Goal: Task Accomplishment & Management: Manage account settings

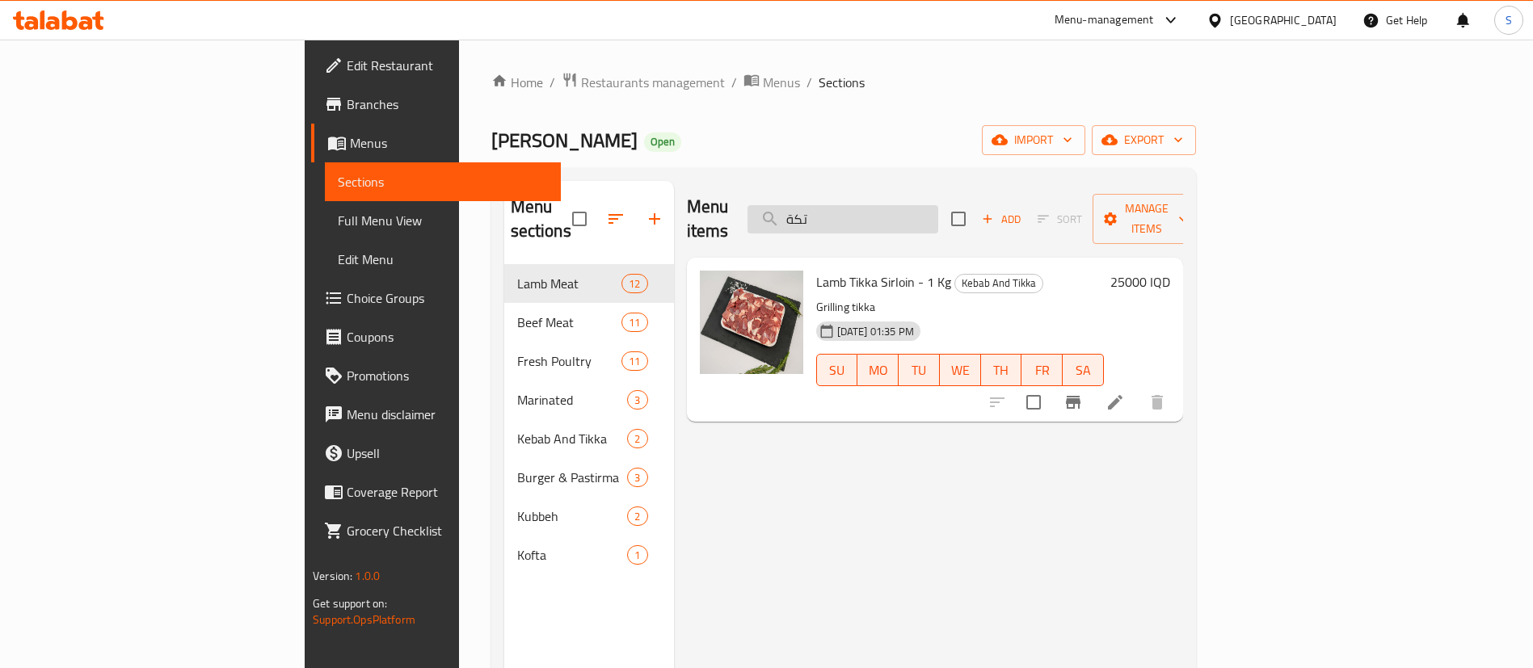
paste input "يش الخروف"
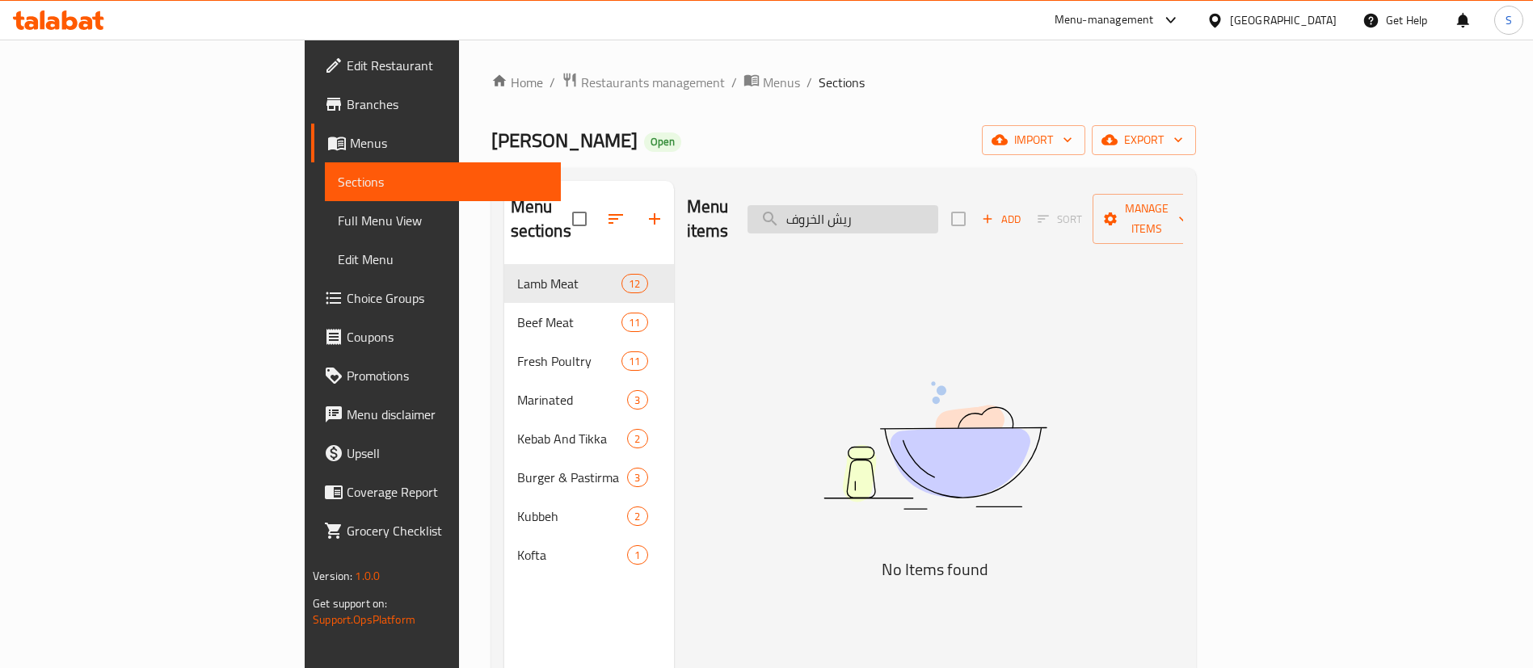
click at [938, 209] on input "ريش الخروف" at bounding box center [843, 219] width 191 height 28
click at [913, 213] on input "ريش الخروف" at bounding box center [843, 219] width 191 height 28
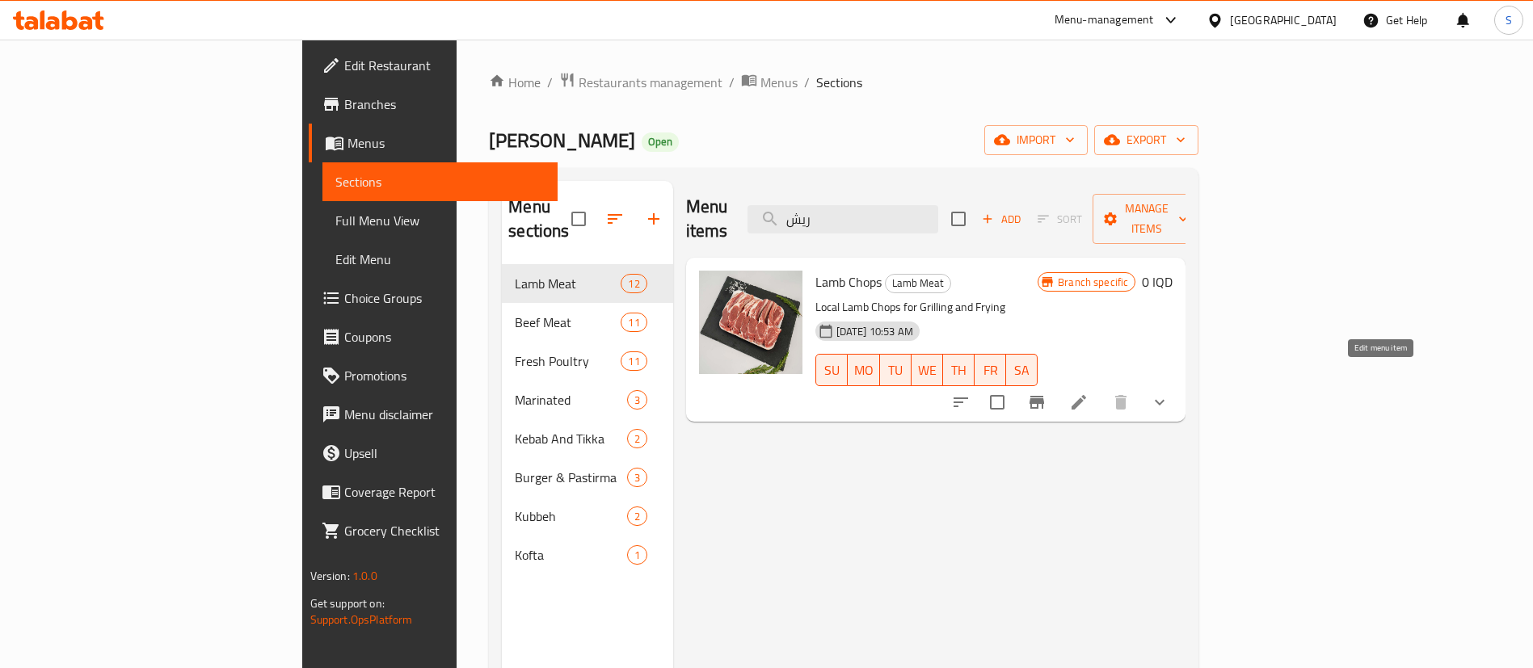
type input "ريش"
click at [1089, 393] on icon at bounding box center [1078, 402] width 19 height 19
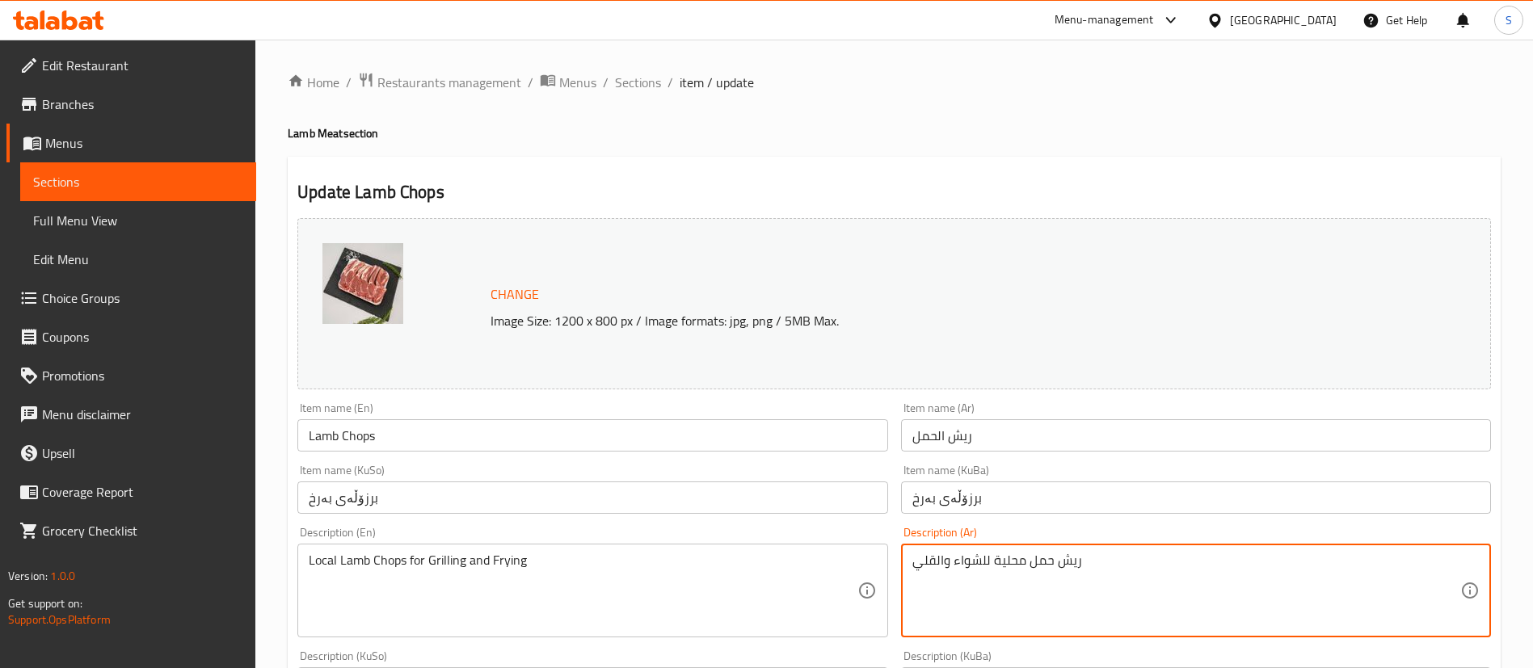
click at [1064, 571] on textarea "ريش حمل محلية للشواء والقلي" at bounding box center [1186, 591] width 548 height 77
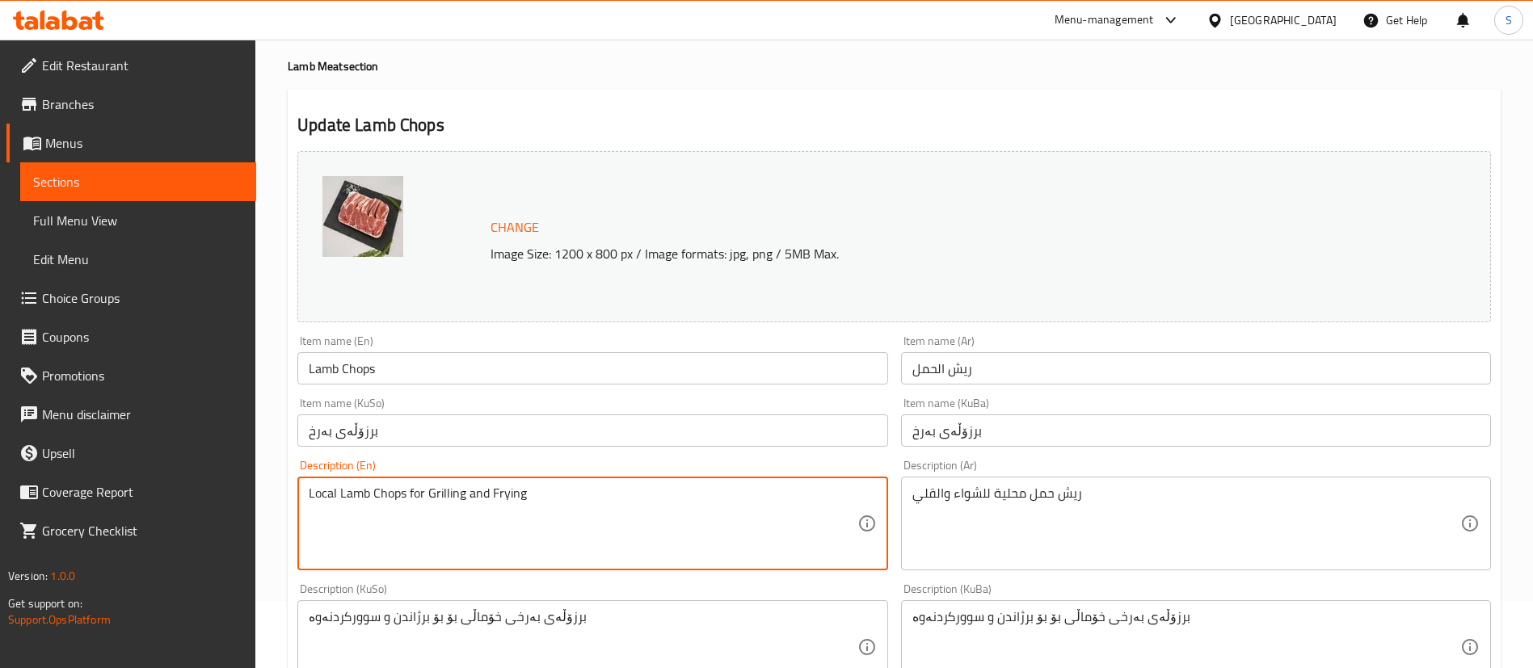
scroll to position [121, 0]
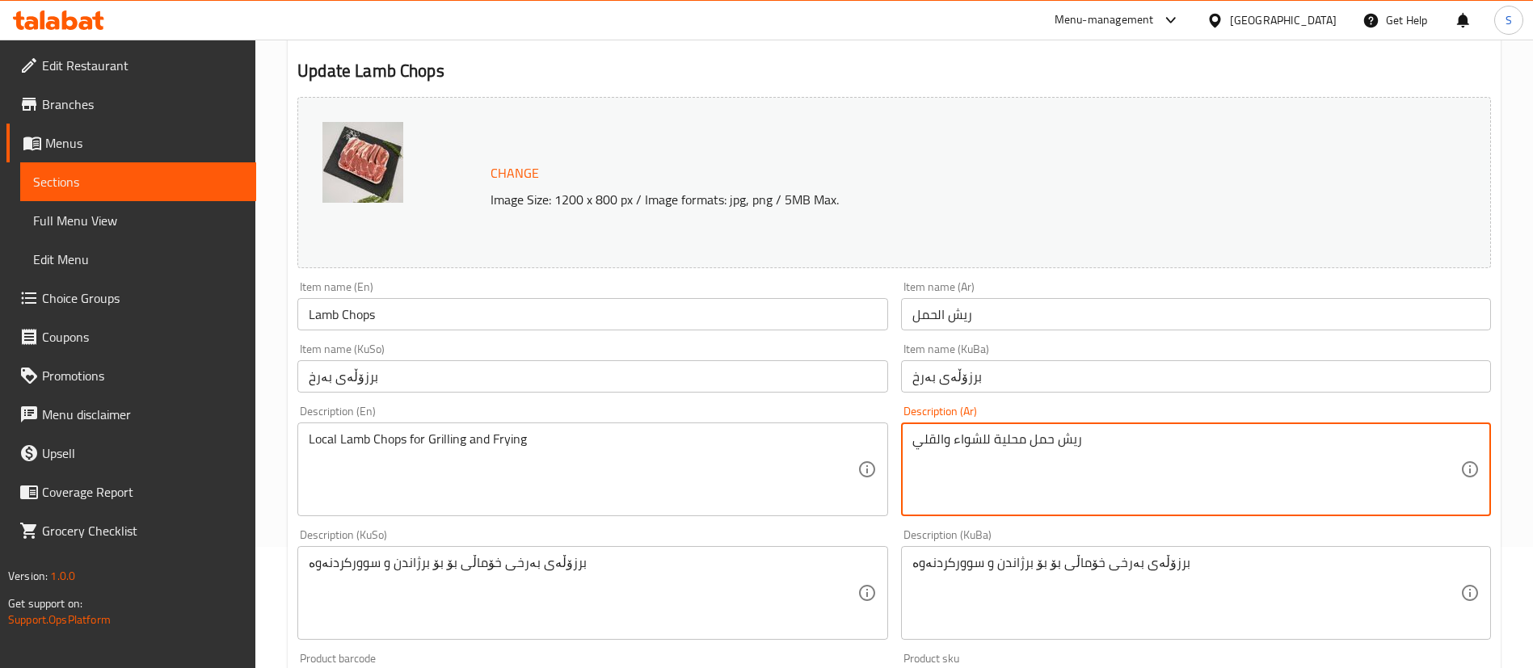
click at [1061, 469] on textarea "ريش حمل محلية للشواء والقلي" at bounding box center [1186, 470] width 548 height 77
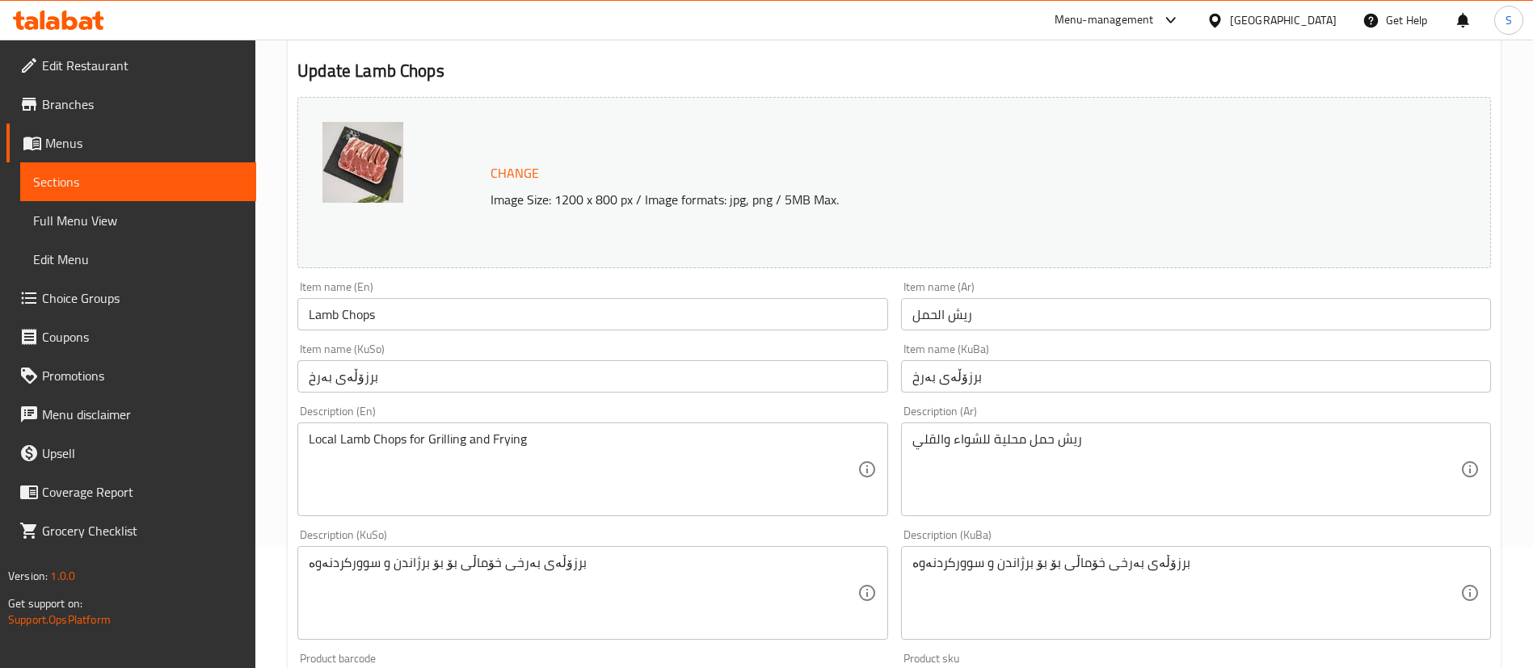
click at [505, 419] on div "Description (En) Local Lamb Chops for Grilling and Frying Description (En)" at bounding box center [592, 461] width 590 height 111
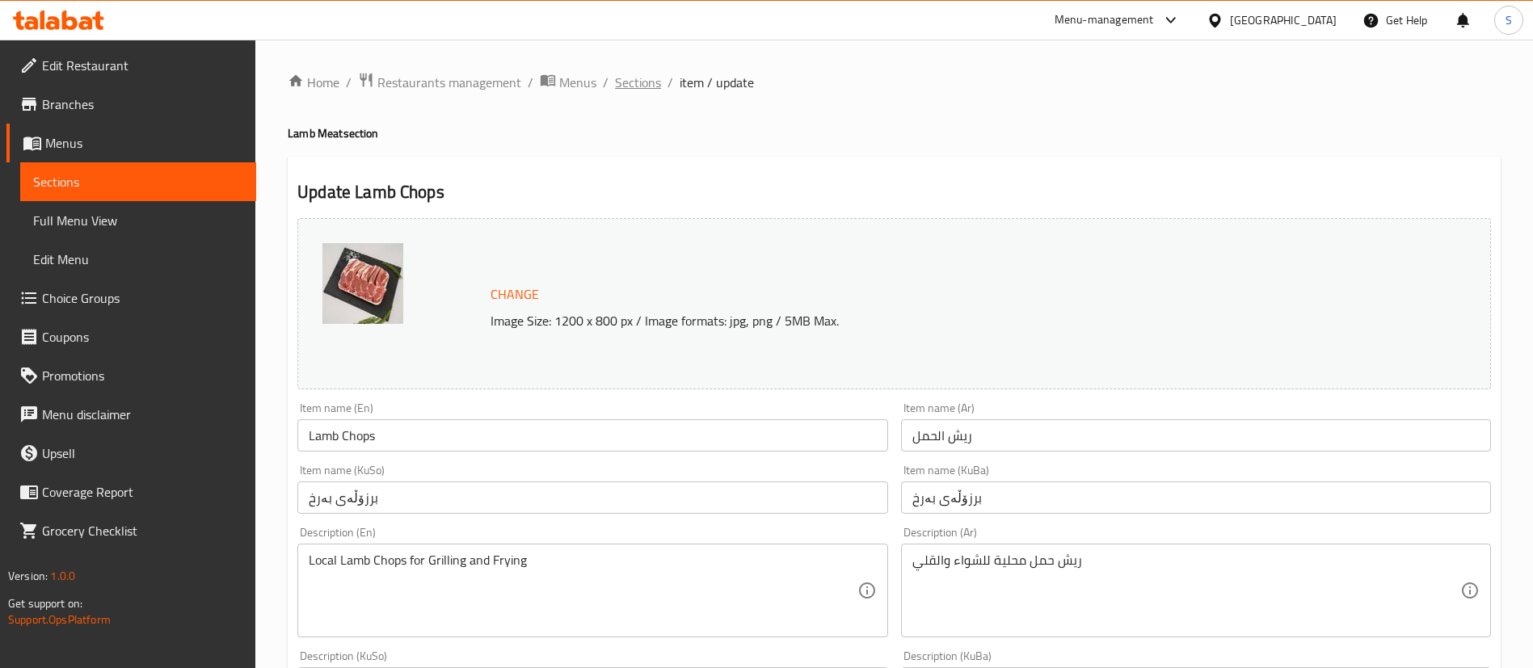
click at [635, 73] on span "Sections" at bounding box center [638, 82] width 46 height 19
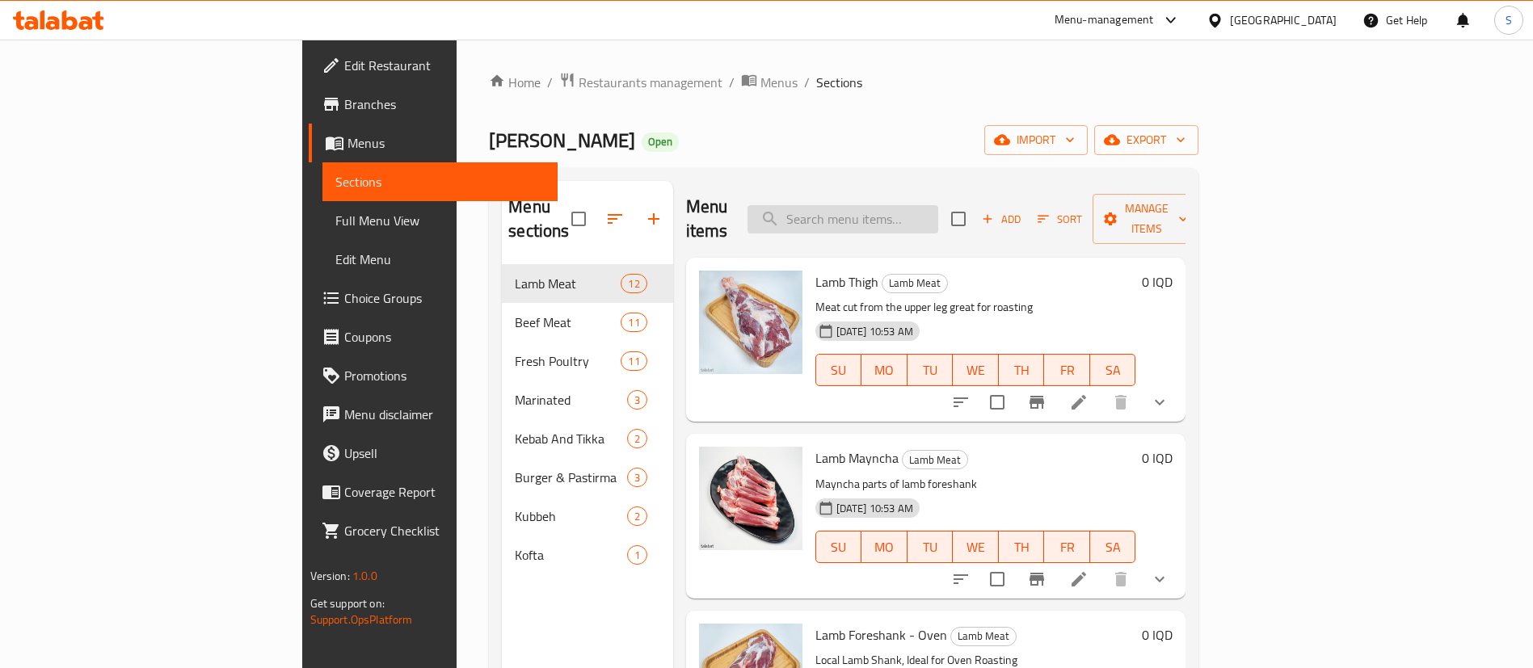
click at [938, 205] on input "search" at bounding box center [843, 219] width 191 height 28
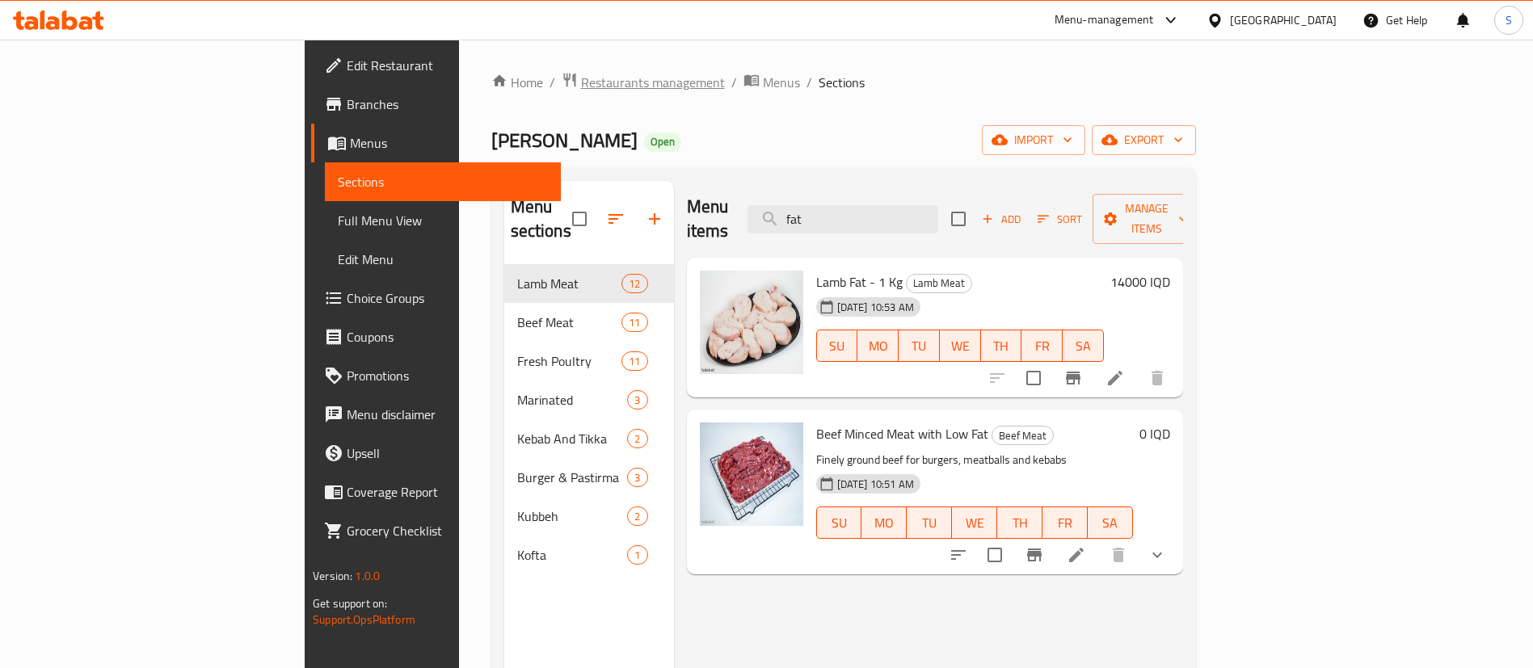
type input "fat"
click at [581, 83] on span "Restaurants management" at bounding box center [653, 82] width 144 height 19
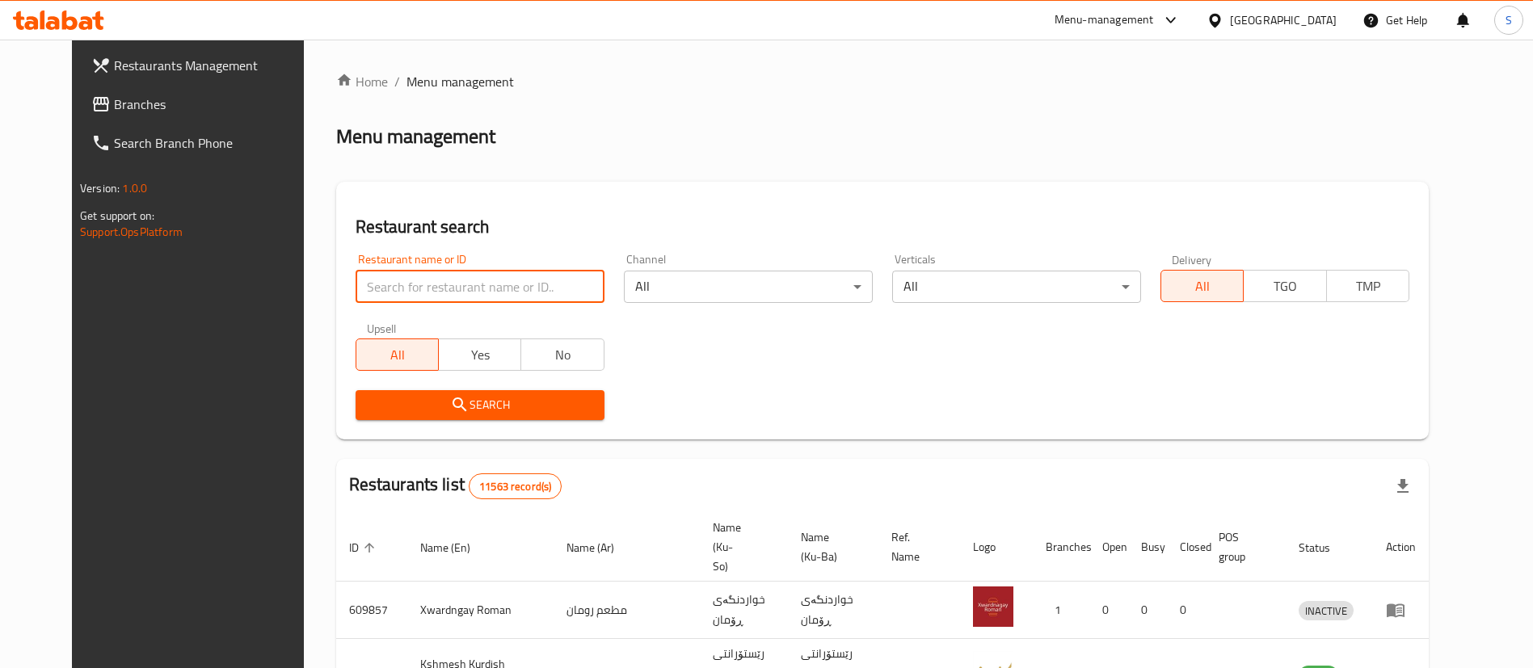
click at [471, 290] on input "search" at bounding box center [480, 287] width 249 height 32
type input "qubadi"
click at [370, 281] on input "qubadi" at bounding box center [480, 287] width 249 height 32
type input "freshi"
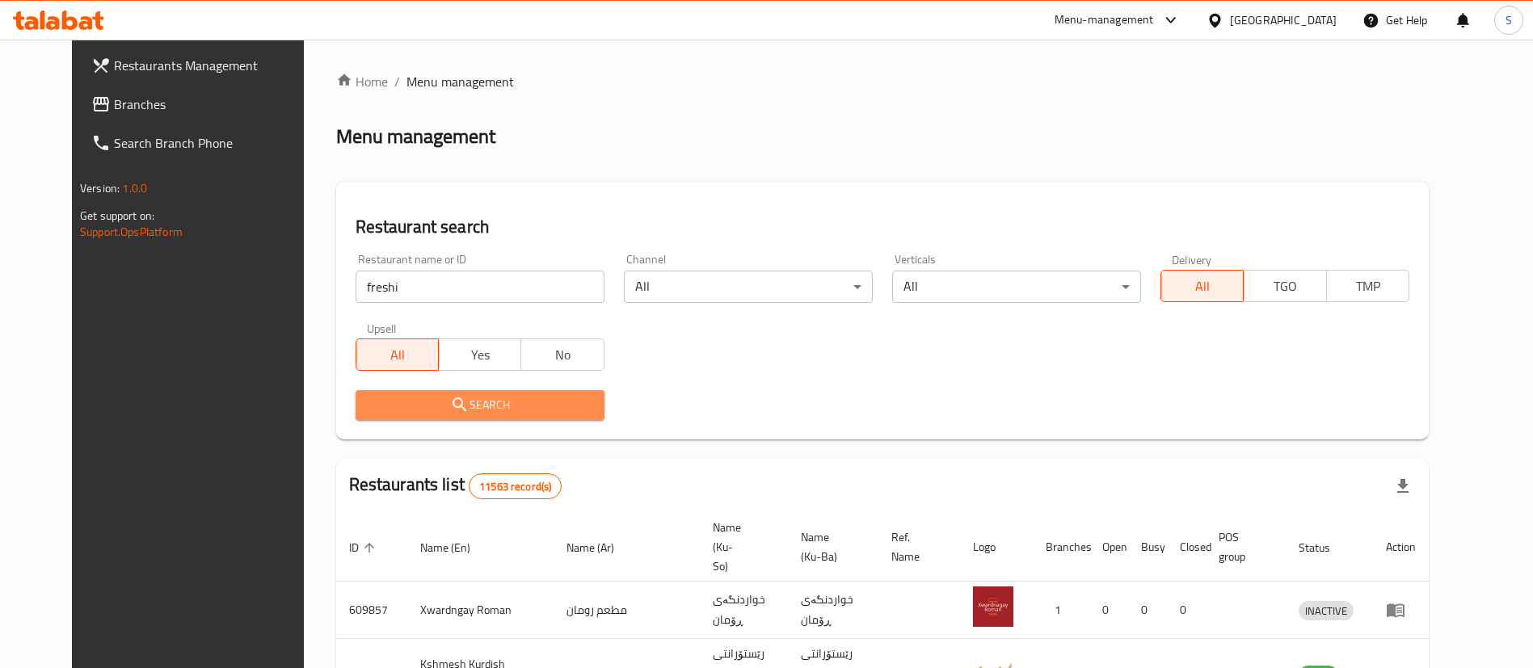
click at [442, 413] on span "Search" at bounding box center [480, 405] width 223 height 20
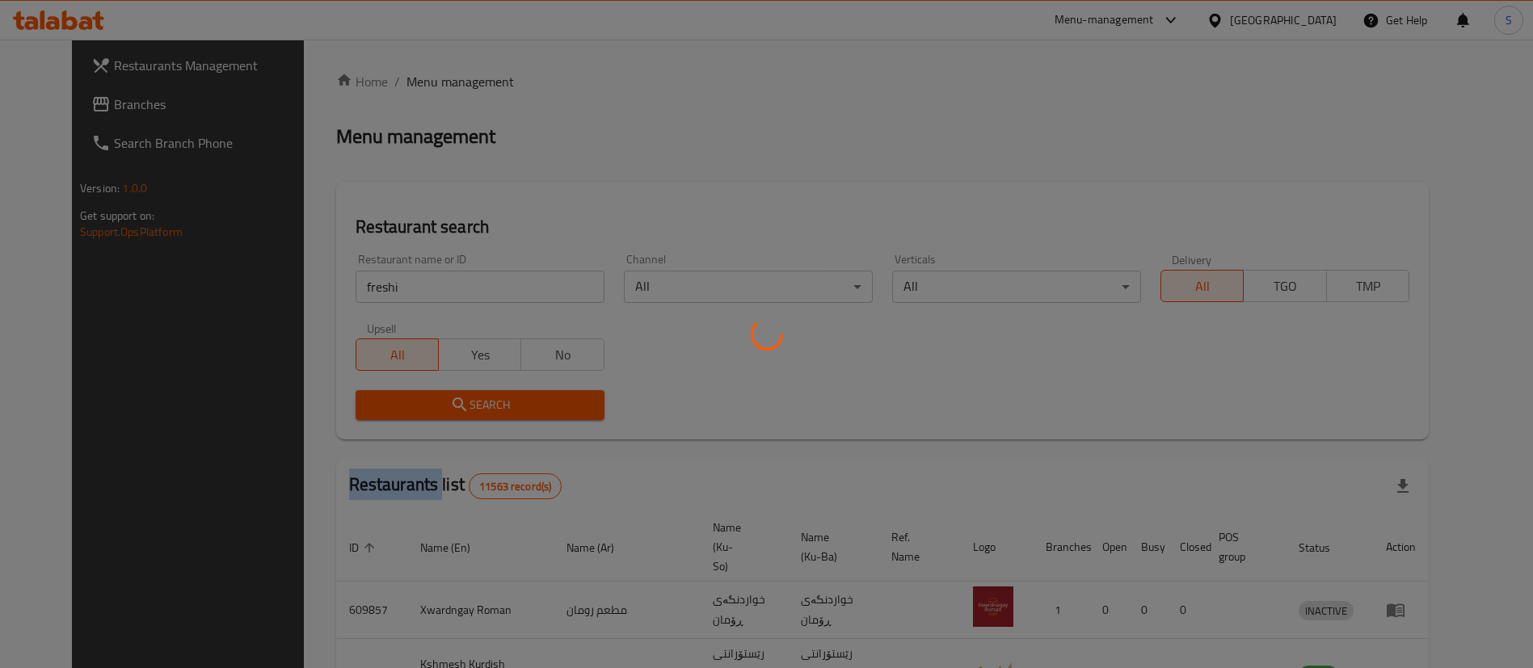
click at [442, 414] on div at bounding box center [766, 334] width 1533 height 668
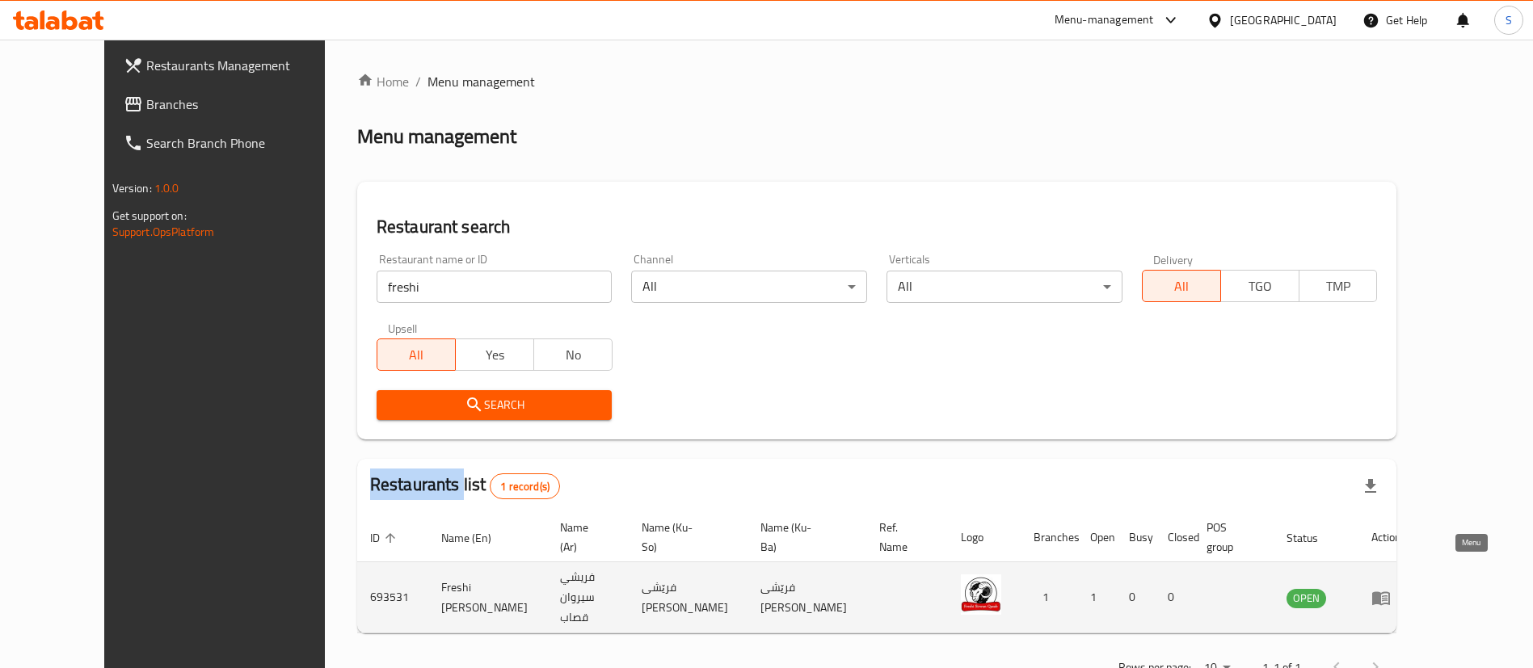
click at [1391, 588] on icon "enhanced table" at bounding box center [1380, 597] width 19 height 19
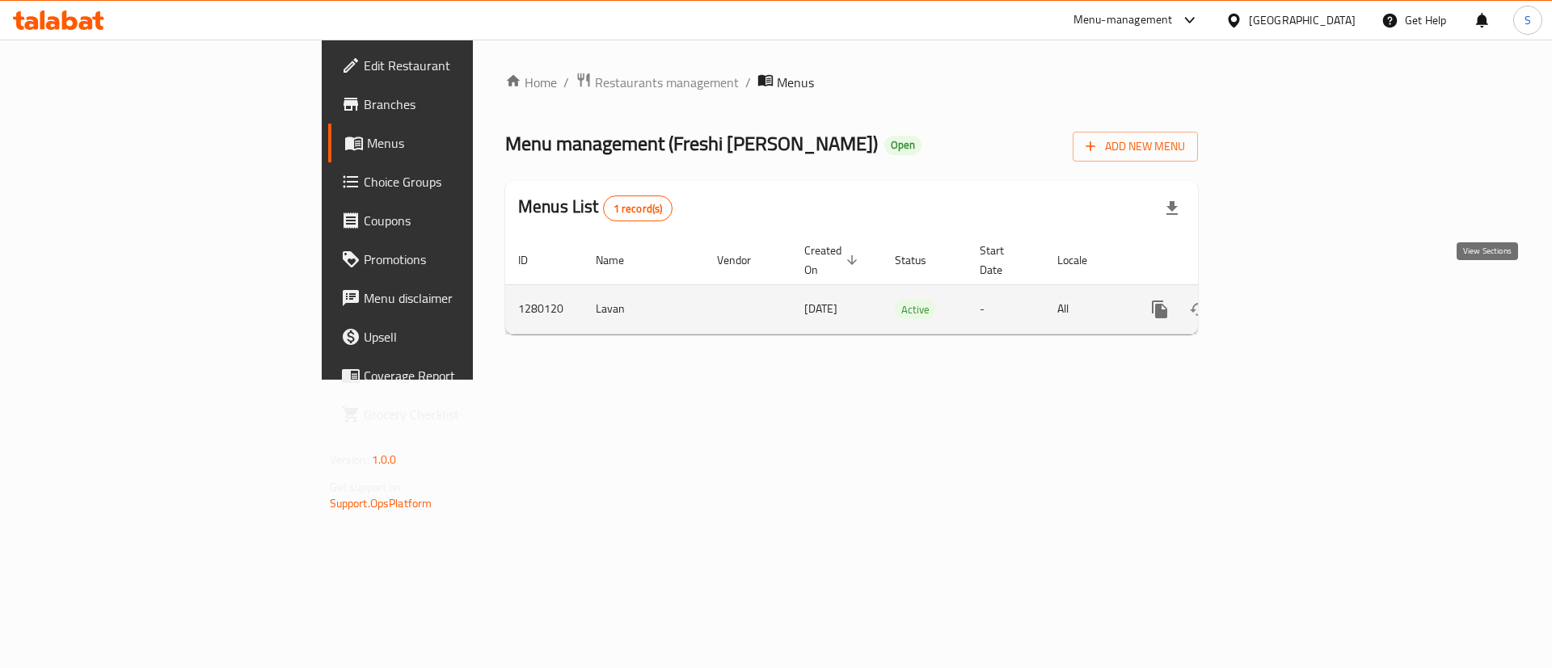
click at [1295, 301] on link "enhanced table" at bounding box center [1276, 309] width 39 height 39
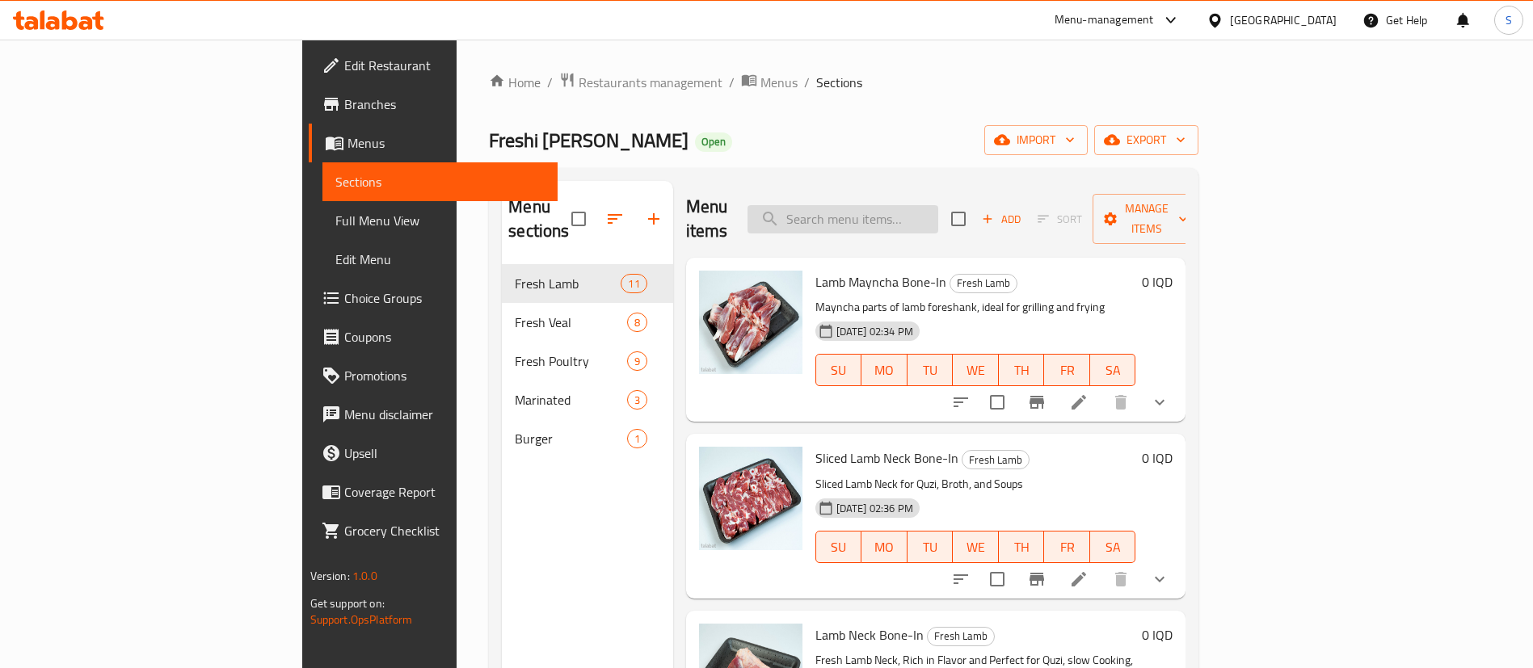
click at [907, 207] on input "search" at bounding box center [843, 219] width 191 height 28
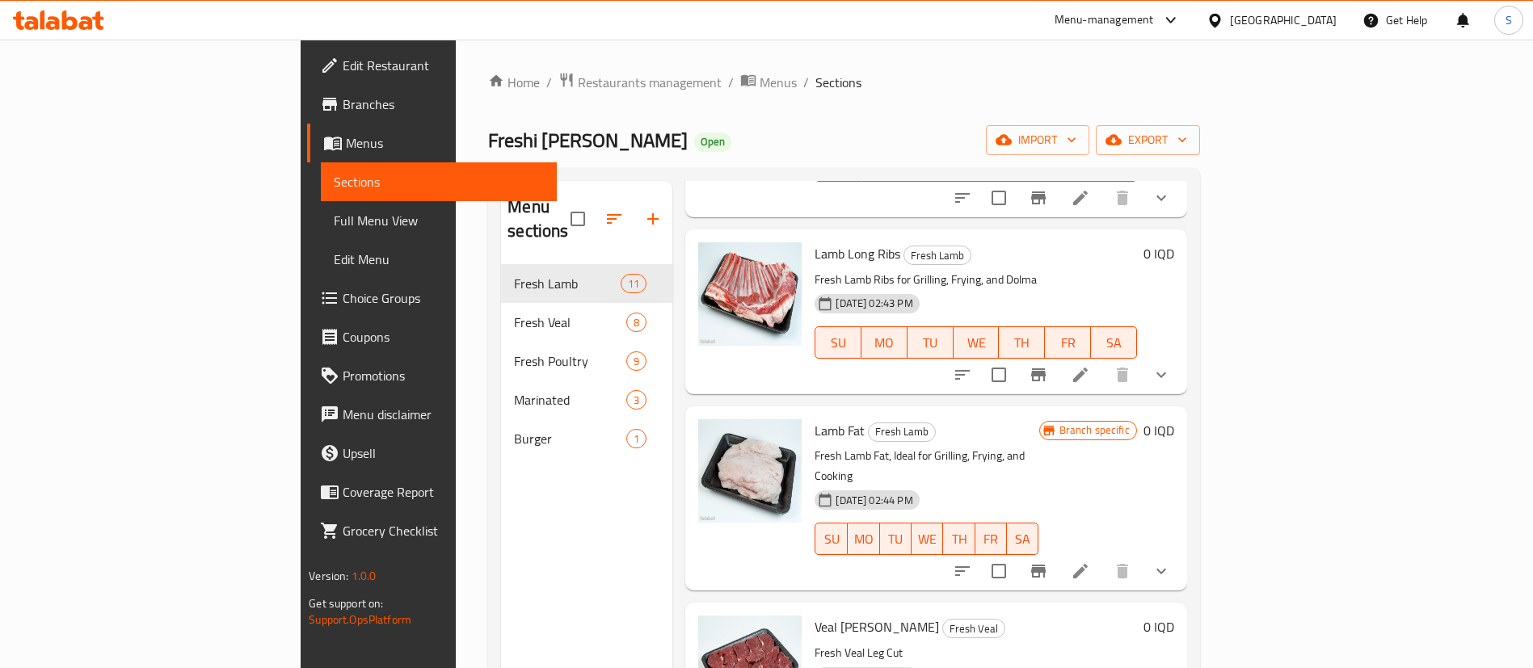
scroll to position [242, 0]
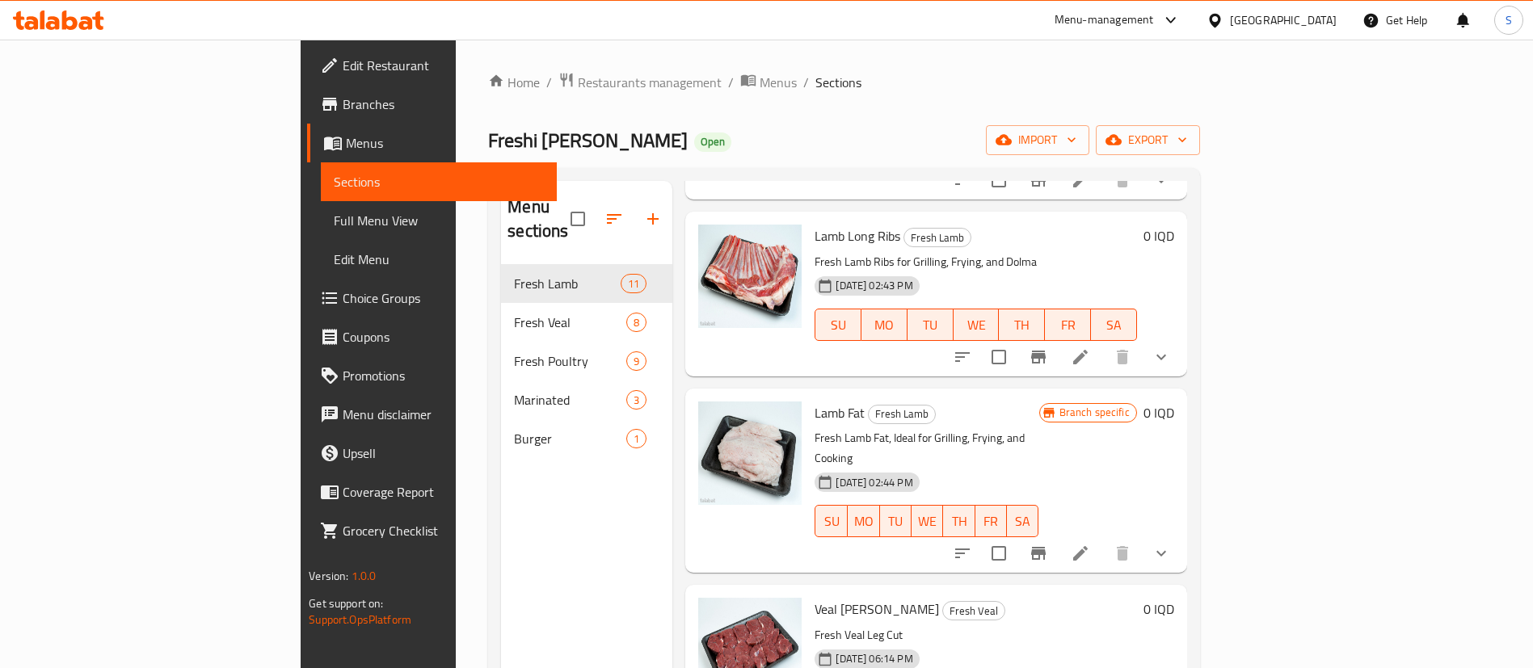
type input "fresh"
click at [1103, 539] on li at bounding box center [1080, 553] width 45 height 29
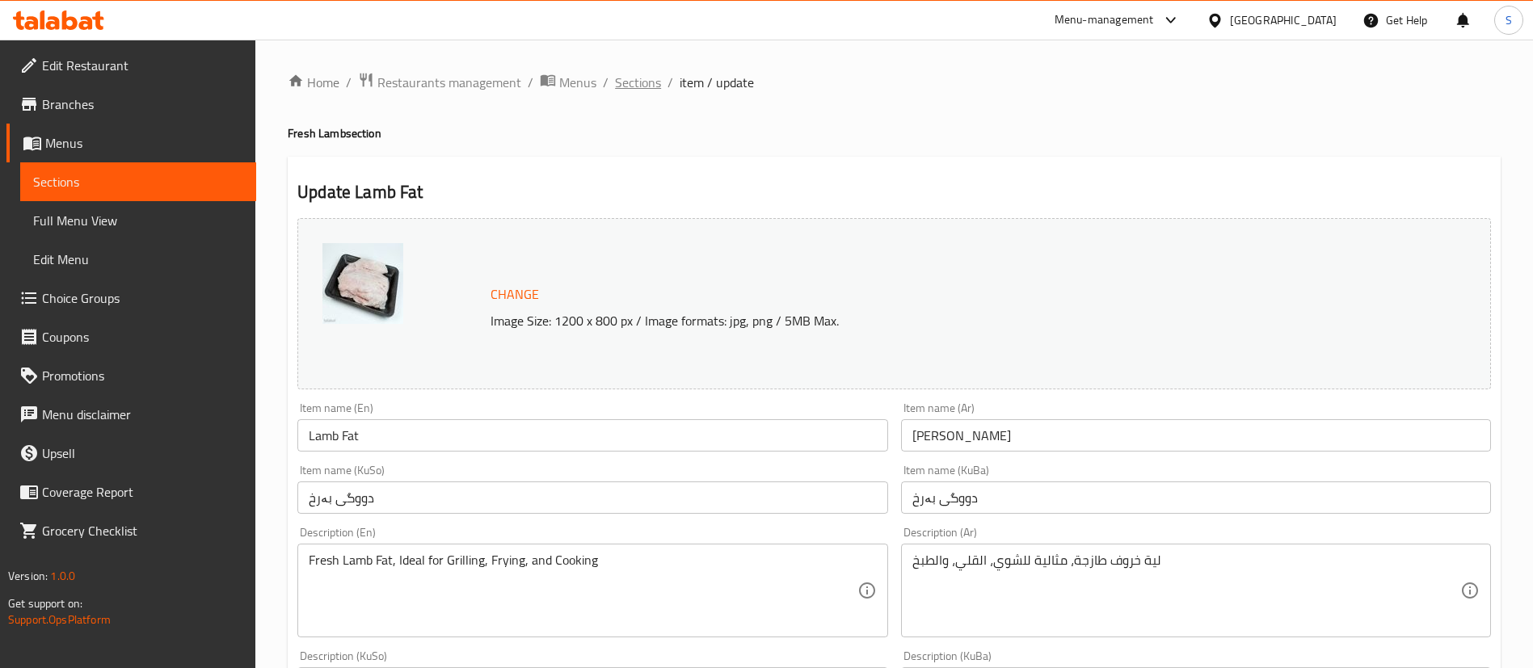
click at [638, 81] on span "Sections" at bounding box center [638, 82] width 46 height 19
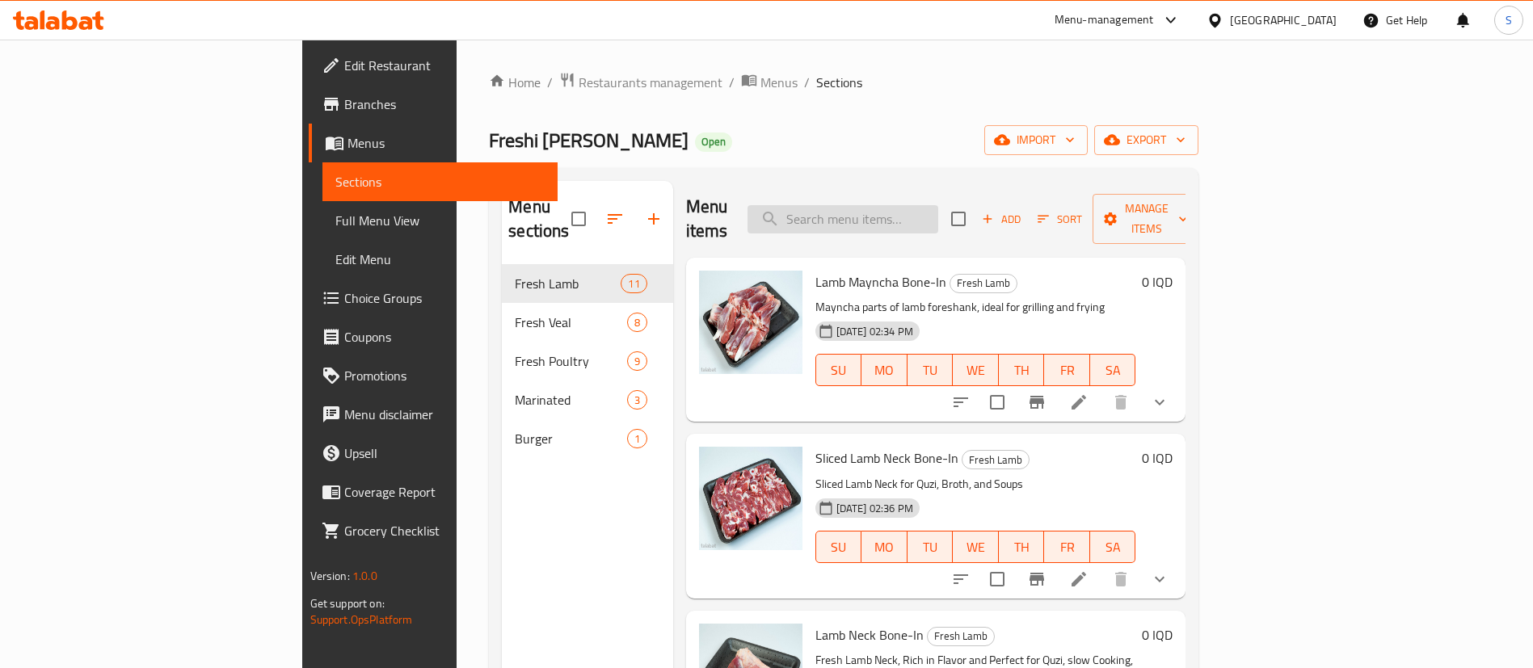
click at [938, 210] on input "search" at bounding box center [843, 219] width 191 height 28
paste input "Lamb Liver"
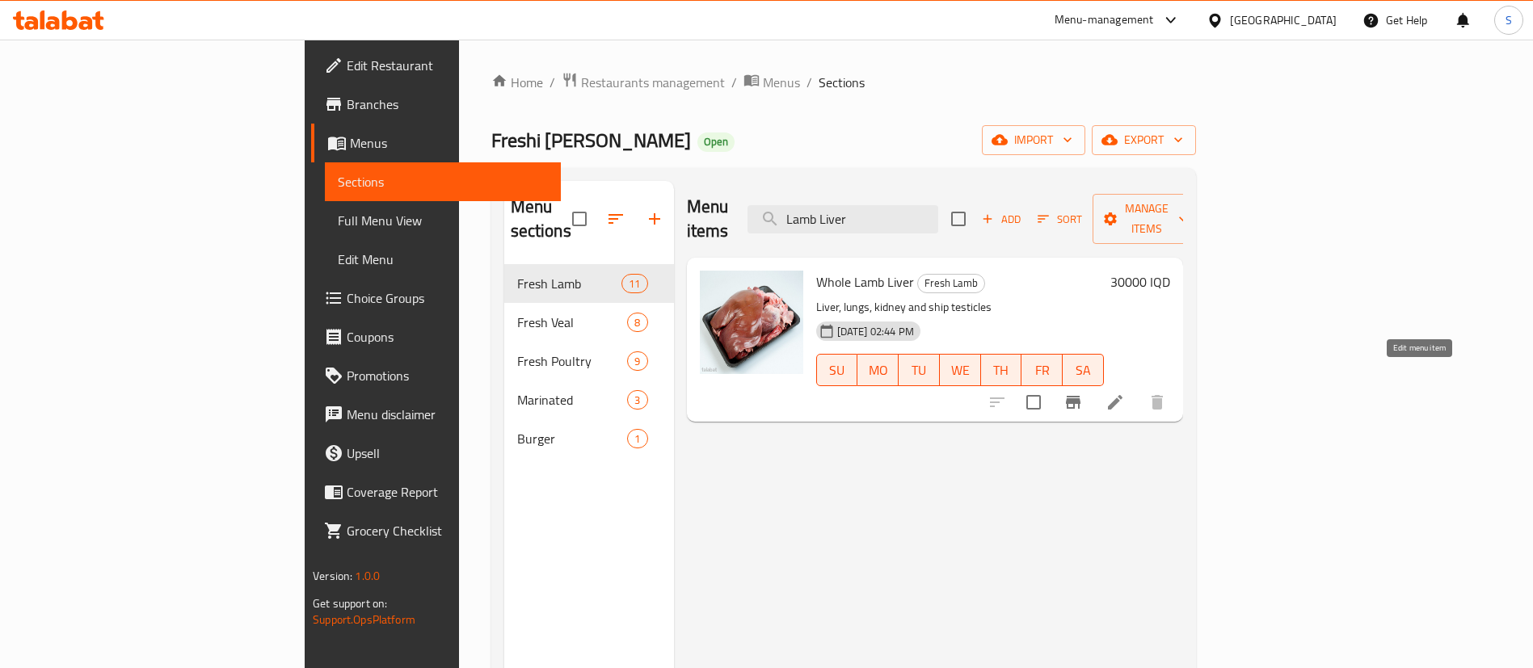
type input "Lamb Liver"
click at [1125, 393] on icon at bounding box center [1115, 402] width 19 height 19
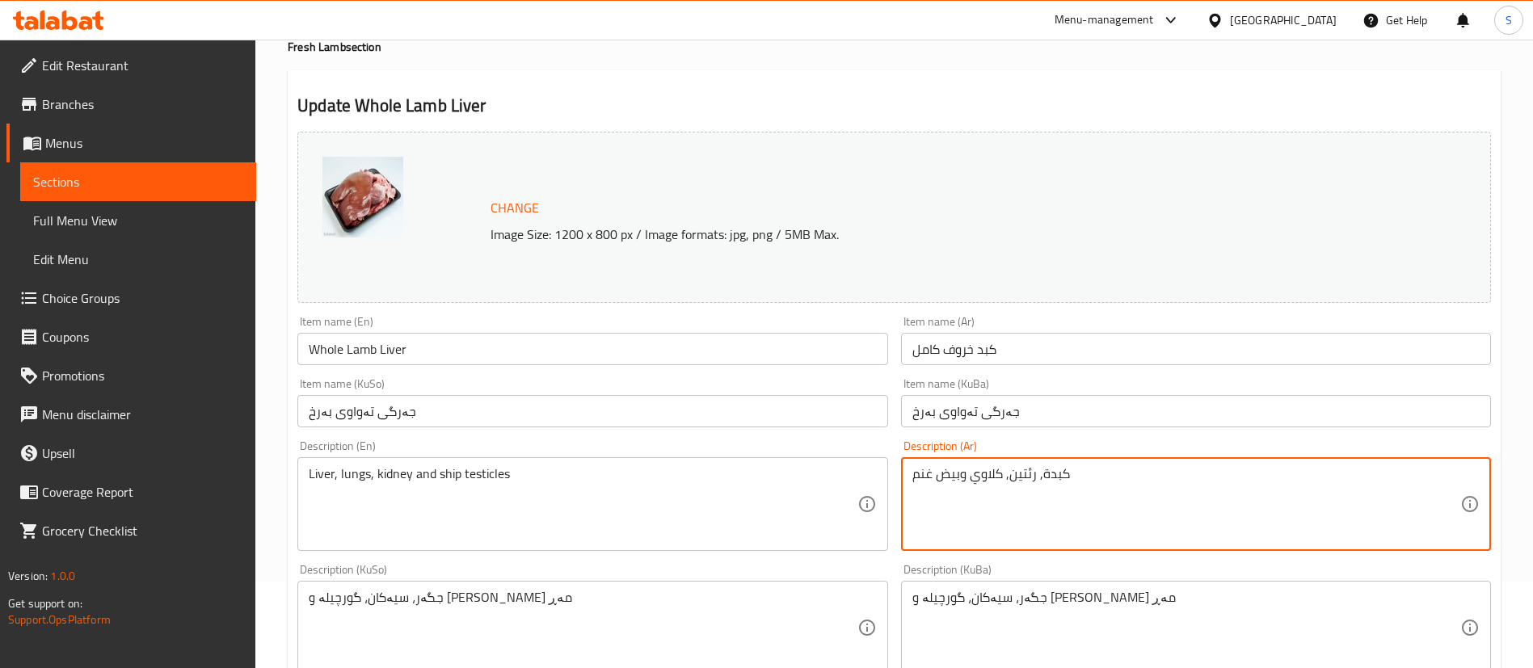
scroll to position [242, 0]
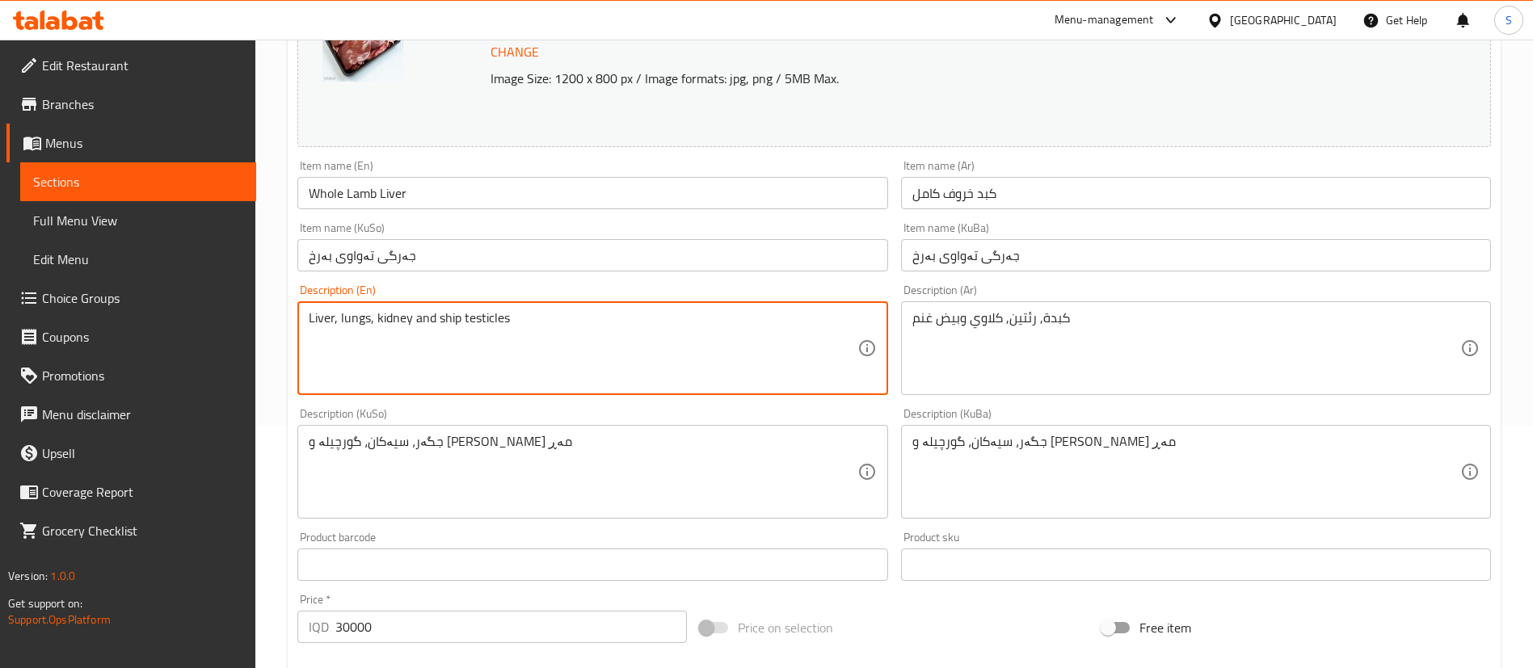
paste textarea "Lungs, Kidney, and Testicles"
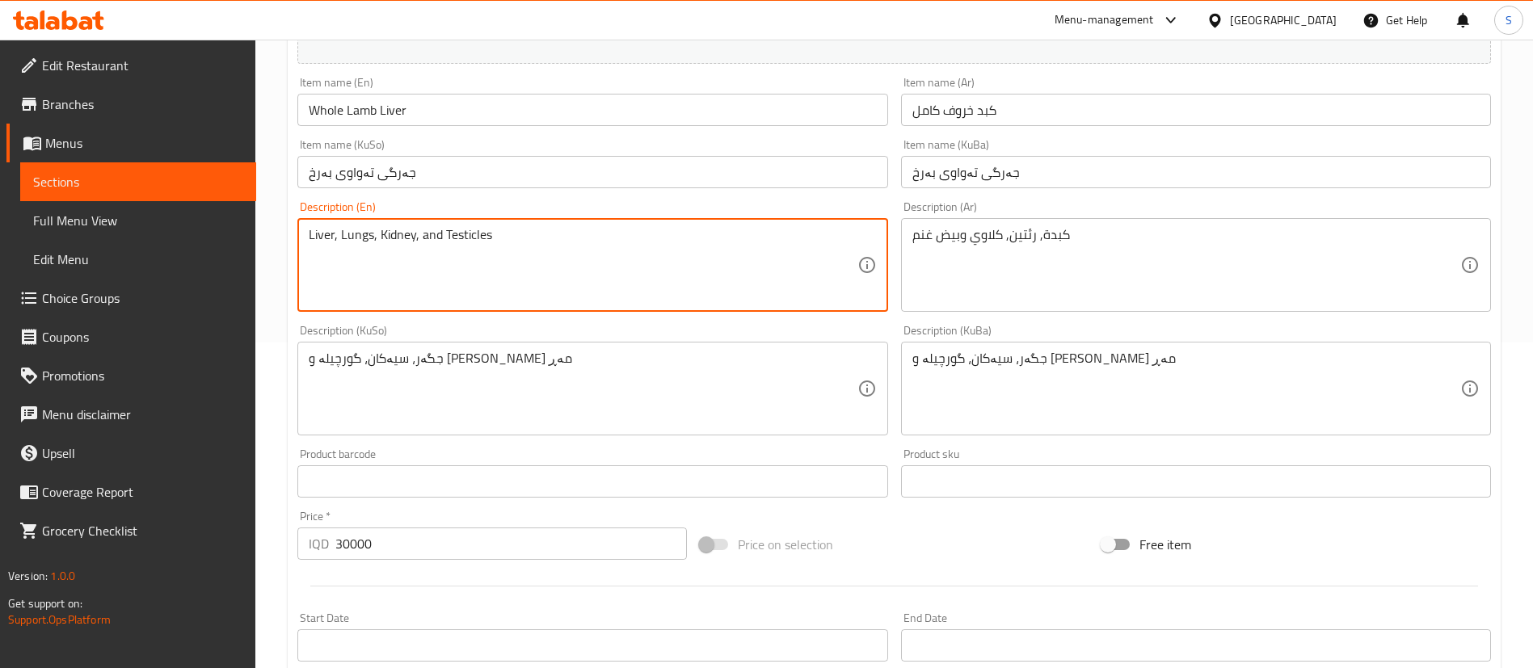
scroll to position [364, 0]
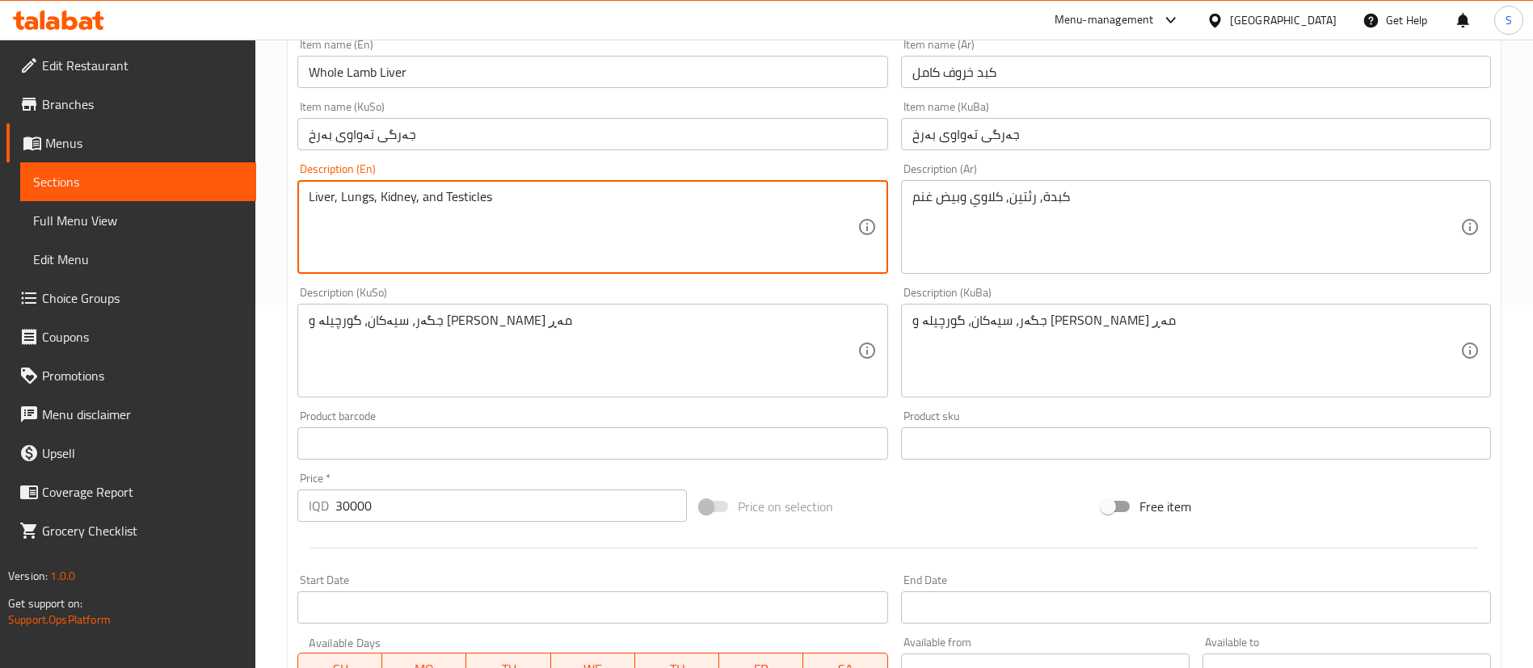
type textarea "Liver, Lungs, Kidney, and Testicles"
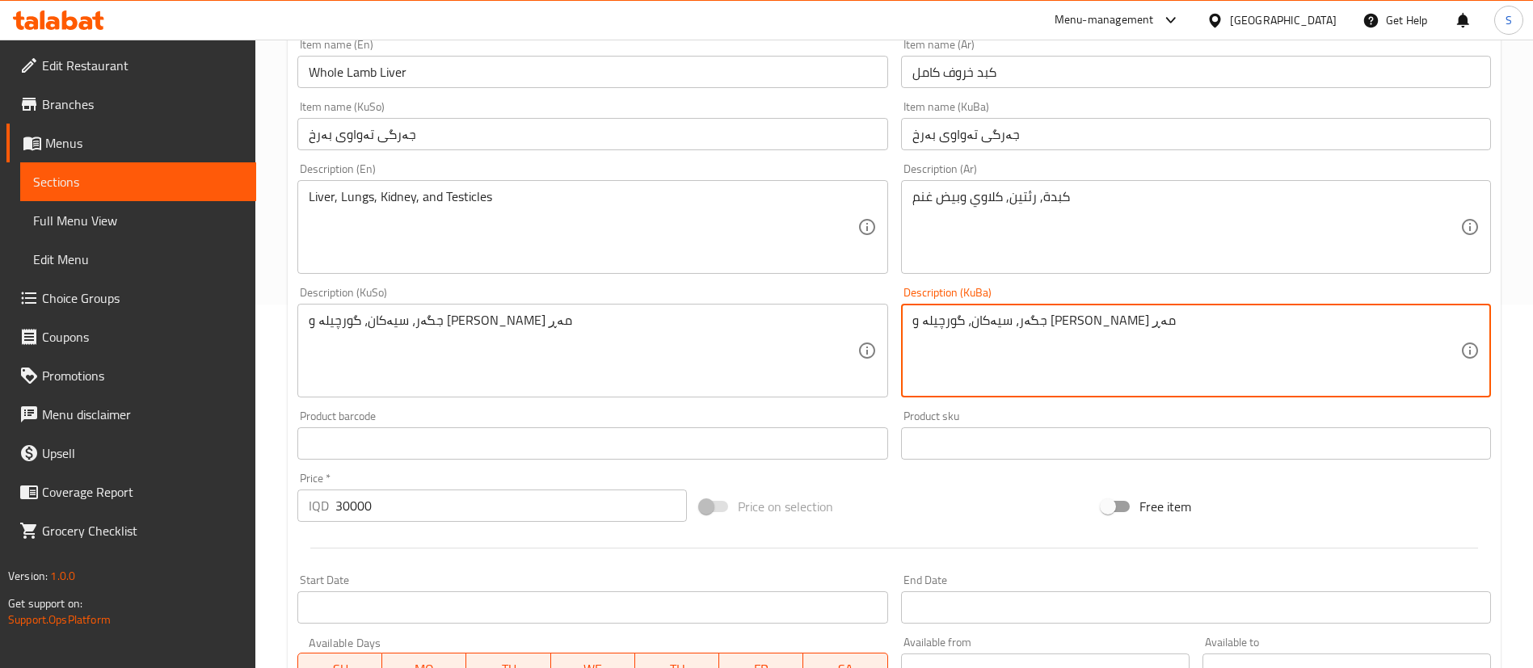
drag, startPoint x: 944, startPoint y: 327, endPoint x: 786, endPoint y: 328, distance: 157.6
click at [961, 330] on textarea "جگەر، سیەکان، گورچیلە و گون" at bounding box center [1186, 351] width 548 height 77
type textarea "جگەر، سیەکان، گورچیلە و گون"
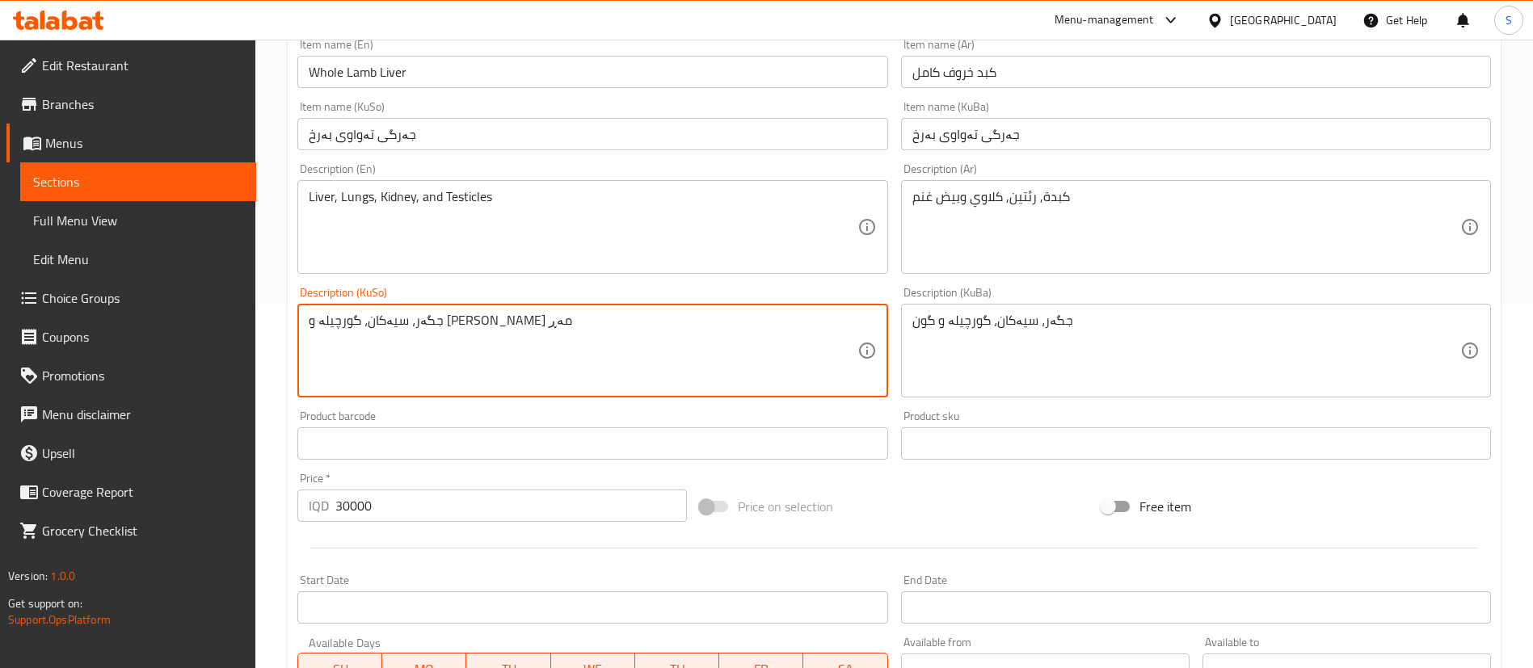
paste textarea
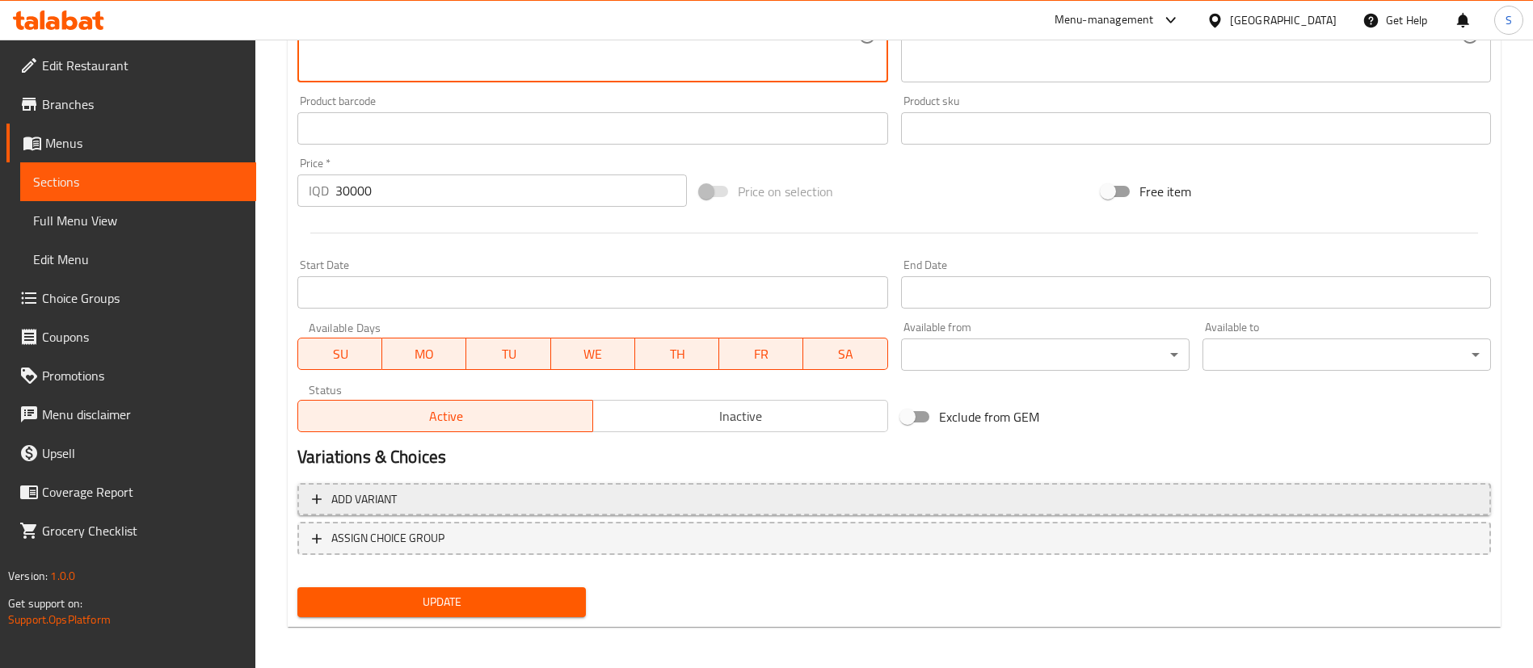
scroll to position [683, 0]
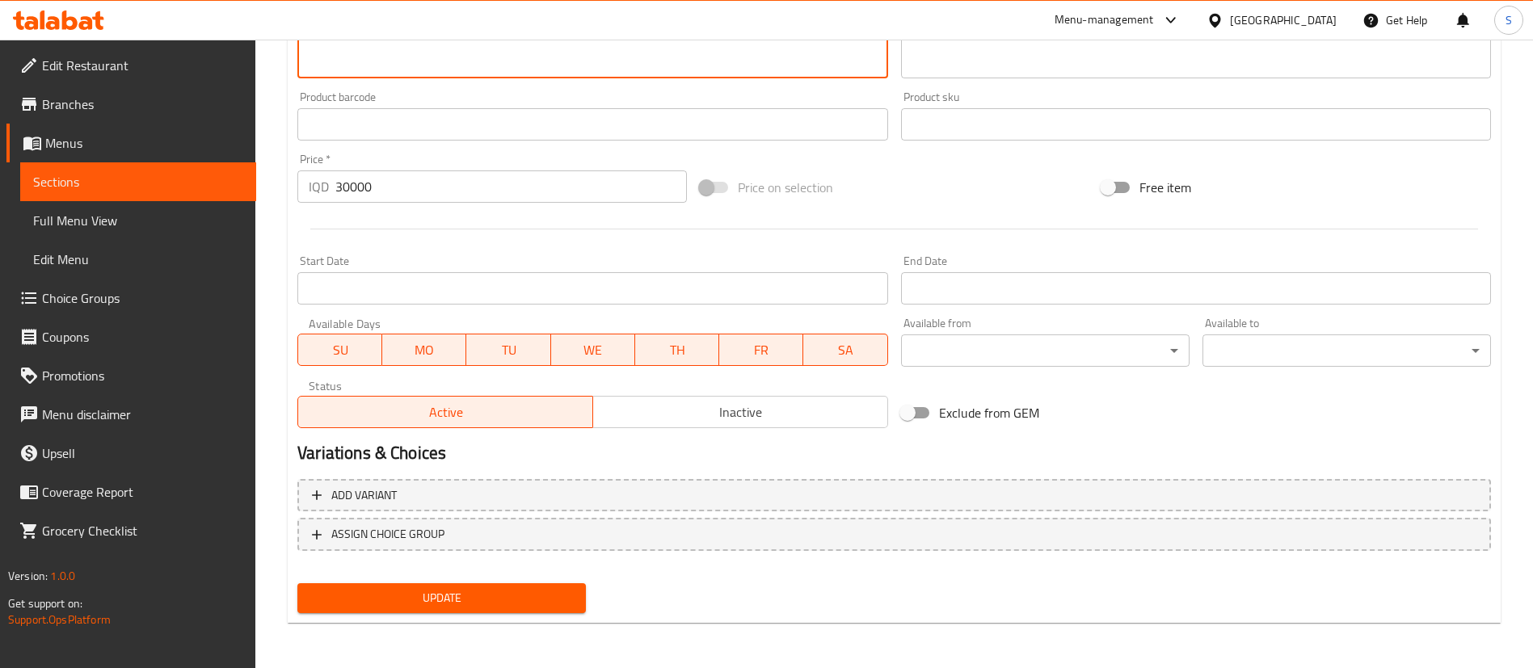
type textarea "جگەر، سیەکان، گورچیلە و گون"
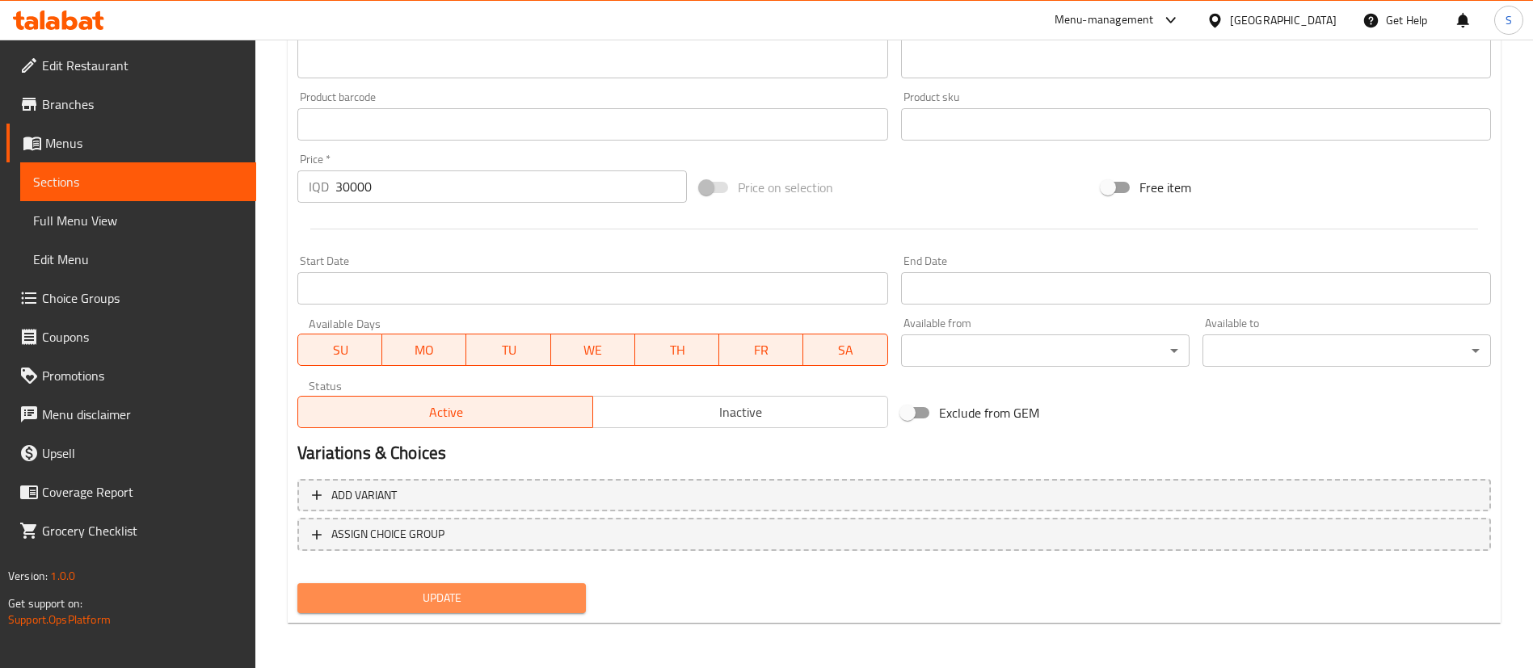
click at [466, 592] on span "Update" at bounding box center [441, 598] width 263 height 20
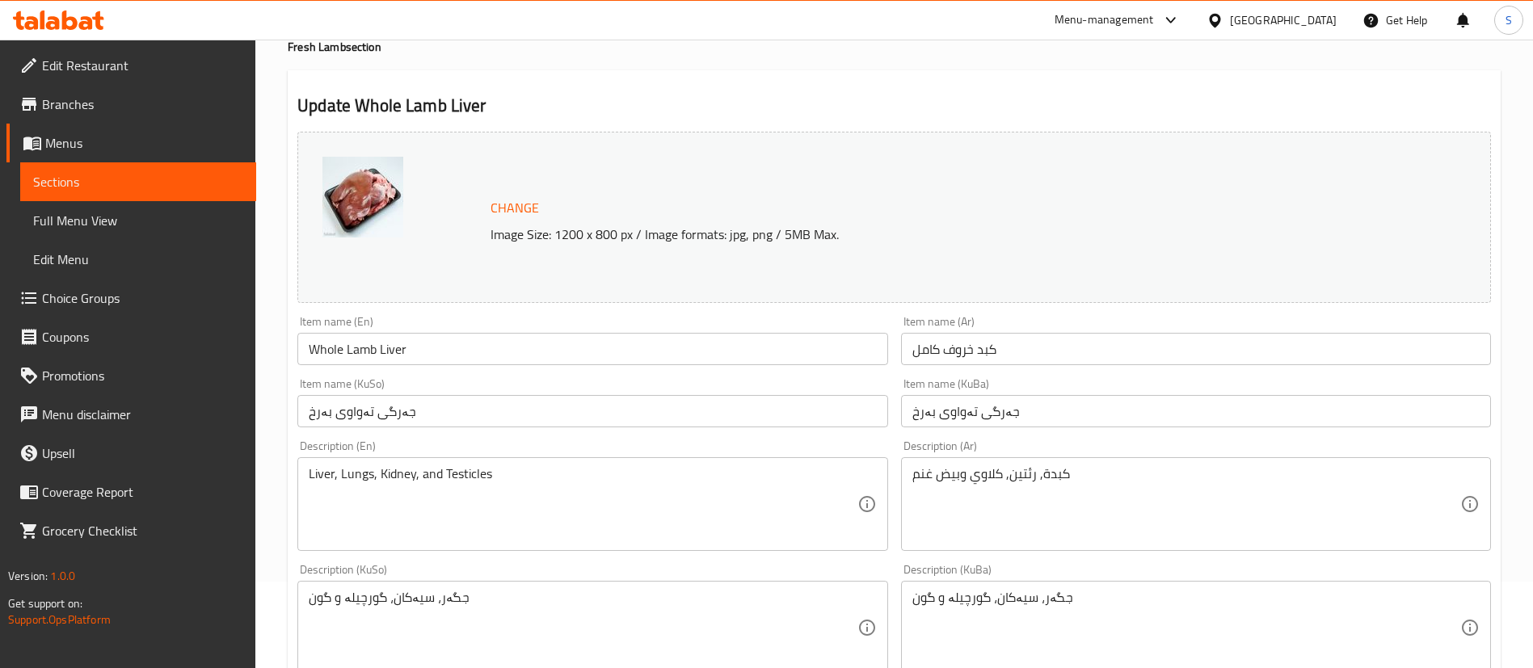
scroll to position [86, 0]
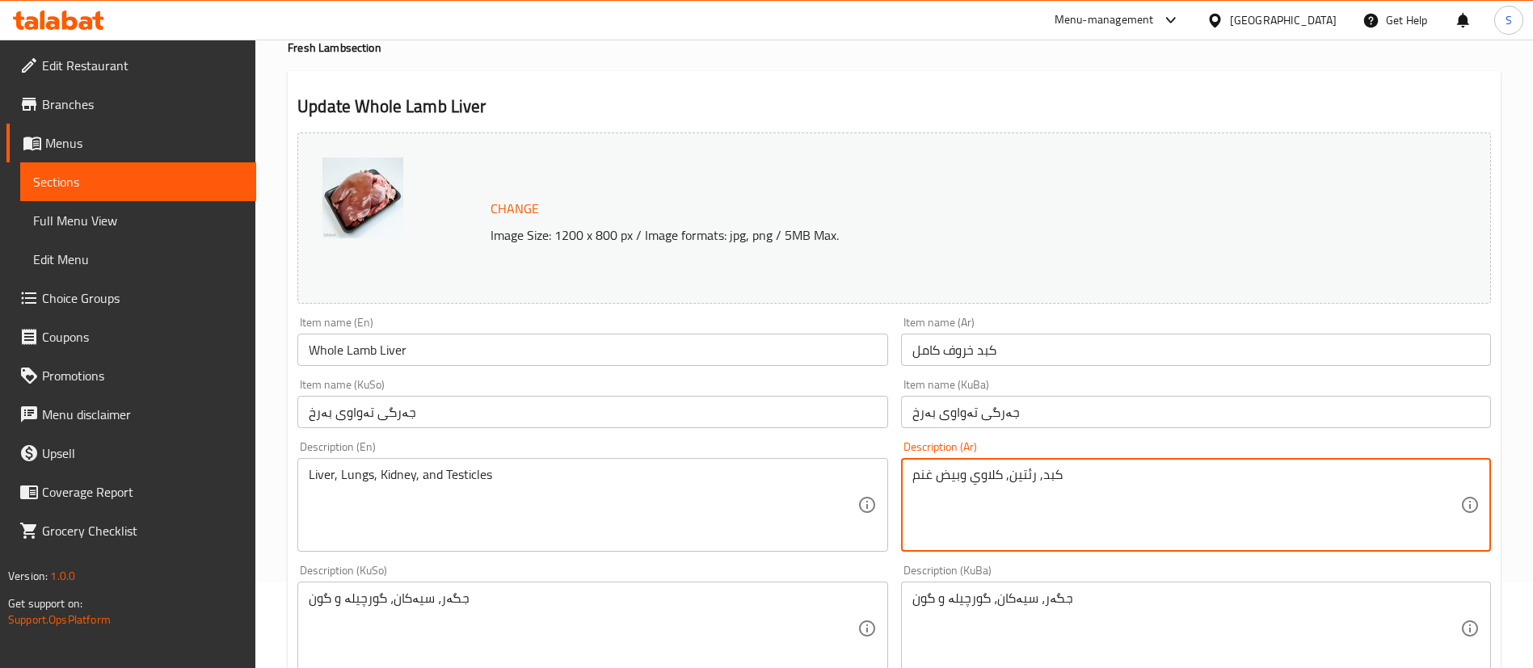
click at [973, 477] on textarea "كبد, رئتين, كلاوي وبيض غنم" at bounding box center [1186, 505] width 548 height 77
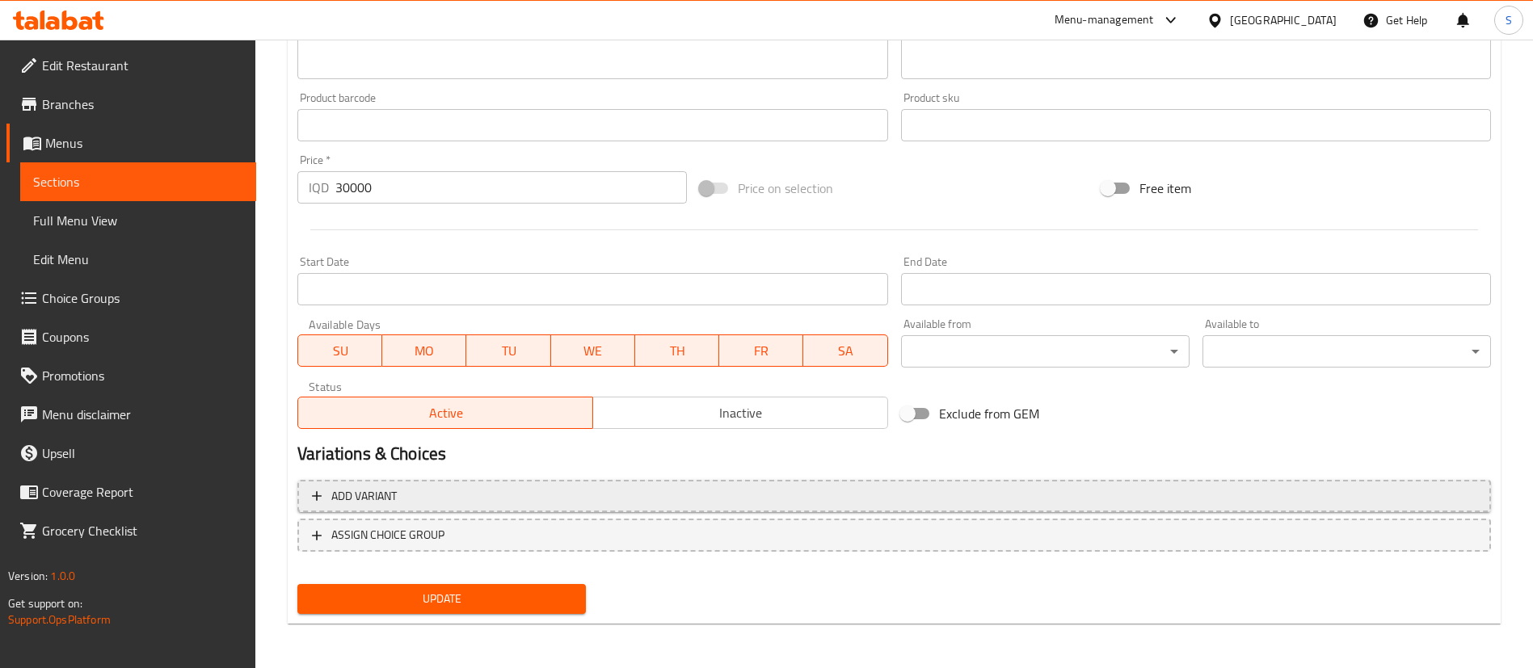
scroll to position [683, 0]
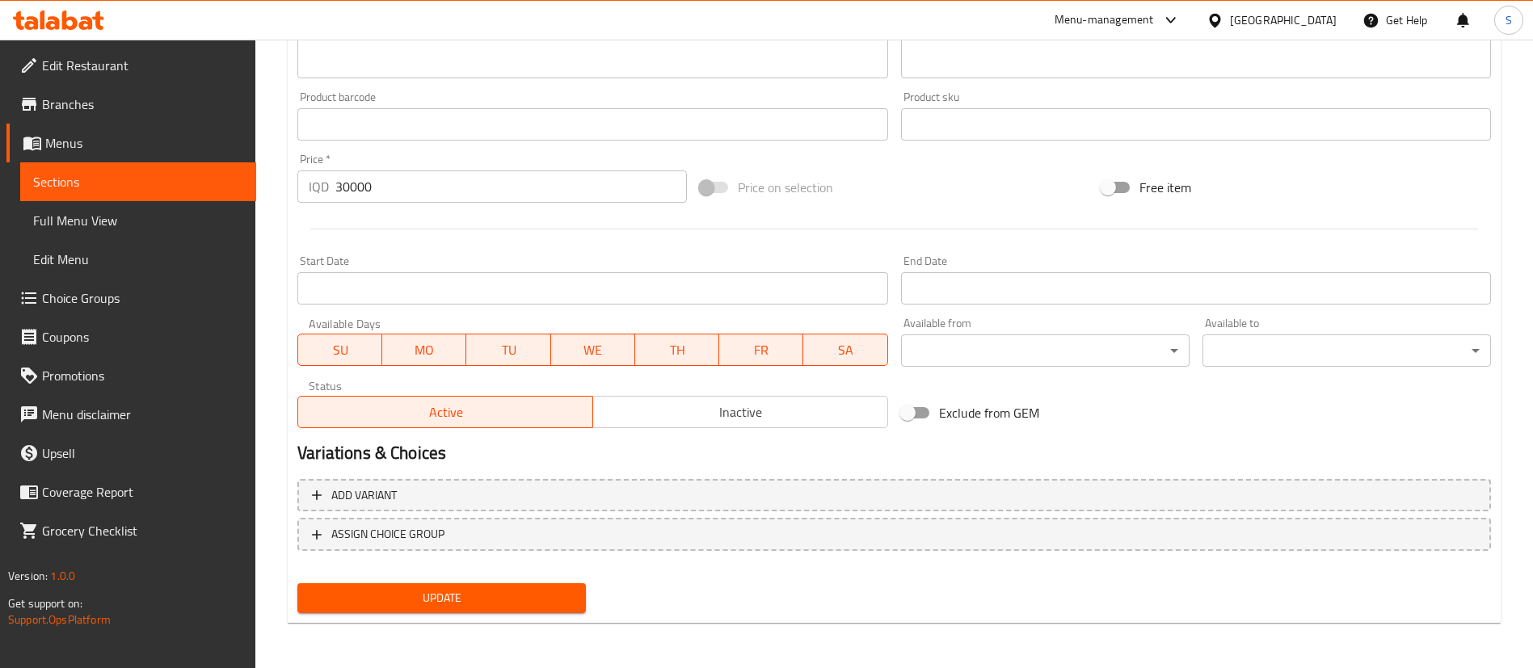
type textarea "كبد, رئتين, كلاوي، وبيض غنم"
click at [476, 609] on button "Update" at bounding box center [441, 598] width 289 height 30
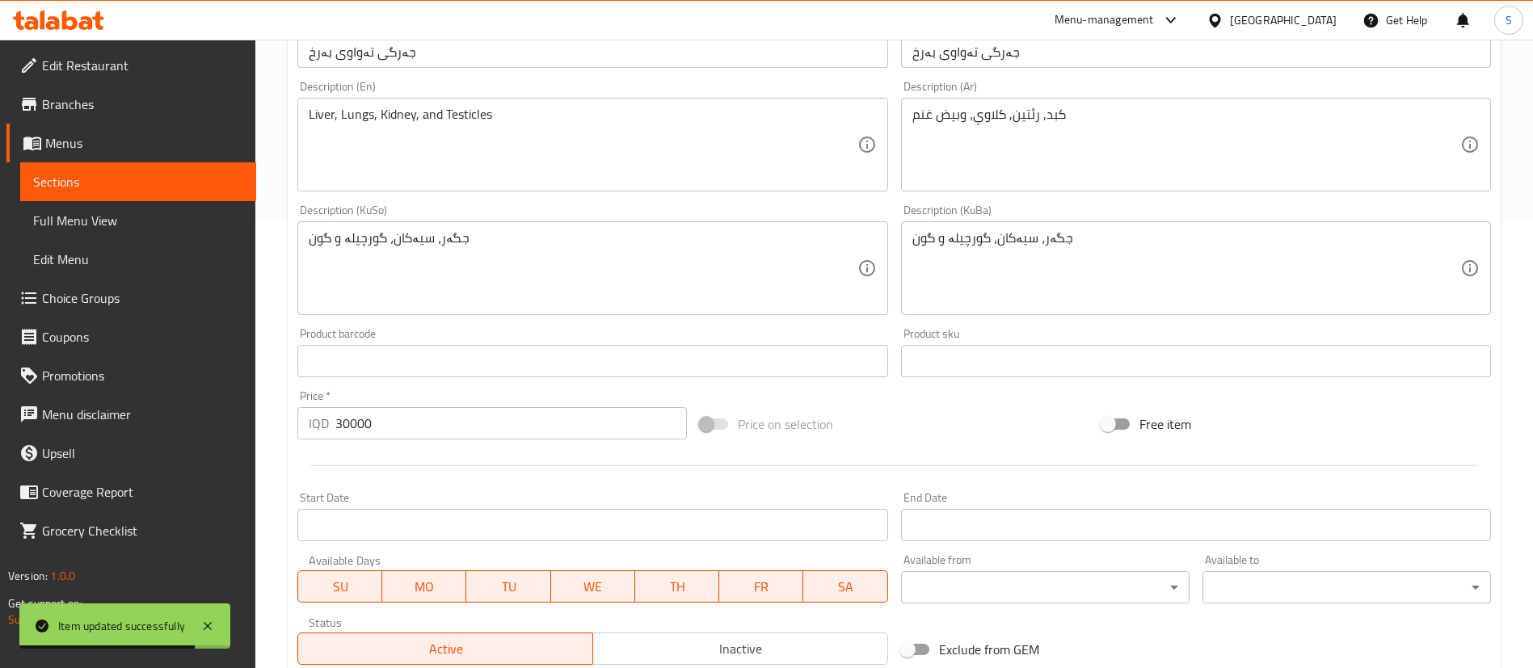
scroll to position [0, 0]
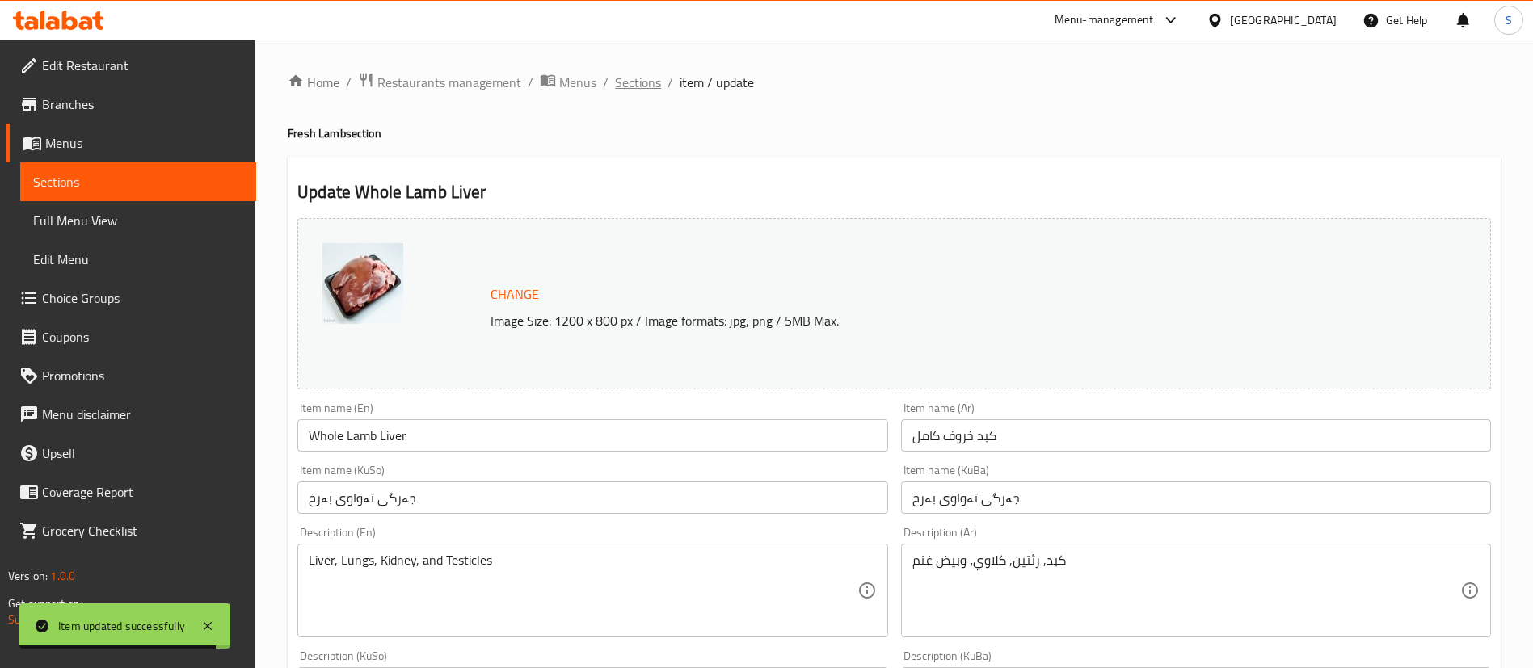
click at [634, 74] on span "Sections" at bounding box center [638, 82] width 46 height 19
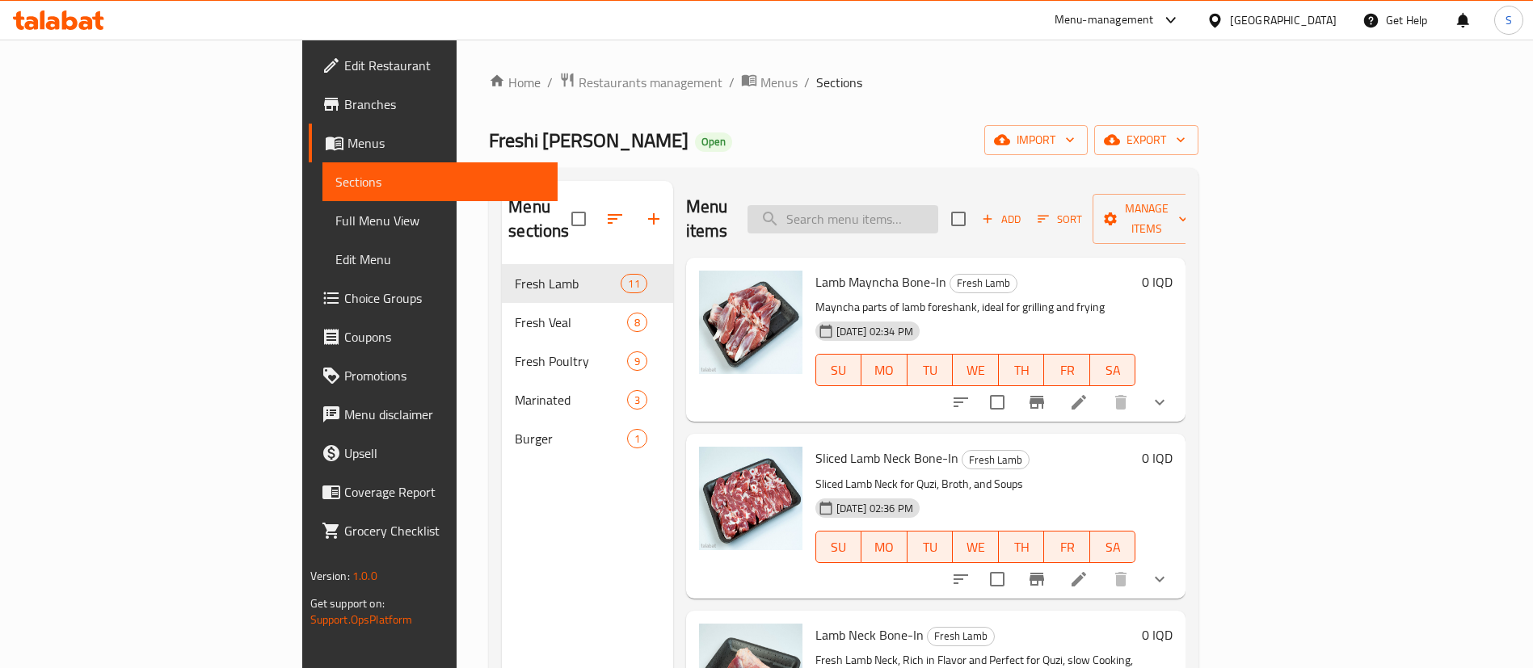
click at [938, 205] on input "search" at bounding box center [843, 219] width 191 height 28
paste input "Lamb Liver and Lungs"
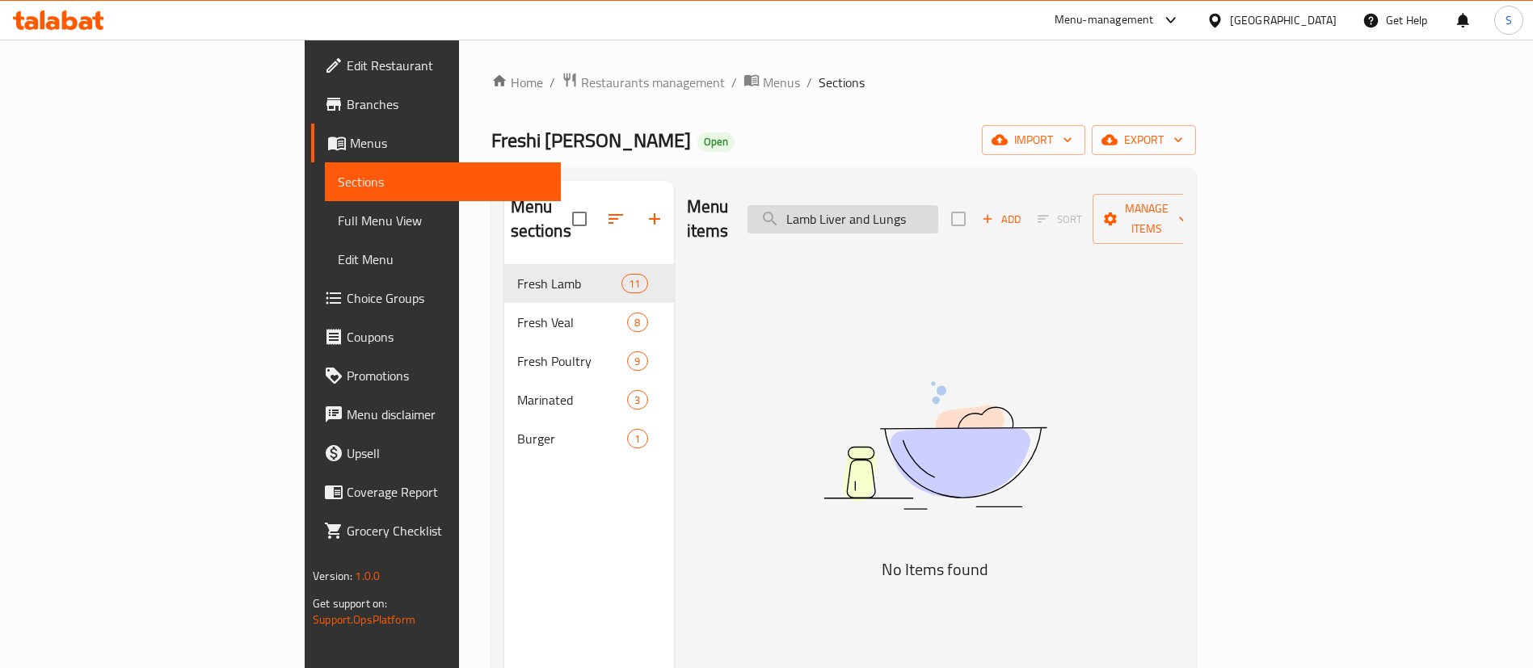
click at [938, 209] on input "Lamb Liver and Lungs" at bounding box center [843, 219] width 191 height 28
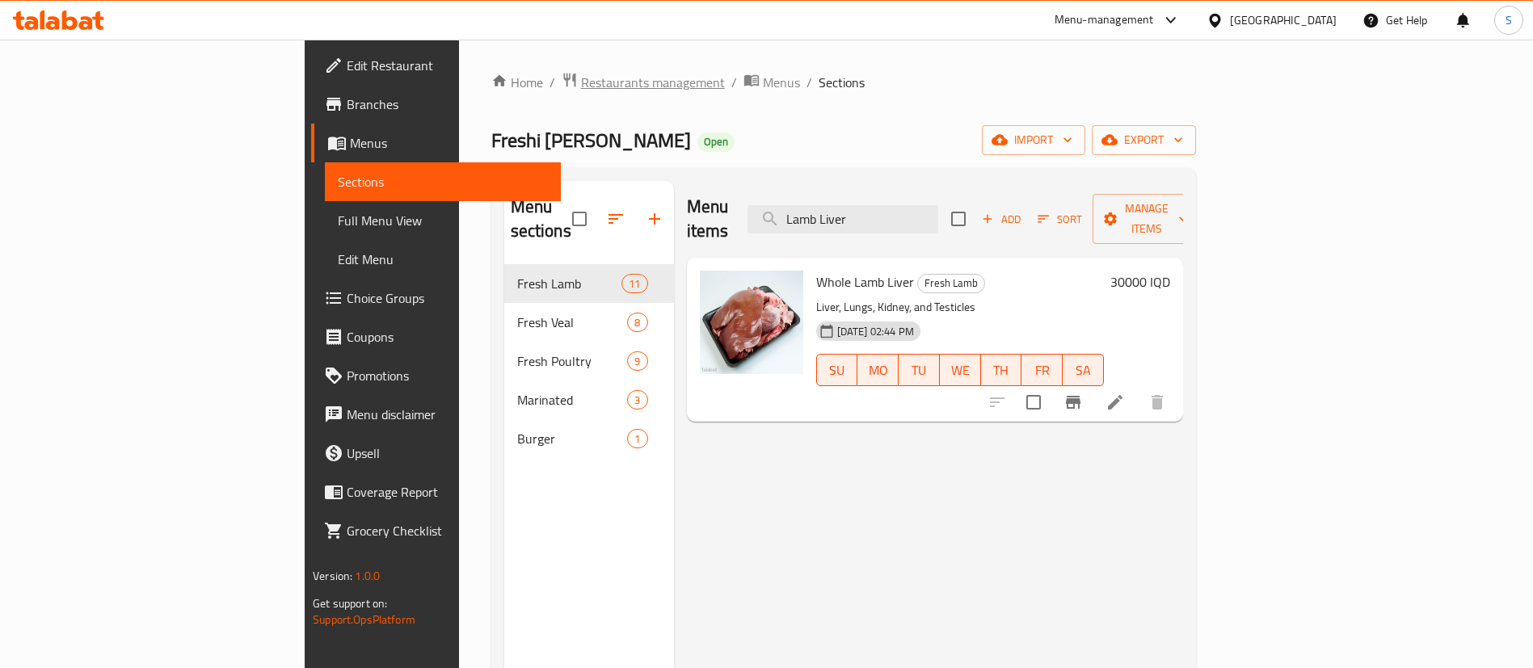
type input "Lamb Liver"
click at [581, 79] on span "Restaurants management" at bounding box center [653, 82] width 144 height 19
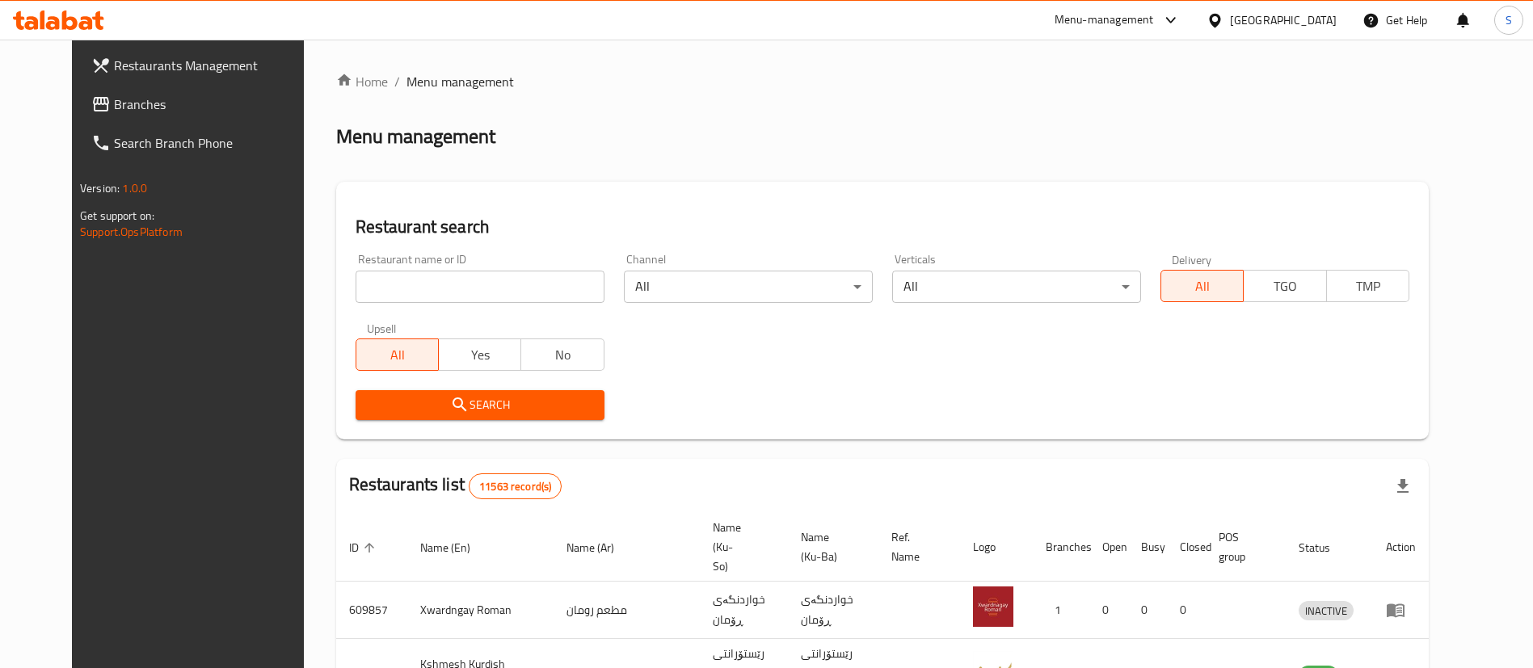
drag, startPoint x: 454, startPoint y: 285, endPoint x: 455, endPoint y: 300, distance: 14.6
click at [454, 285] on input "search" at bounding box center [480, 287] width 249 height 32
type input "[PERSON_NAME]"
click at [482, 411] on span "Search" at bounding box center [480, 405] width 223 height 20
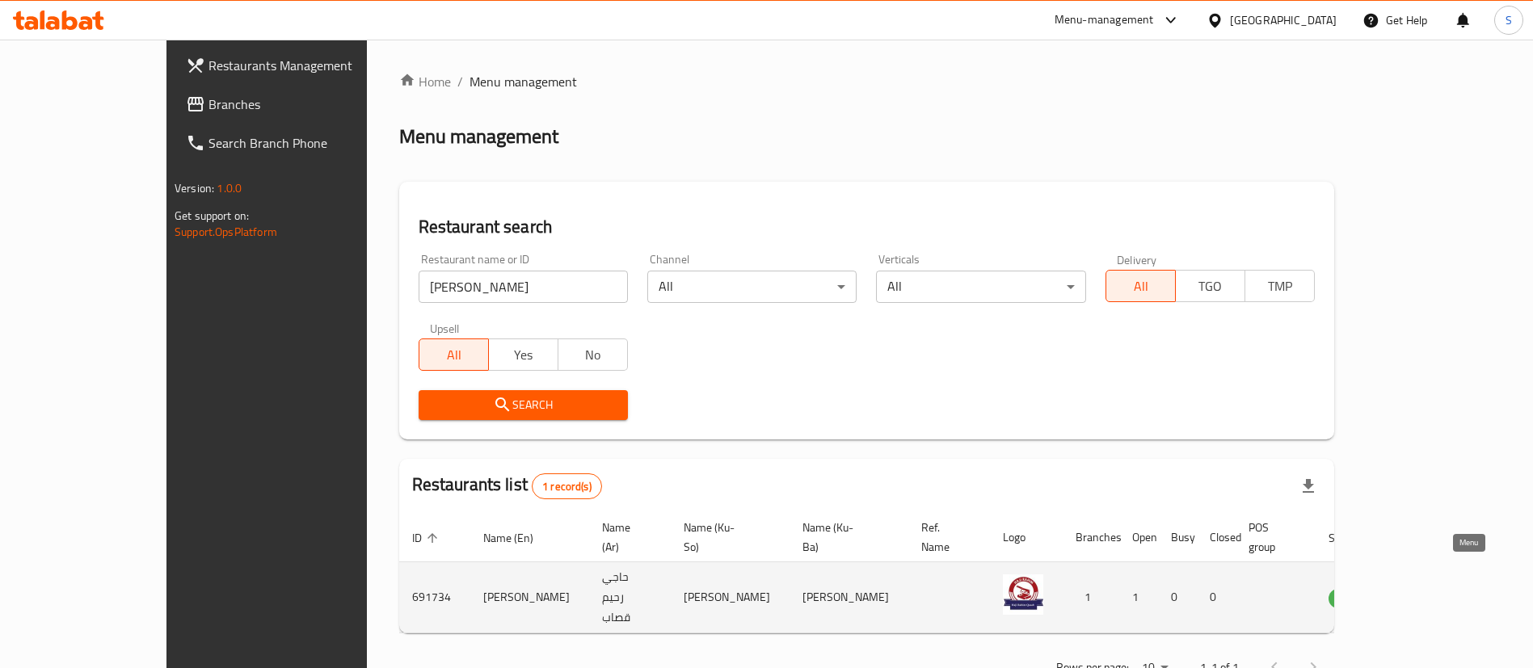
click at [1433, 588] on icon "enhanced table" at bounding box center [1422, 597] width 19 height 19
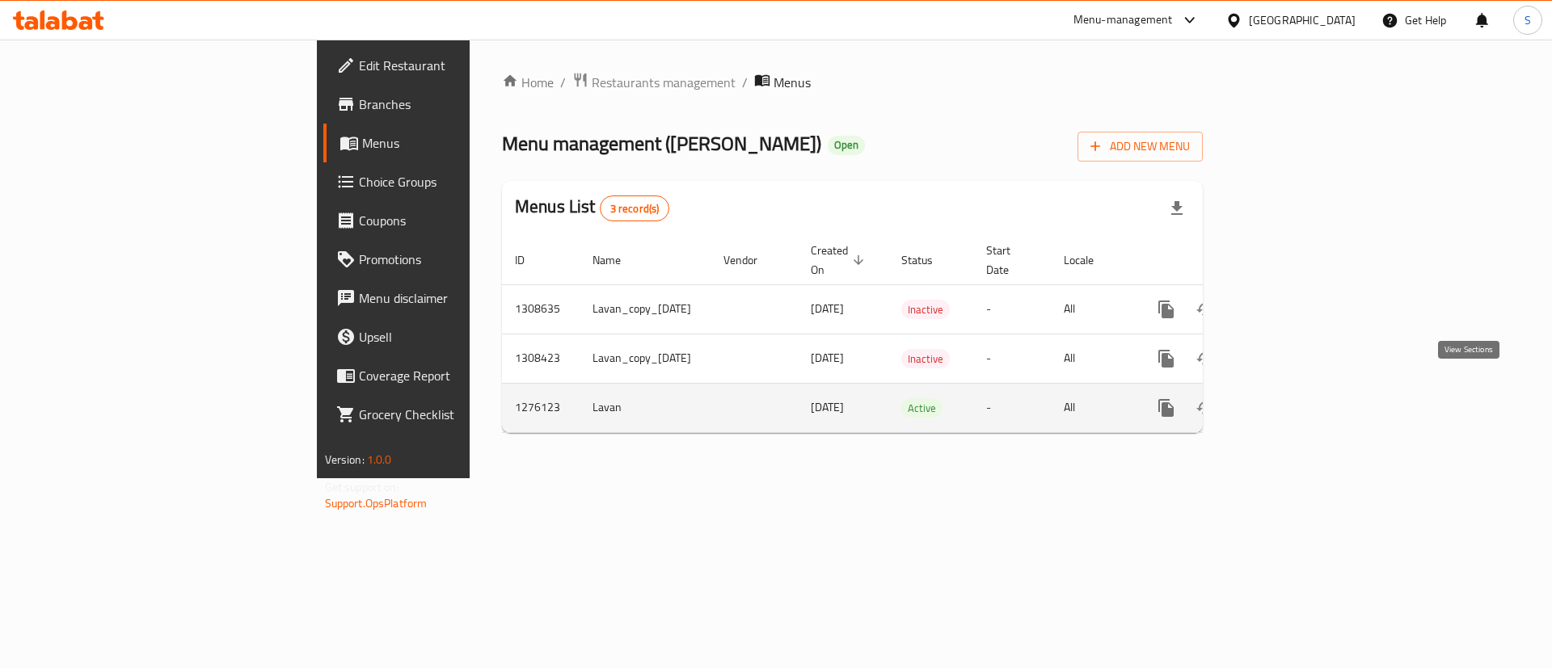
click at [1302, 391] on link "enhanced table" at bounding box center [1282, 408] width 39 height 39
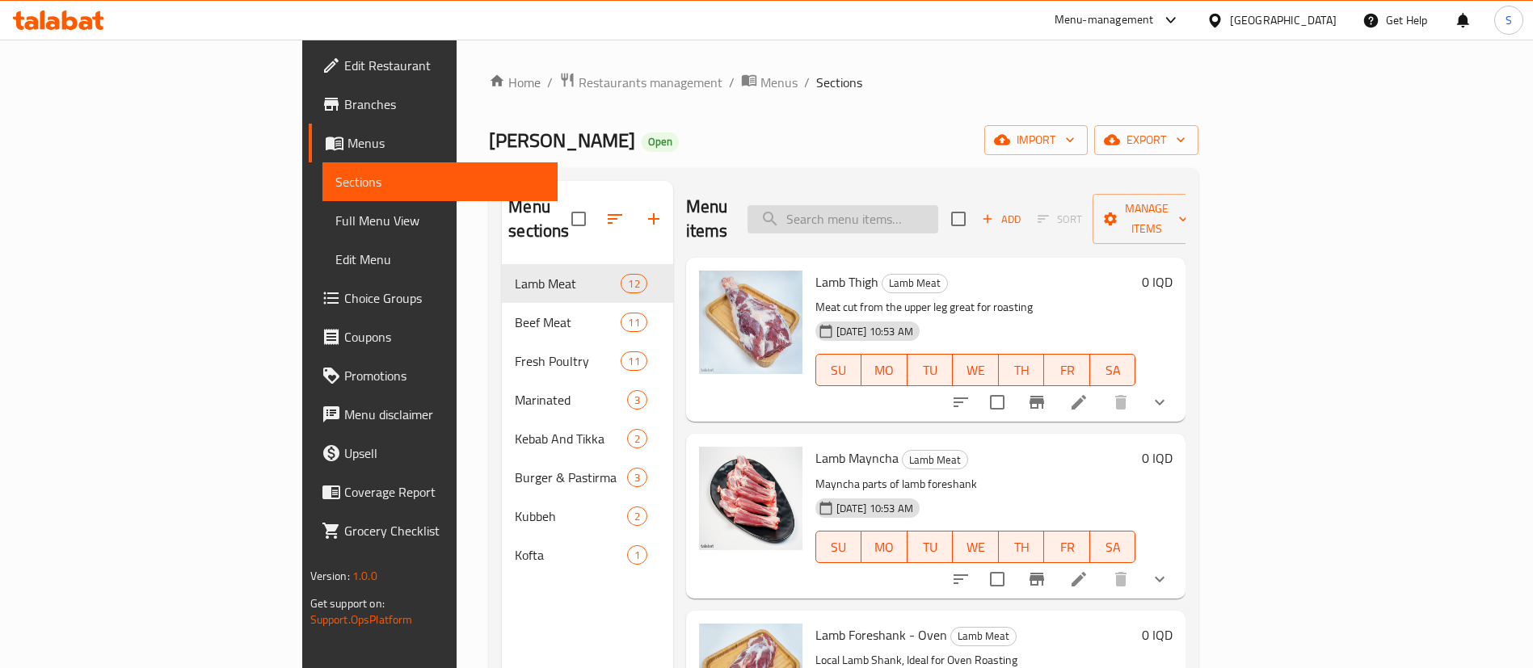
click at [938, 213] on input "search" at bounding box center [843, 219] width 191 height 28
paste input "Lamb Liver"
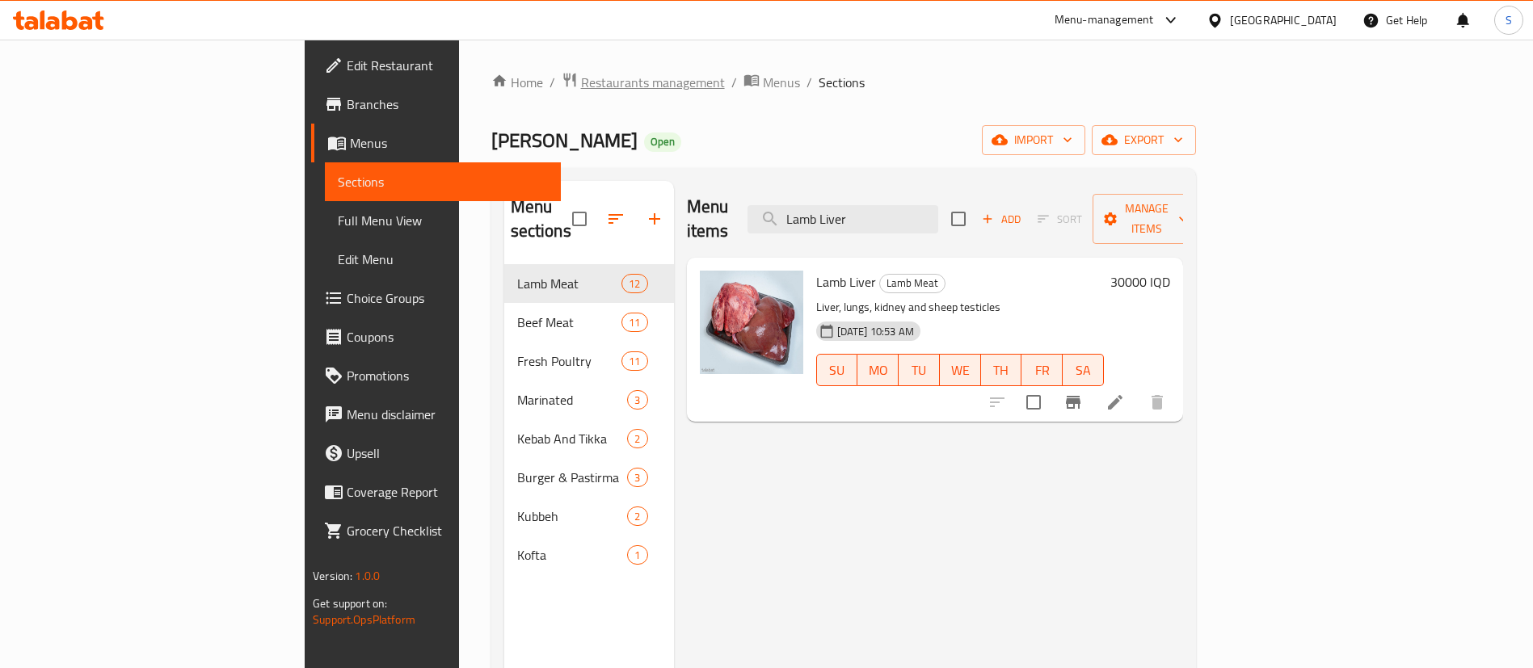
type input "Lamb Liver"
click at [581, 78] on span "Restaurants management" at bounding box center [653, 82] width 144 height 19
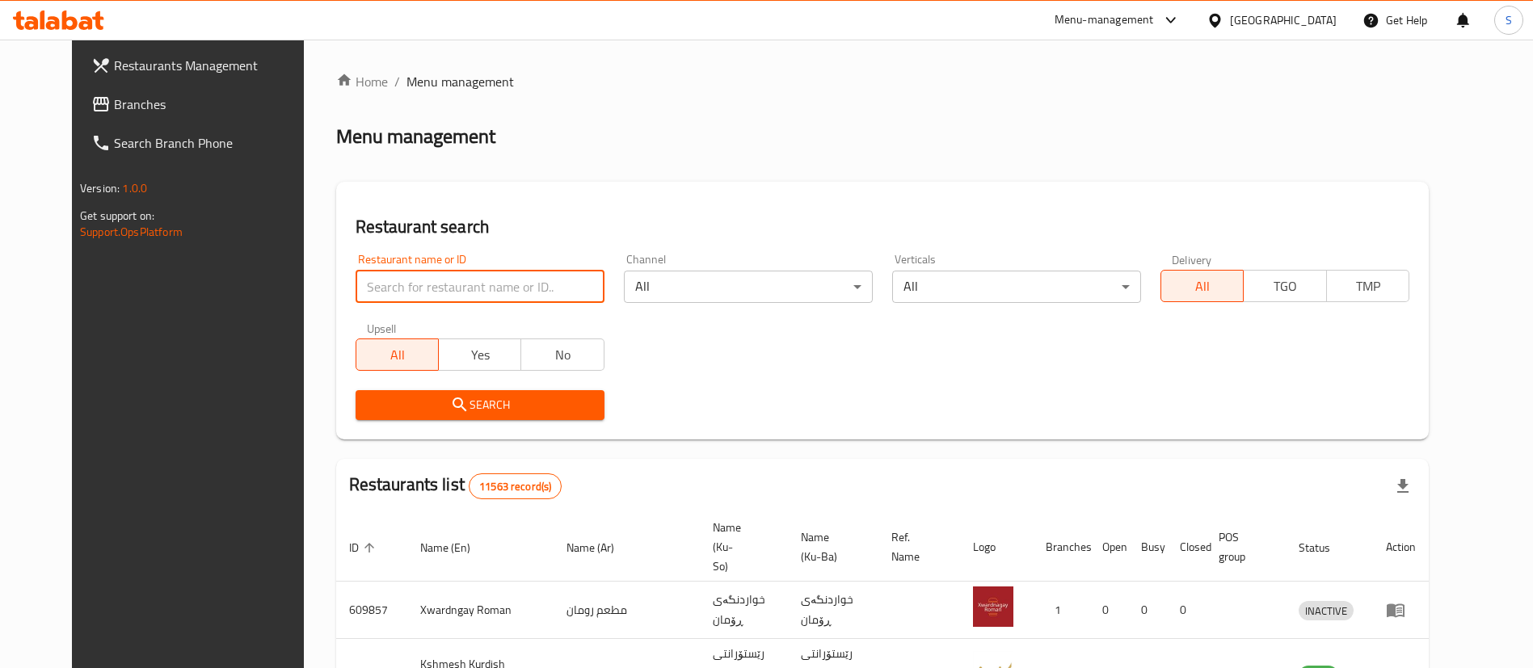
click at [461, 290] on input "search" at bounding box center [480, 287] width 249 height 32
type input "freshi"
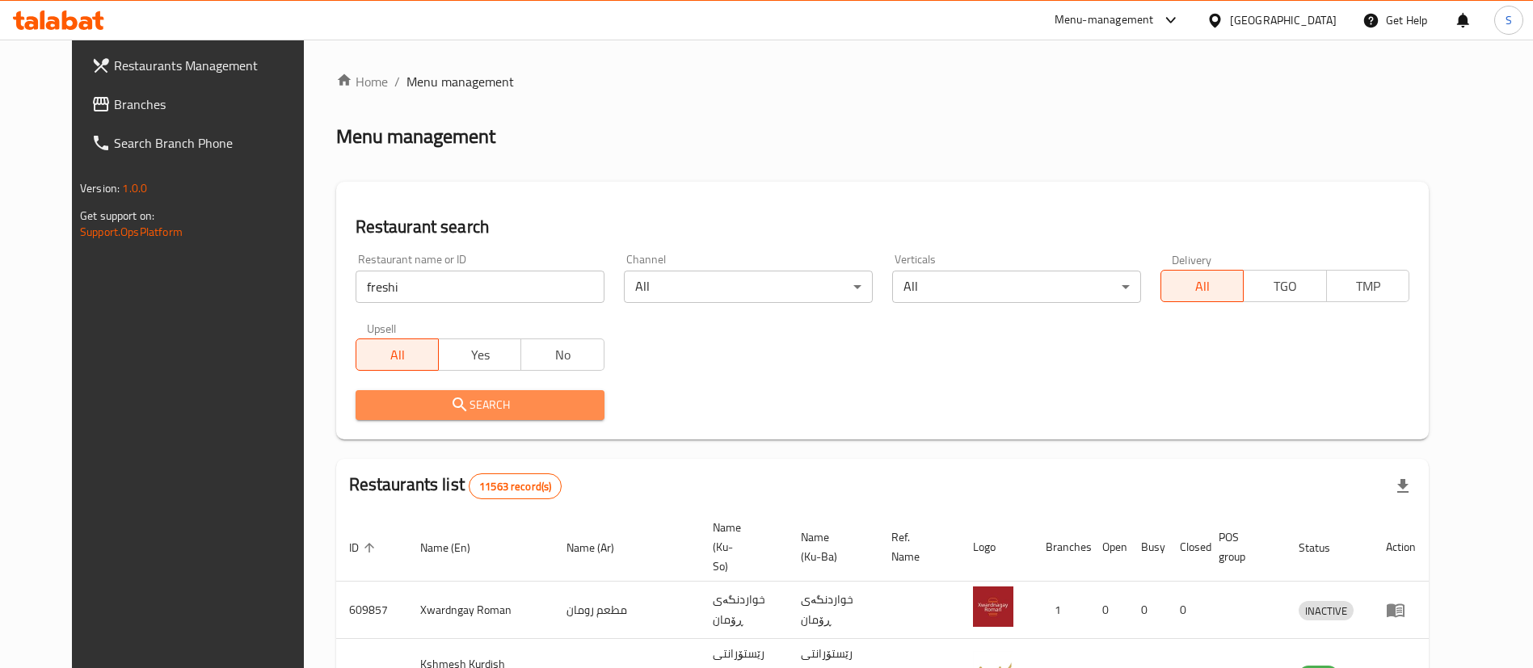
click at [454, 398] on span "Search" at bounding box center [480, 405] width 223 height 20
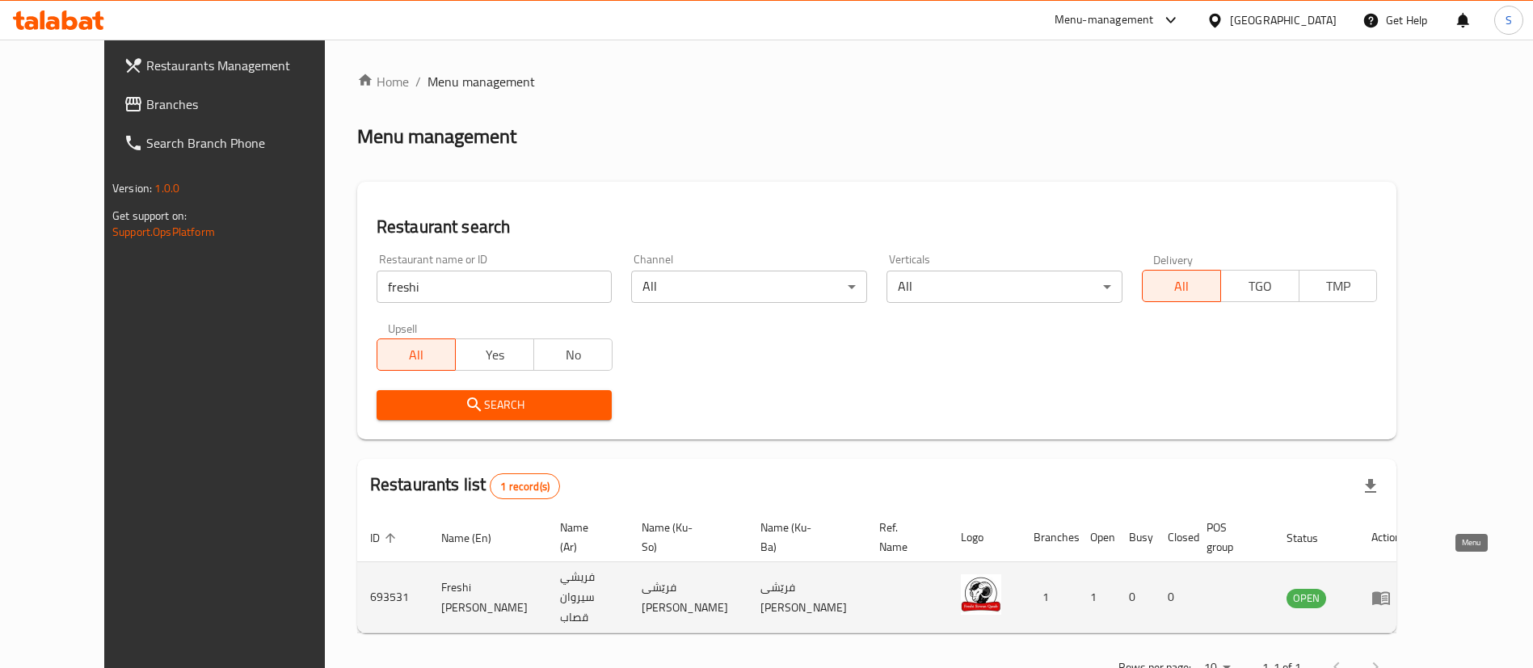
click at [1391, 588] on icon "enhanced table" at bounding box center [1380, 597] width 19 height 19
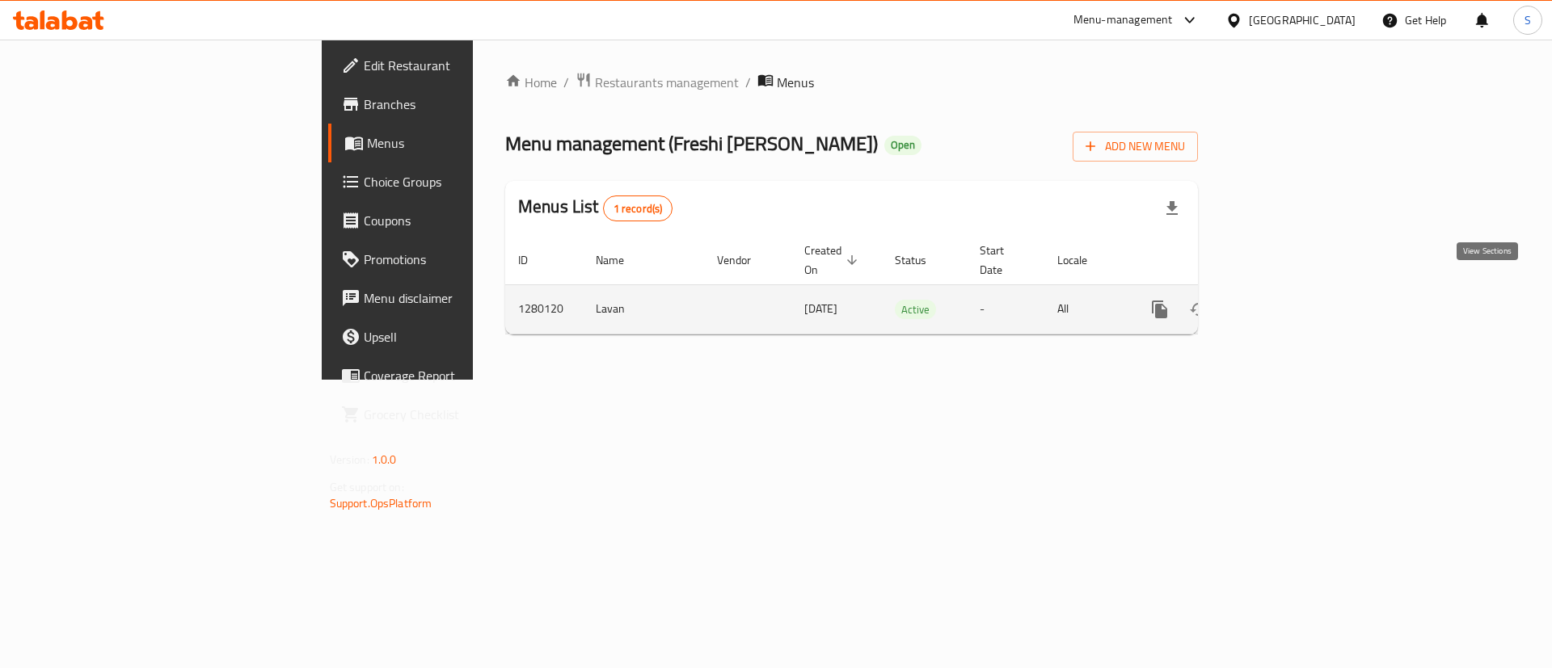
click at [1283, 302] on icon "enhanced table" at bounding box center [1276, 309] width 15 height 15
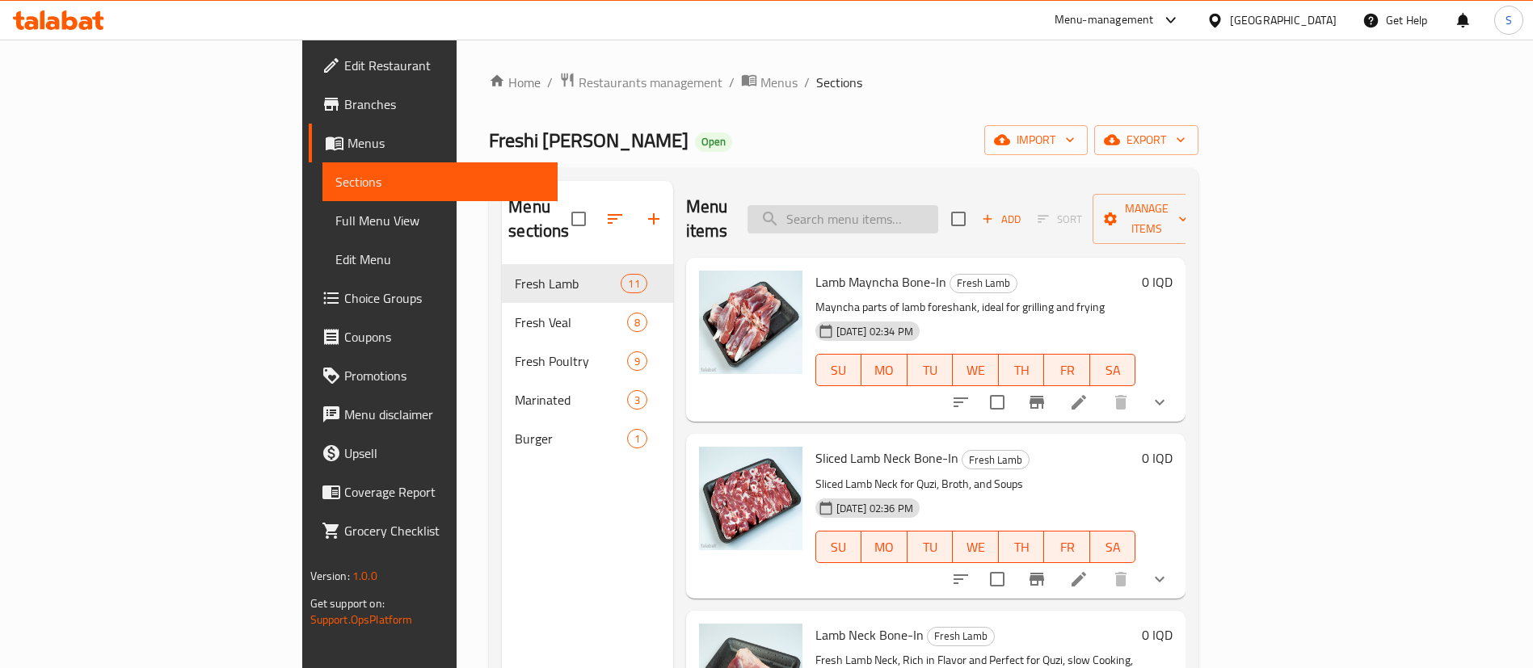
click at [938, 205] on input "search" at bounding box center [843, 219] width 191 height 28
paste input "Lamb Liver"
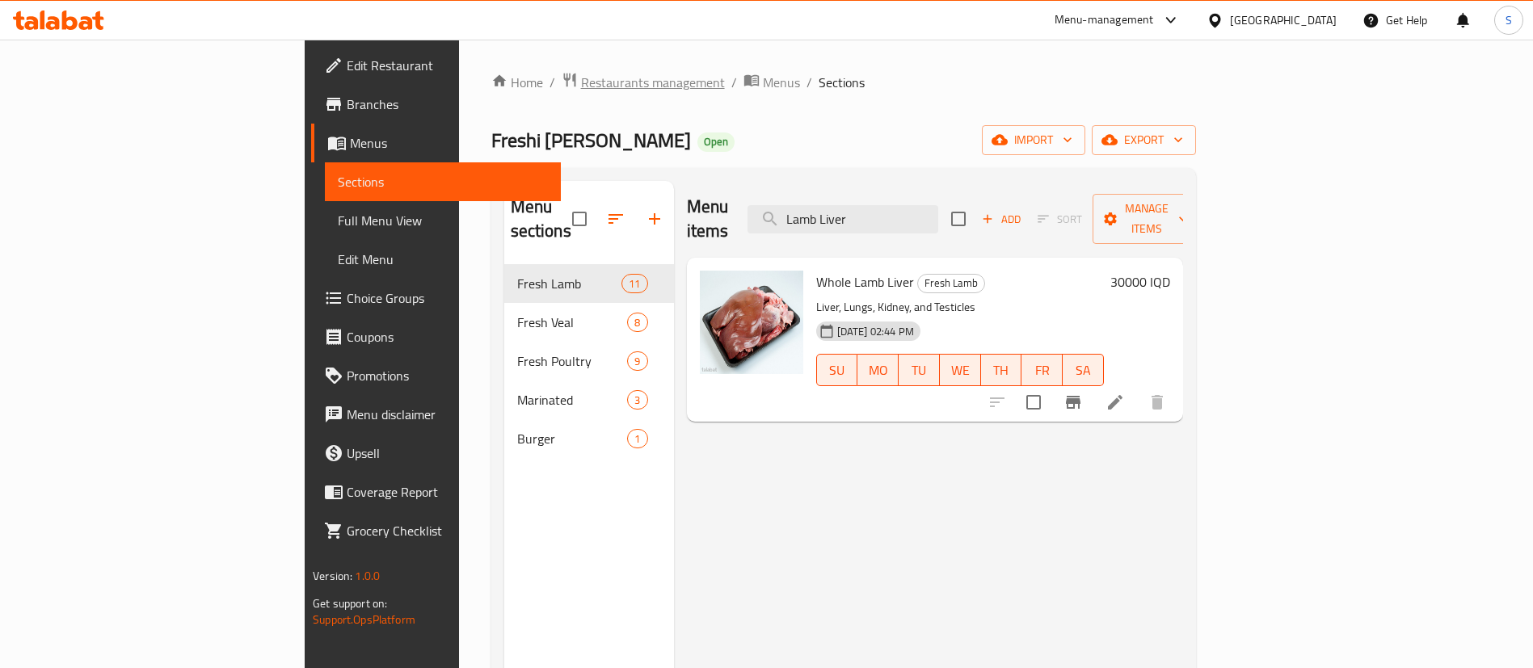
type input "Lamb Liver"
click at [581, 76] on span "Restaurants management" at bounding box center [653, 82] width 144 height 19
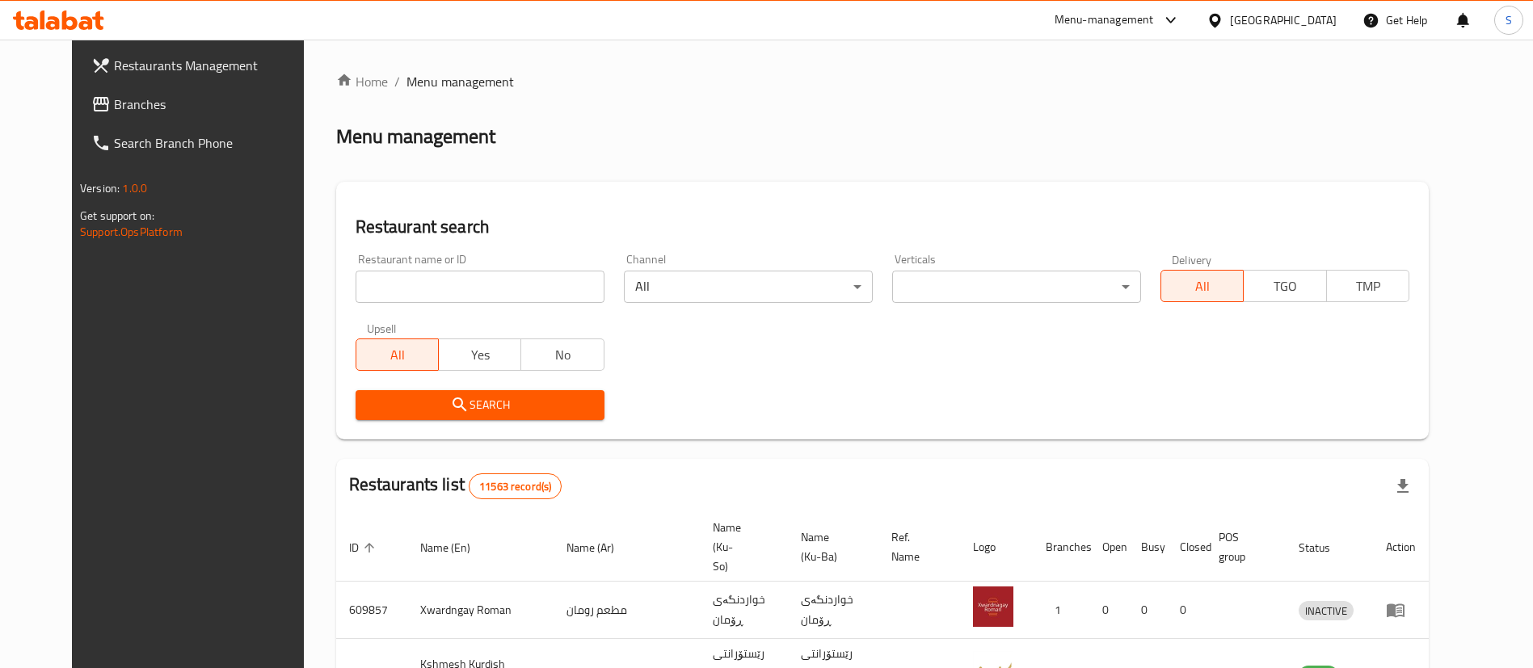
click at [438, 293] on input "search" at bounding box center [480, 287] width 249 height 32
type input "غ"
click at [440, 291] on input "search" at bounding box center [480, 287] width 249 height 32
type input "yasin qa"
click at [472, 410] on span "Search" at bounding box center [480, 405] width 223 height 20
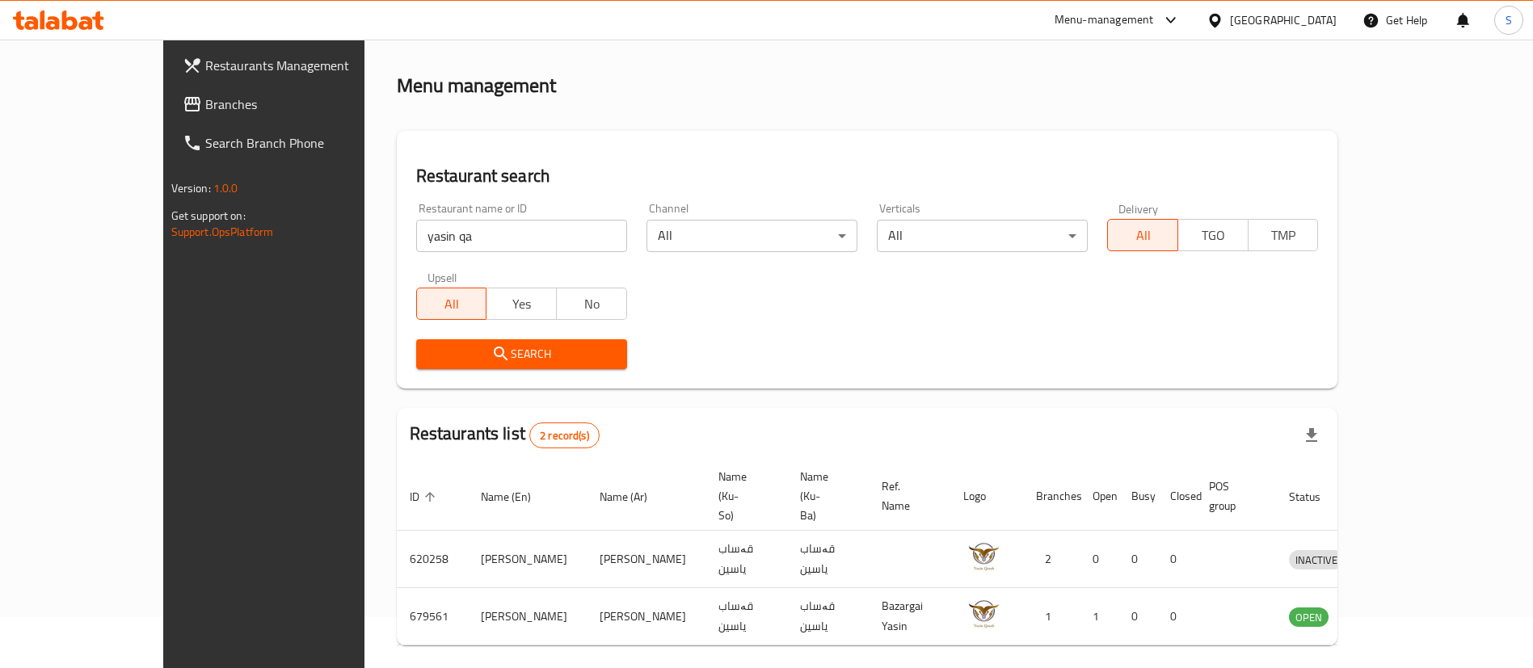
scroll to position [78, 0]
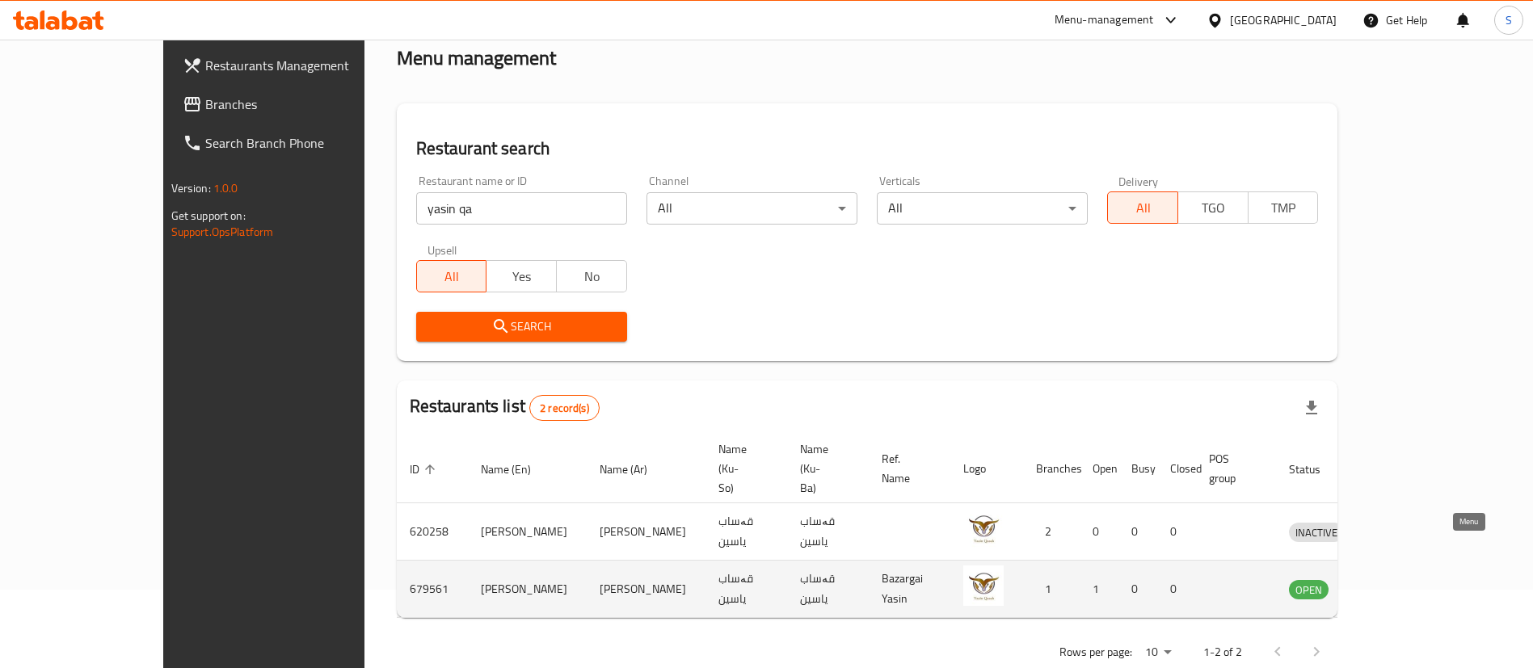
click at [1395, 583] on icon "enhanced table" at bounding box center [1386, 590] width 18 height 14
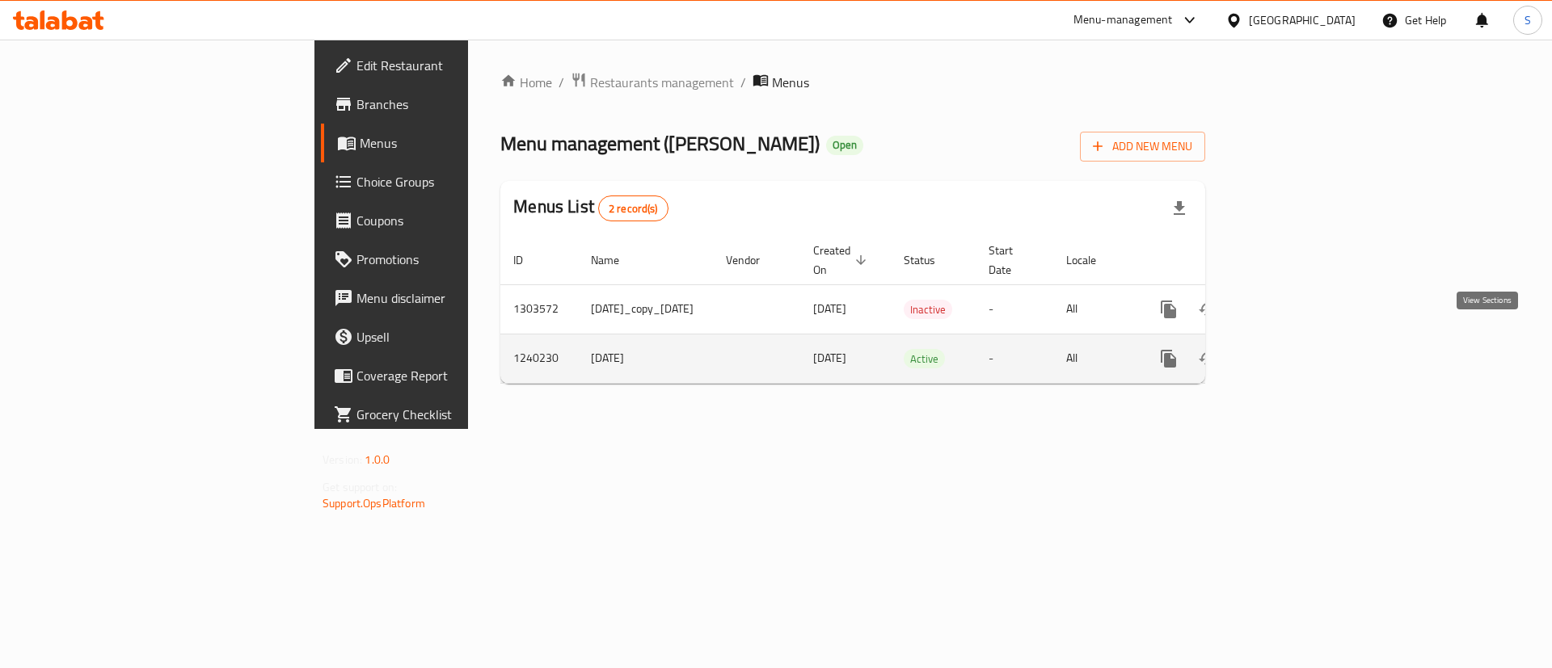
click at [1304, 353] on link "enhanced table" at bounding box center [1285, 358] width 39 height 39
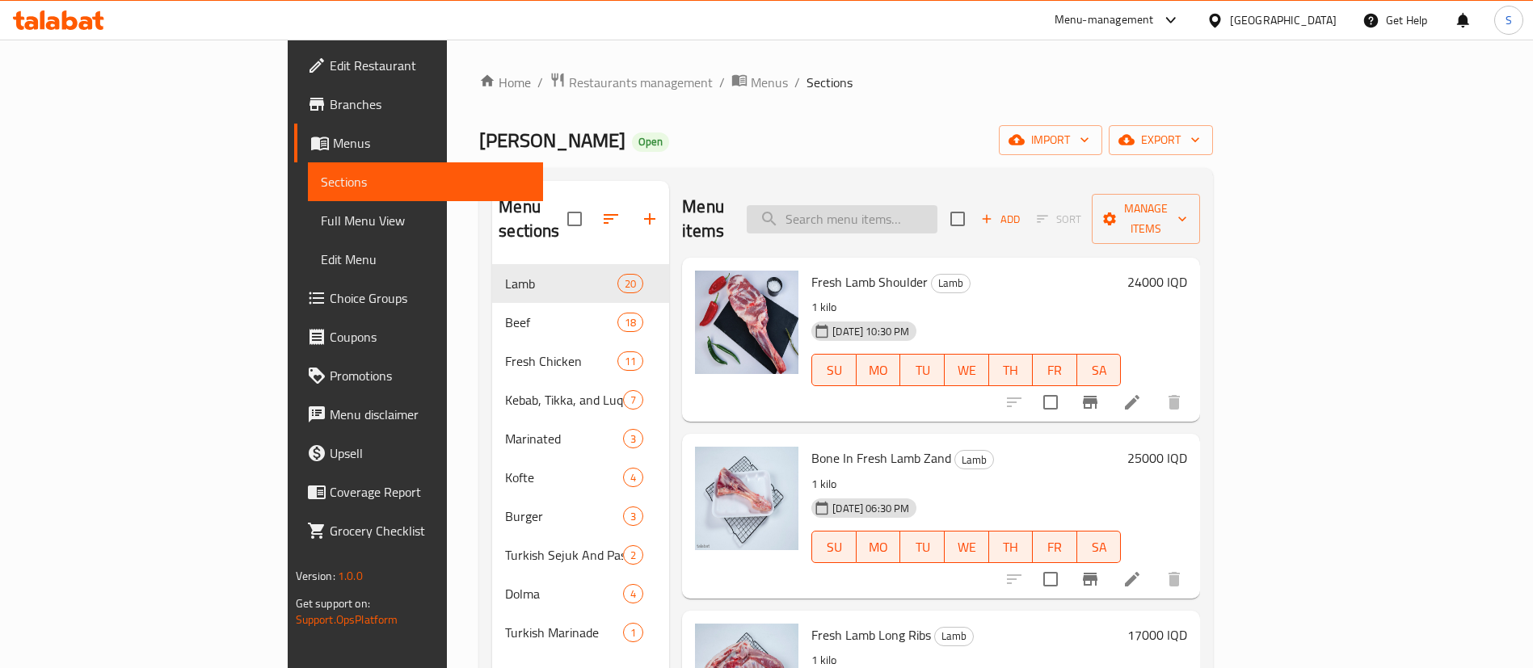
click at [937, 205] on input "search" at bounding box center [842, 219] width 191 height 28
paste input "Lamb Liver"
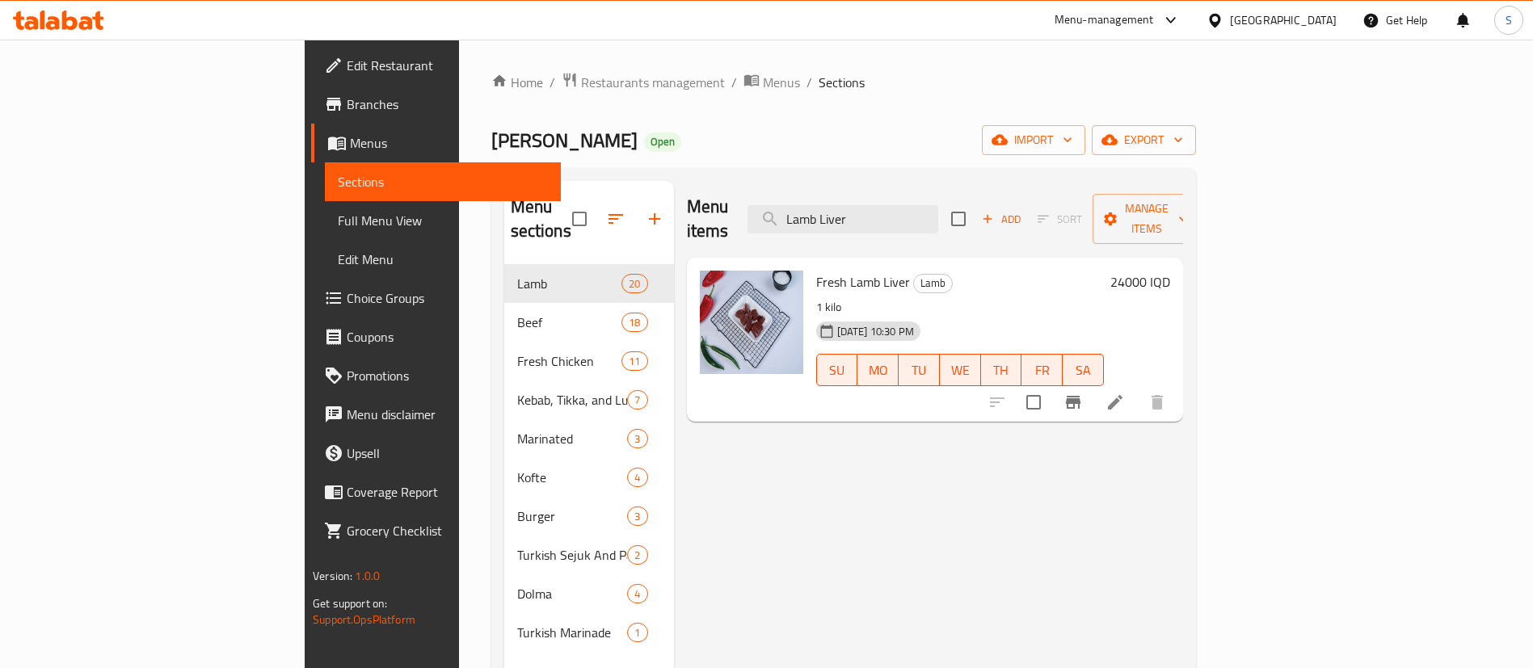
type input "Lamb Liver"
drag, startPoint x: 783, startPoint y: 90, endPoint x: 1055, endPoint y: 13, distance: 283.0
click at [783, 90] on ol "Home / Restaurants management / Menus / Sections" at bounding box center [843, 82] width 705 height 21
click at [933, 205] on input "Lamb Liver" at bounding box center [843, 219] width 191 height 28
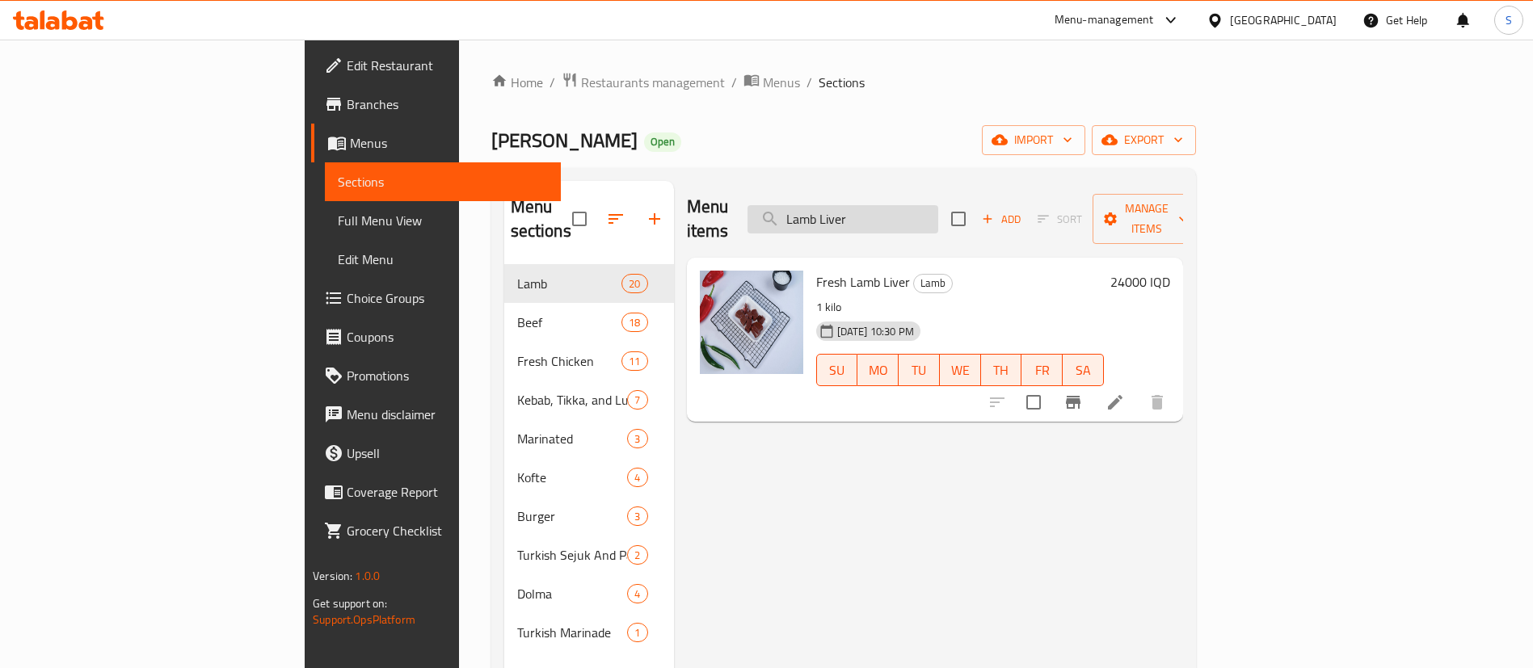
click at [933, 205] on input "Lamb Liver" at bounding box center [843, 219] width 191 height 28
click at [581, 81] on span "Restaurants management" at bounding box center [653, 82] width 144 height 19
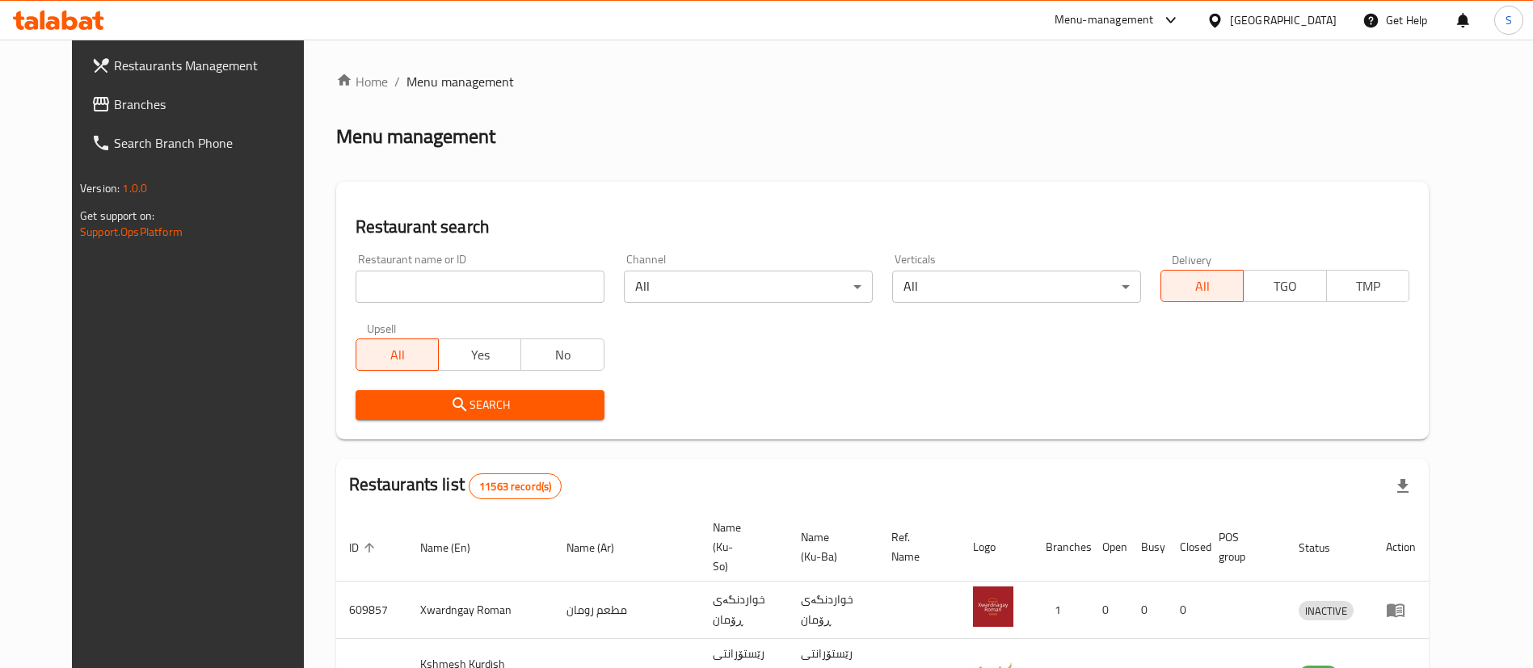
click at [470, 271] on input "search" at bounding box center [480, 287] width 249 height 32
type input "[PERSON_NAME]"
click at [467, 413] on span "Search" at bounding box center [480, 405] width 223 height 20
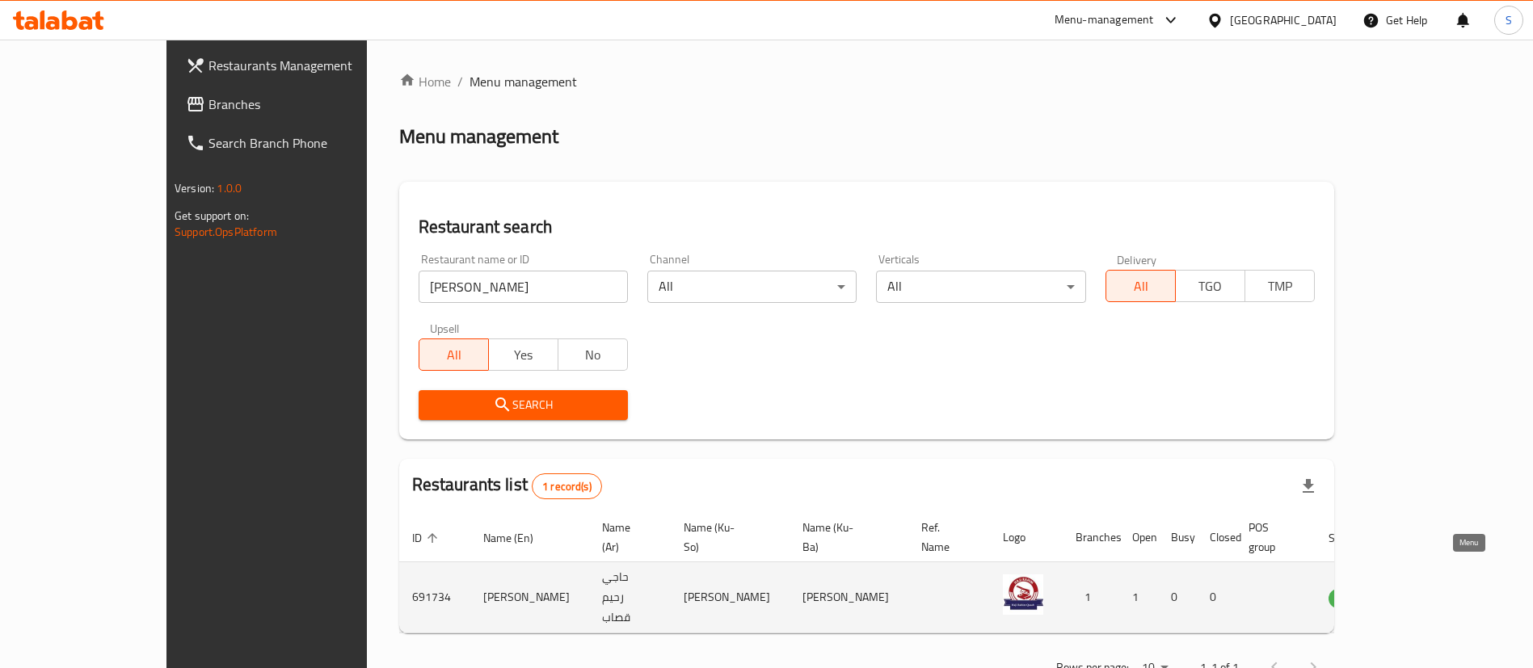
click at [1432, 592] on icon "enhanced table" at bounding box center [1423, 599] width 18 height 14
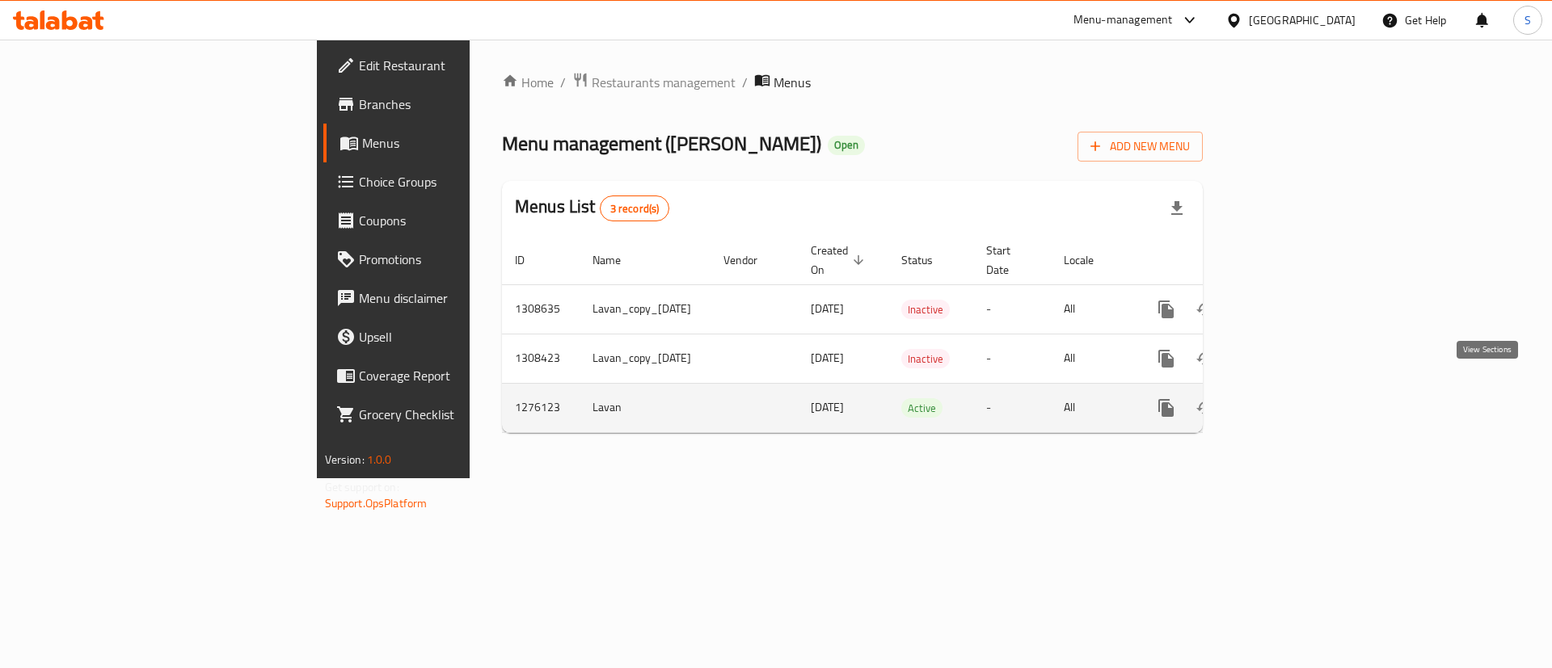
click at [1290, 401] on icon "enhanced table" at bounding box center [1282, 408] width 15 height 15
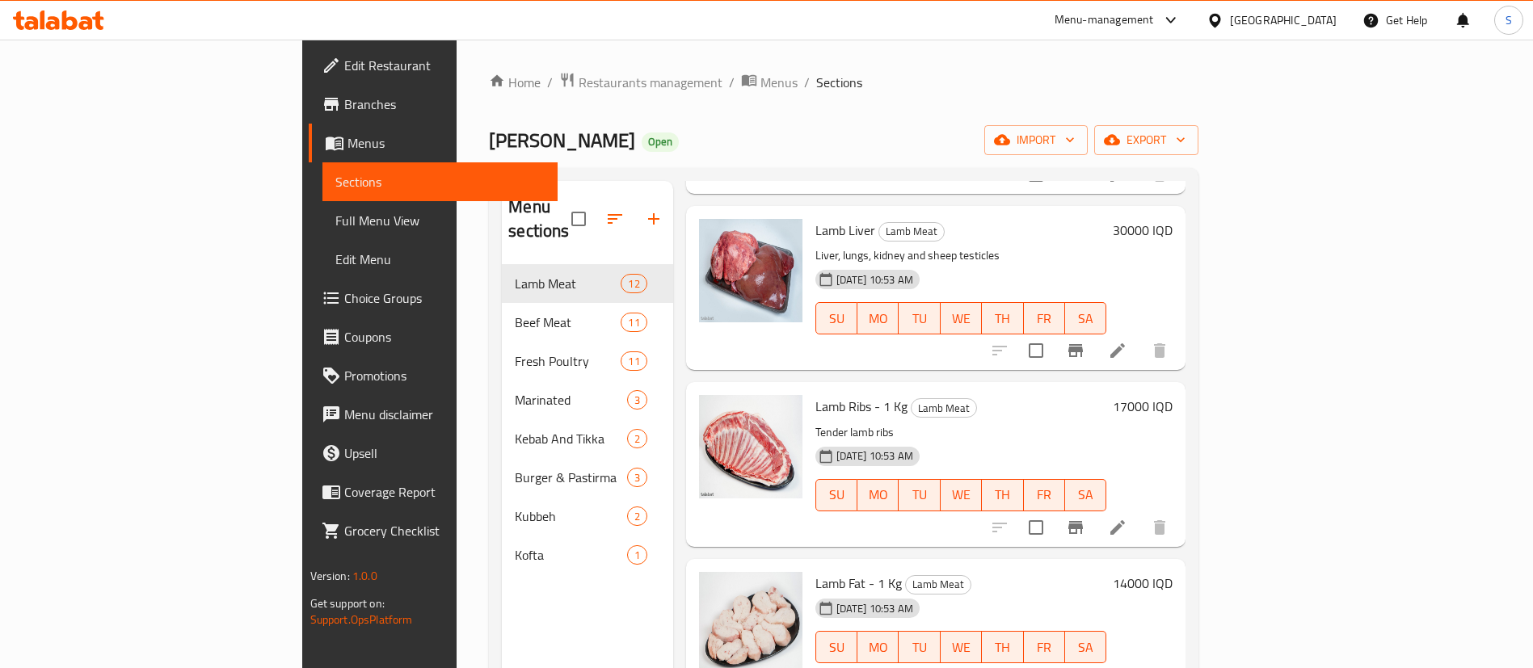
scroll to position [1467, 0]
click at [1127, 516] on icon at bounding box center [1117, 525] width 19 height 19
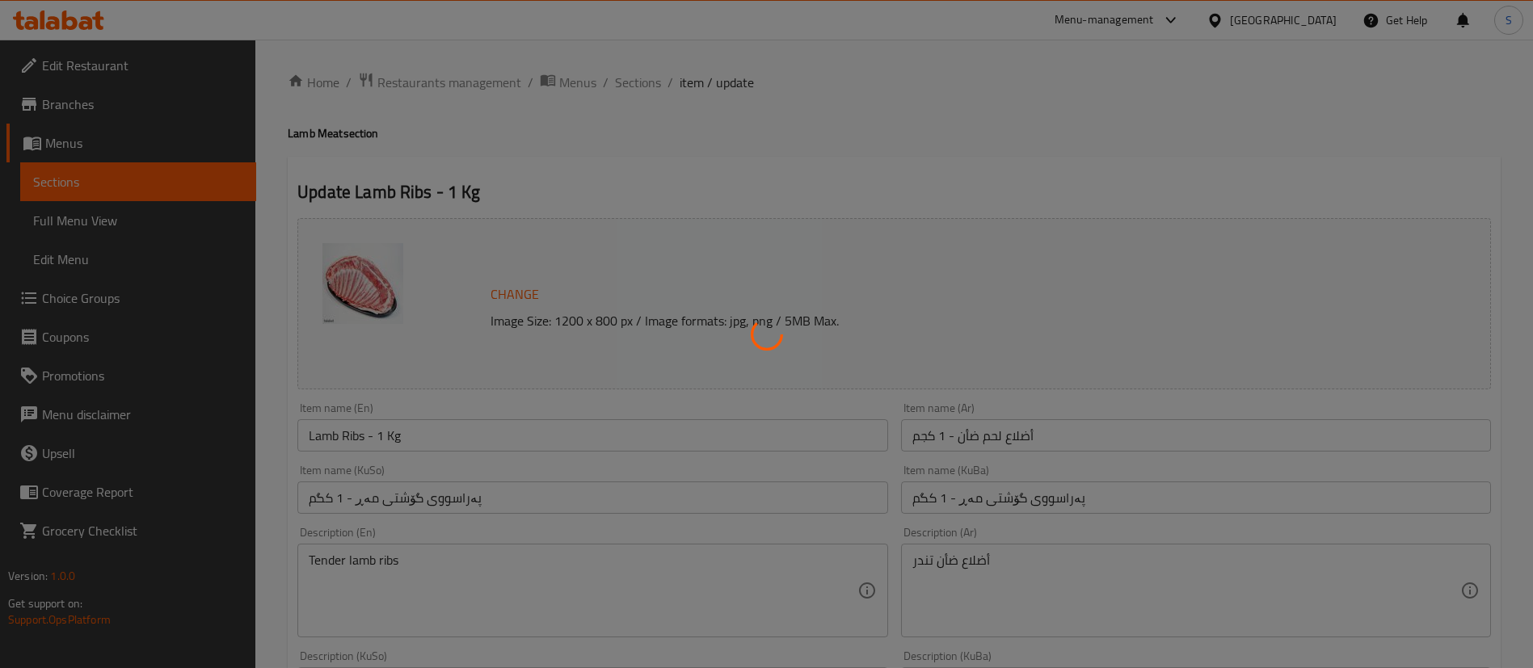
click at [620, 89] on div at bounding box center [766, 334] width 1533 height 668
click at [654, 93] on div at bounding box center [766, 334] width 1533 height 668
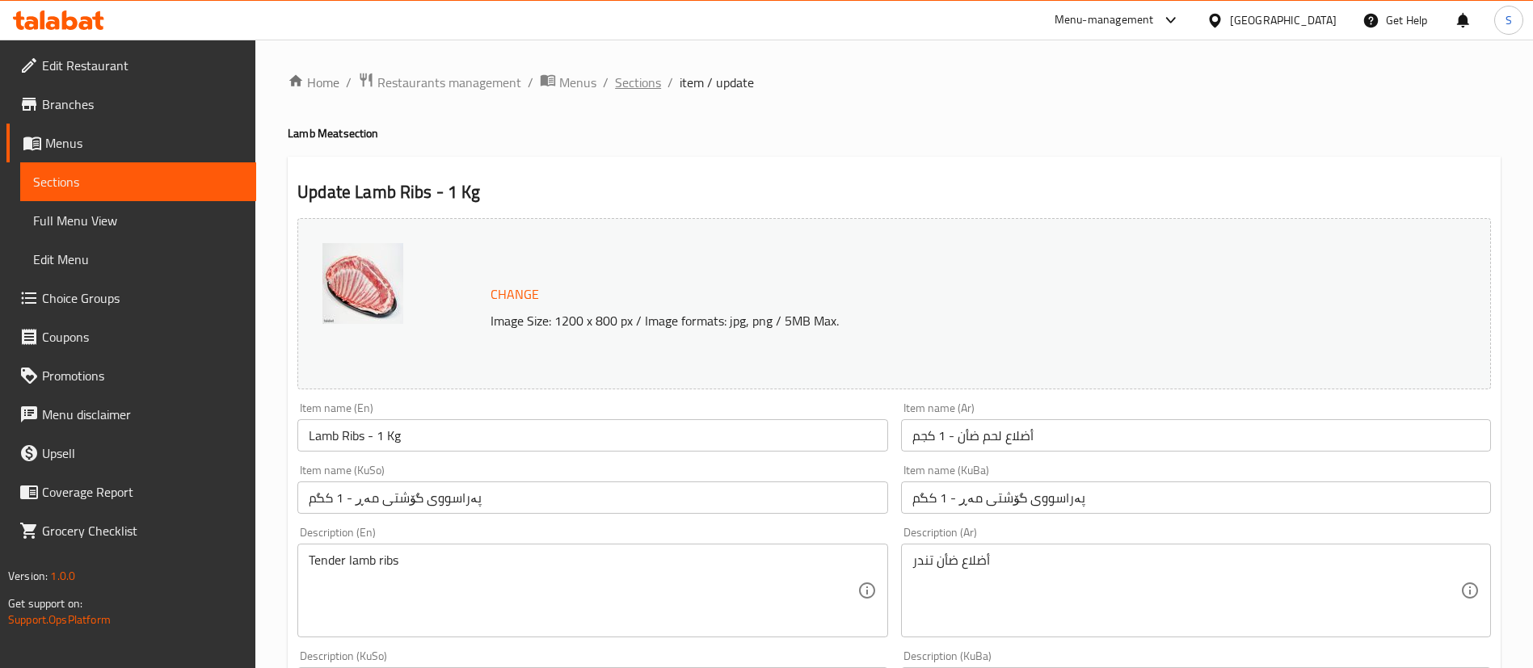
click at [618, 79] on span "Sections" at bounding box center [638, 82] width 46 height 19
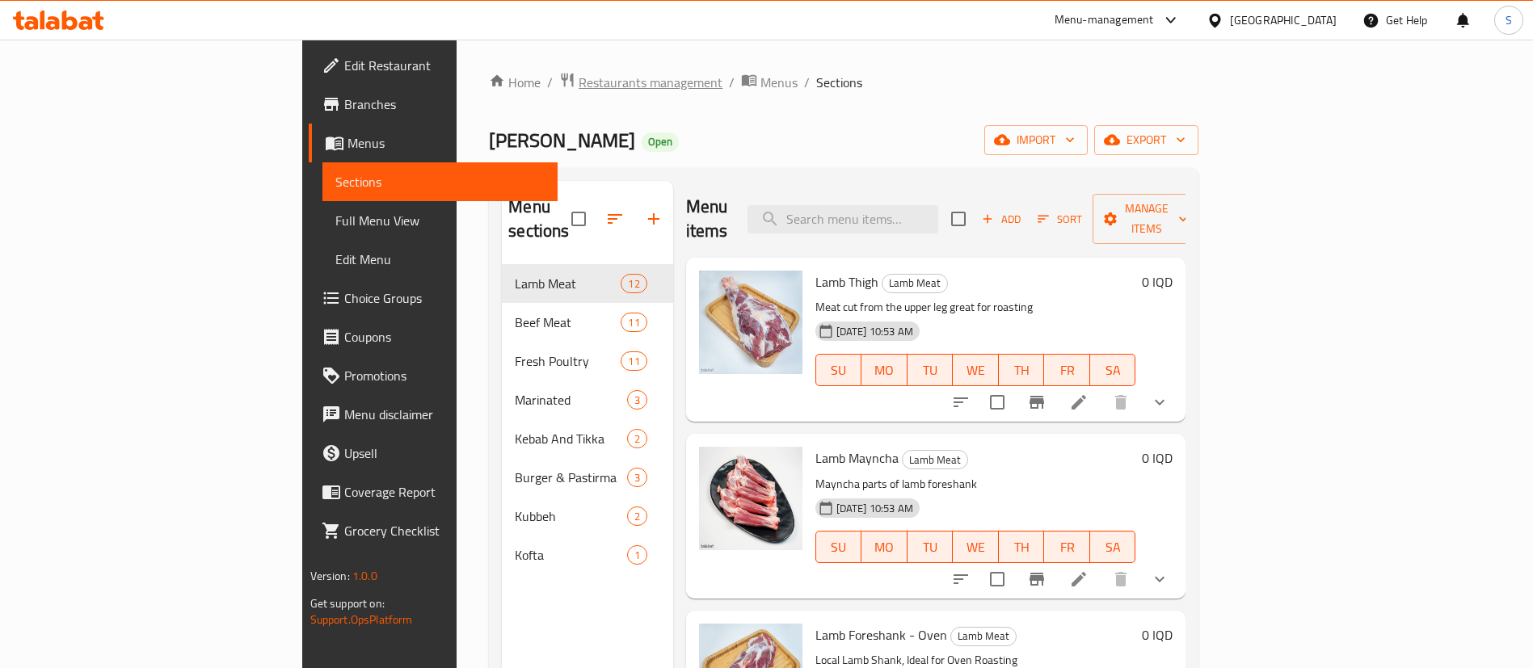
click at [579, 83] on span "Restaurants management" at bounding box center [651, 82] width 144 height 19
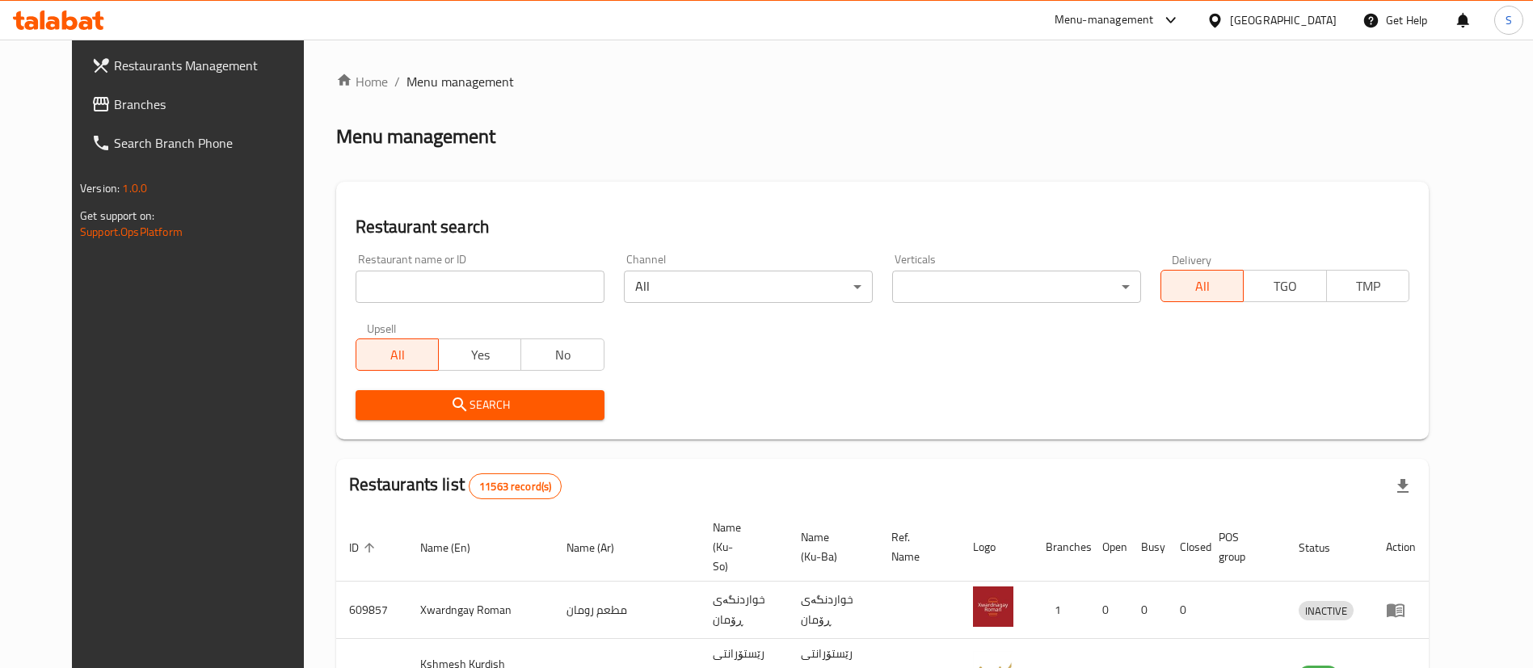
click at [497, 292] on input "search" at bounding box center [480, 287] width 249 height 32
type input "qubadi"
click at [457, 408] on span "Search" at bounding box center [480, 405] width 223 height 20
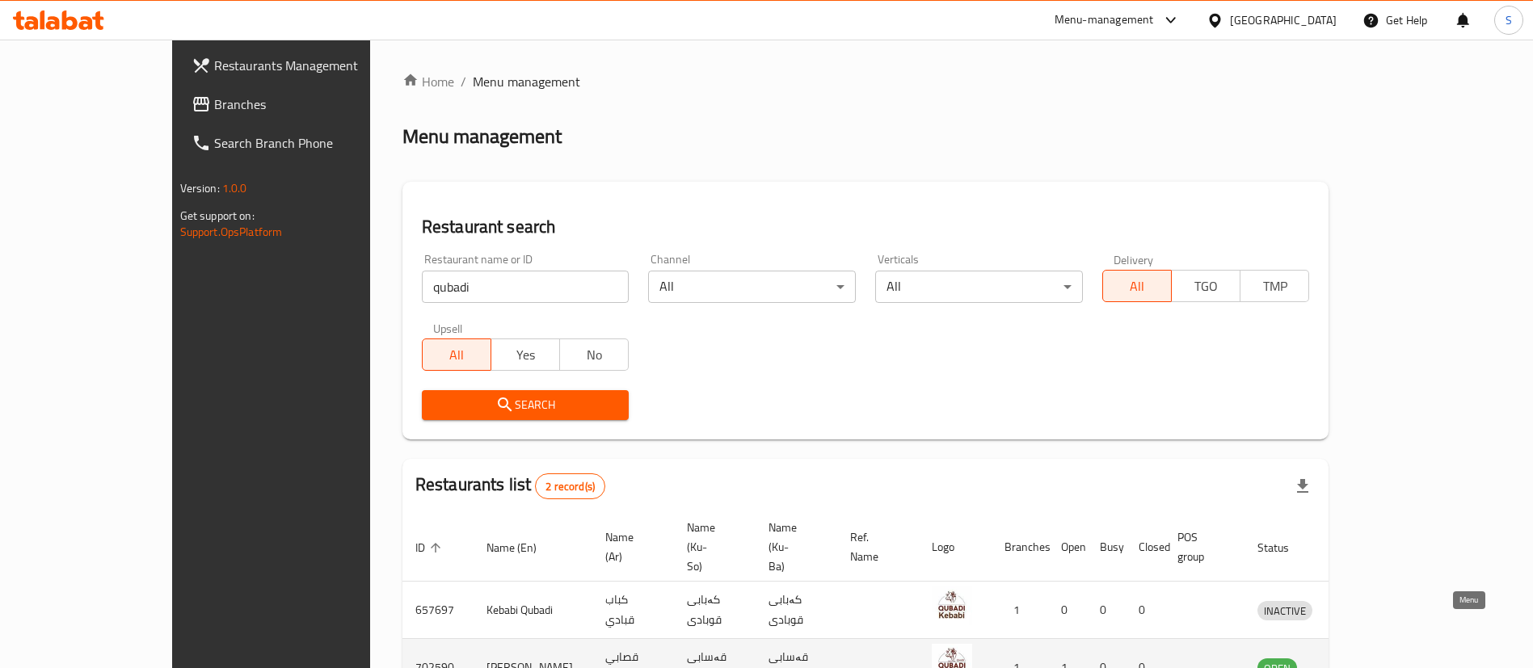
click at [1364, 658] on icon "enhanced table" at bounding box center [1354, 667] width 19 height 19
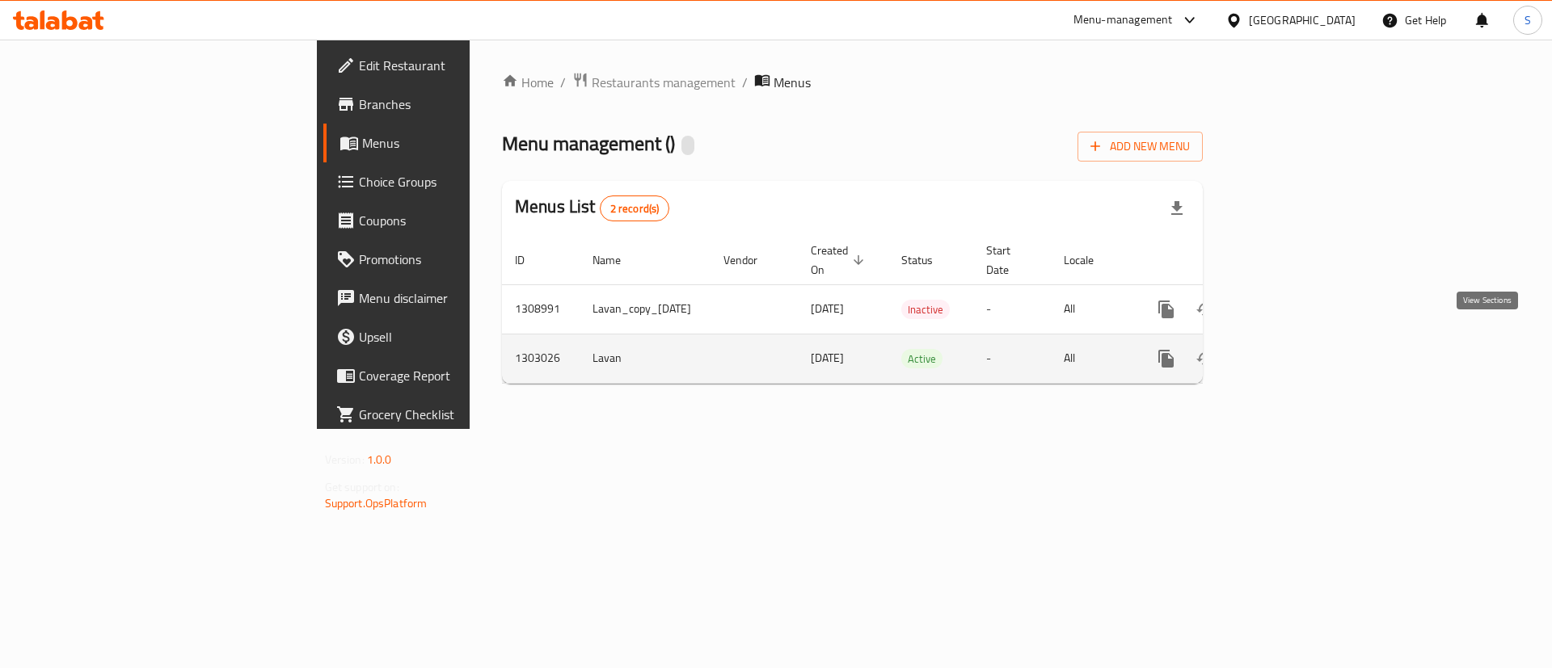
click at [1302, 358] on link "enhanced table" at bounding box center [1282, 358] width 39 height 39
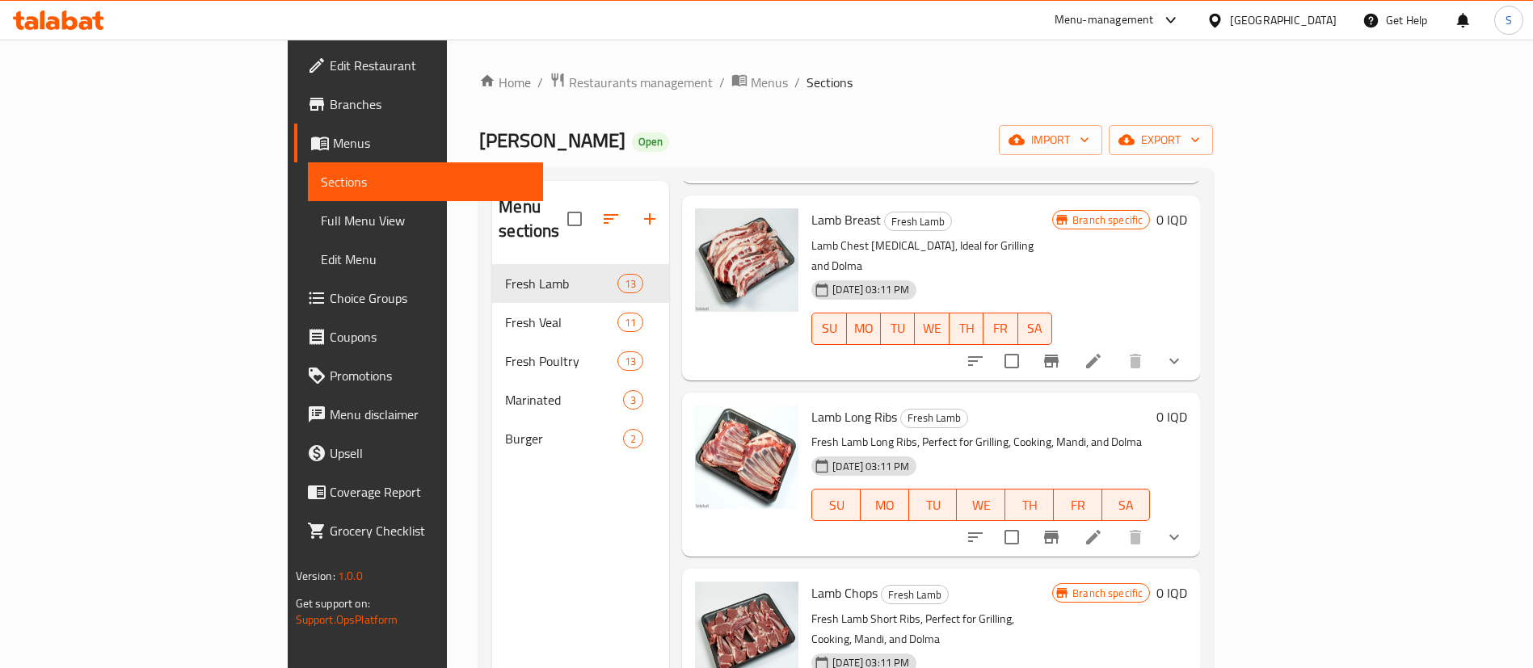
scroll to position [1333, 0]
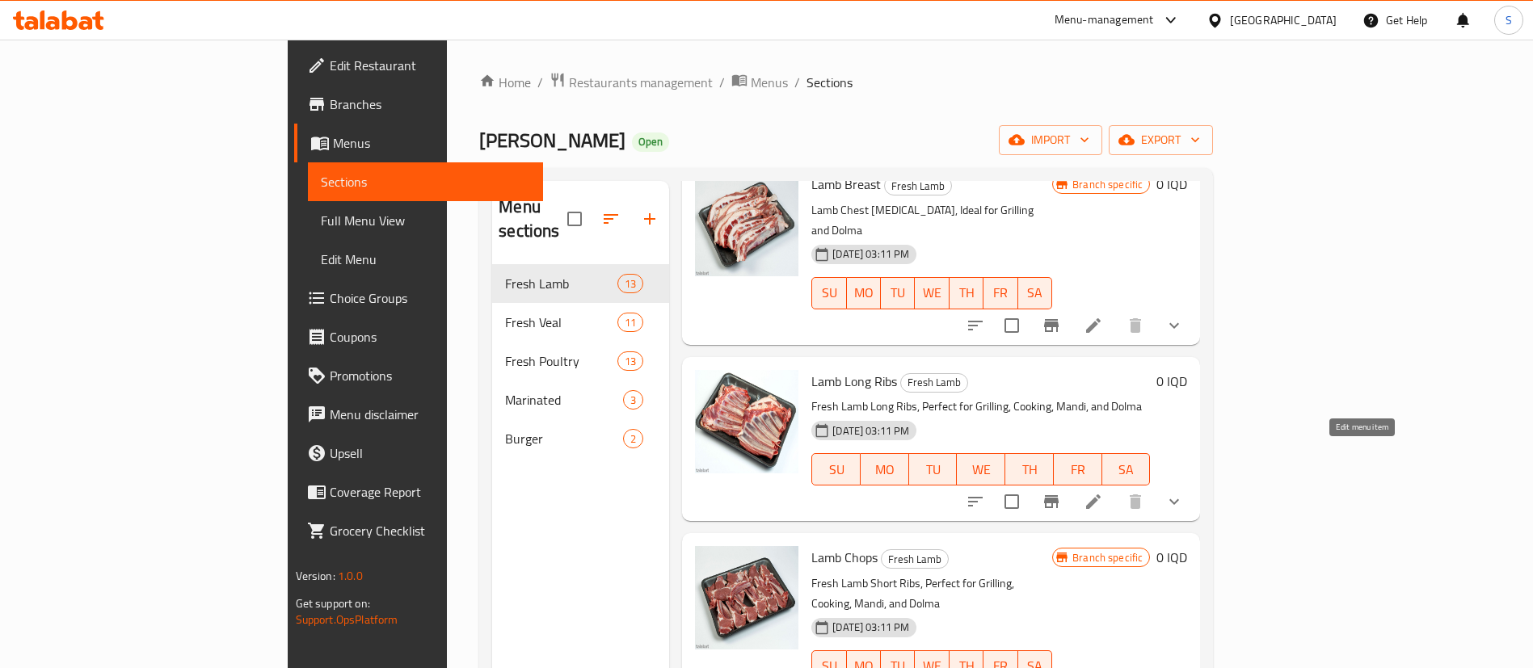
click at [1103, 492] on icon at bounding box center [1093, 501] width 19 height 19
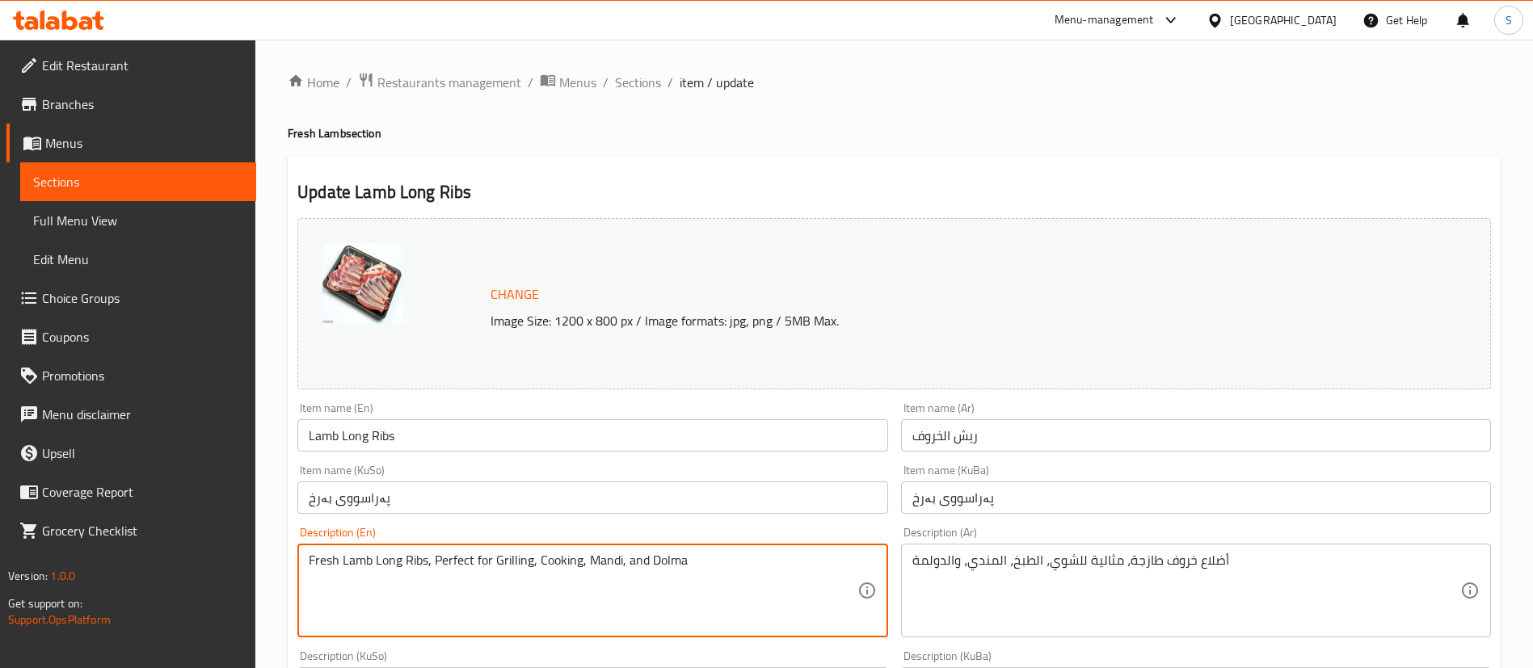
click at [499, 559] on textarea "Fresh Lamb Long Ribs, Perfect for Grilling, Cooking, Mandi, and Dolma" at bounding box center [583, 591] width 548 height 77
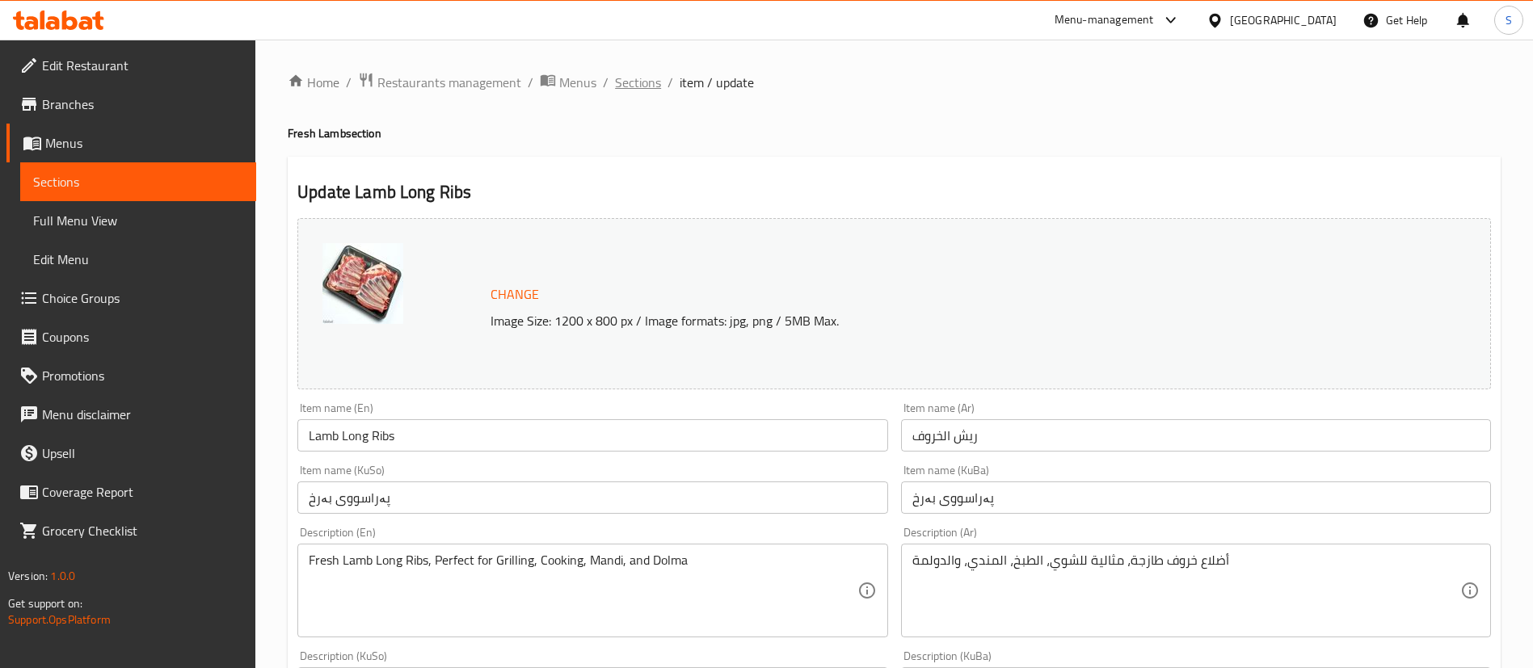
click at [647, 84] on span "Sections" at bounding box center [638, 82] width 46 height 19
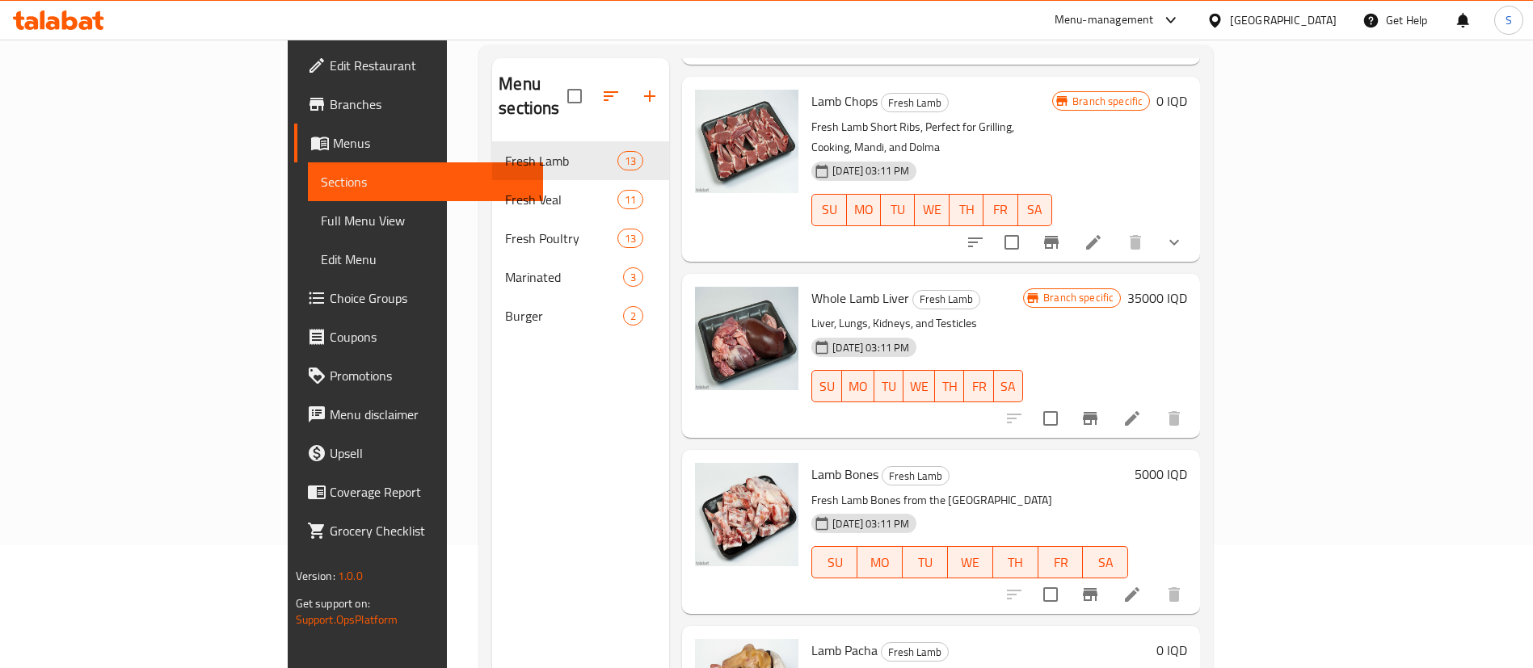
scroll to position [226, 0]
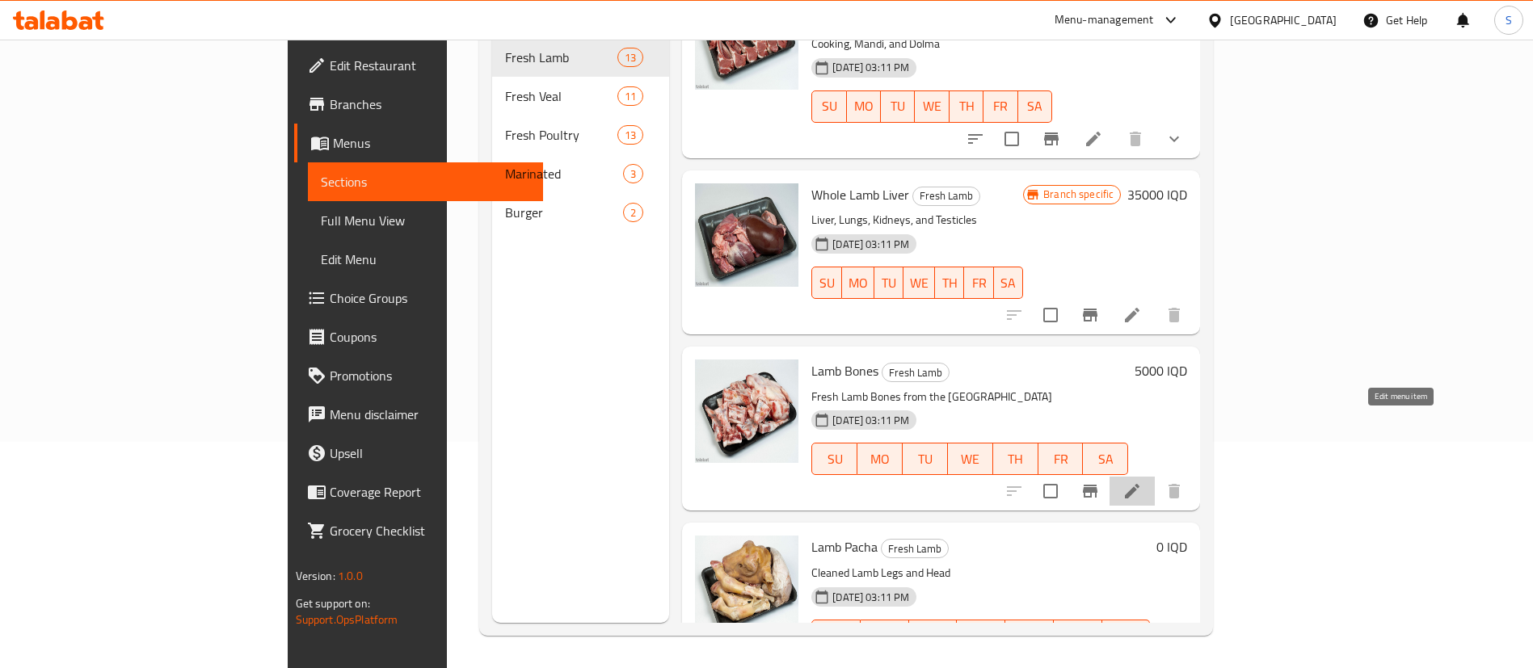
click at [1142, 482] on icon at bounding box center [1132, 491] width 19 height 19
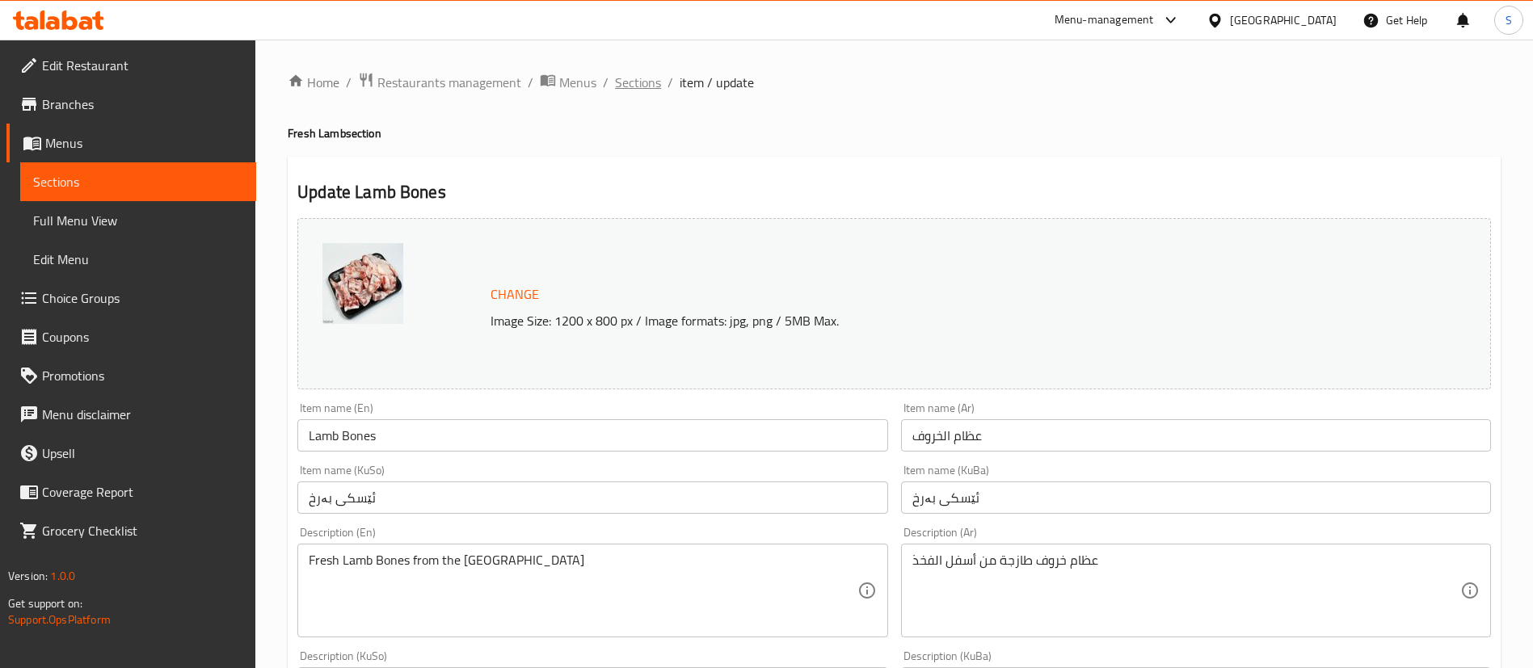
click at [621, 84] on span "Sections" at bounding box center [638, 82] width 46 height 19
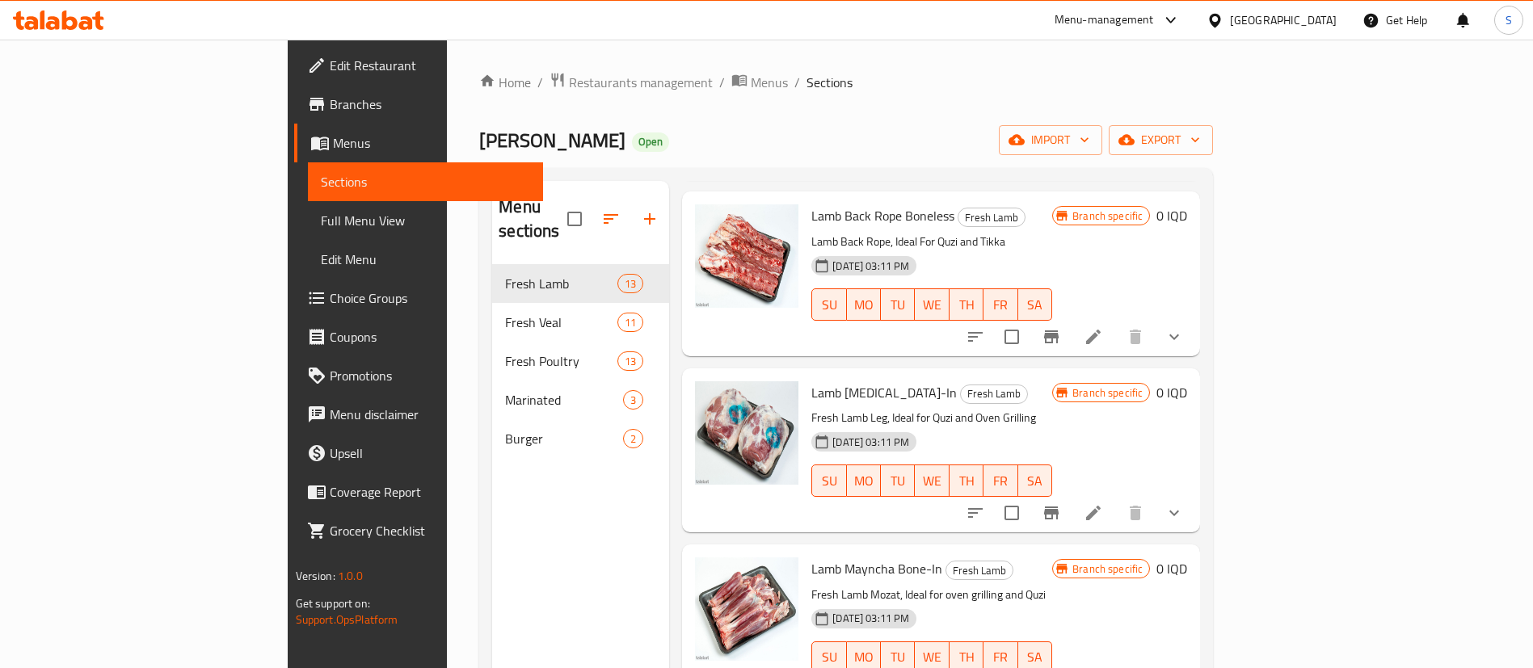
scroll to position [364, 0]
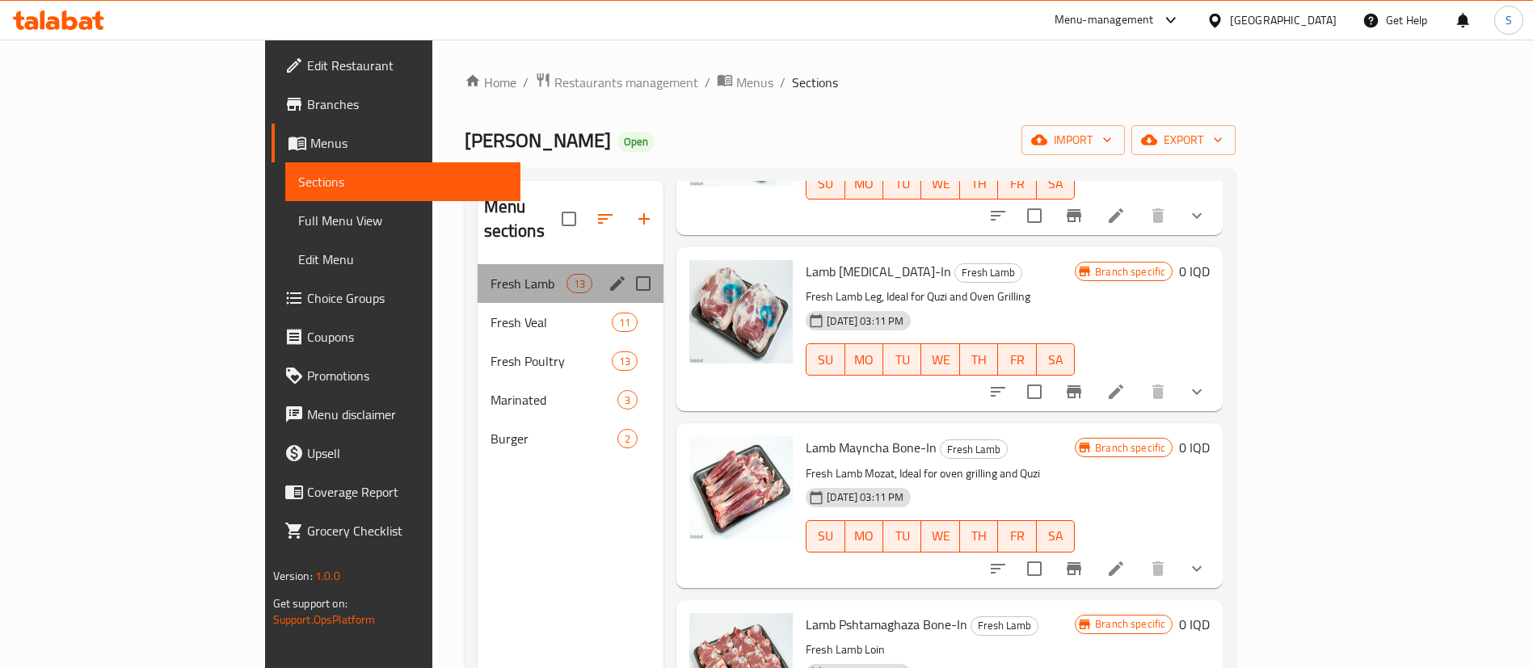
click at [478, 277] on div "Fresh Lamb 13" at bounding box center [571, 283] width 187 height 39
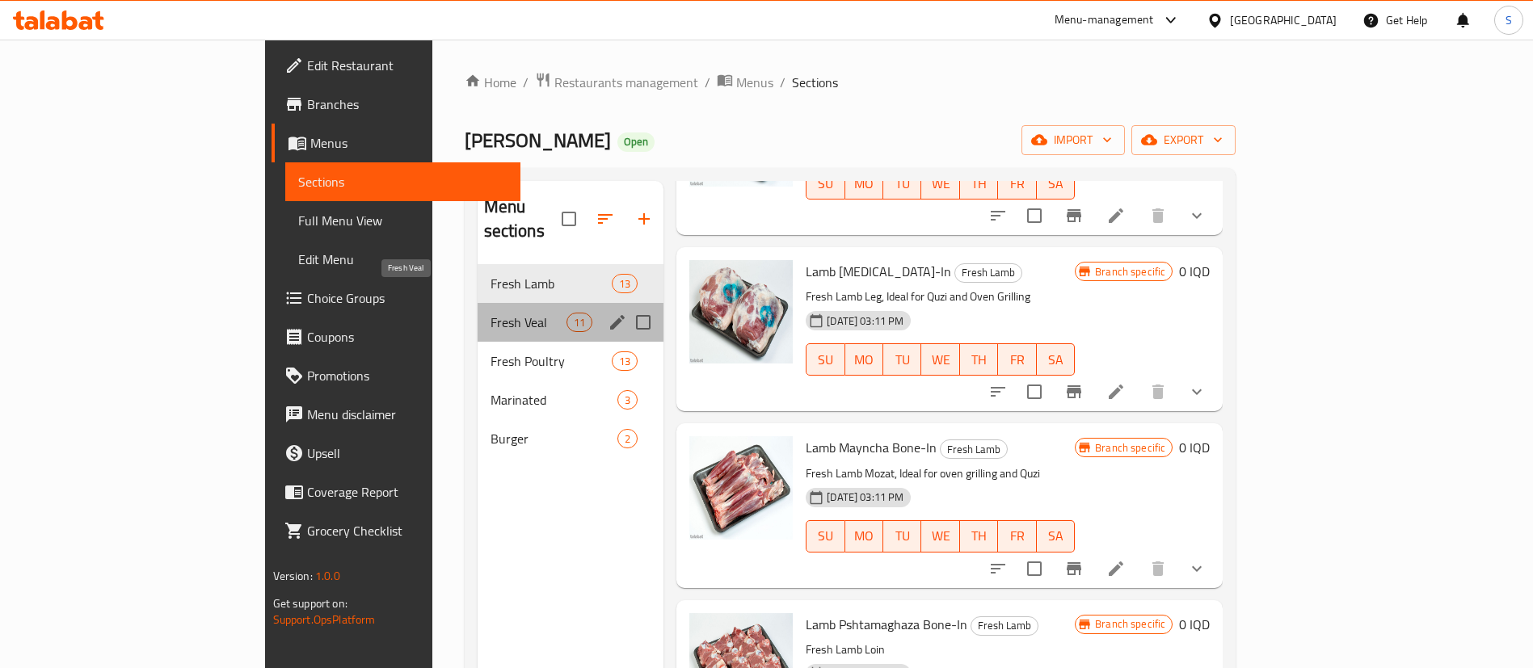
click at [491, 313] on span "Fresh Veal" at bounding box center [529, 322] width 76 height 19
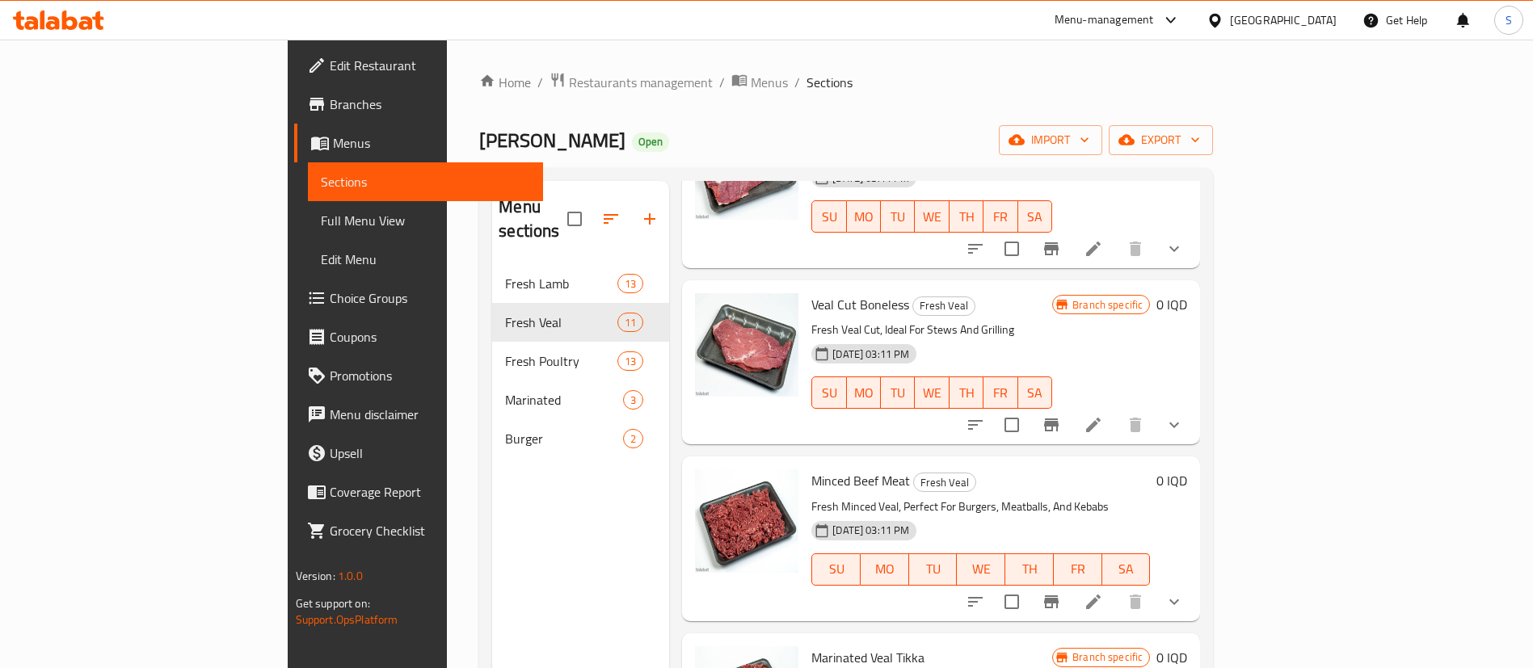
scroll to position [364, 0]
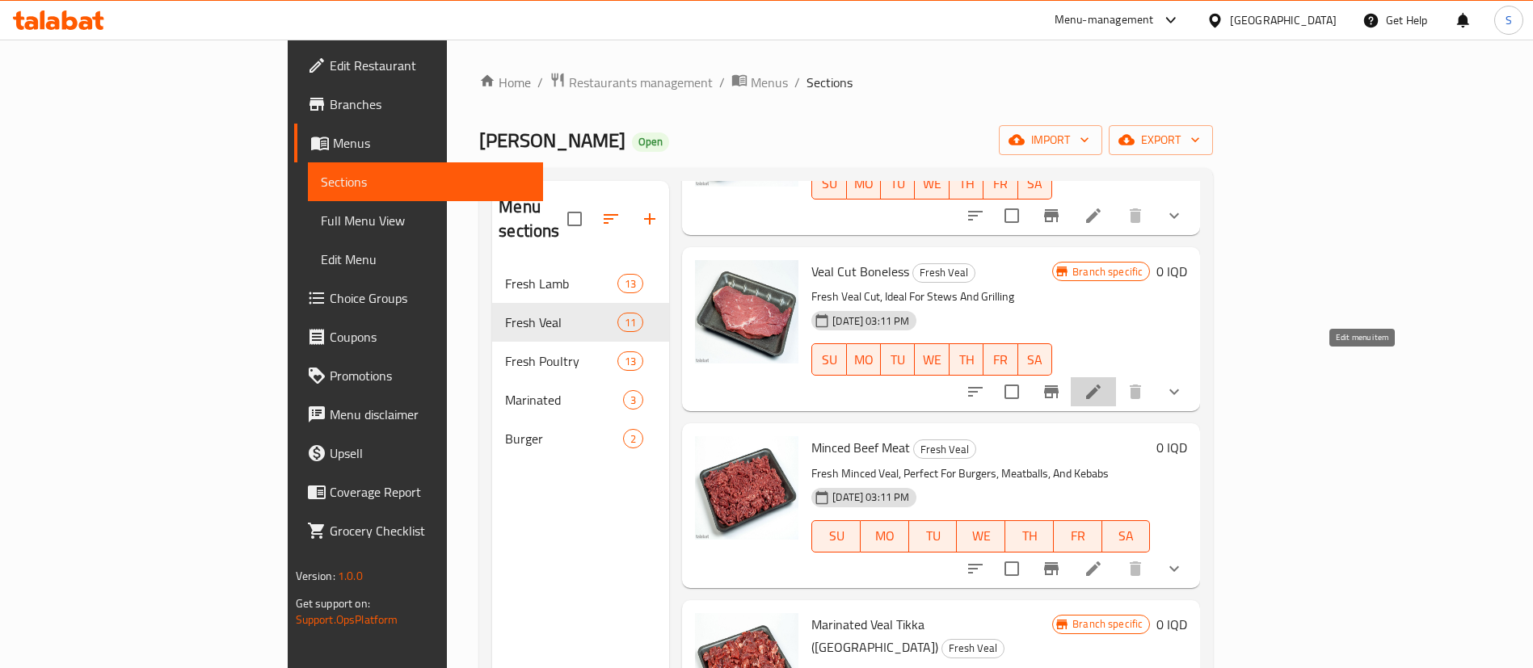
click at [1103, 382] on icon at bounding box center [1093, 391] width 19 height 19
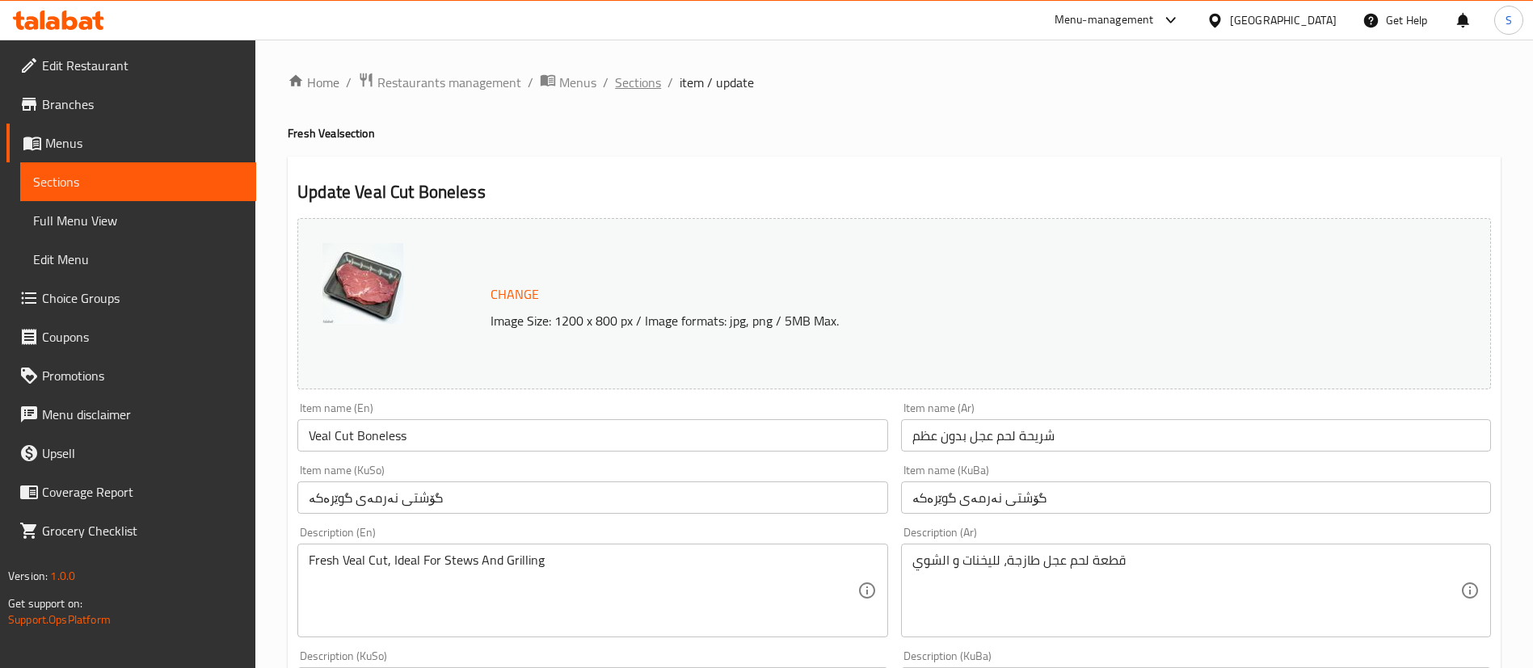
click at [638, 82] on span "Sections" at bounding box center [638, 82] width 46 height 19
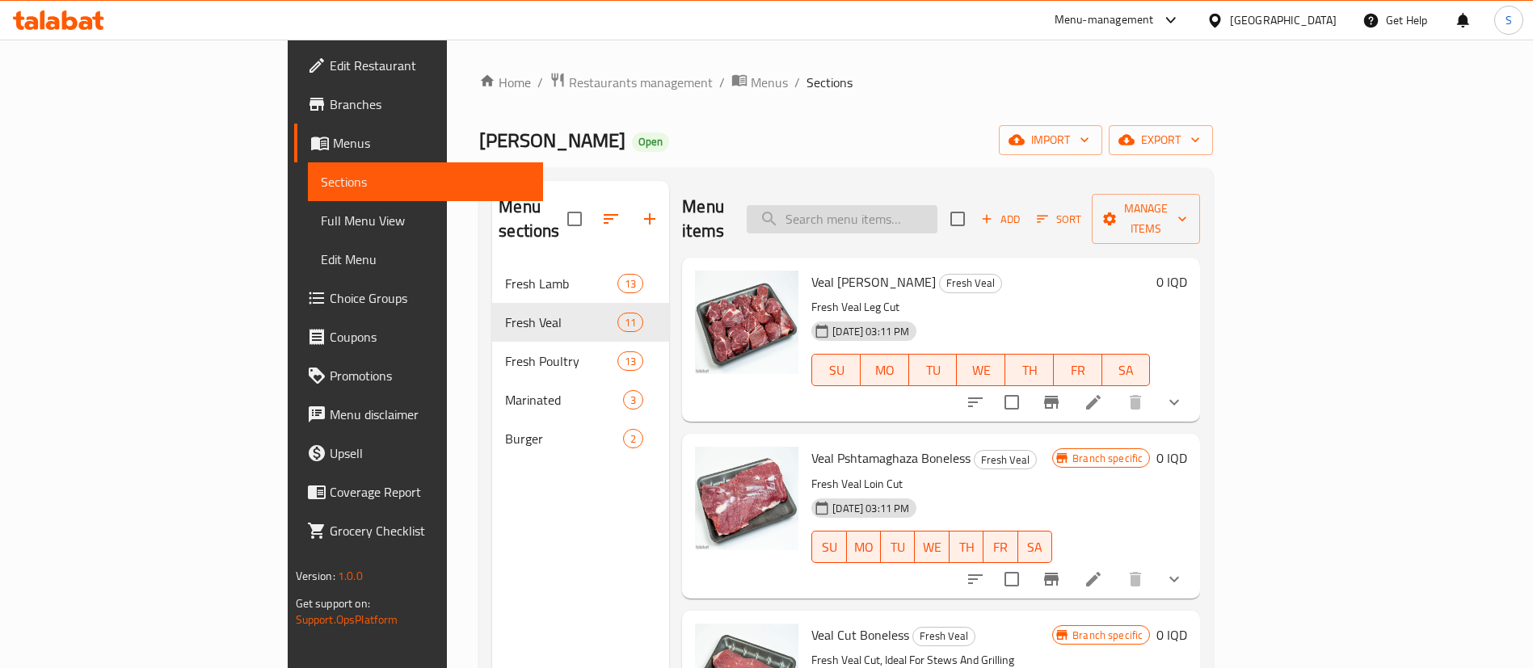
click at [926, 213] on input "search" at bounding box center [842, 219] width 191 height 28
type input "ي"
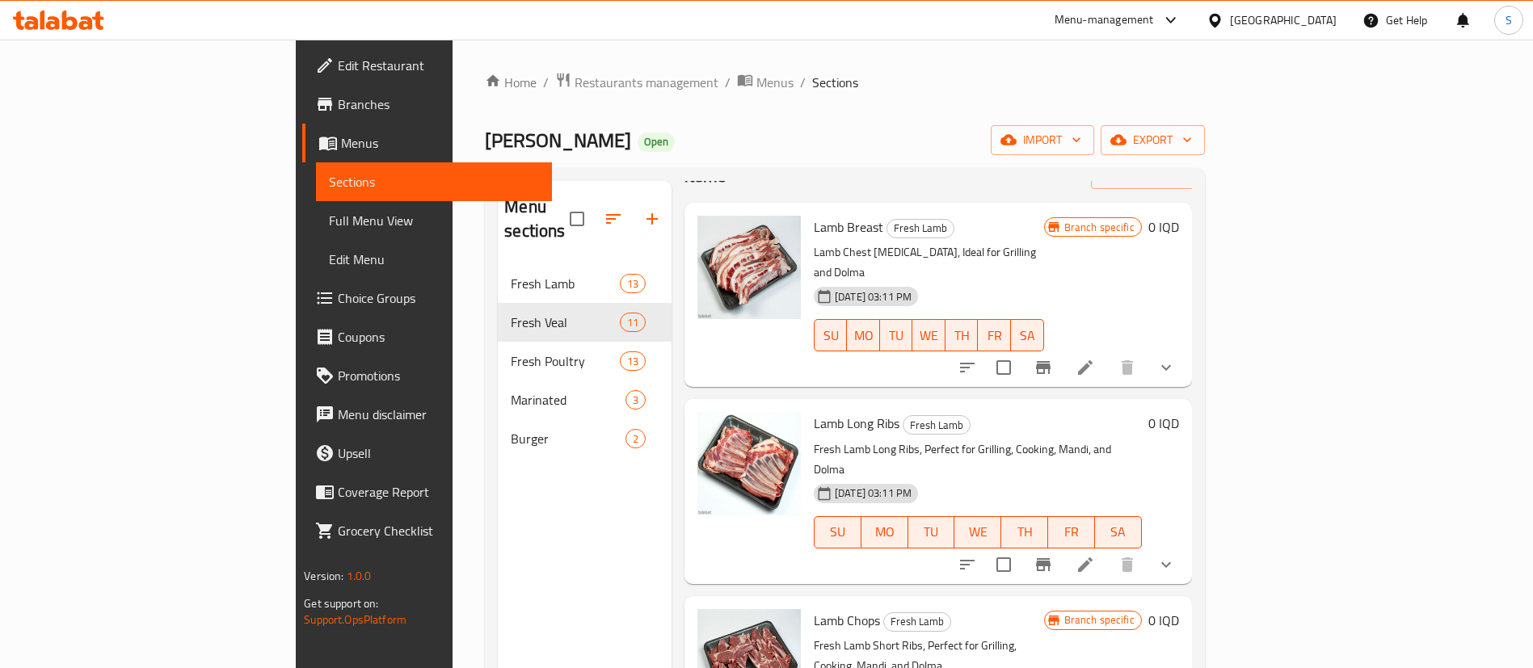
scroll to position [78, 0]
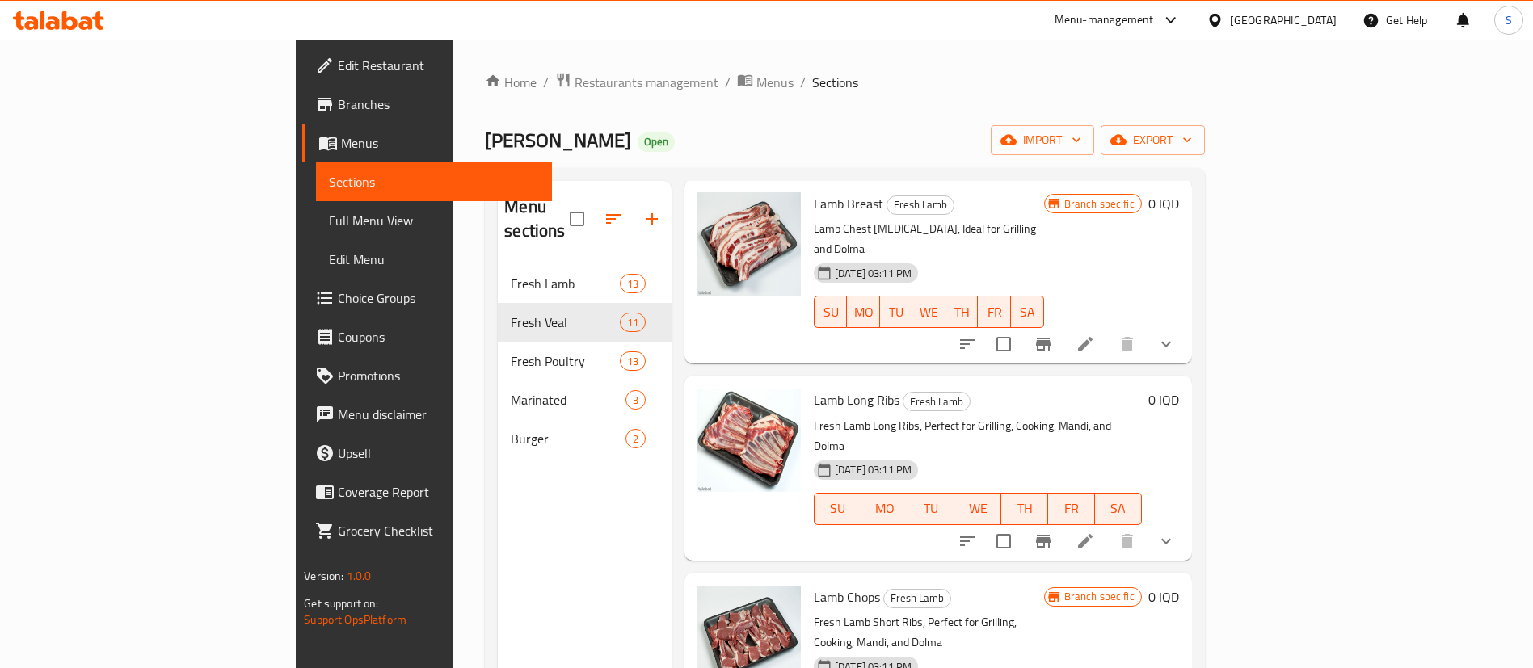
type input "dolma"
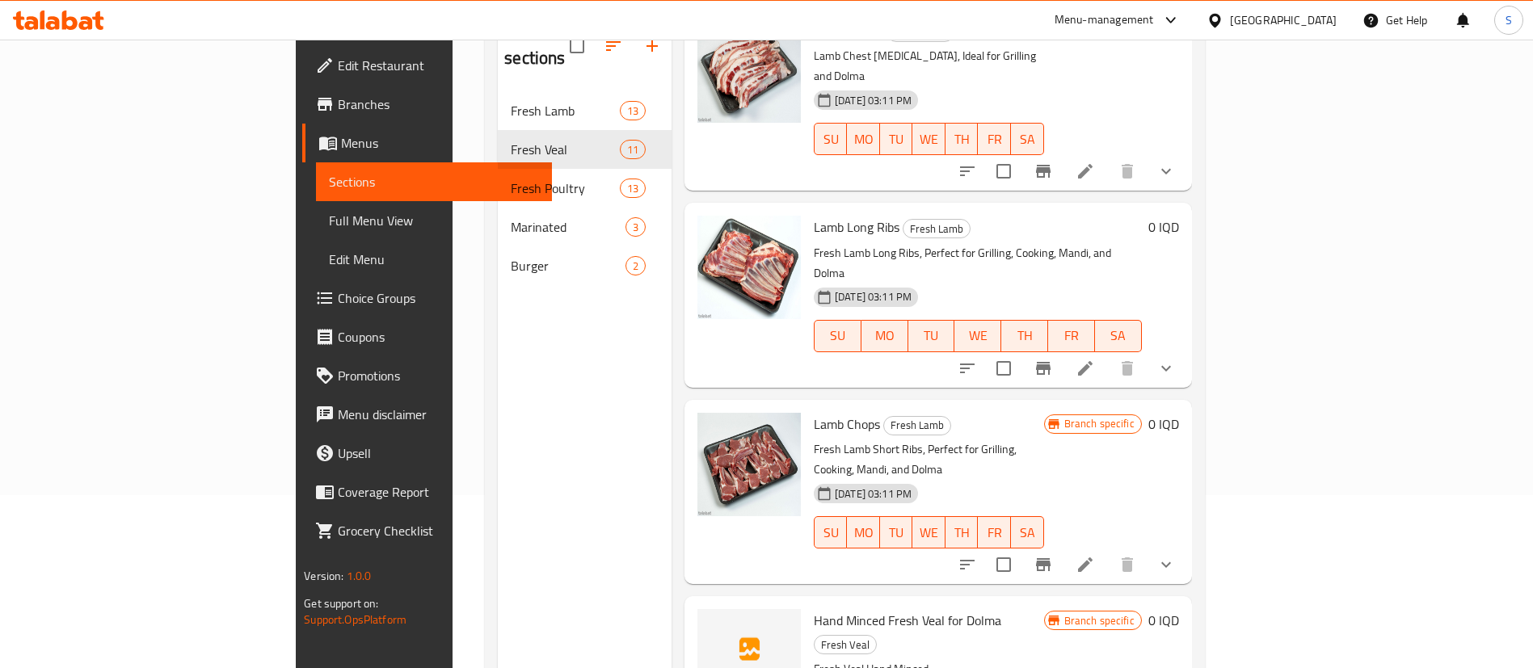
scroll to position [226, 0]
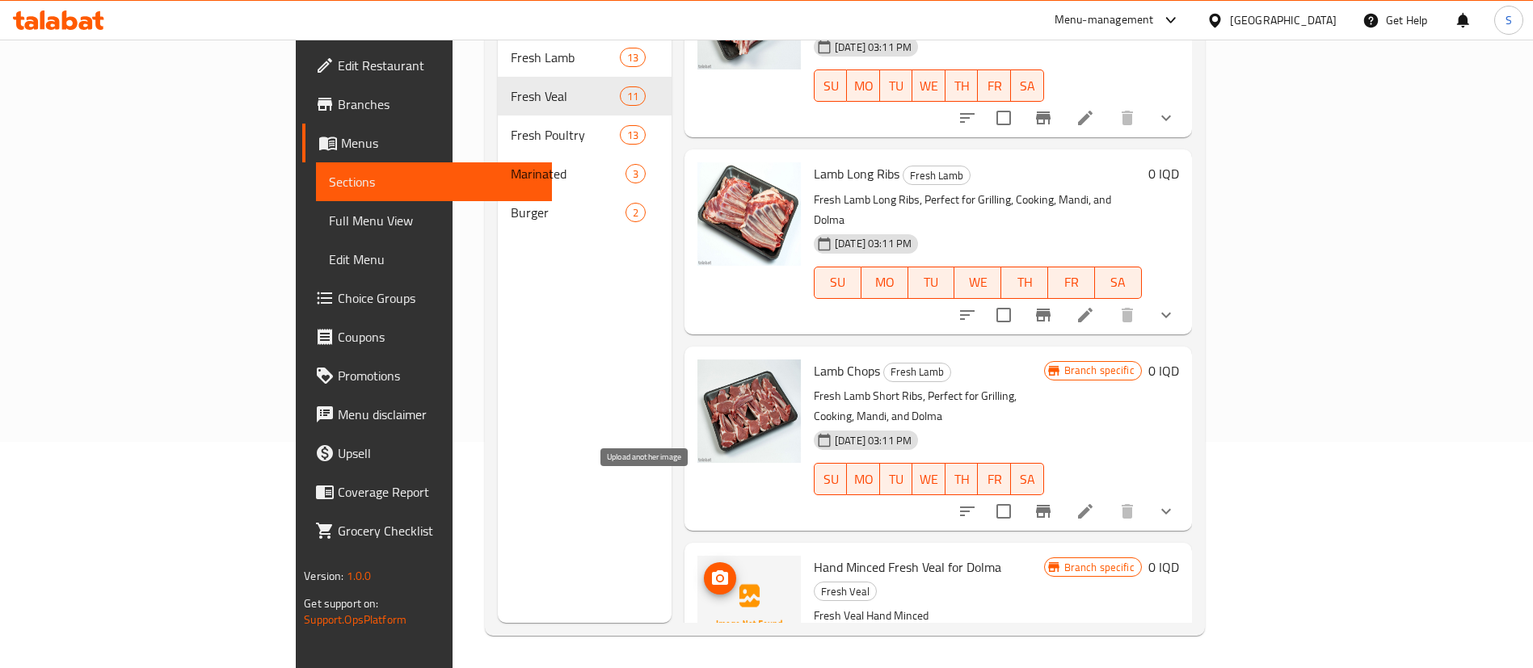
click at [712, 571] on icon "upload picture" at bounding box center [720, 578] width 16 height 15
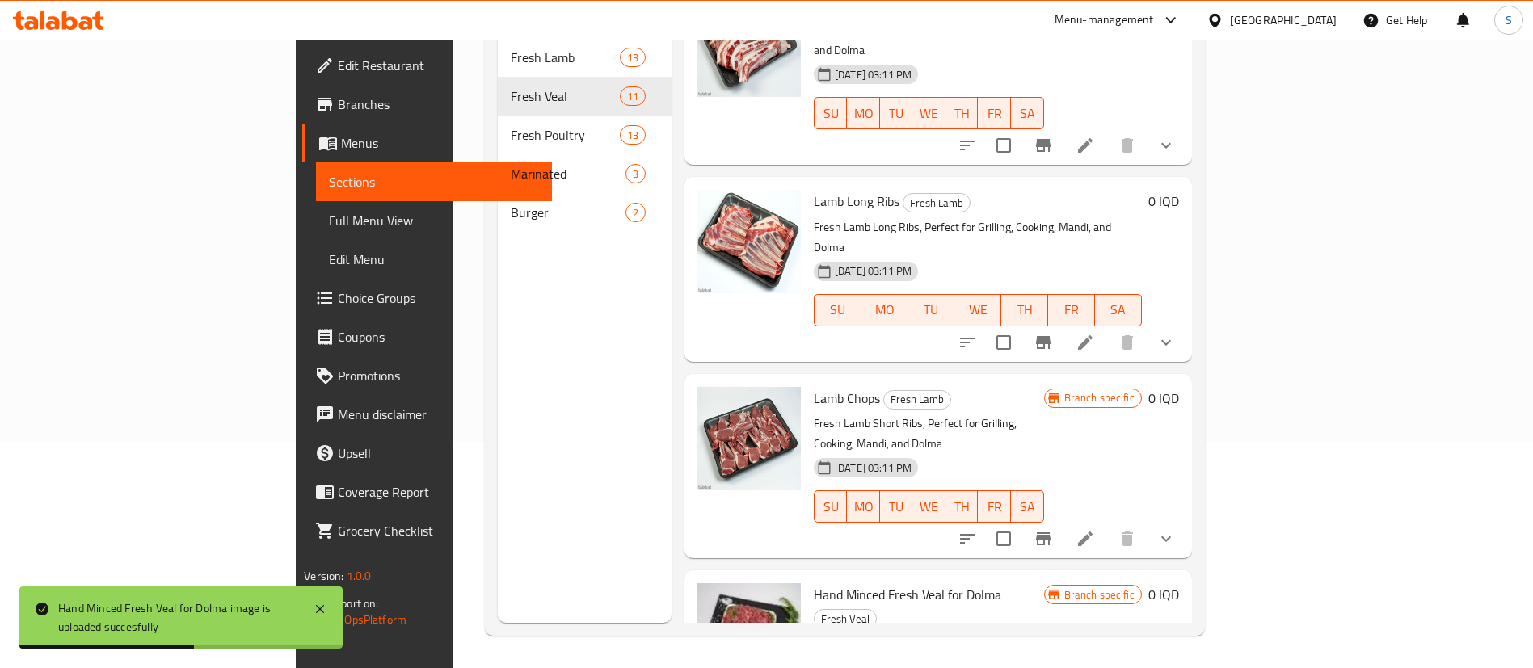
scroll to position [78, 0]
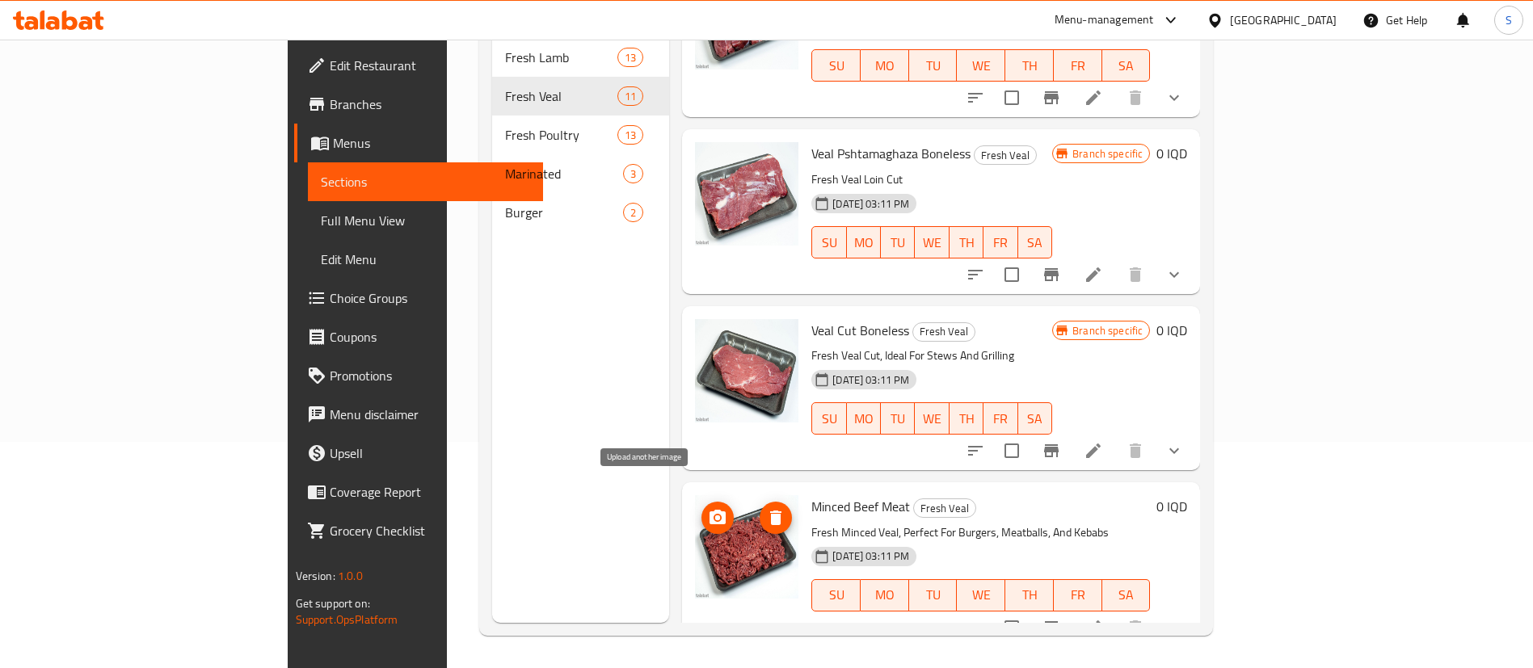
click at [708, 508] on icon "upload picture" at bounding box center [717, 517] width 19 height 19
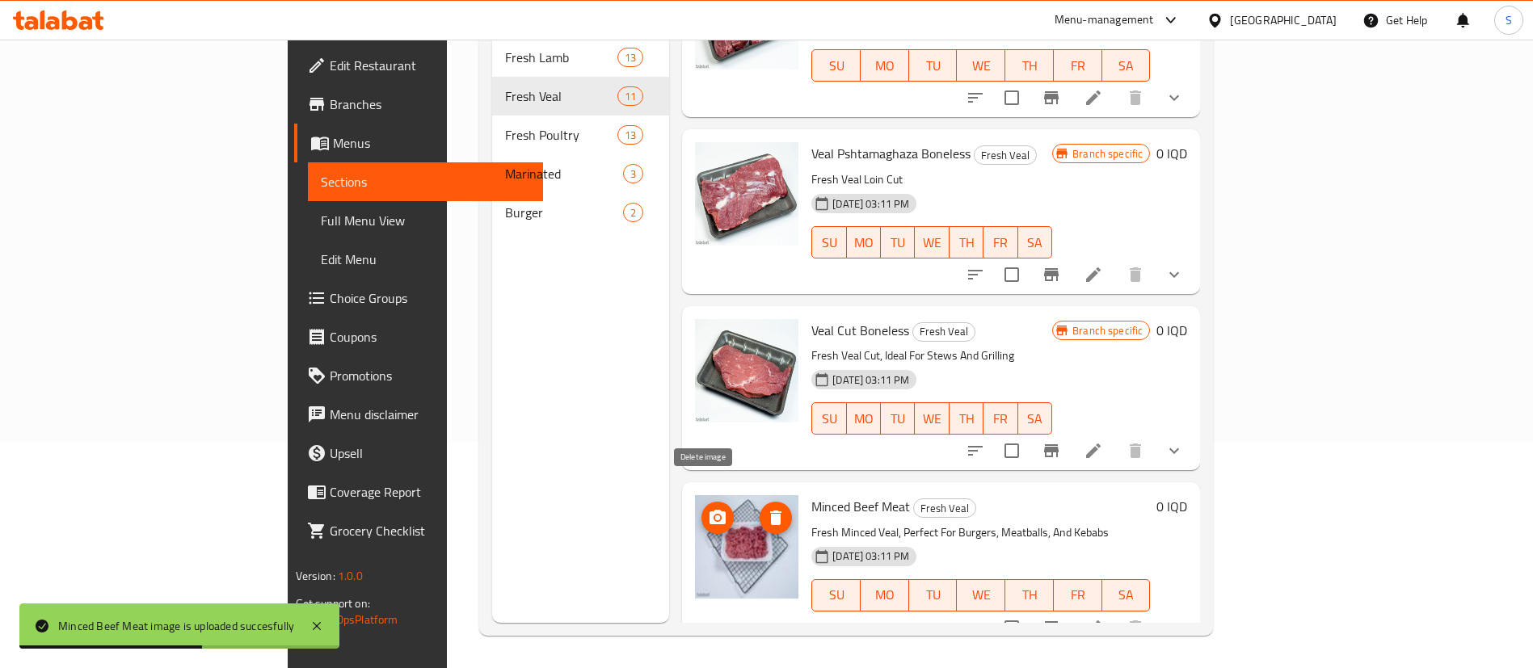
click at [770, 511] on icon "delete image" at bounding box center [775, 518] width 11 height 15
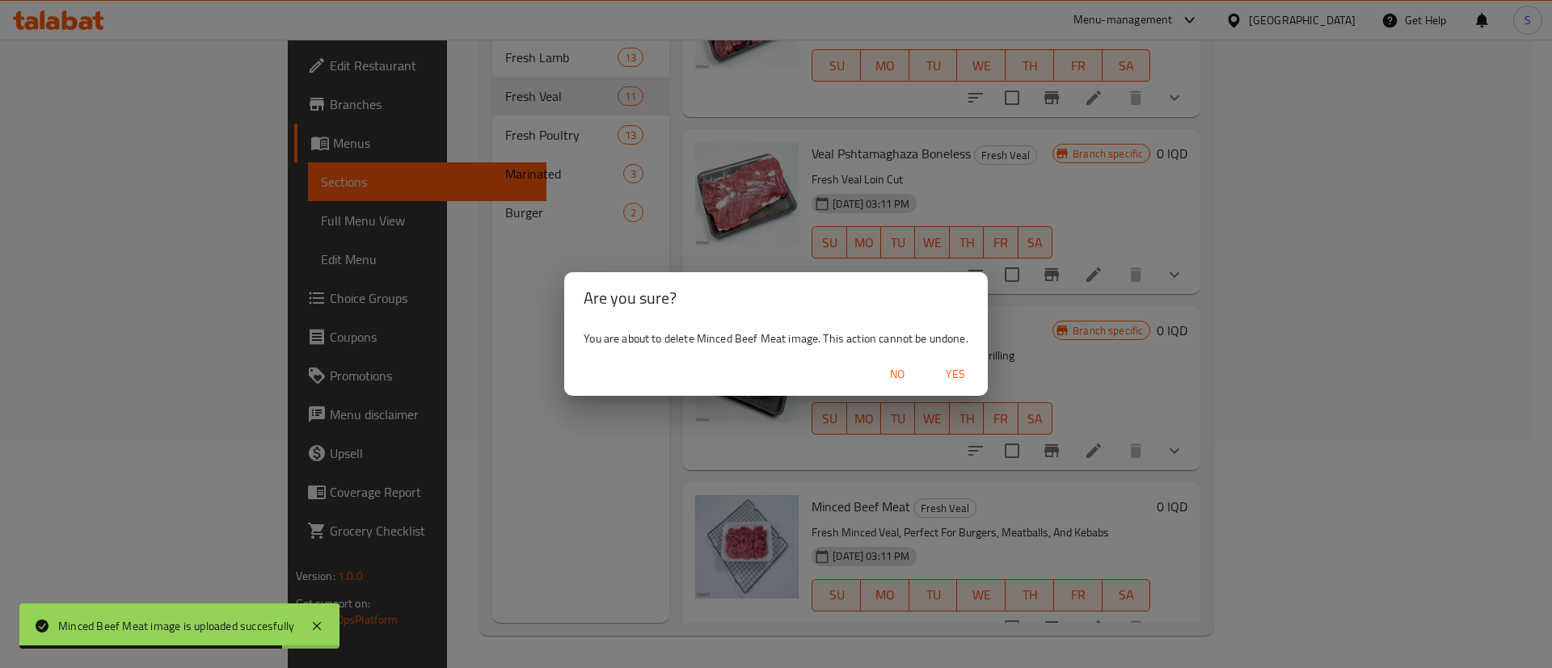
click at [956, 369] on span "Yes" at bounding box center [955, 374] width 39 height 20
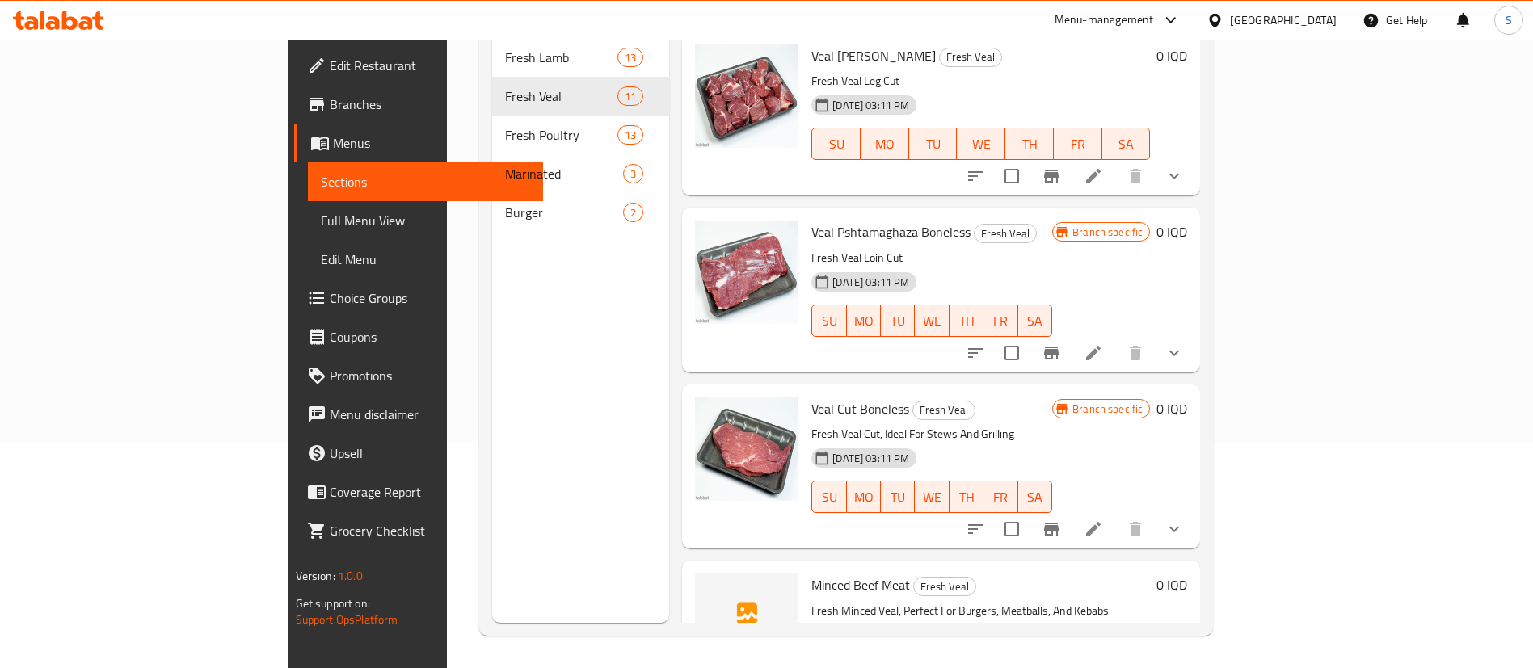
scroll to position [0, 0]
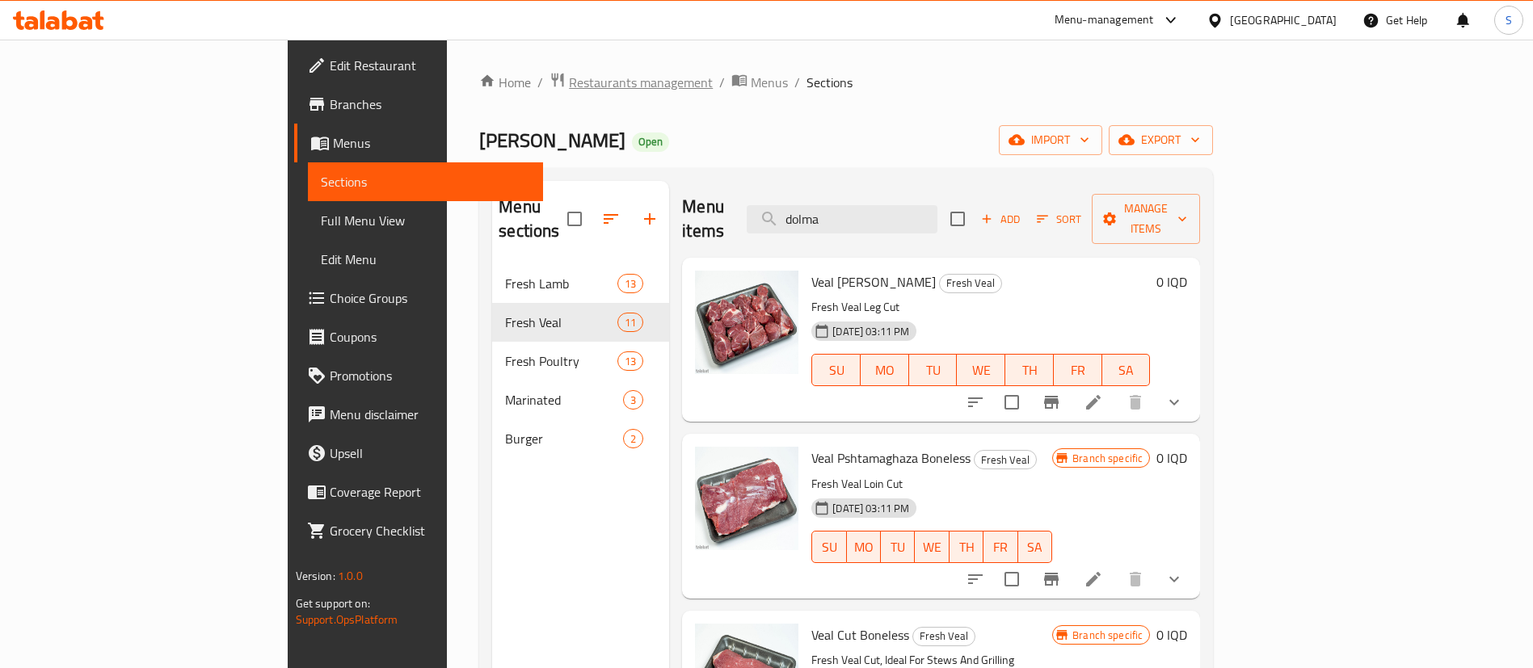
click at [569, 90] on span "Restaurants management" at bounding box center [641, 82] width 144 height 19
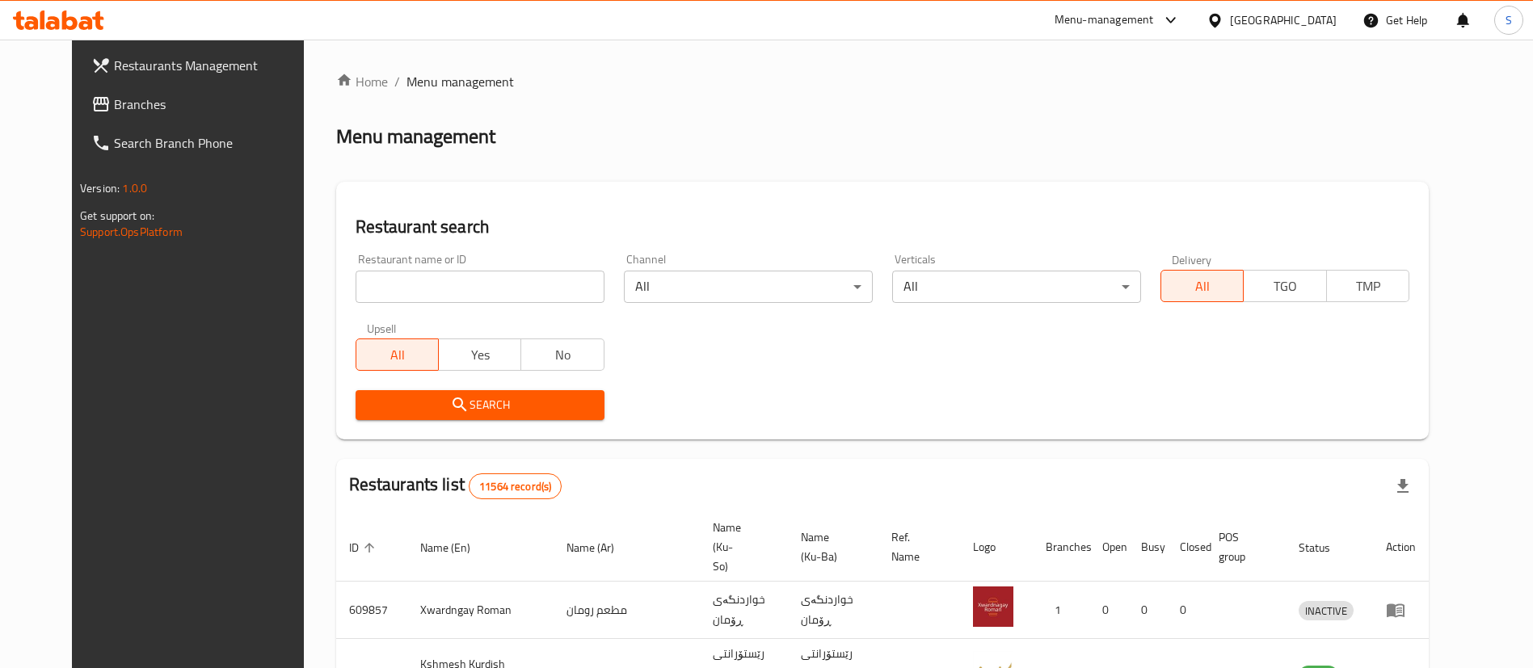
click at [467, 278] on input "search" at bounding box center [480, 287] width 249 height 32
type input "sarwaran"
click at [476, 397] on span "Search" at bounding box center [480, 405] width 223 height 20
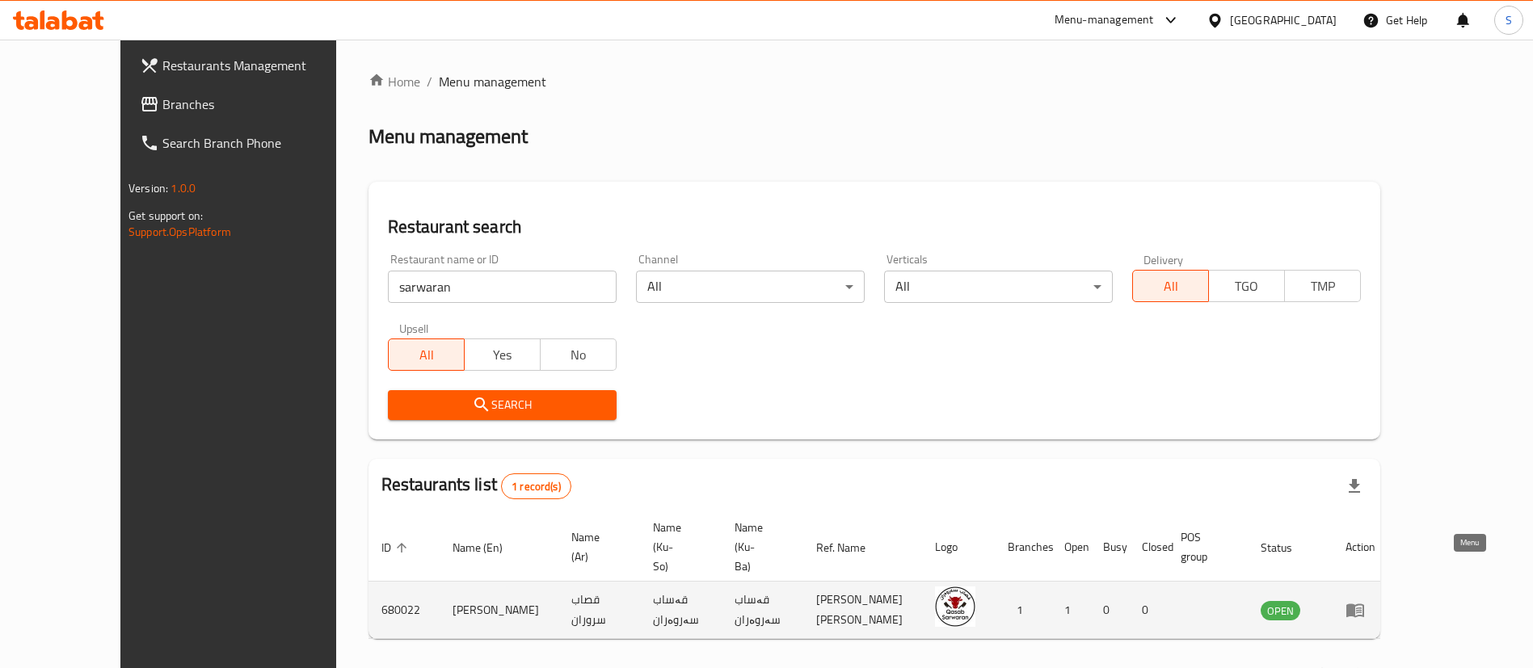
click at [1364, 605] on icon "enhanced table" at bounding box center [1355, 612] width 18 height 14
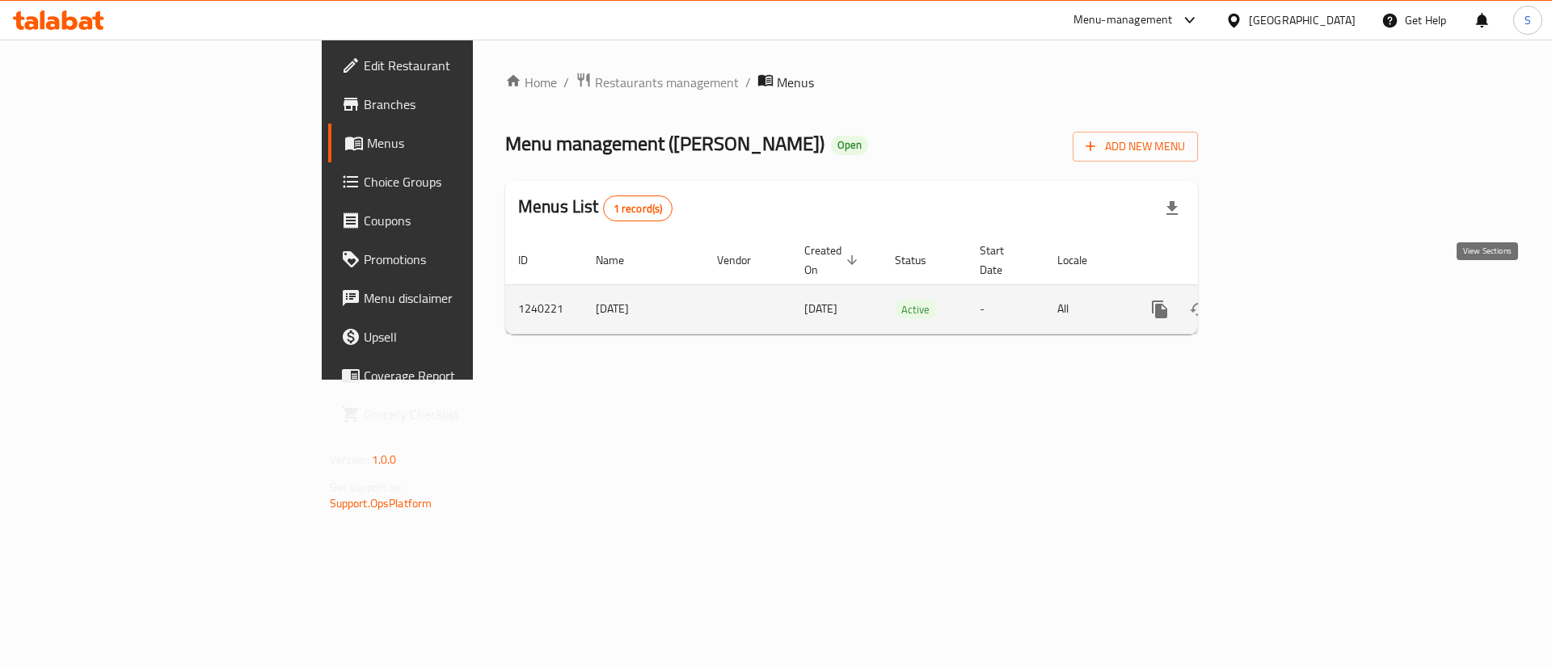
click at [1286, 300] on icon "enhanced table" at bounding box center [1275, 309] width 19 height 19
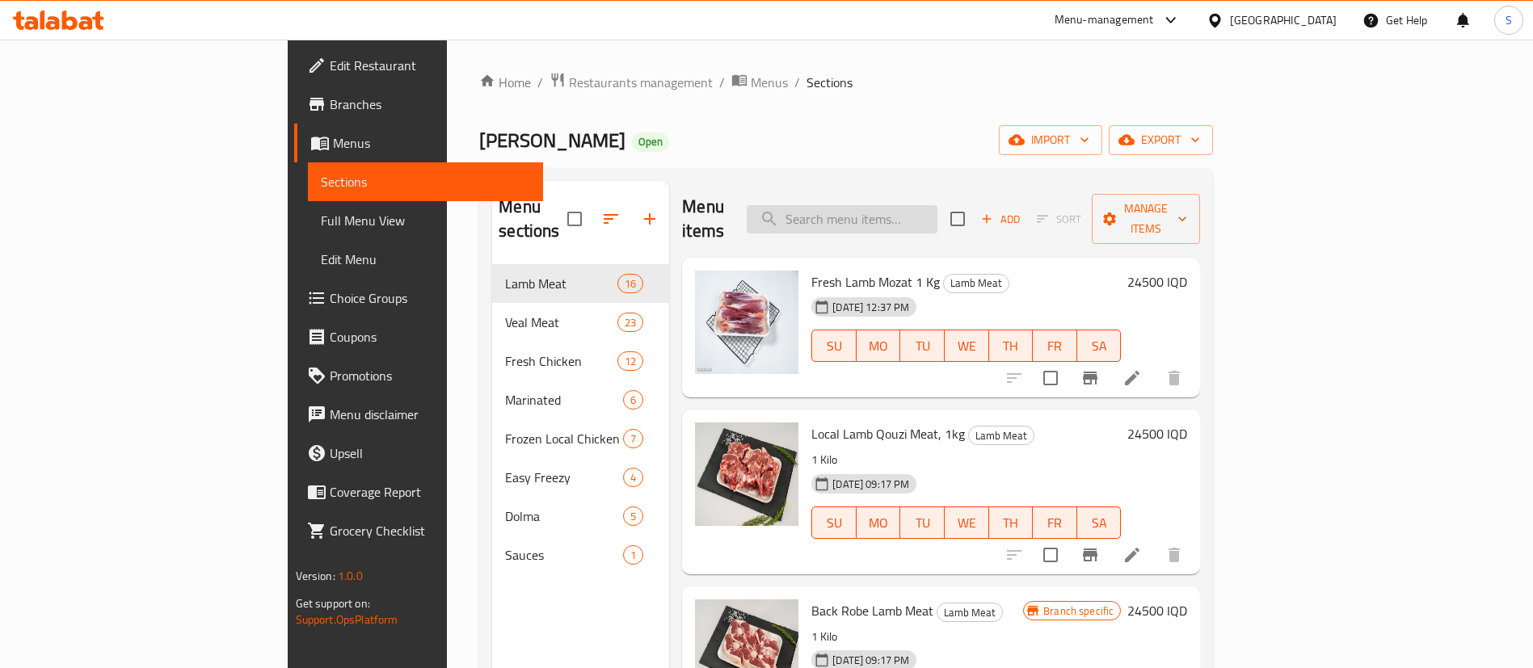
click at [937, 209] on input "search" at bounding box center [842, 219] width 191 height 28
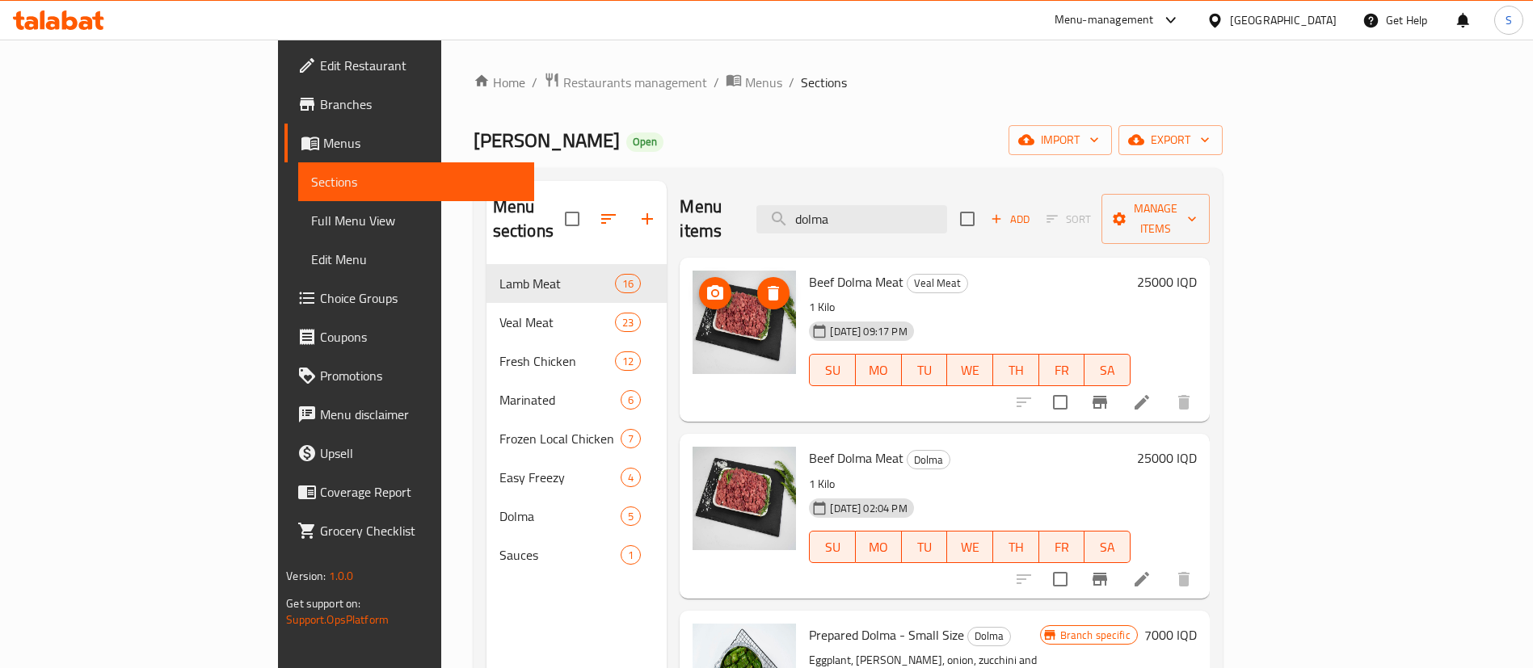
type input "dolma"
drag, startPoint x: 657, startPoint y: 311, endPoint x: 722, endPoint y: 128, distance: 194.5
click at [722, 128] on div "Qasab Sarwaran Open import export" at bounding box center [848, 140] width 749 height 30
click at [899, 205] on input "dolma" at bounding box center [851, 219] width 191 height 28
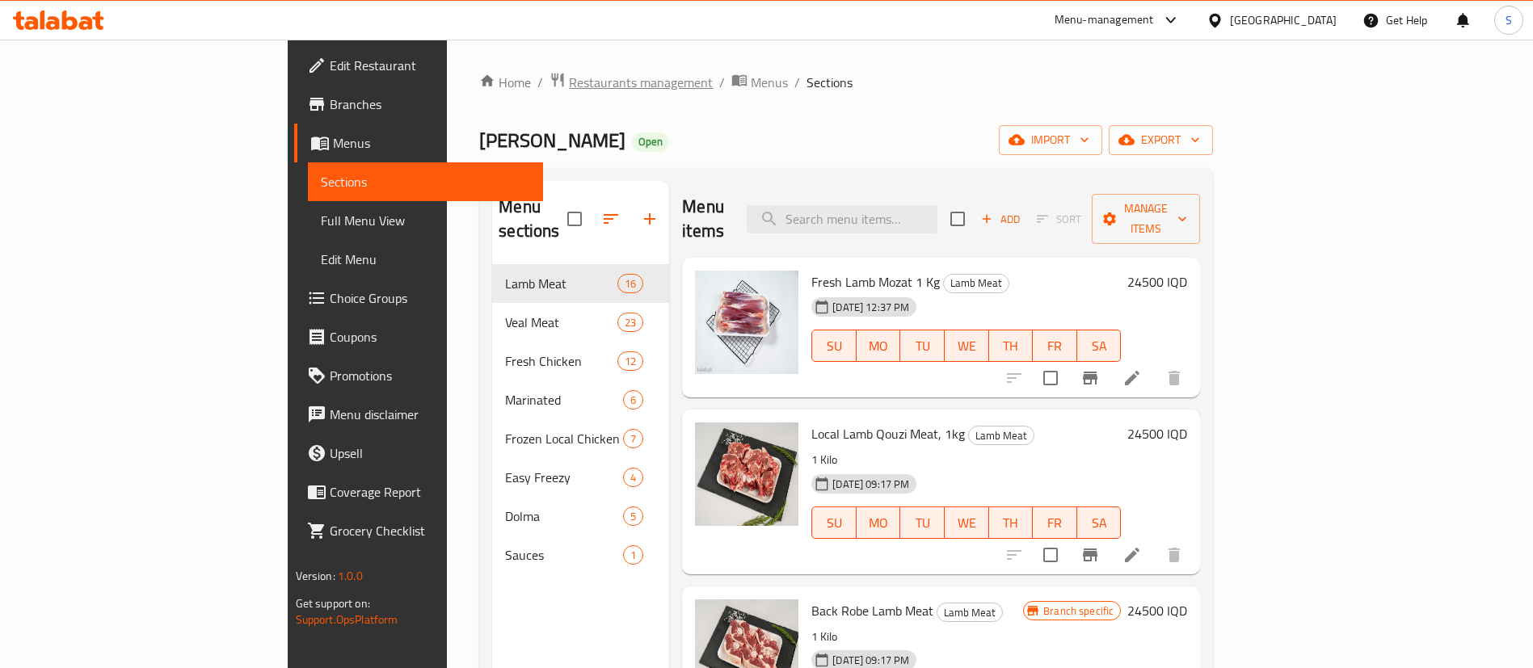
click at [569, 86] on span "Restaurants management" at bounding box center [641, 82] width 144 height 19
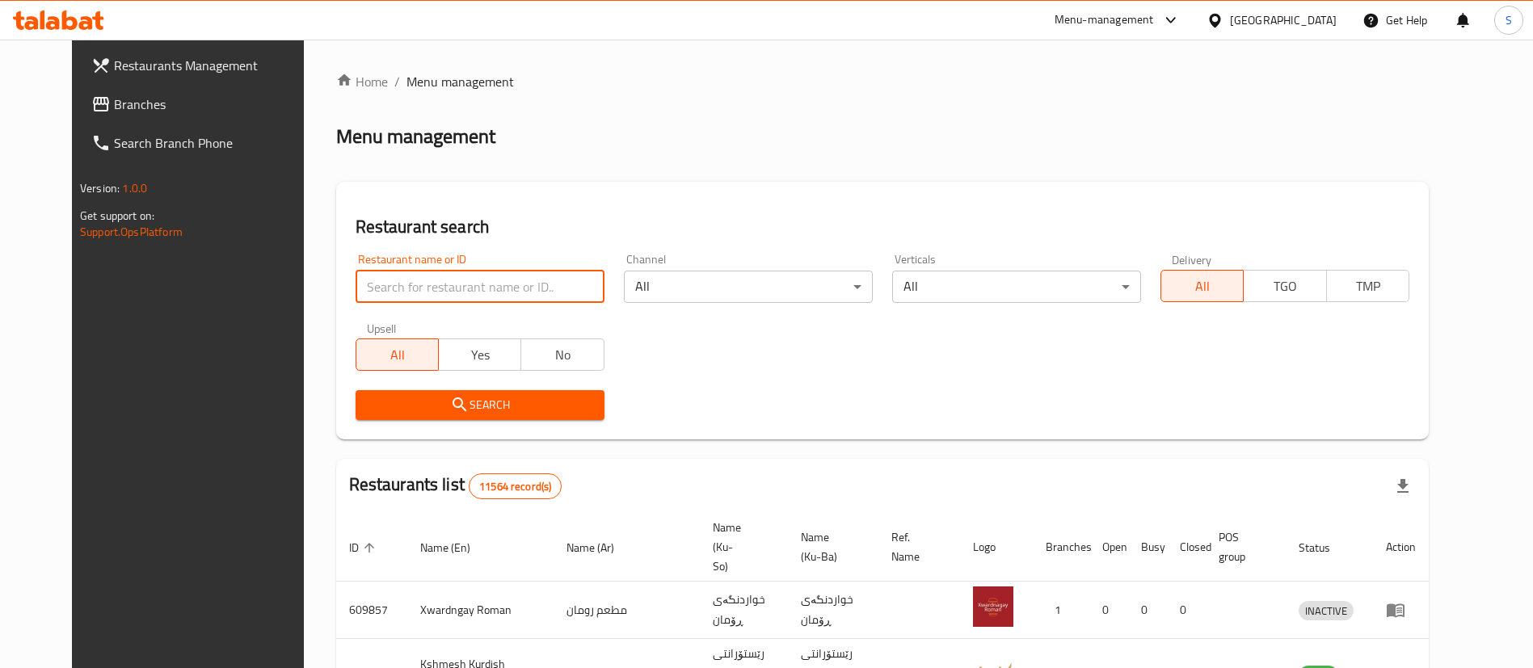
click at [435, 280] on input "search" at bounding box center [480, 287] width 249 height 32
type input "yasin qa"
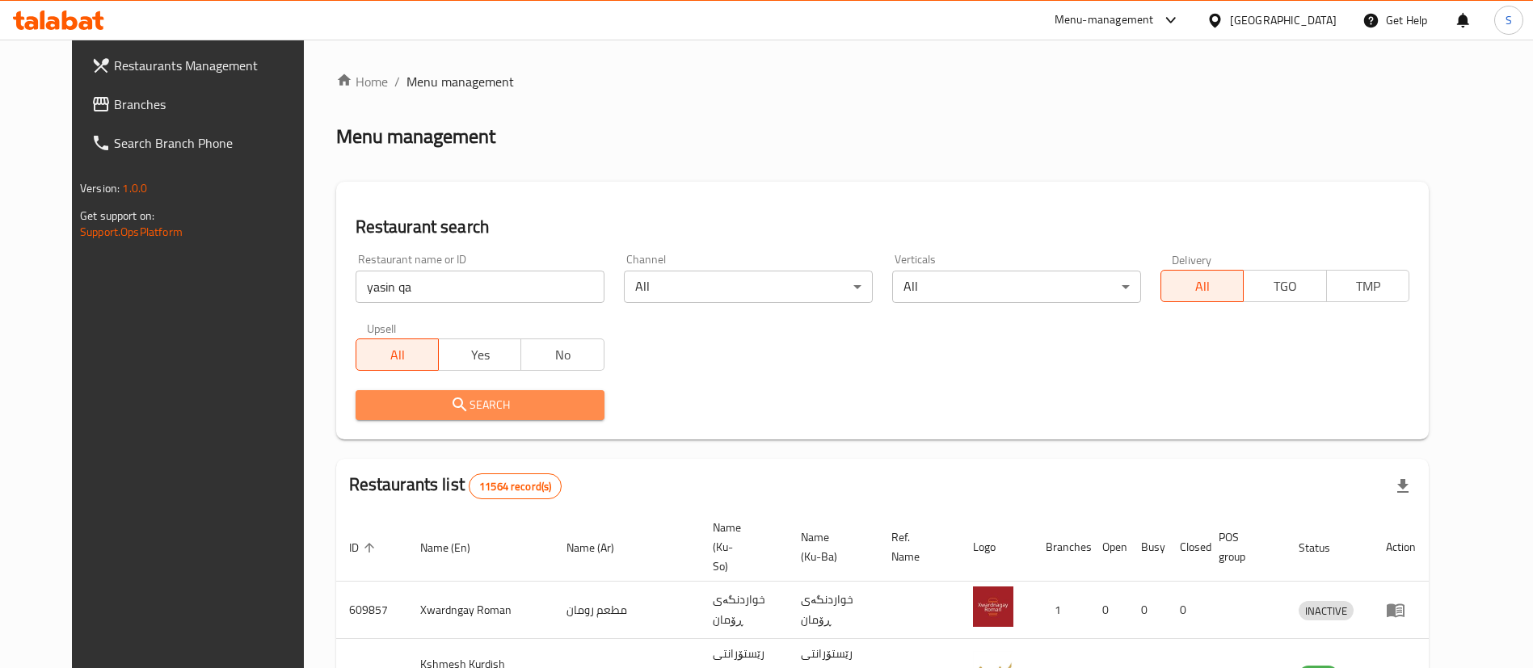
click at [436, 415] on span "Search" at bounding box center [480, 405] width 223 height 20
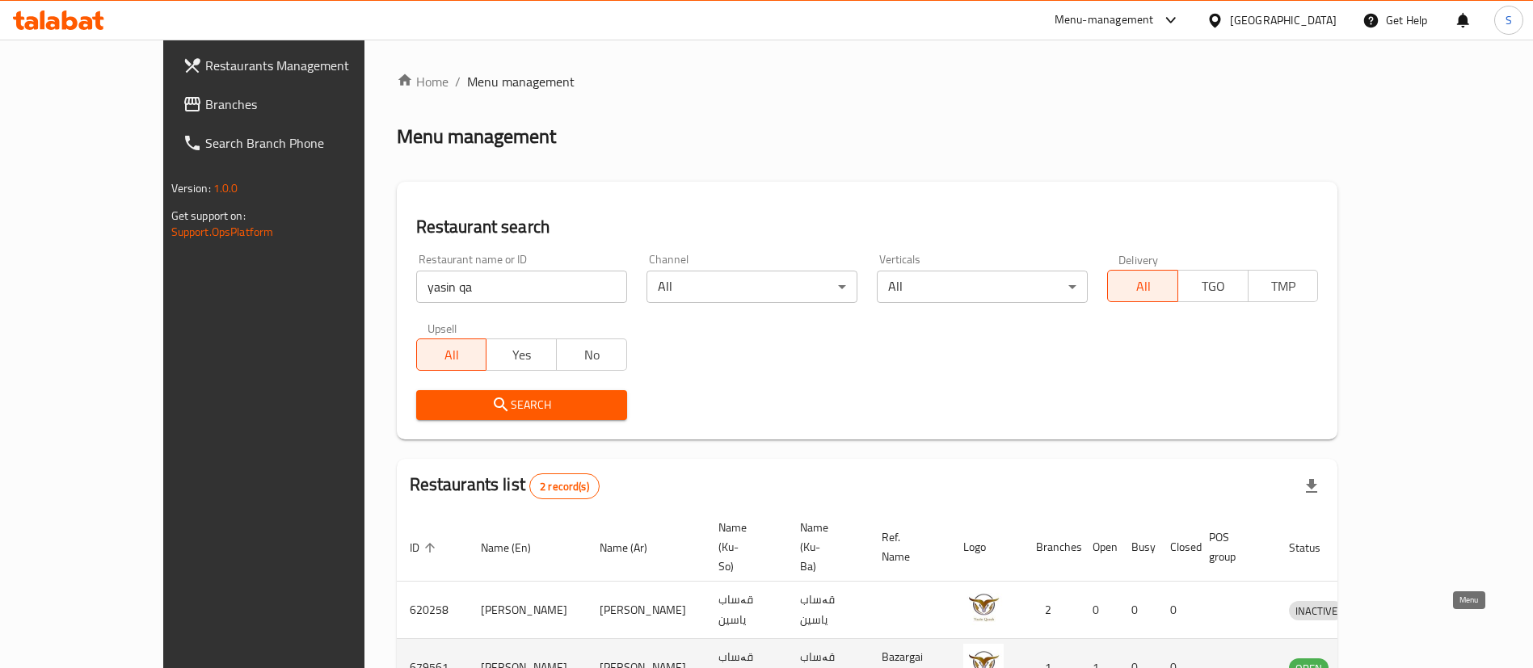
click at [1395, 662] on icon "enhanced table" at bounding box center [1386, 669] width 18 height 14
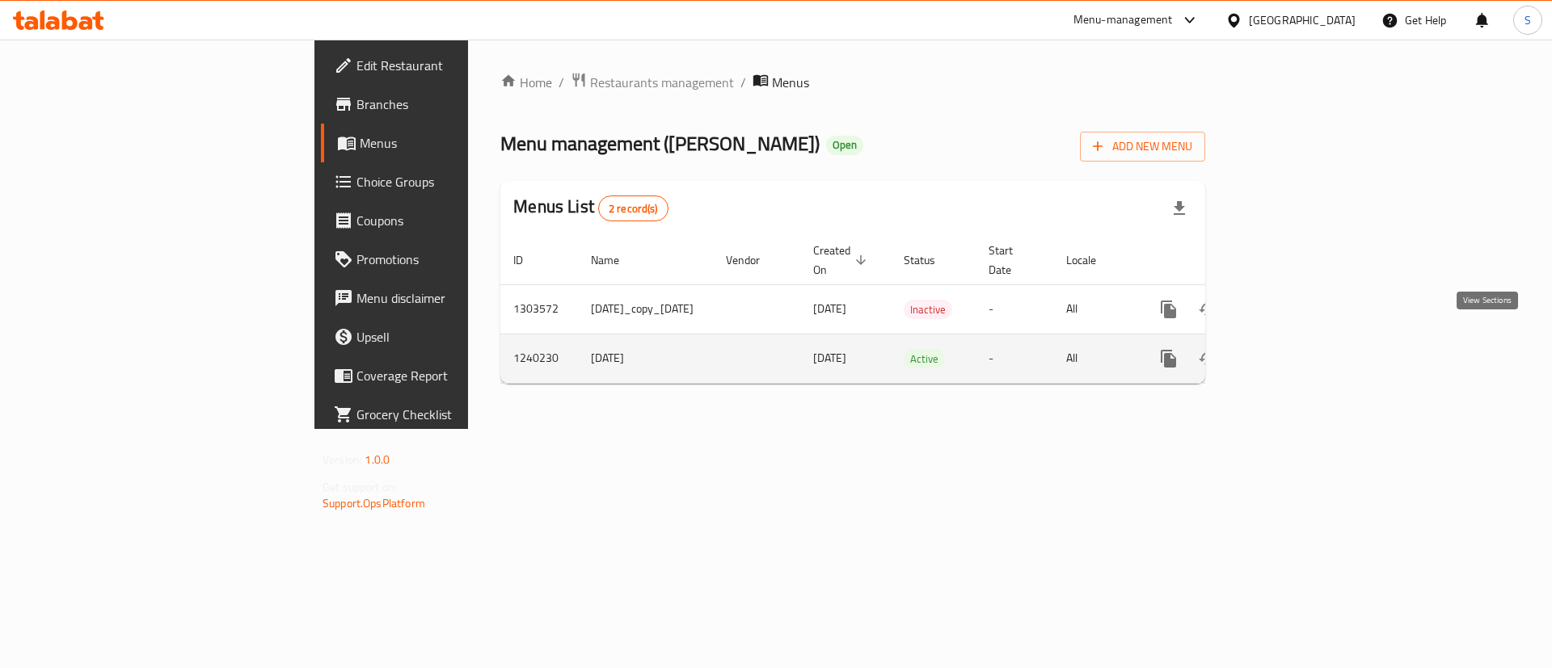
click at [1292, 352] on icon "enhanced table" at bounding box center [1285, 359] width 15 height 15
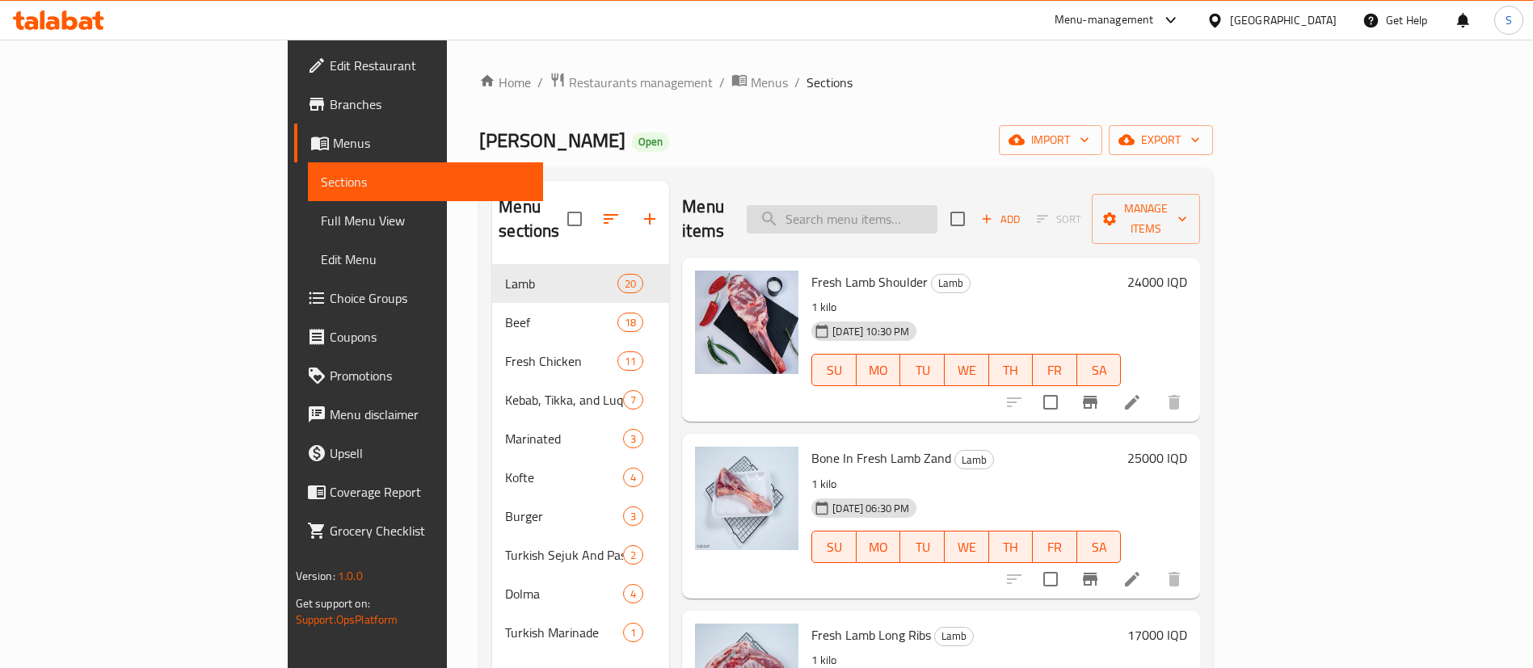
click at [913, 205] on input "search" at bounding box center [842, 219] width 191 height 28
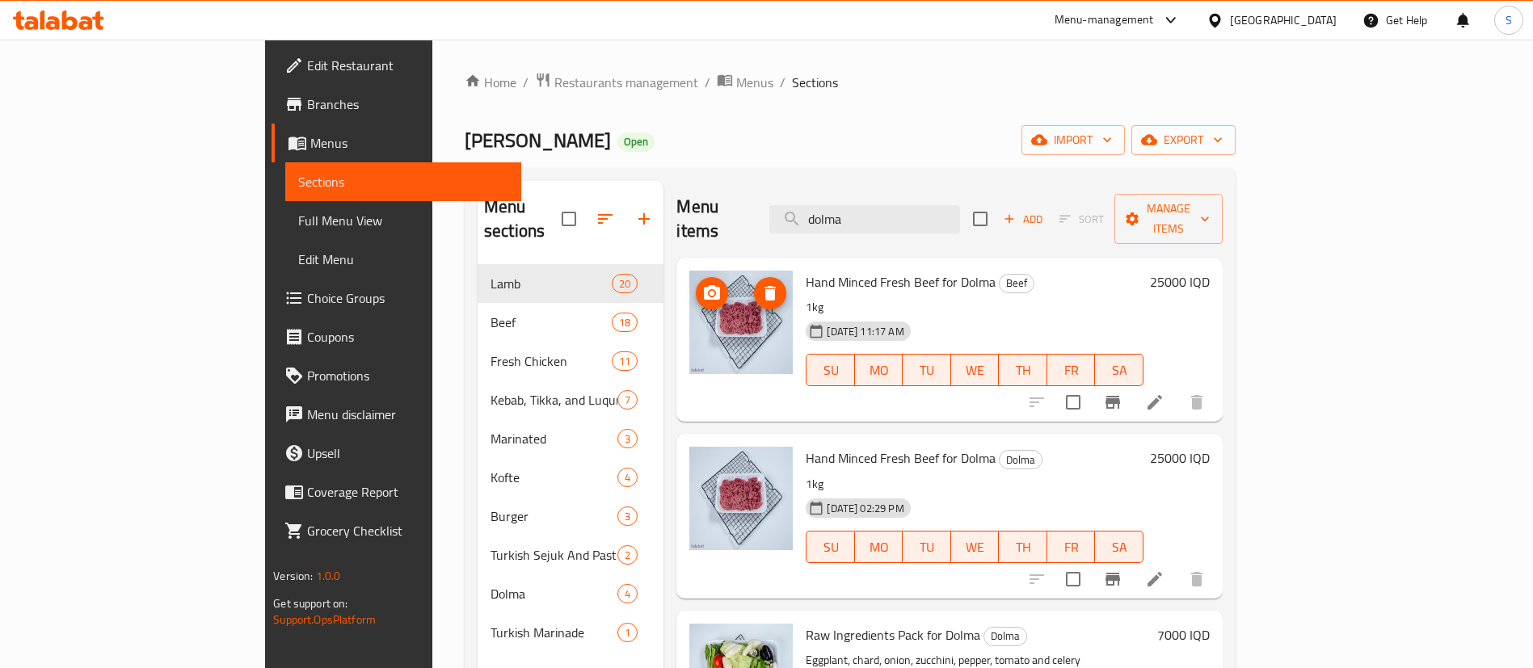
type input "dolma"
click at [912, 209] on input "dolma" at bounding box center [864, 219] width 191 height 28
click at [554, 78] on span "Restaurants management" at bounding box center [626, 82] width 144 height 19
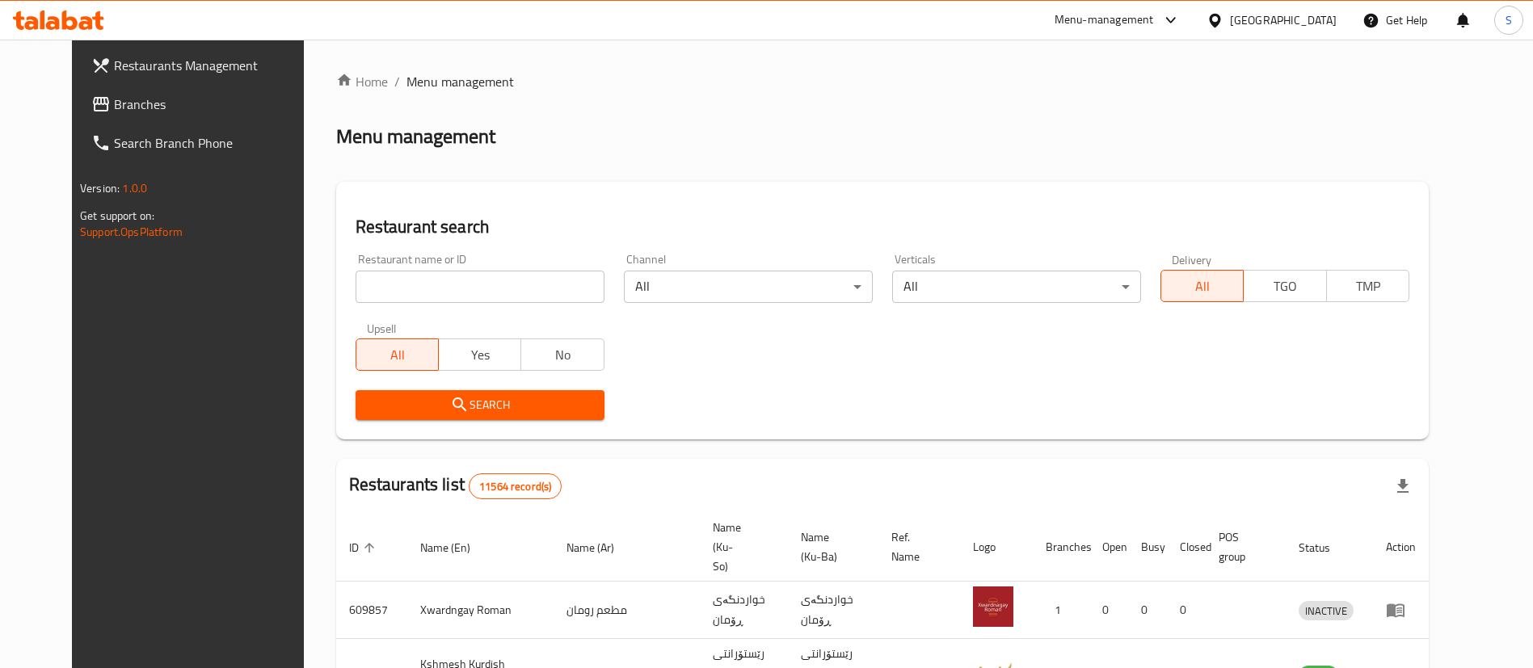
click at [514, 272] on input "search" at bounding box center [480, 287] width 249 height 32
click at [440, 403] on span "Search" at bounding box center [480, 405] width 223 height 20
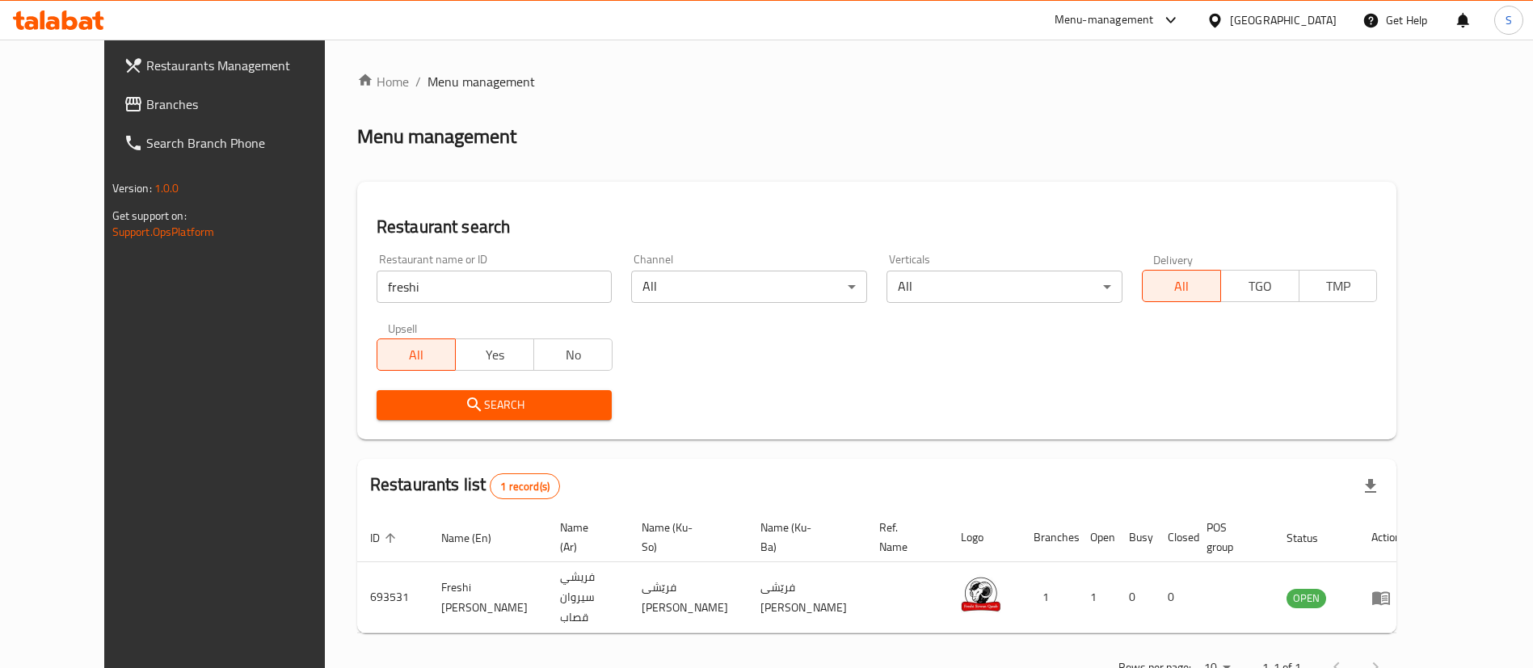
click at [377, 273] on input "freshi" at bounding box center [495, 287] width 236 height 32
type input "qubadi"
click at [491, 410] on span "Search" at bounding box center [495, 405] width 210 height 20
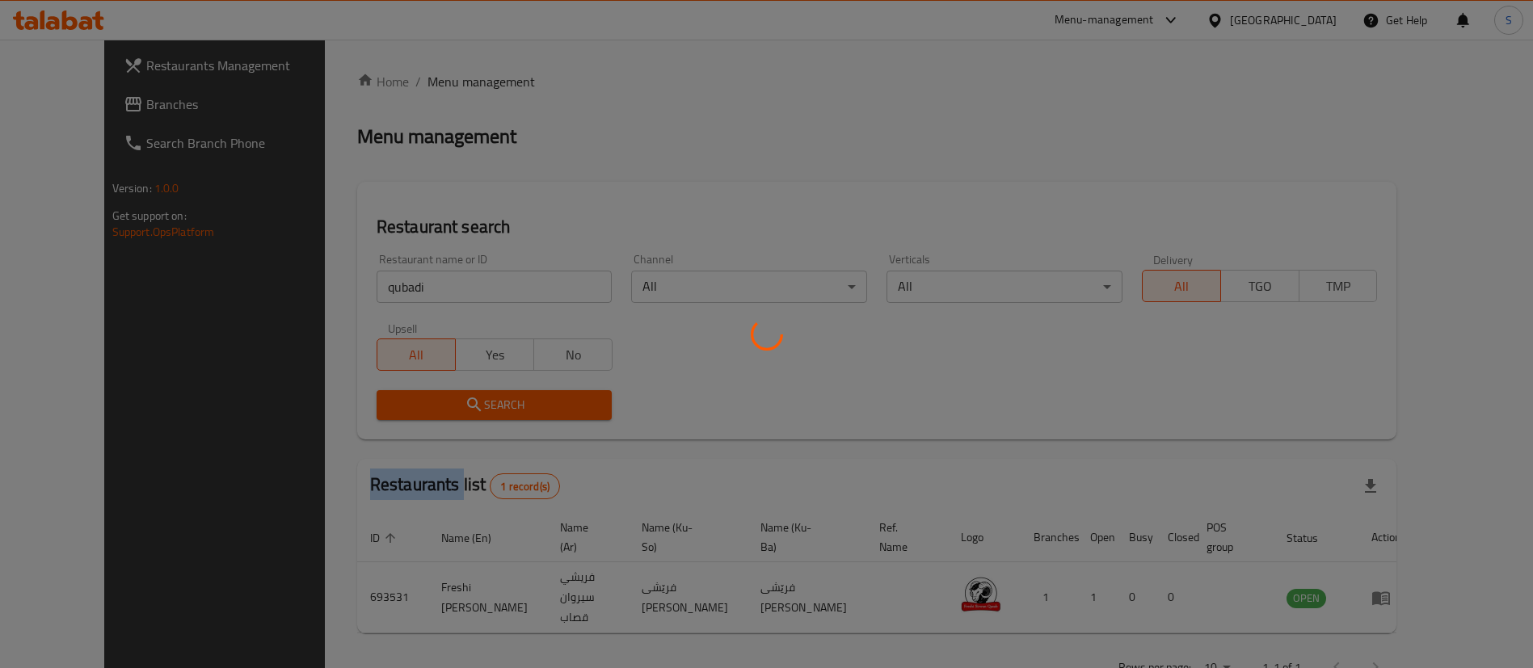
click at [491, 410] on div at bounding box center [766, 334] width 1533 height 668
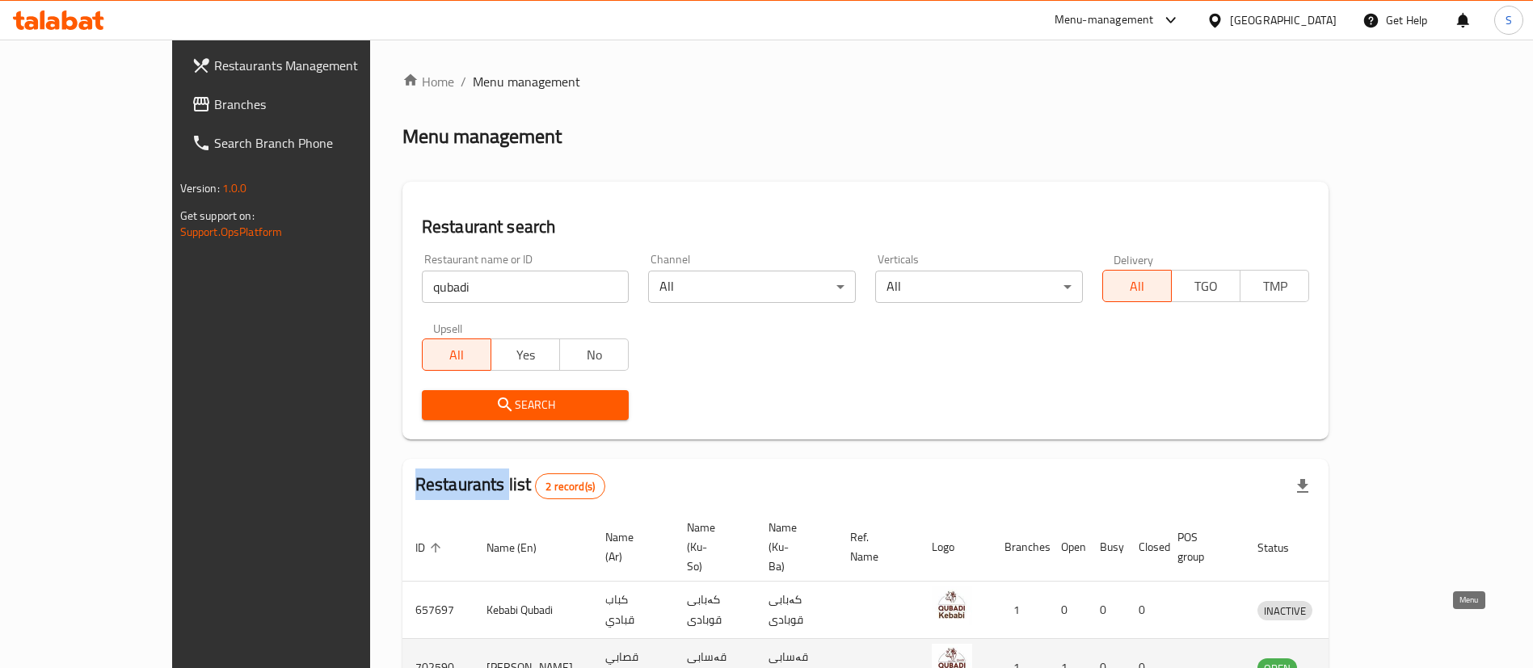
click at [1363, 662] on icon "enhanced table" at bounding box center [1355, 669] width 18 height 14
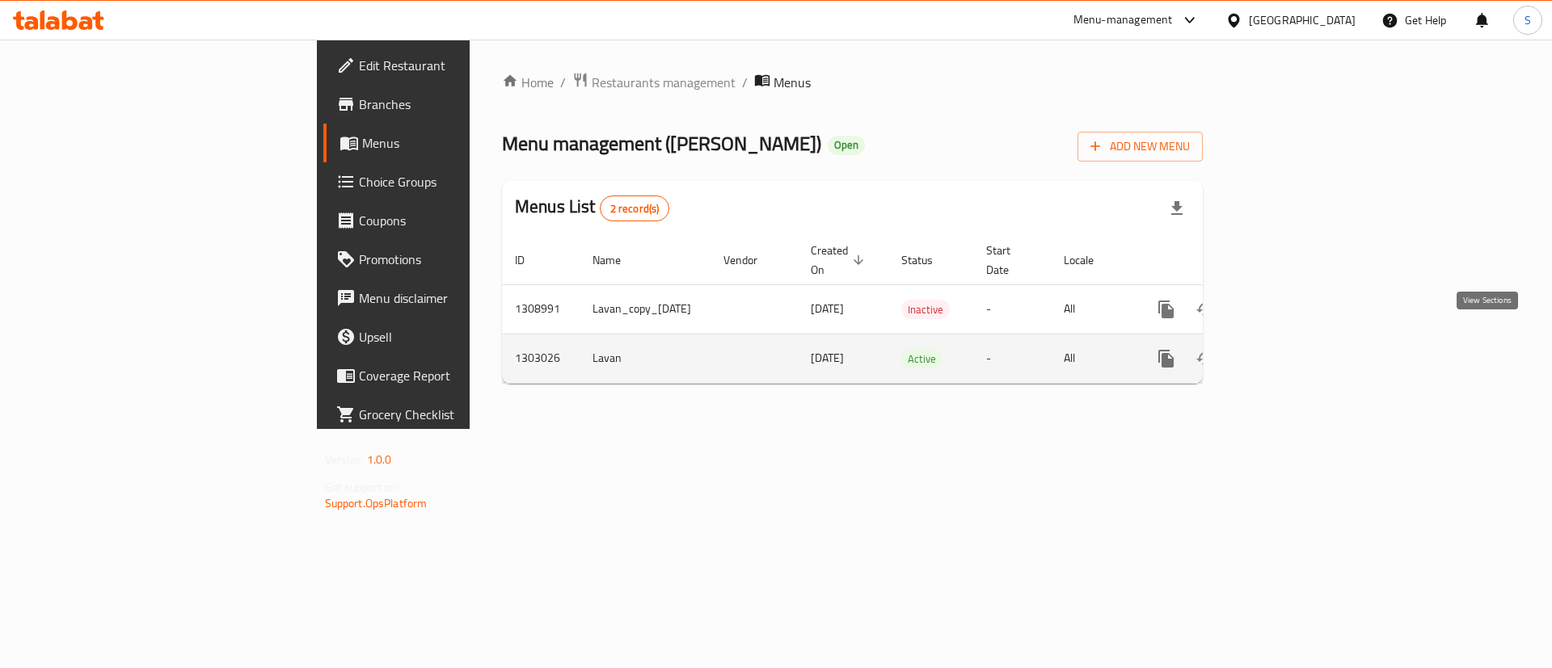
click at [1290, 352] on icon "enhanced table" at bounding box center [1282, 359] width 15 height 15
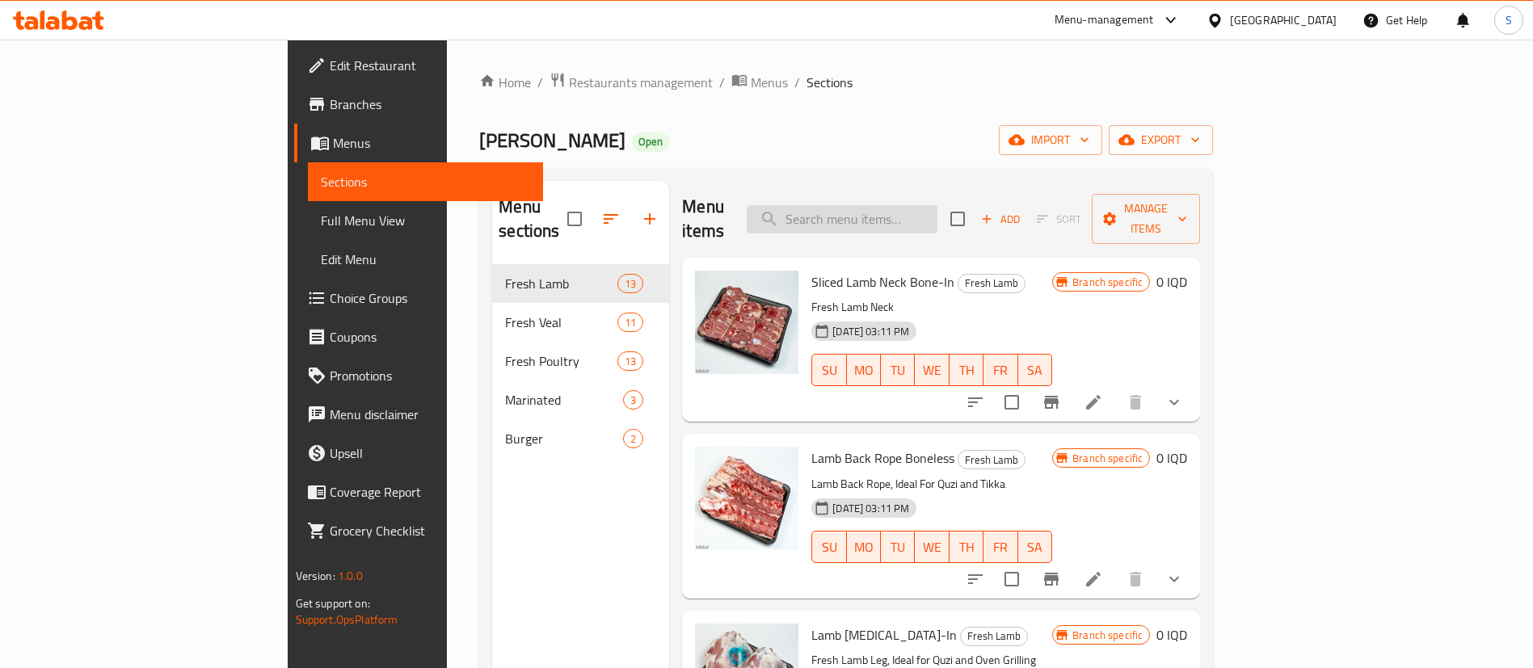
click at [924, 205] on input "search" at bounding box center [842, 219] width 191 height 28
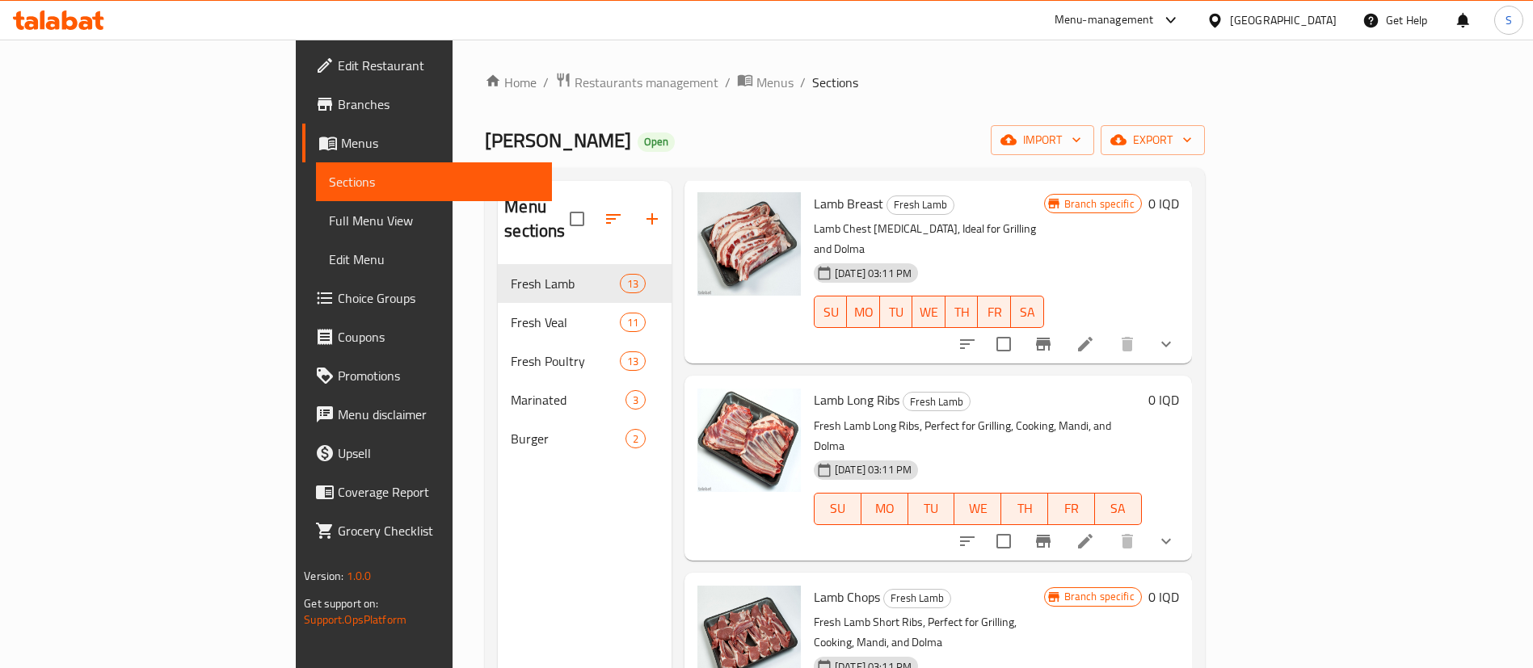
scroll to position [226, 0]
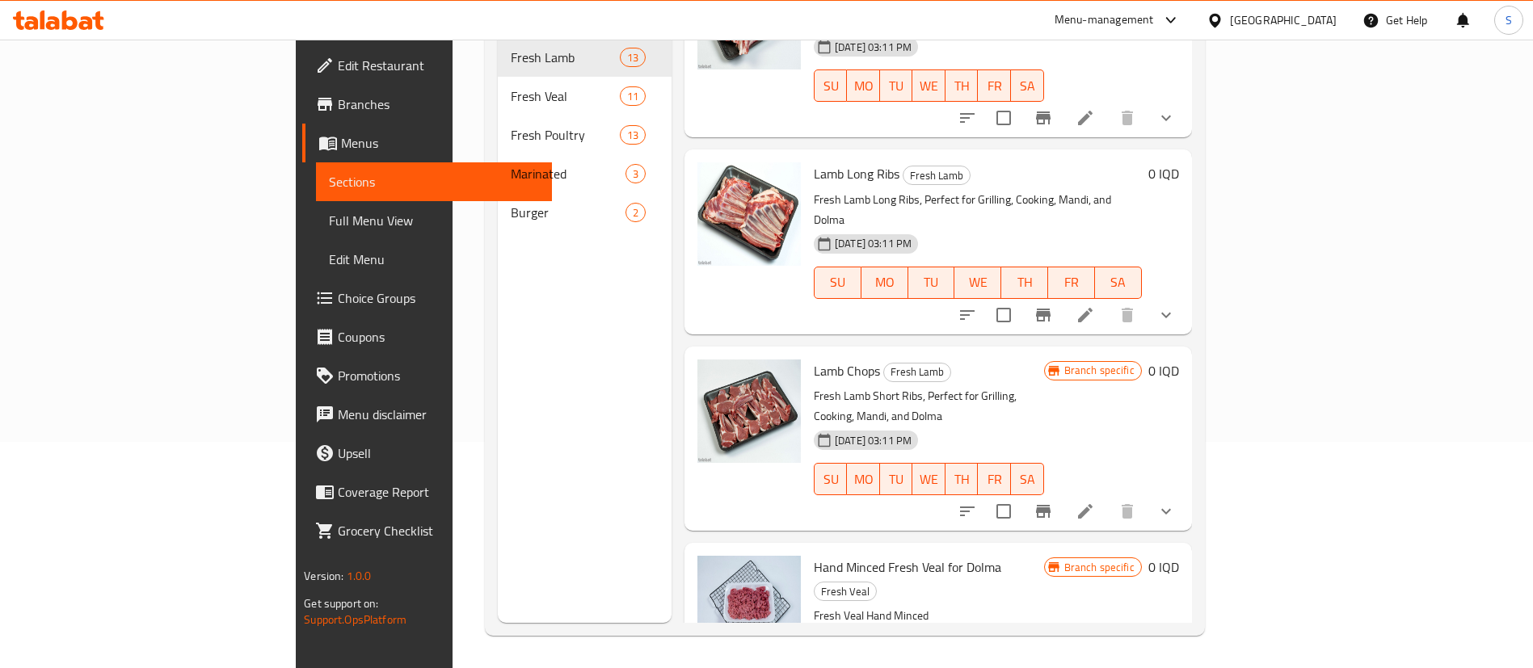
type input "dolma"
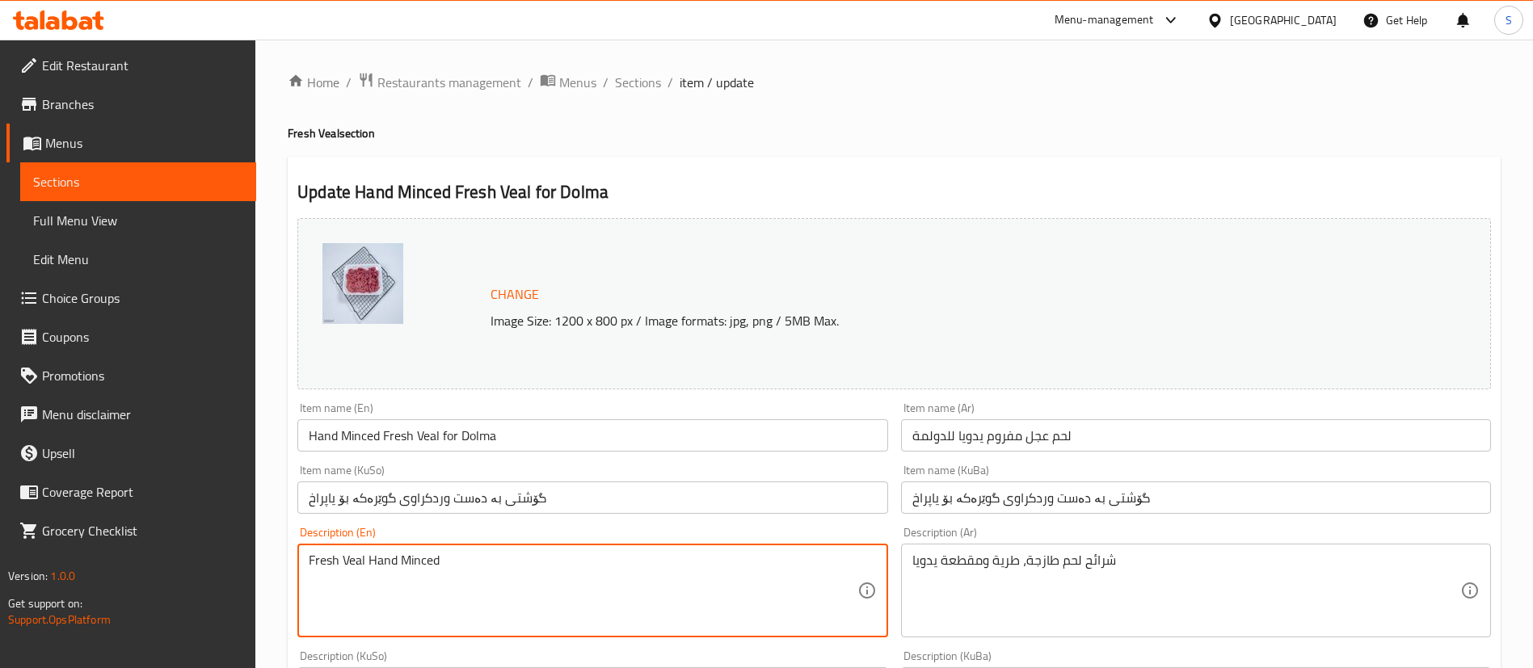
click at [482, 567] on textarea "Fresh Veal Hand Minced" at bounding box center [583, 591] width 548 height 77
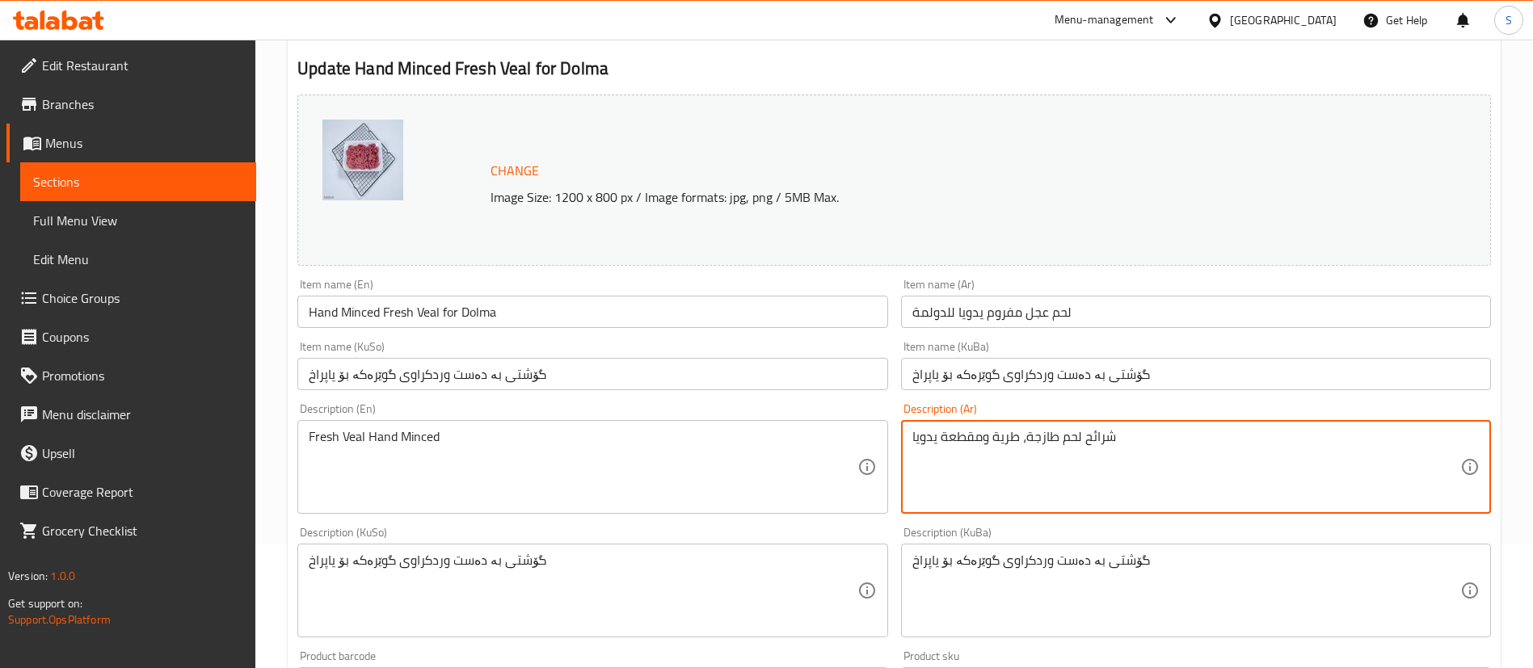
scroll to position [242, 0]
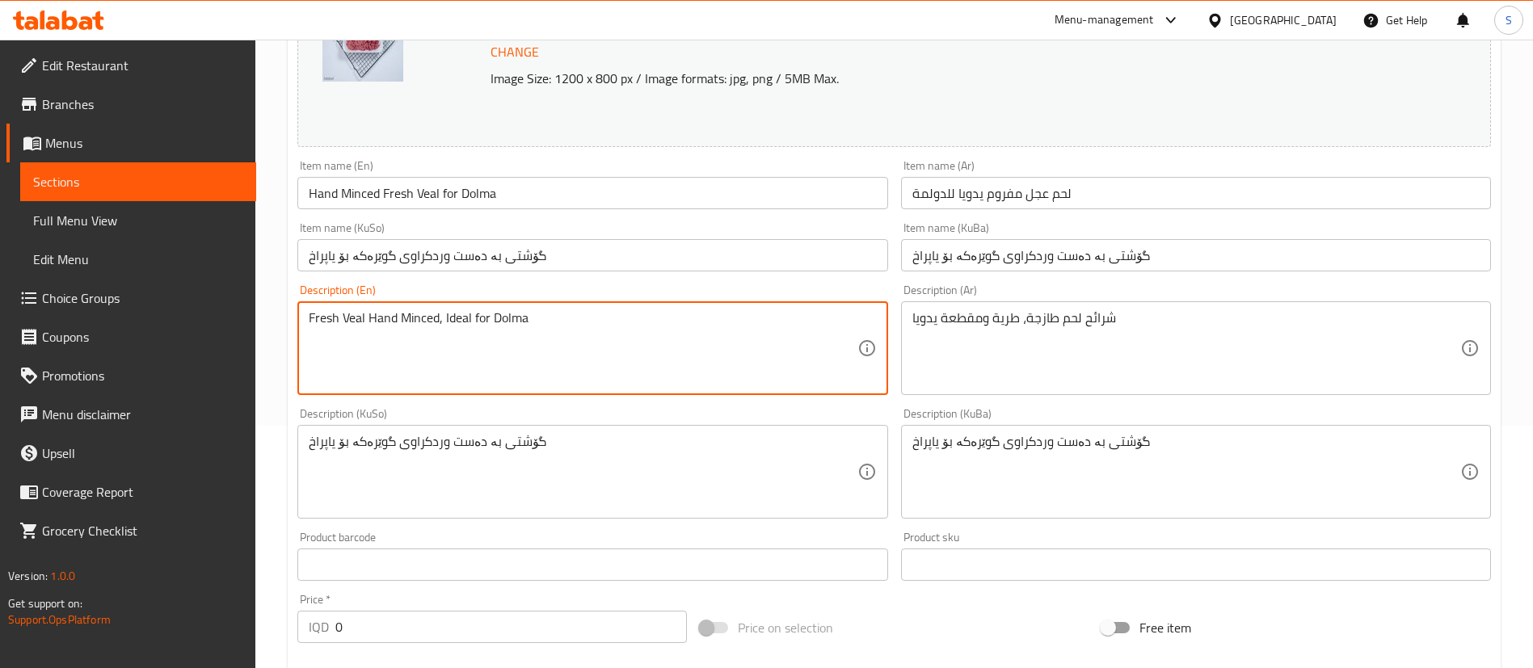
type textarea "Fresh Veal Hand Minced, Ideal for Dolma"
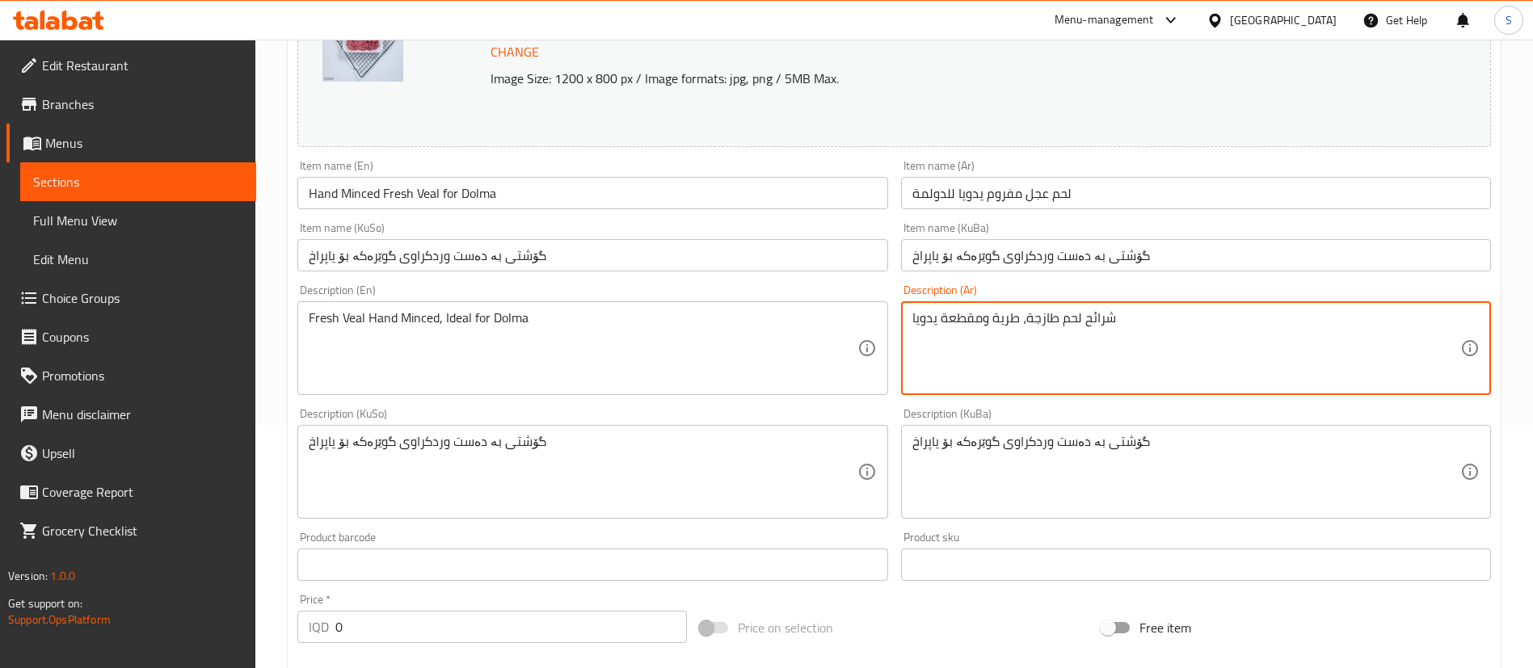
click at [1055, 318] on textarea "شرائح لحم طازجة، طرية ومقطعة يدويا" at bounding box center [1186, 348] width 548 height 77
click at [992, 318] on textarea "شرائح لحم عجل طازجة، طرية ومقطعة يدويا" at bounding box center [1186, 348] width 548 height 77
click at [1154, 314] on textarea "شرائح لحم عجل طازجة، طرية، ومقطعة يدويا" at bounding box center [1186, 348] width 548 height 77
type textarea "شرائح لحم عجل طازجة، طرية، ومقطعة يدويا مثالية للدولمة"
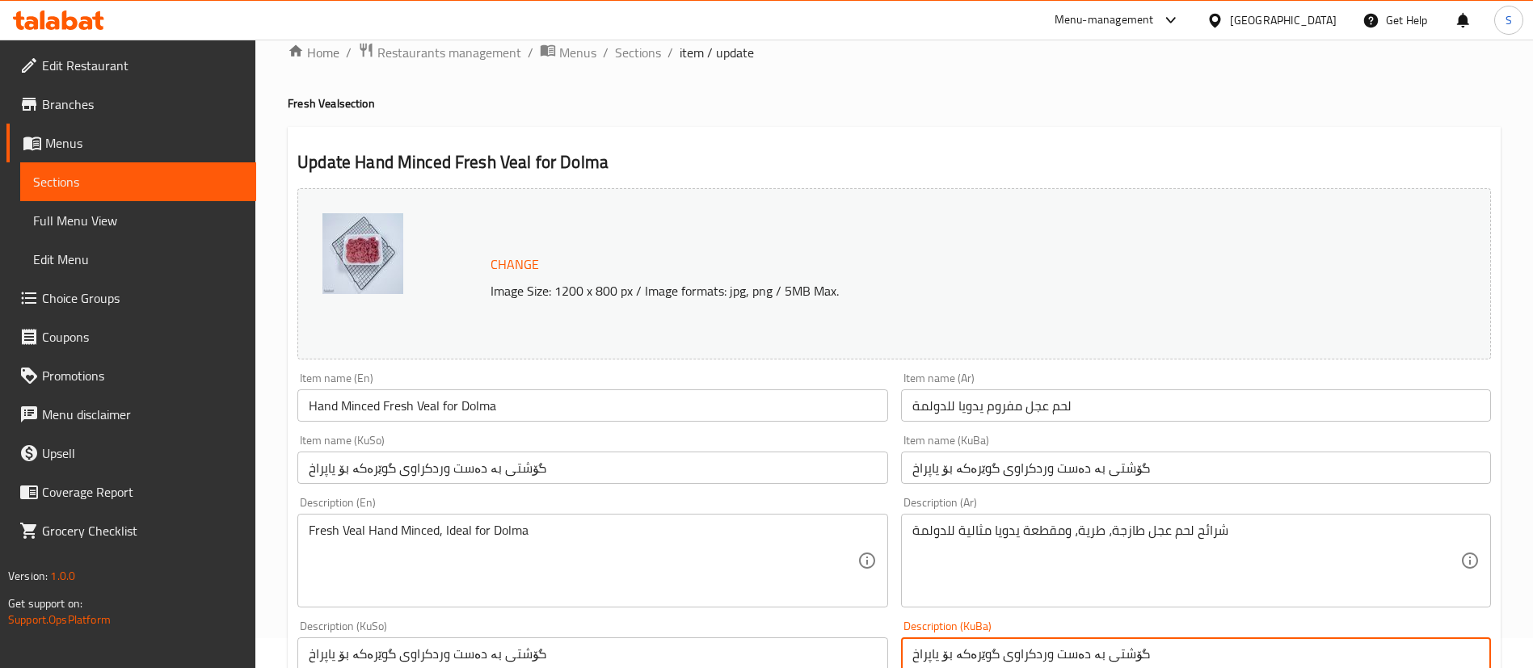
scroll to position [0, 0]
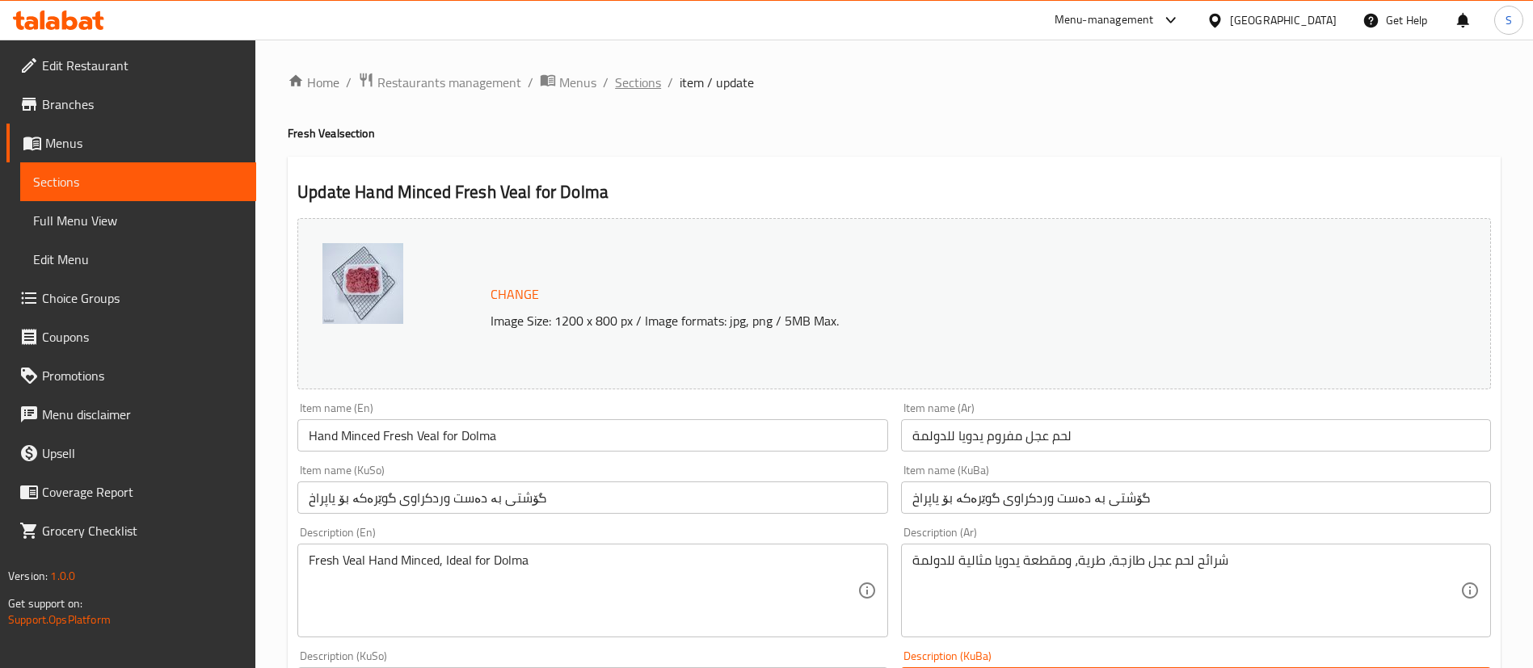
click at [633, 83] on span "Sections" at bounding box center [638, 82] width 46 height 19
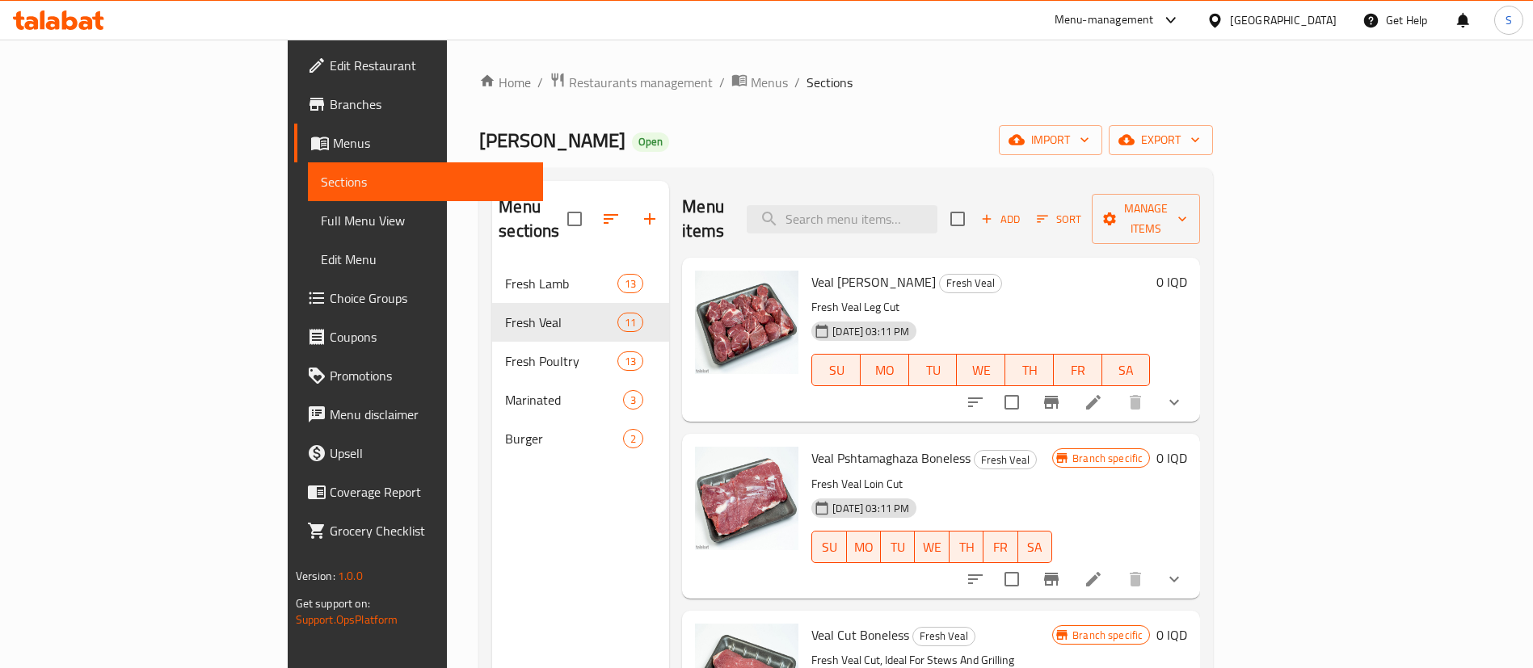
click at [904, 192] on div "Menu items Add Sort Manage items" at bounding box center [941, 219] width 518 height 77
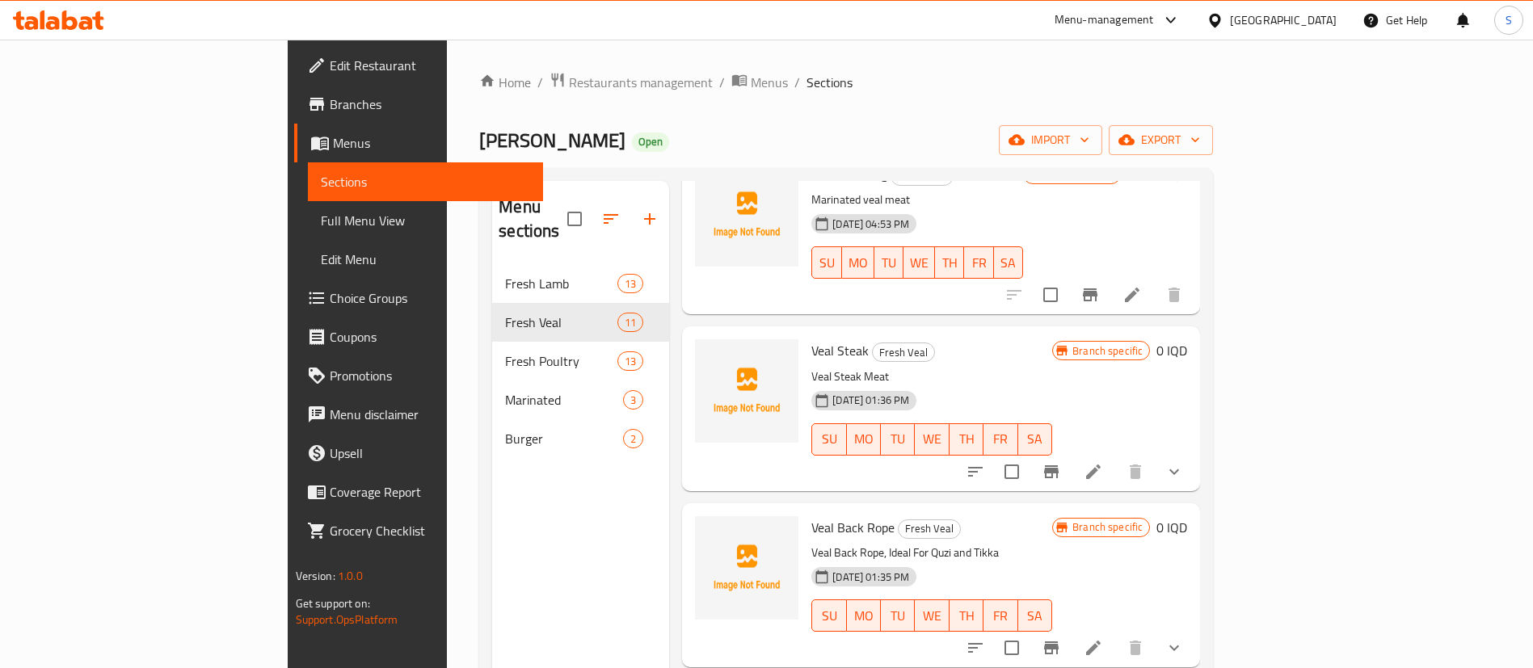
scroll to position [1314, 0]
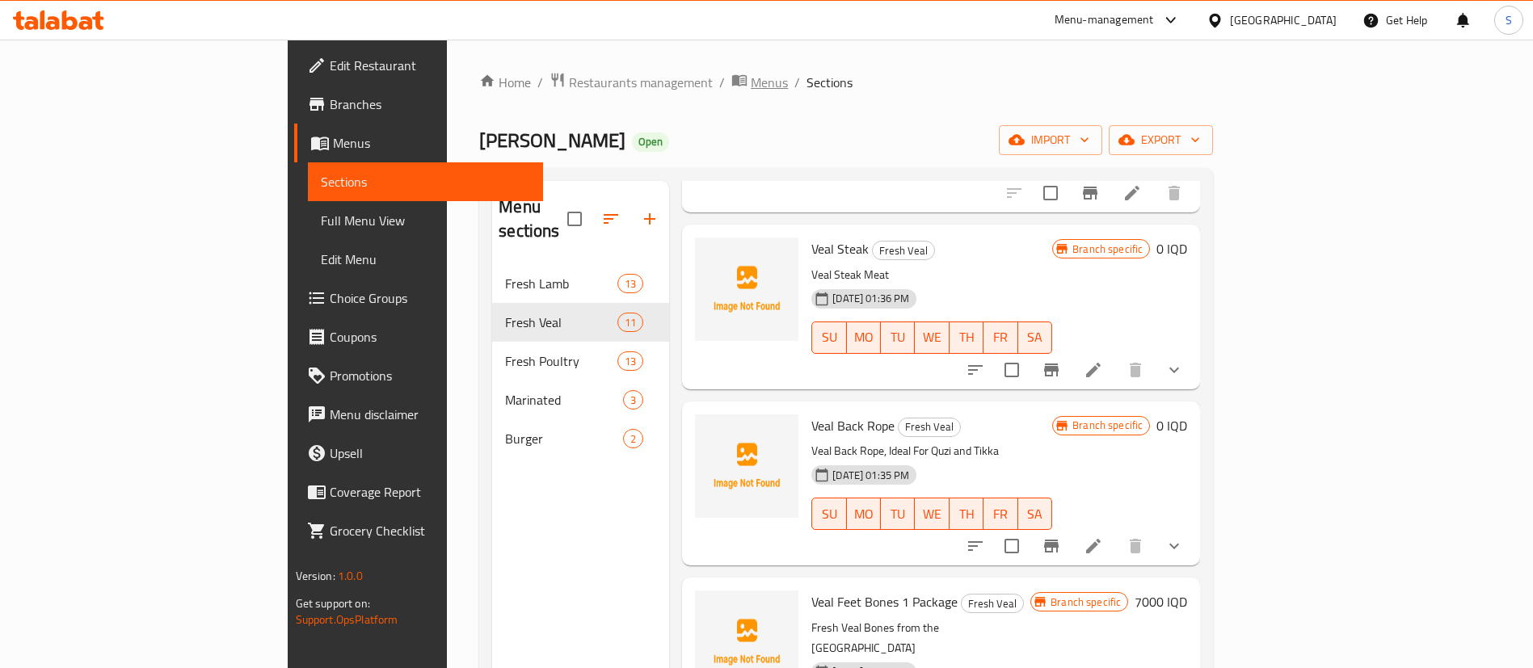
click at [751, 82] on span "Menus" at bounding box center [769, 82] width 37 height 19
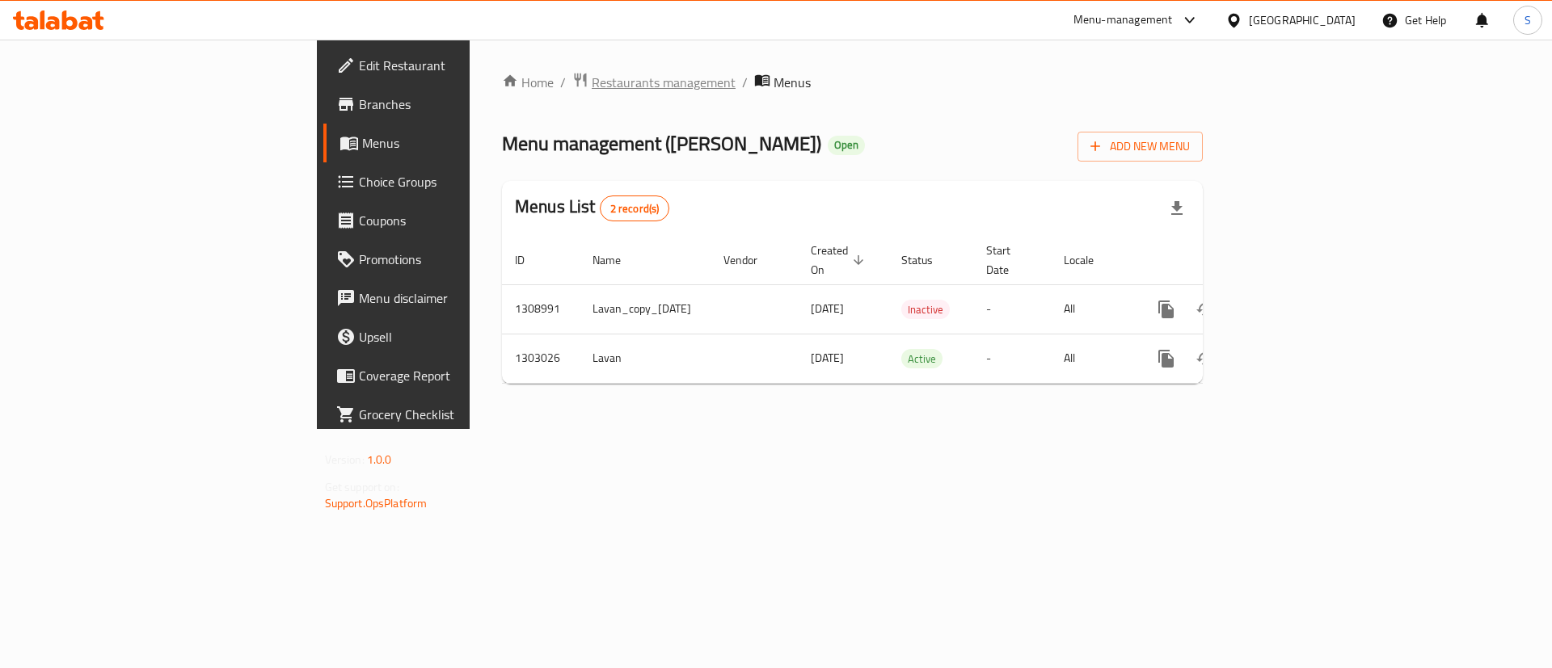
click at [592, 87] on span "Restaurants management" at bounding box center [664, 82] width 144 height 19
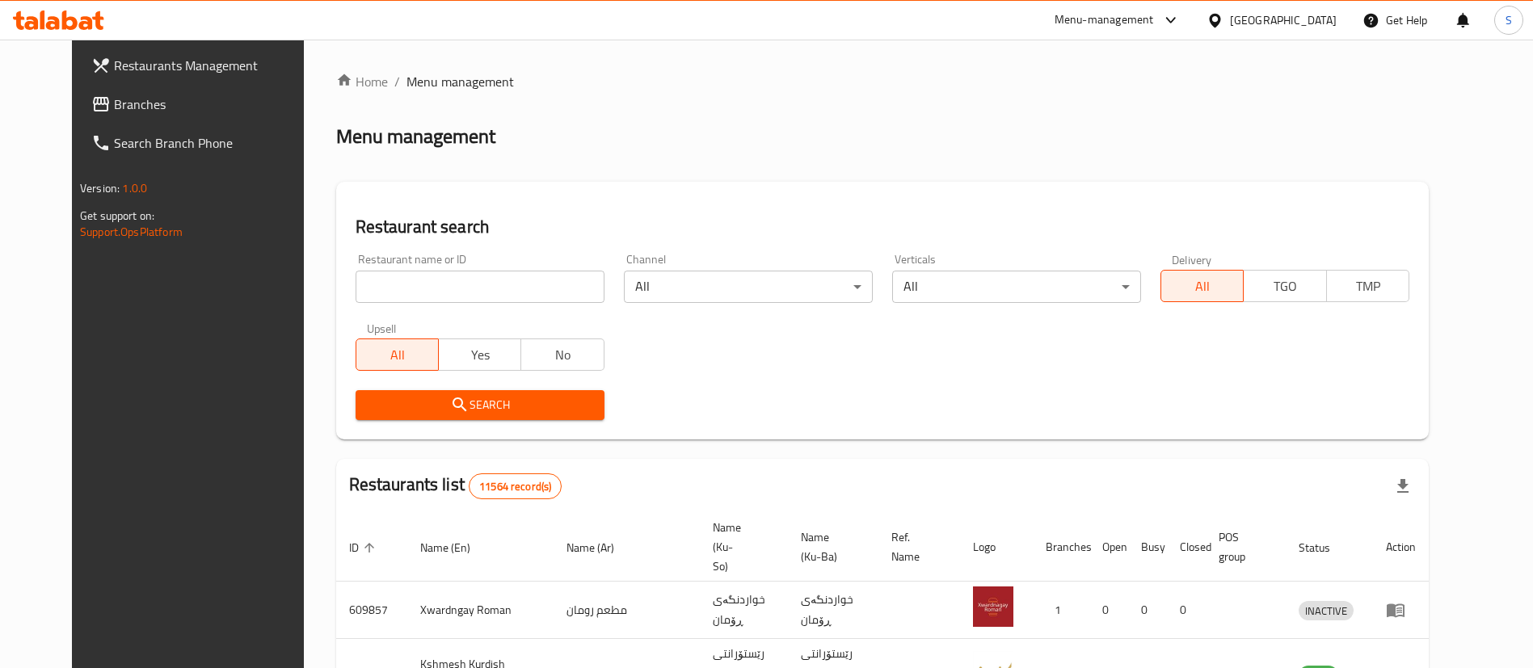
click at [482, 279] on input "search" at bounding box center [480, 287] width 249 height 32
type input "[PERSON_NAME]"
click at [444, 407] on span "Search" at bounding box center [480, 405] width 223 height 20
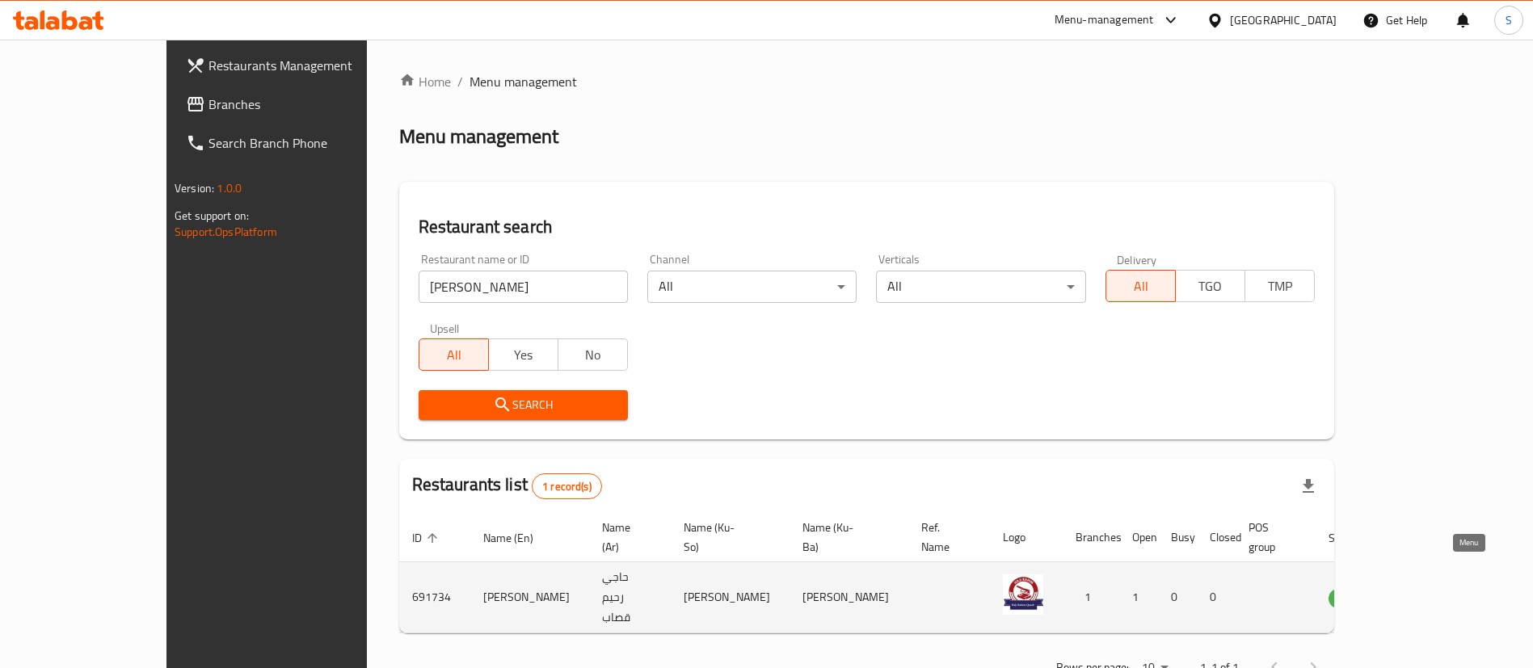
click at [1443, 588] on link "enhanced table" at bounding box center [1428, 597] width 30 height 19
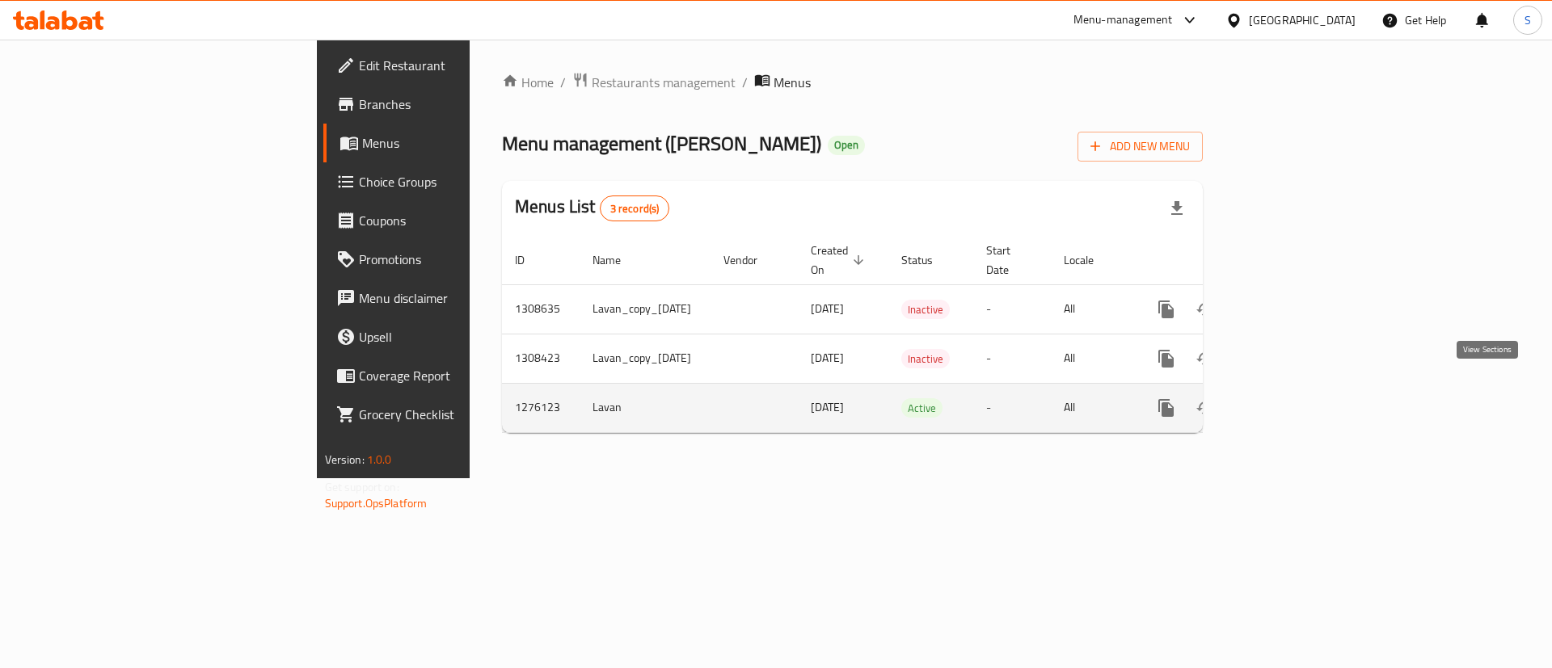
click at [1290, 401] on icon "enhanced table" at bounding box center [1282, 408] width 15 height 15
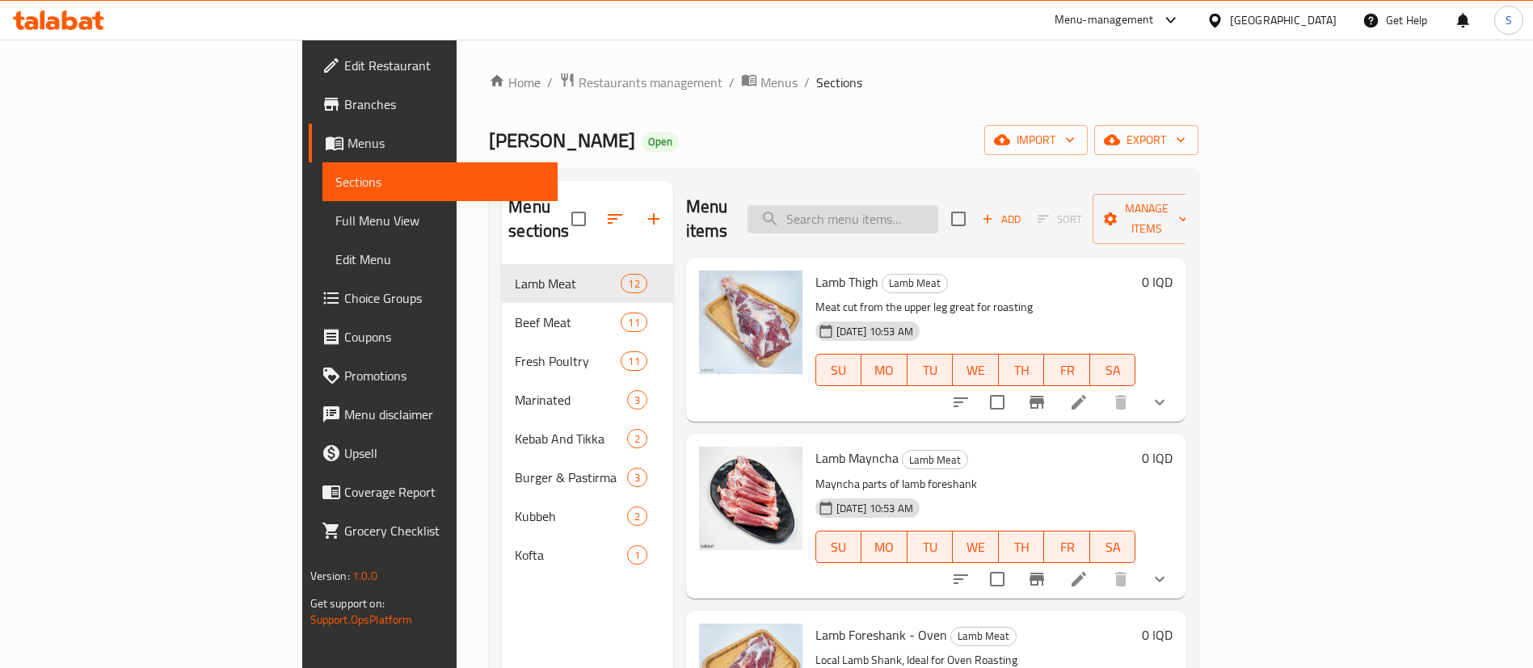
click at [920, 215] on input "search" at bounding box center [843, 219] width 191 height 28
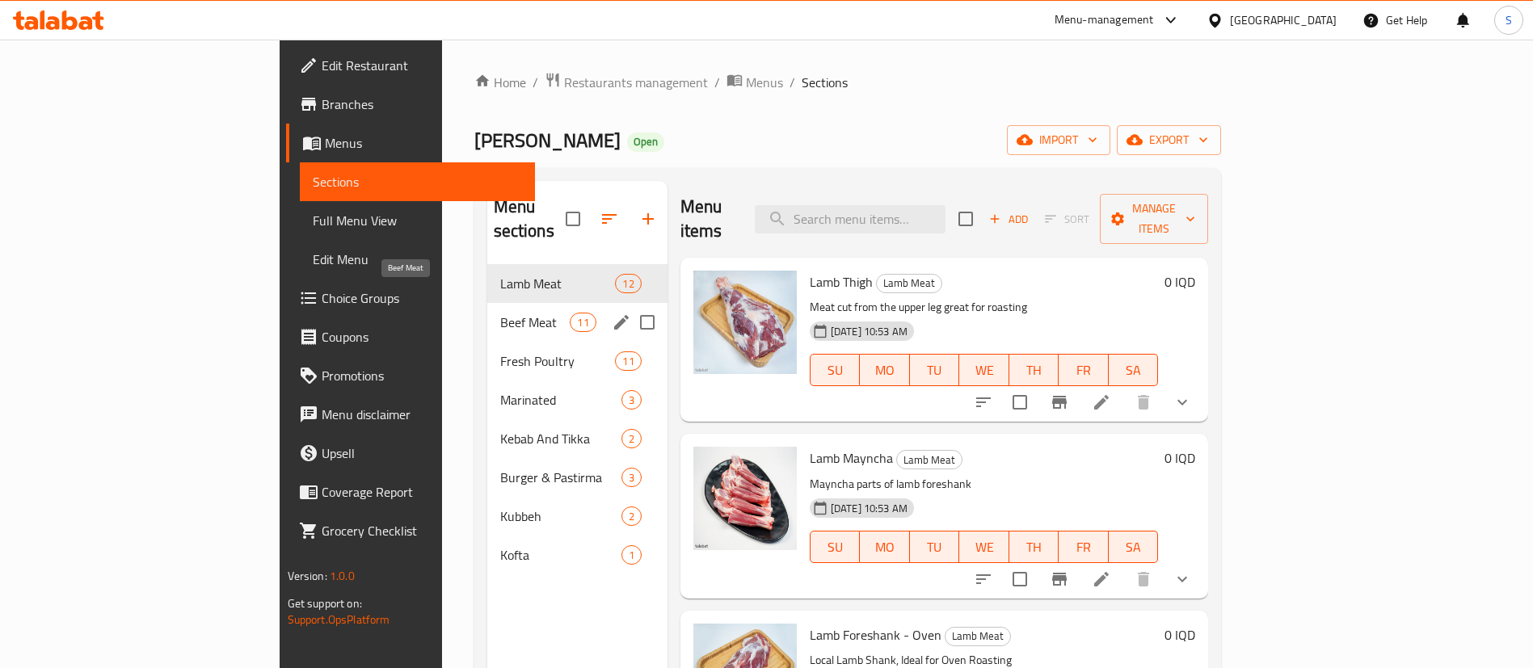
click at [500, 313] on span "Beef Meat" at bounding box center [535, 322] width 70 height 19
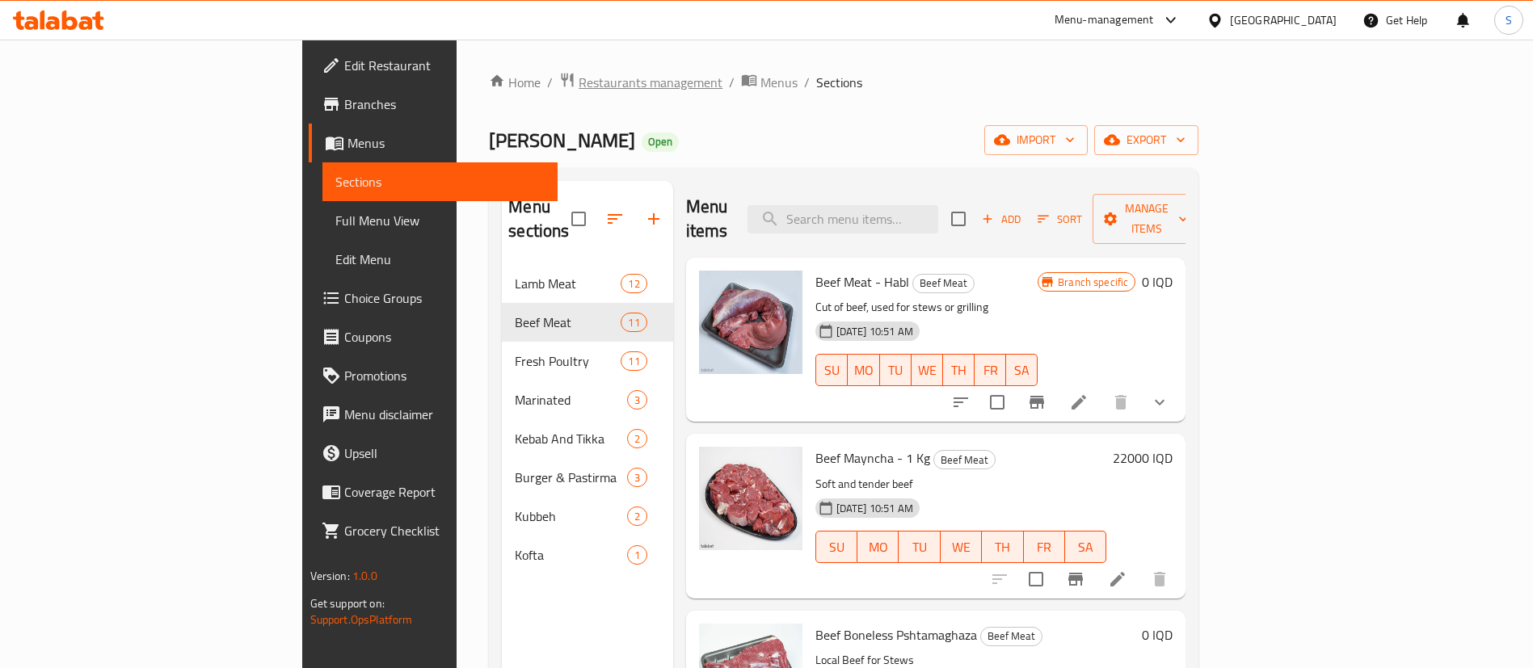
click at [579, 83] on span "Restaurants management" at bounding box center [651, 82] width 144 height 19
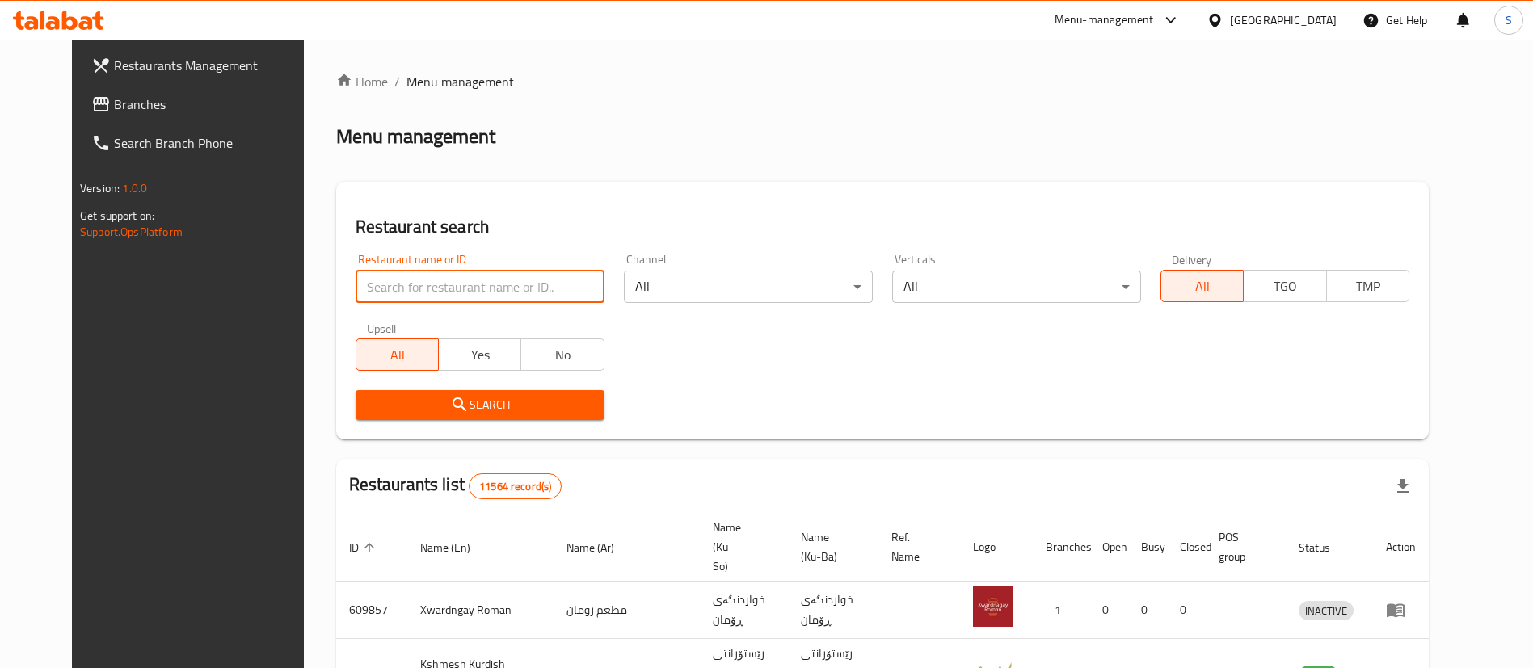
click at [393, 299] on input "search" at bounding box center [480, 287] width 249 height 32
type input "ض"
click at [434, 294] on input "search" at bounding box center [480, 287] width 249 height 32
type input "freshi"
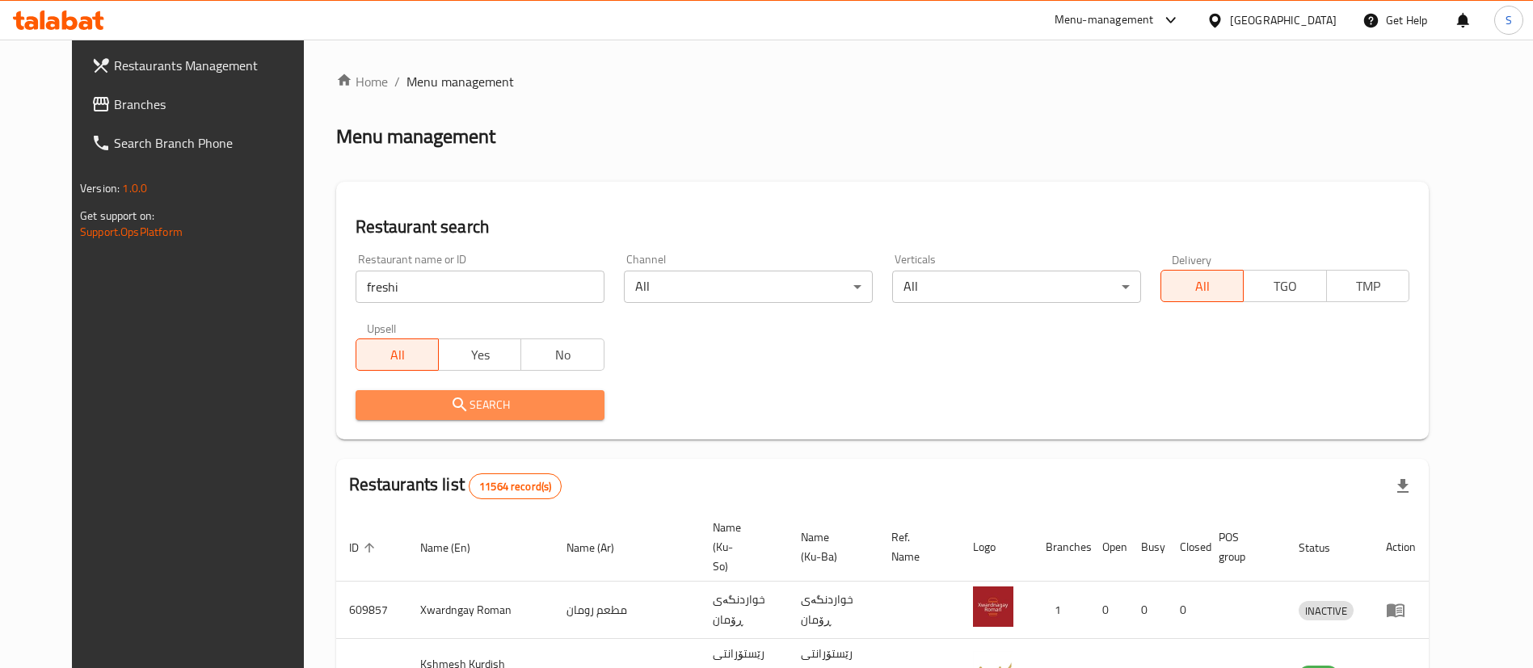
click at [439, 409] on span "Search" at bounding box center [480, 405] width 223 height 20
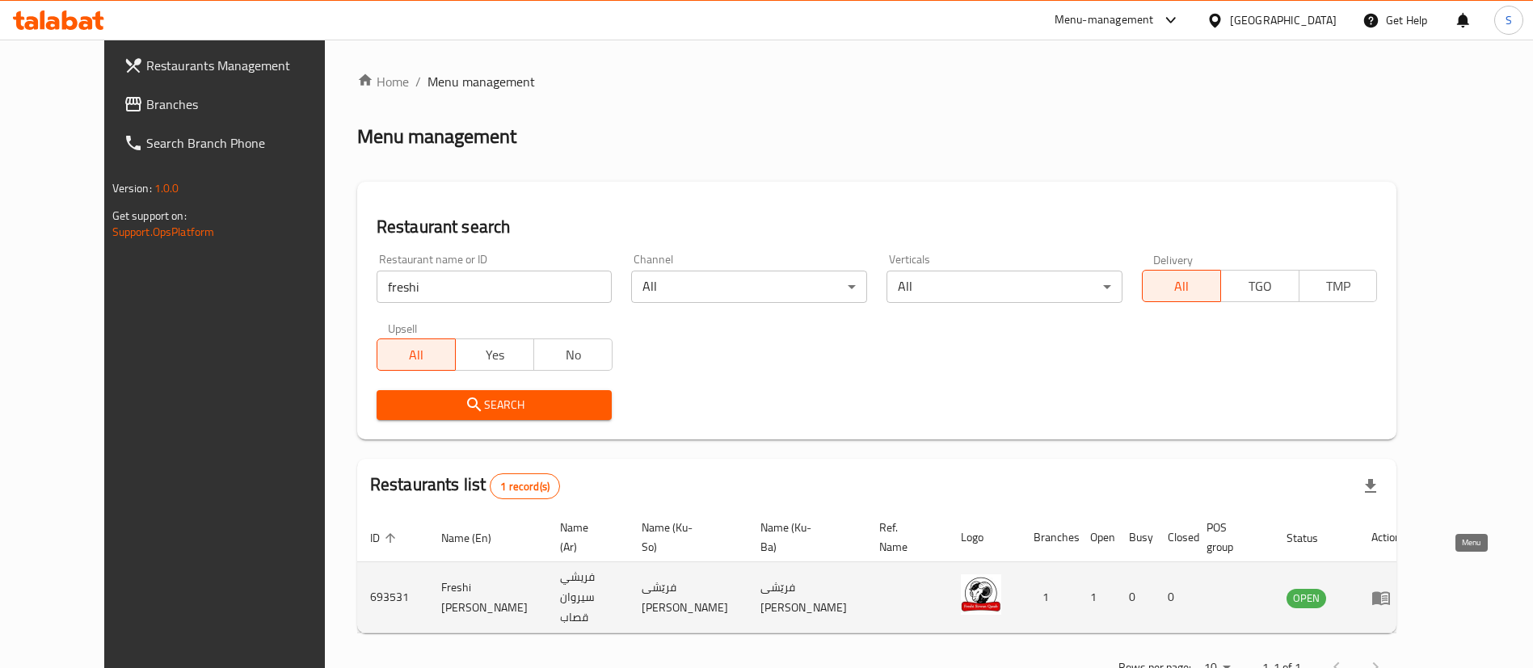
click at [1390, 592] on icon "enhanced table" at bounding box center [1381, 599] width 18 height 14
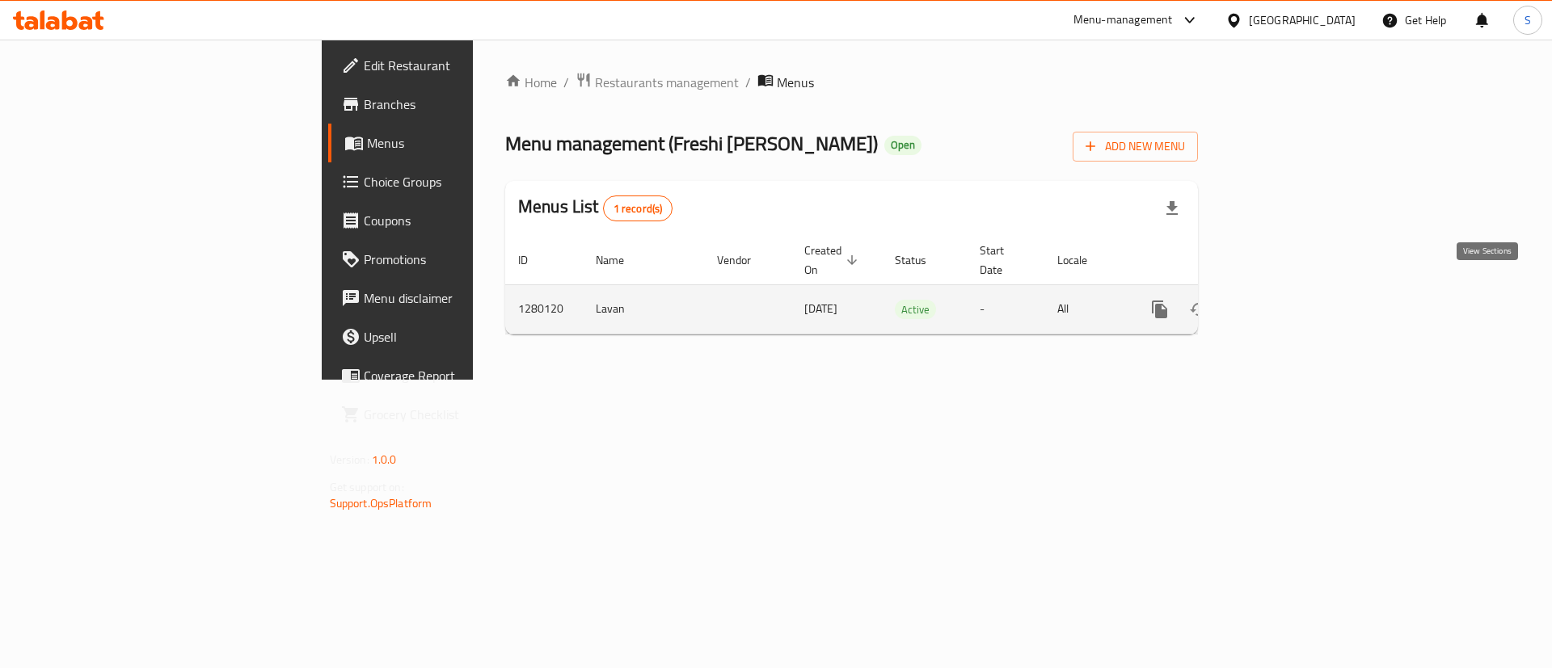
click at [1286, 300] on icon "enhanced table" at bounding box center [1275, 309] width 19 height 19
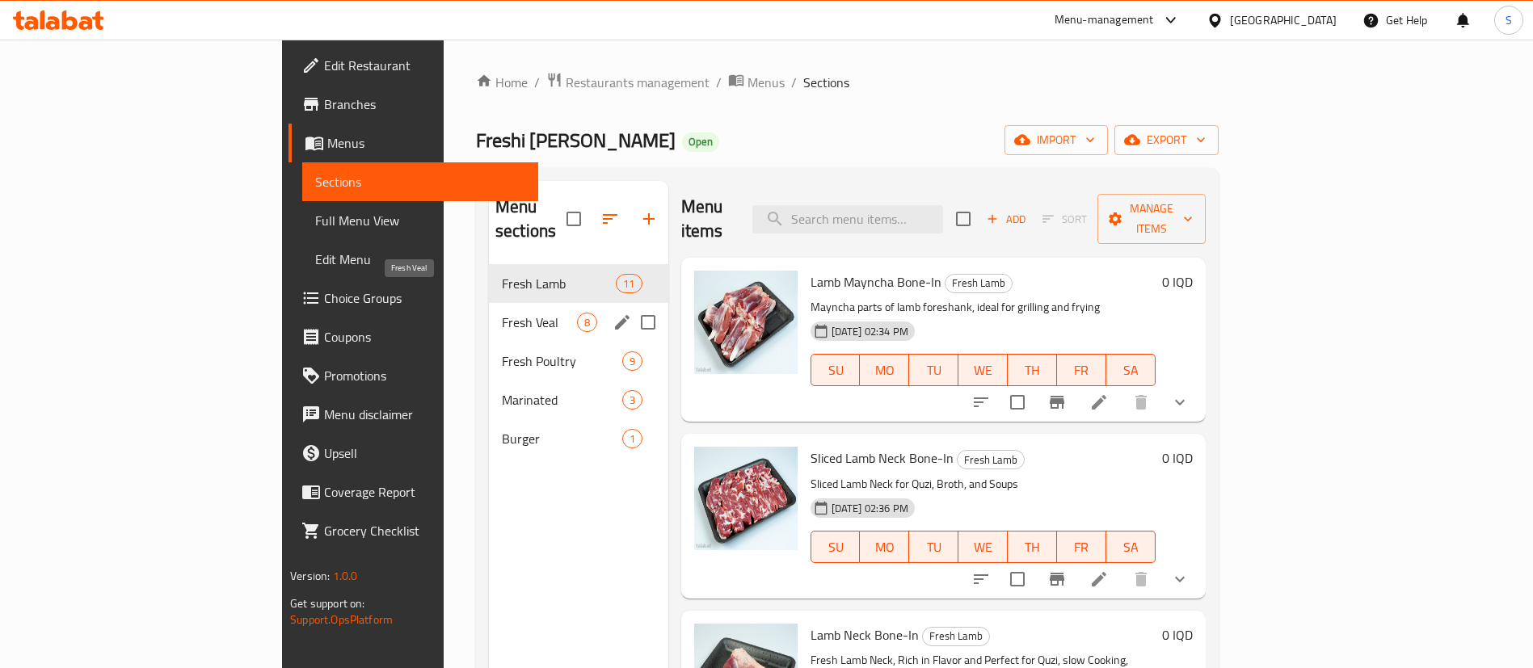
click at [502, 313] on span "Fresh Veal" at bounding box center [539, 322] width 75 height 19
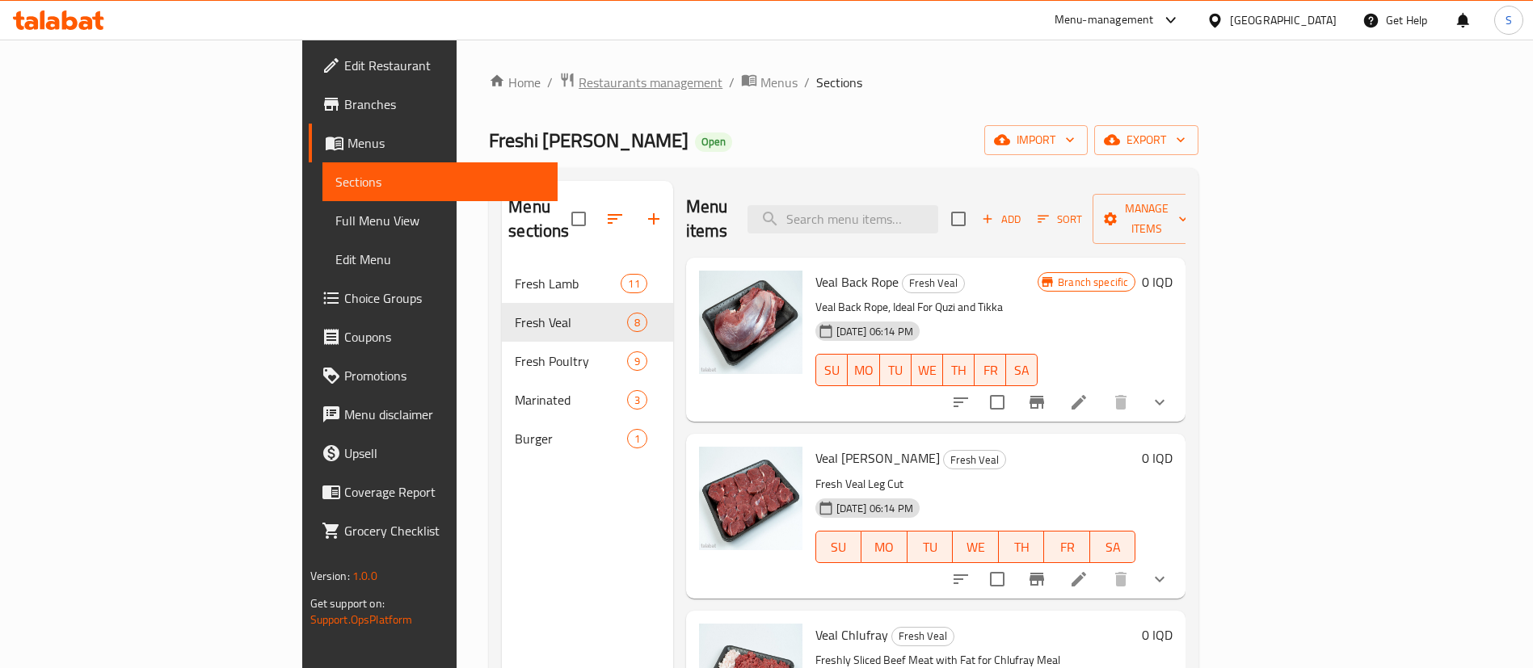
click at [579, 73] on span "Restaurants management" at bounding box center [651, 82] width 144 height 19
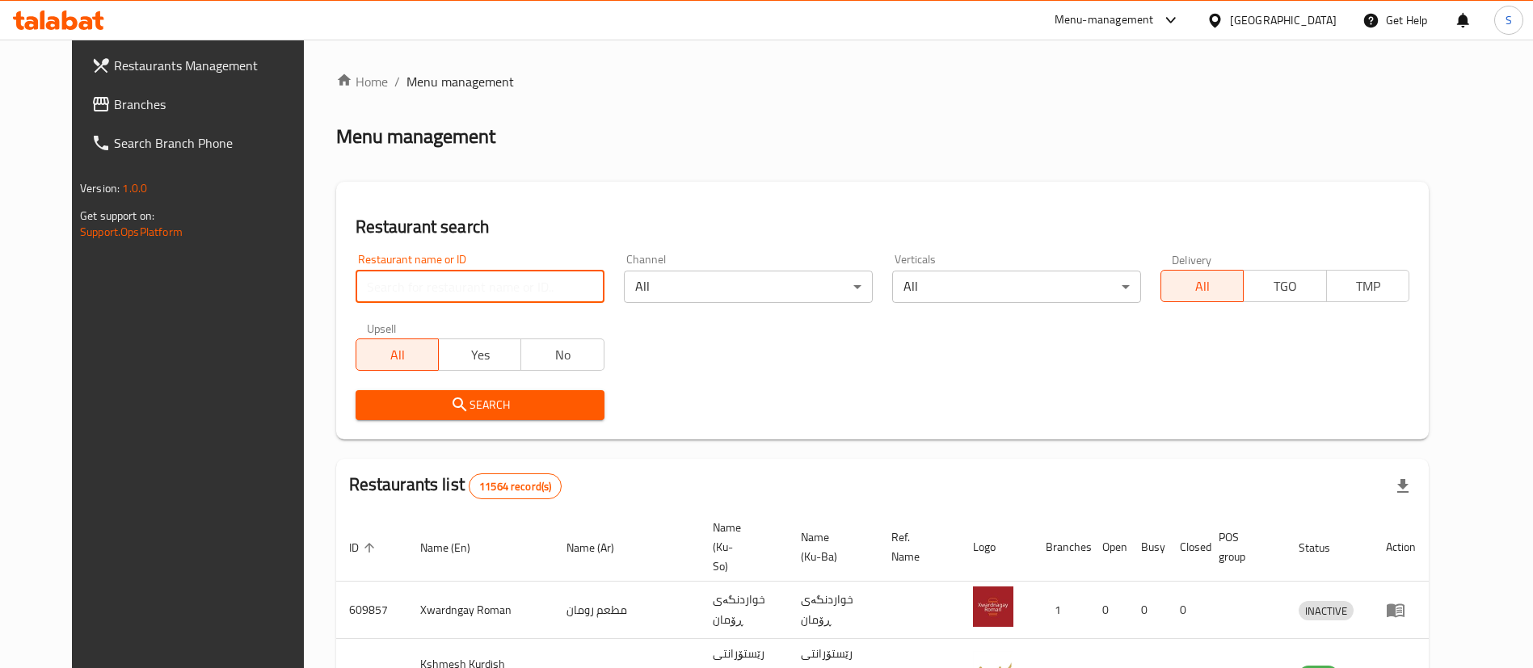
click at [436, 287] on input "search" at bounding box center [480, 287] width 249 height 32
type input "qubadi"
click at [451, 402] on span "Search" at bounding box center [480, 405] width 223 height 20
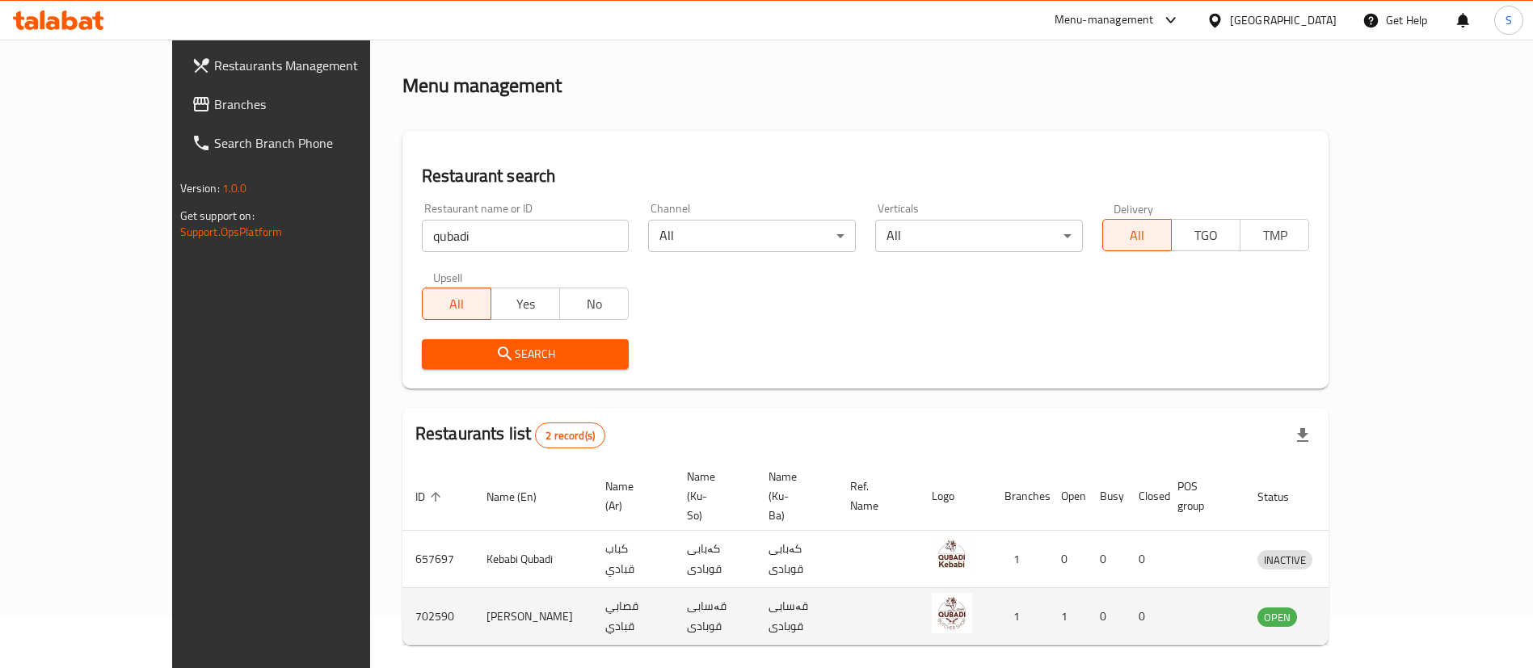
scroll to position [78, 0]
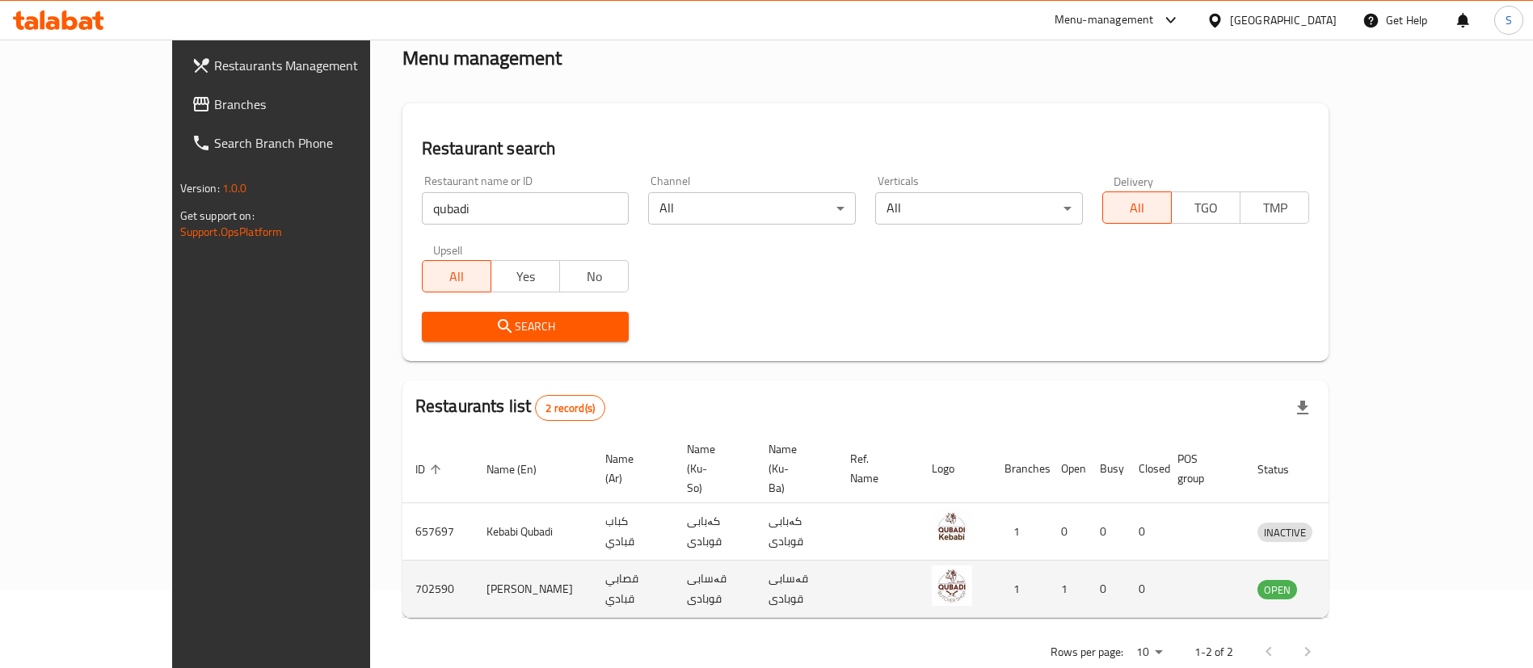
click at [1363, 583] on icon "enhanced table" at bounding box center [1355, 590] width 18 height 14
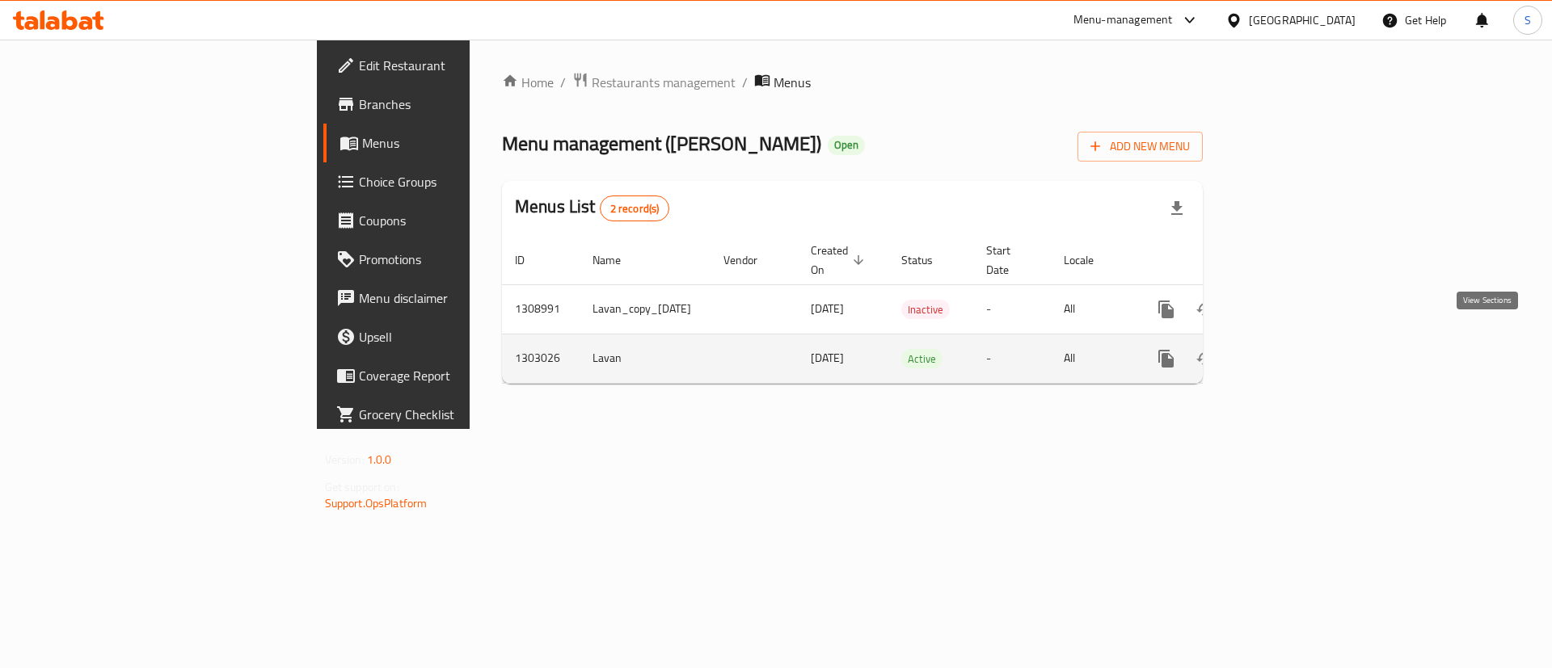
click at [1292, 349] on icon "enhanced table" at bounding box center [1282, 358] width 19 height 19
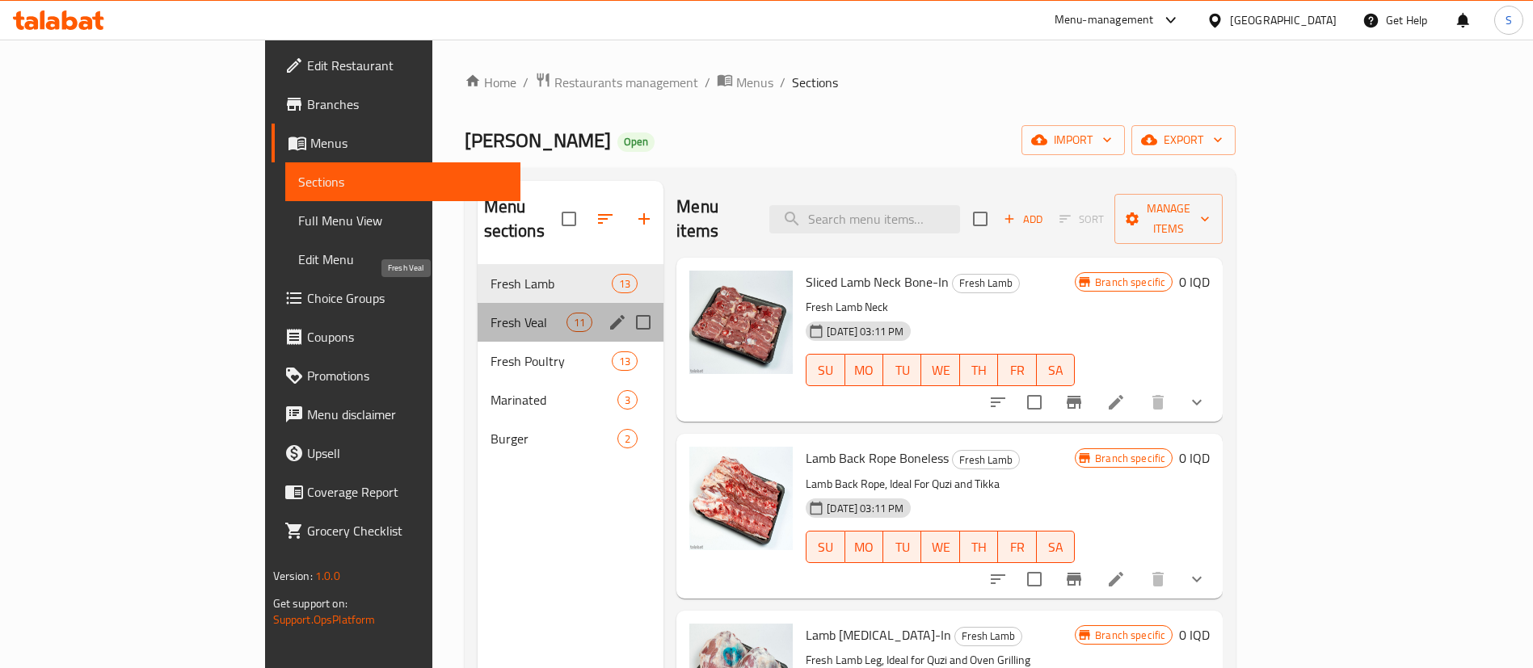
click at [491, 313] on span "Fresh Veal" at bounding box center [529, 322] width 76 height 19
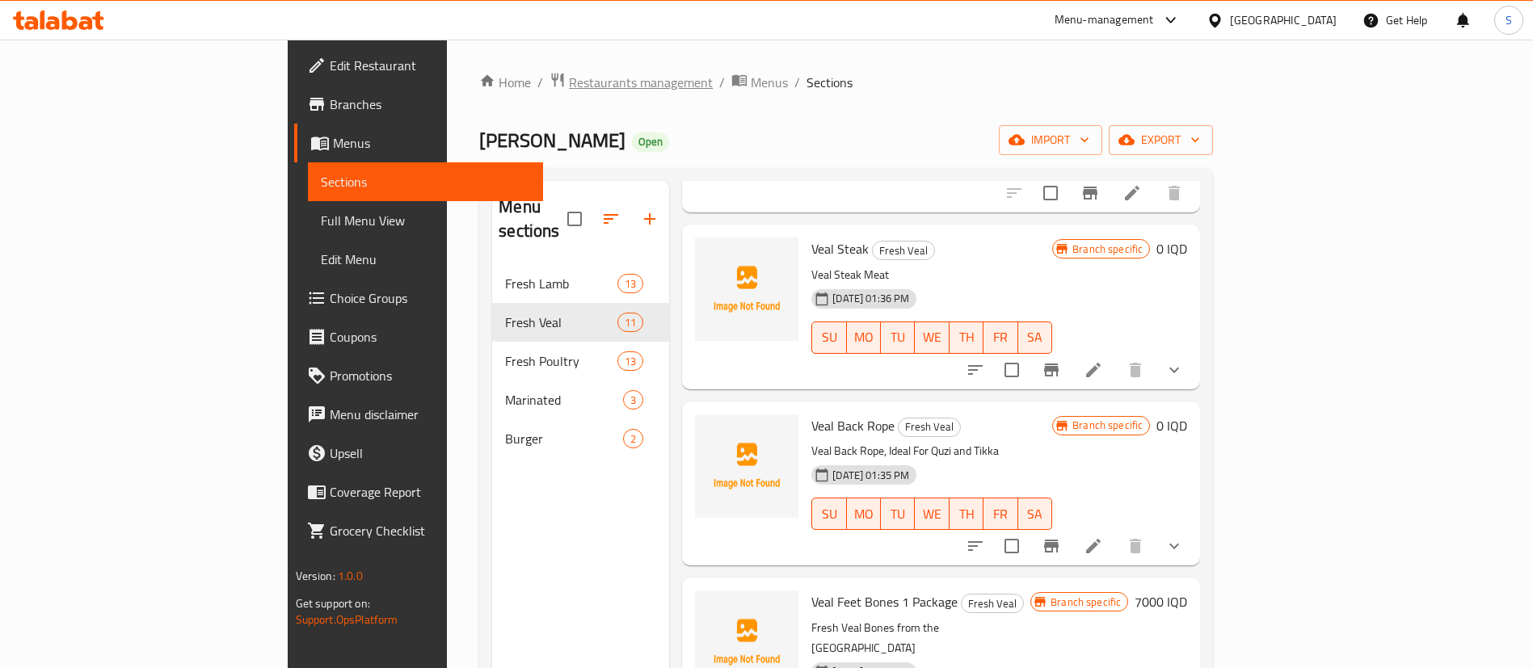
click at [569, 87] on span "Restaurants management" at bounding box center [641, 82] width 144 height 19
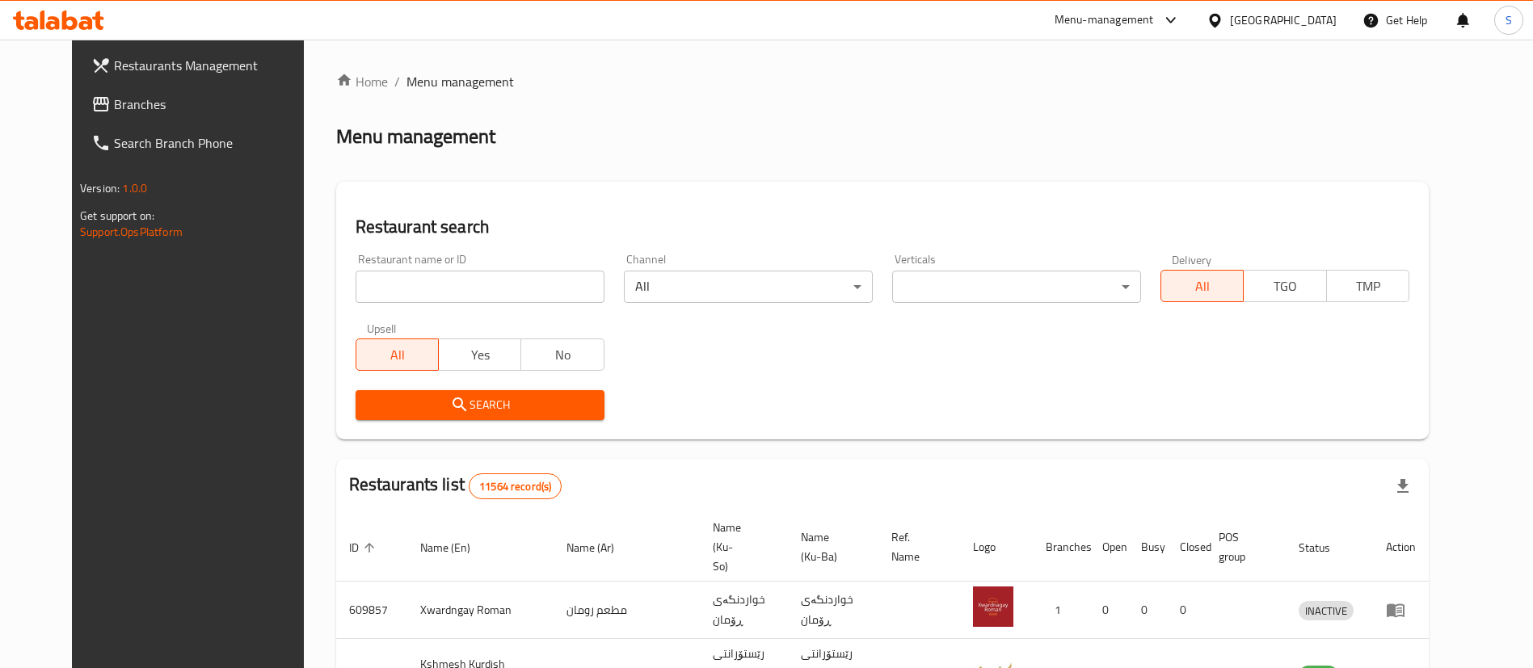
click at [488, 280] on input "search" at bounding box center [480, 287] width 249 height 32
type input "[PERSON_NAME]"
click at [454, 401] on span "Search" at bounding box center [480, 405] width 223 height 20
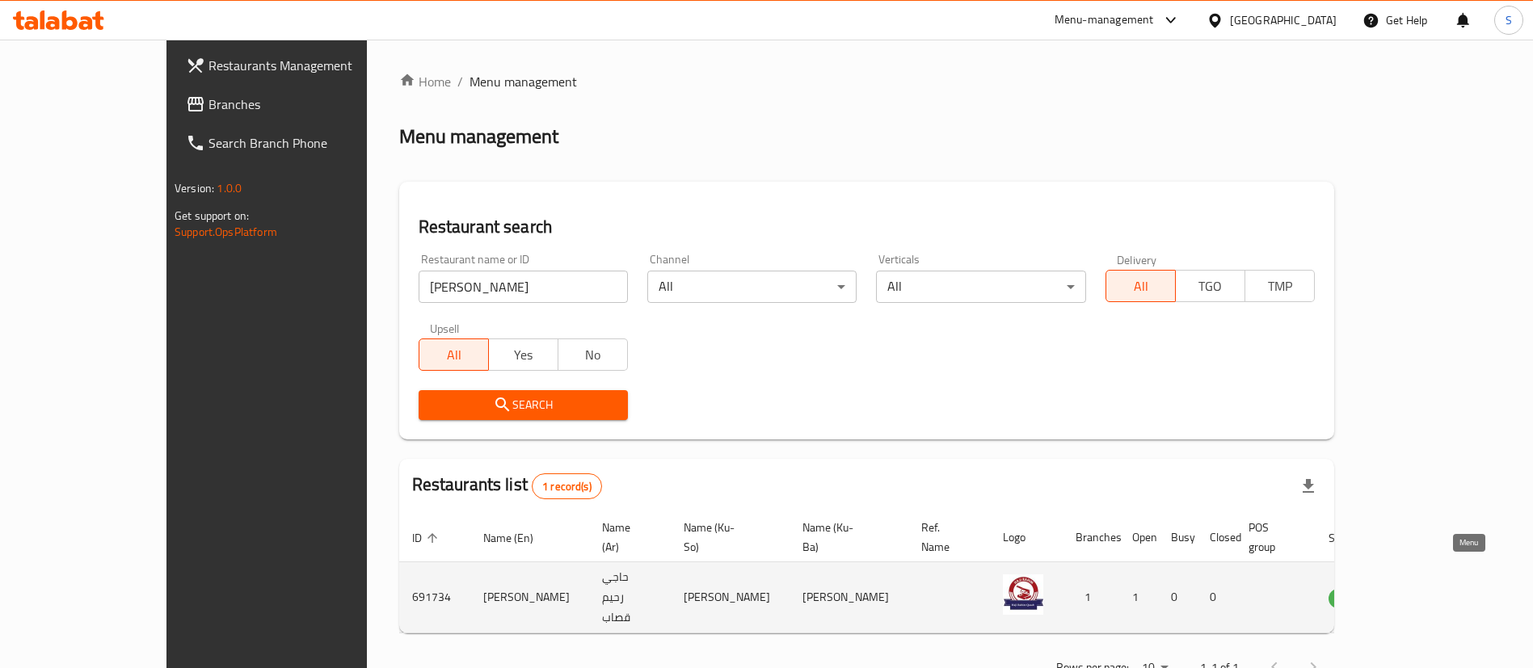
click at [1443, 588] on link "enhanced table" at bounding box center [1428, 597] width 30 height 19
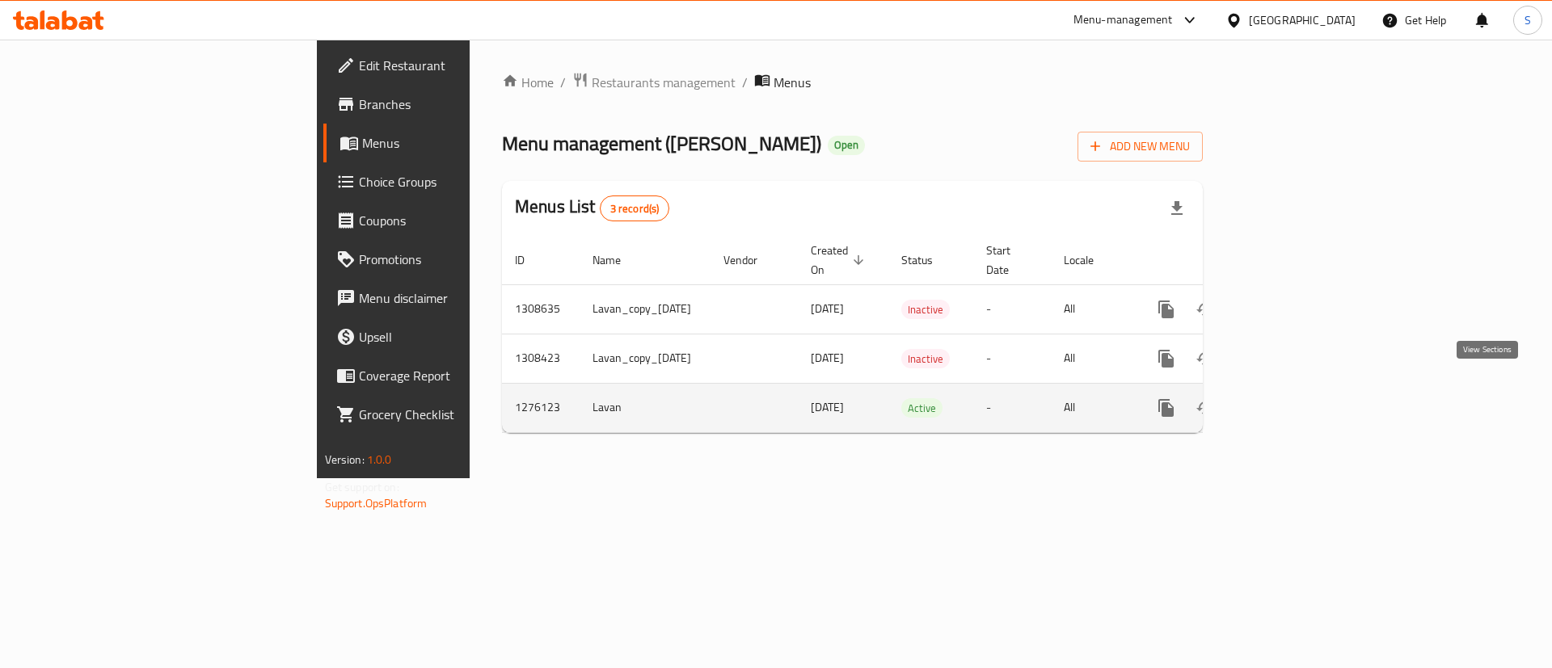
click at [1292, 398] on icon "enhanced table" at bounding box center [1282, 407] width 19 height 19
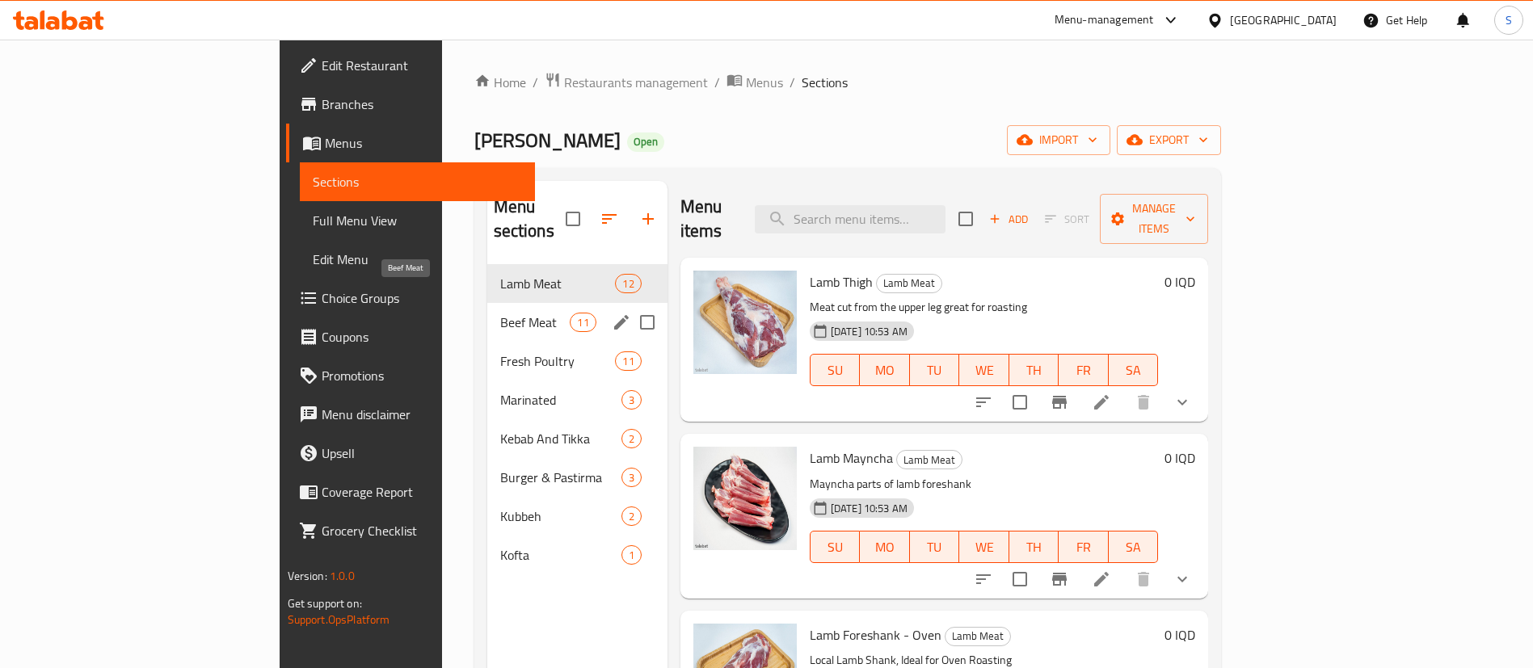
click at [500, 313] on span "Beef Meat" at bounding box center [535, 322] width 70 height 19
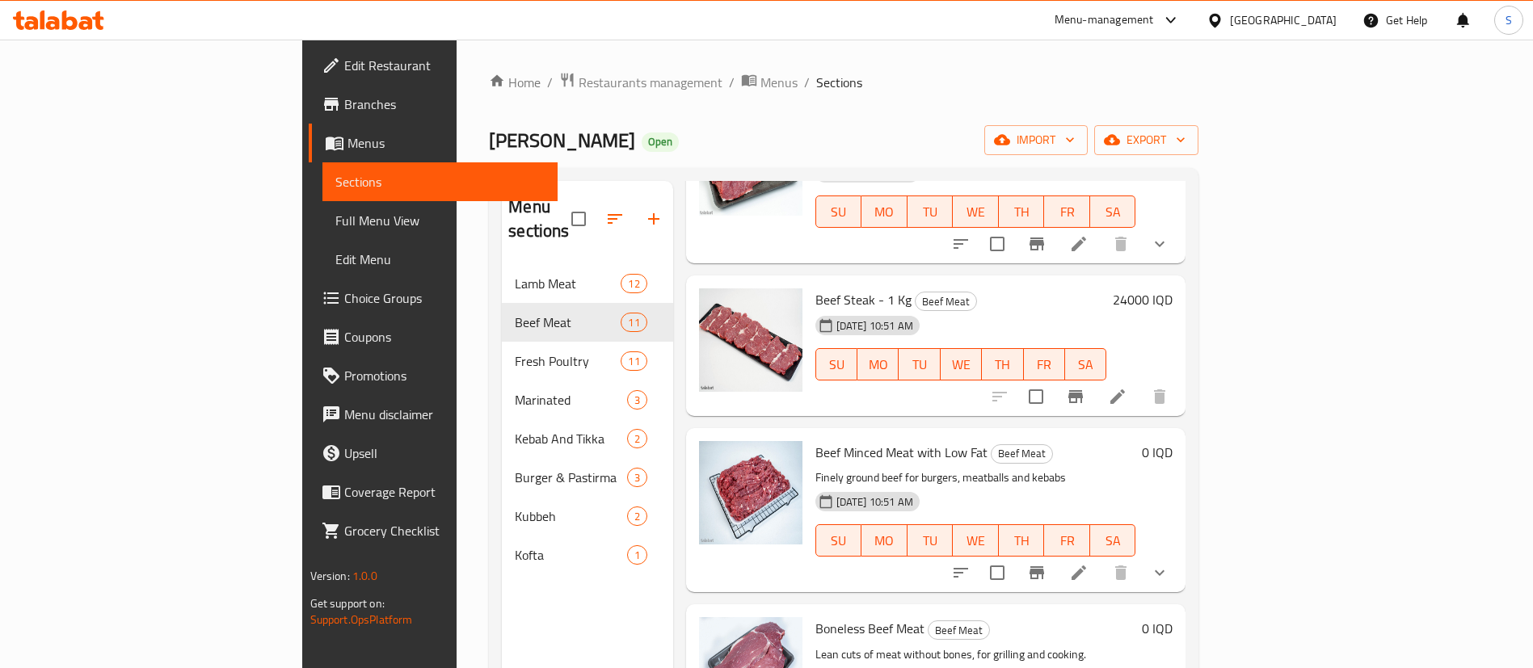
scroll to position [562, 0]
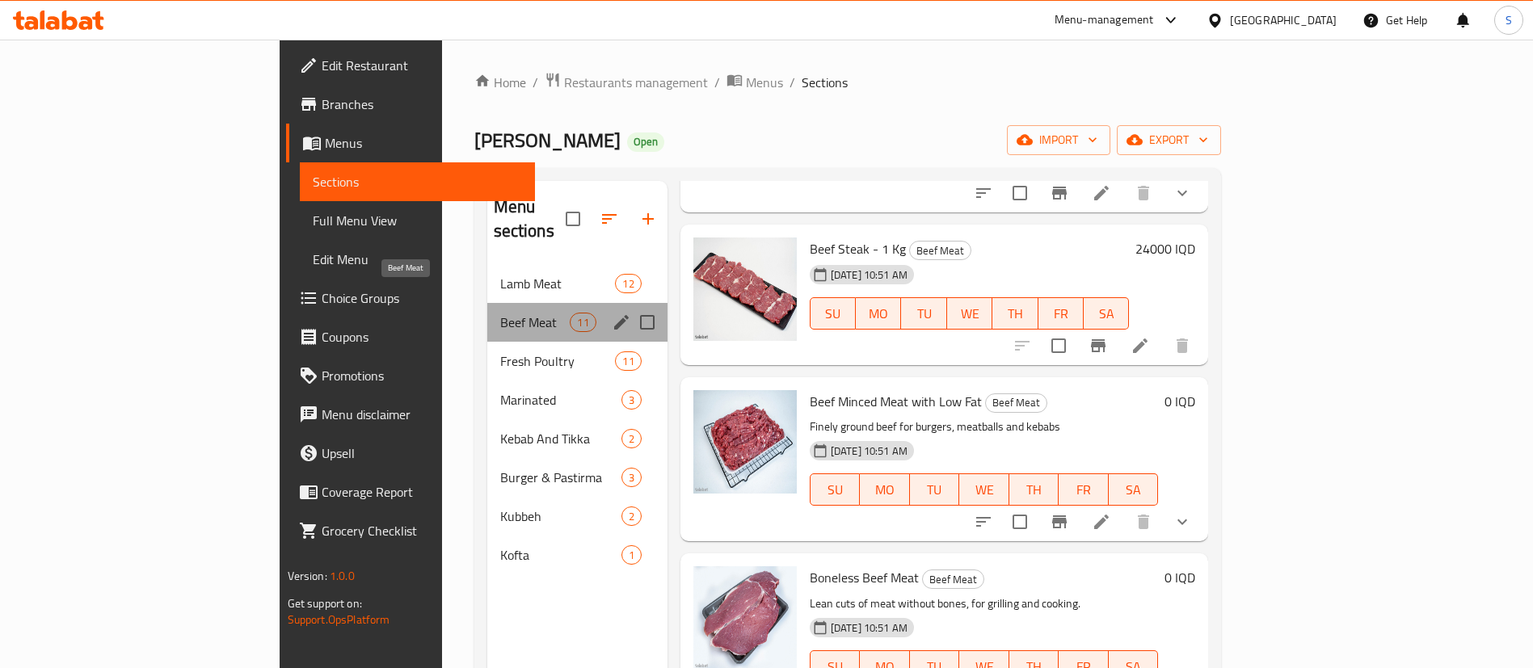
click at [500, 313] on span "Beef Meat" at bounding box center [535, 322] width 70 height 19
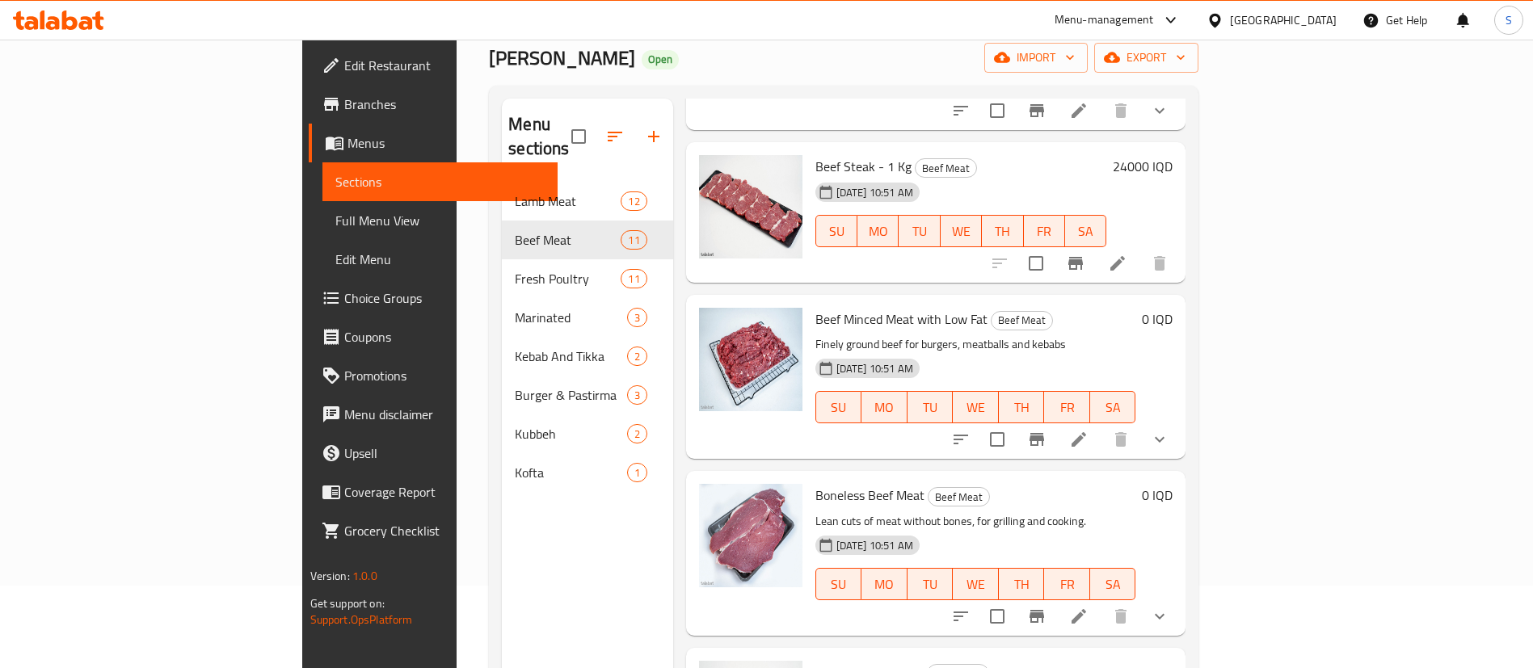
scroll to position [0, 0]
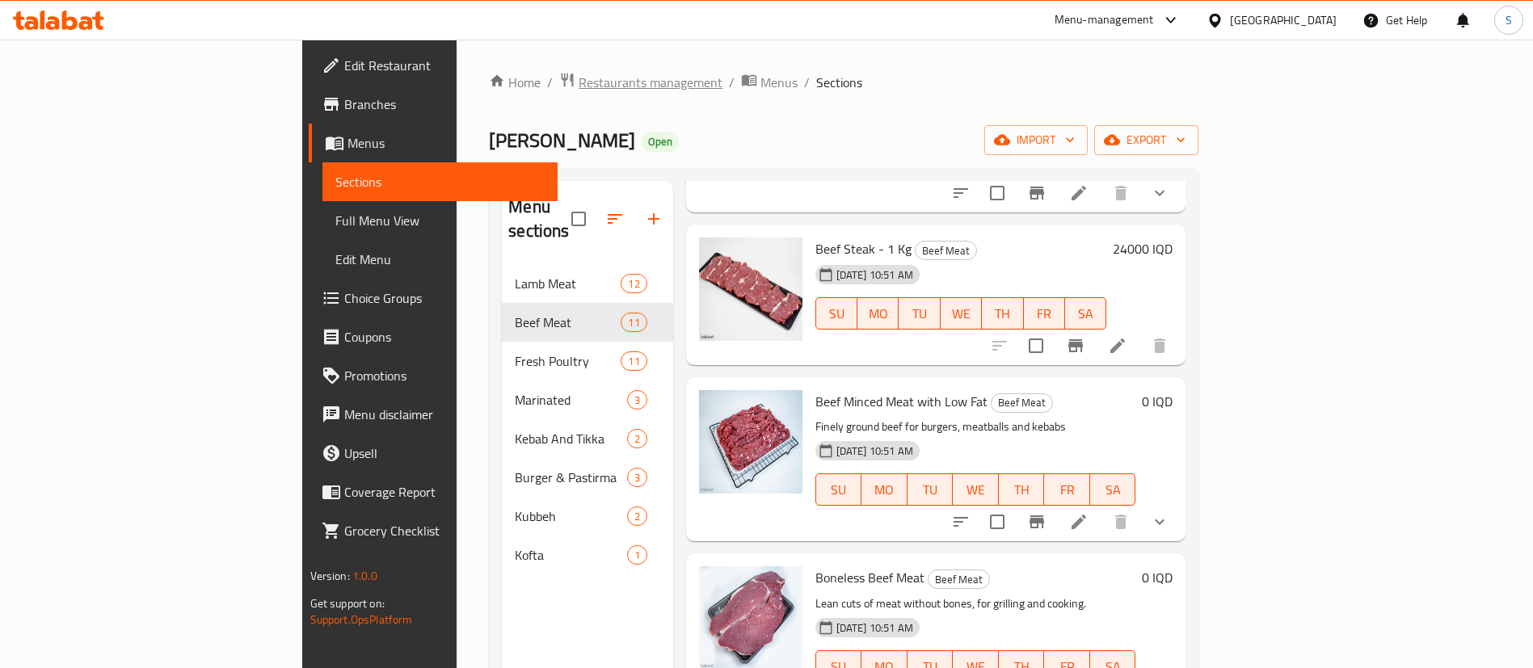
click at [579, 82] on span "Restaurants management" at bounding box center [651, 82] width 144 height 19
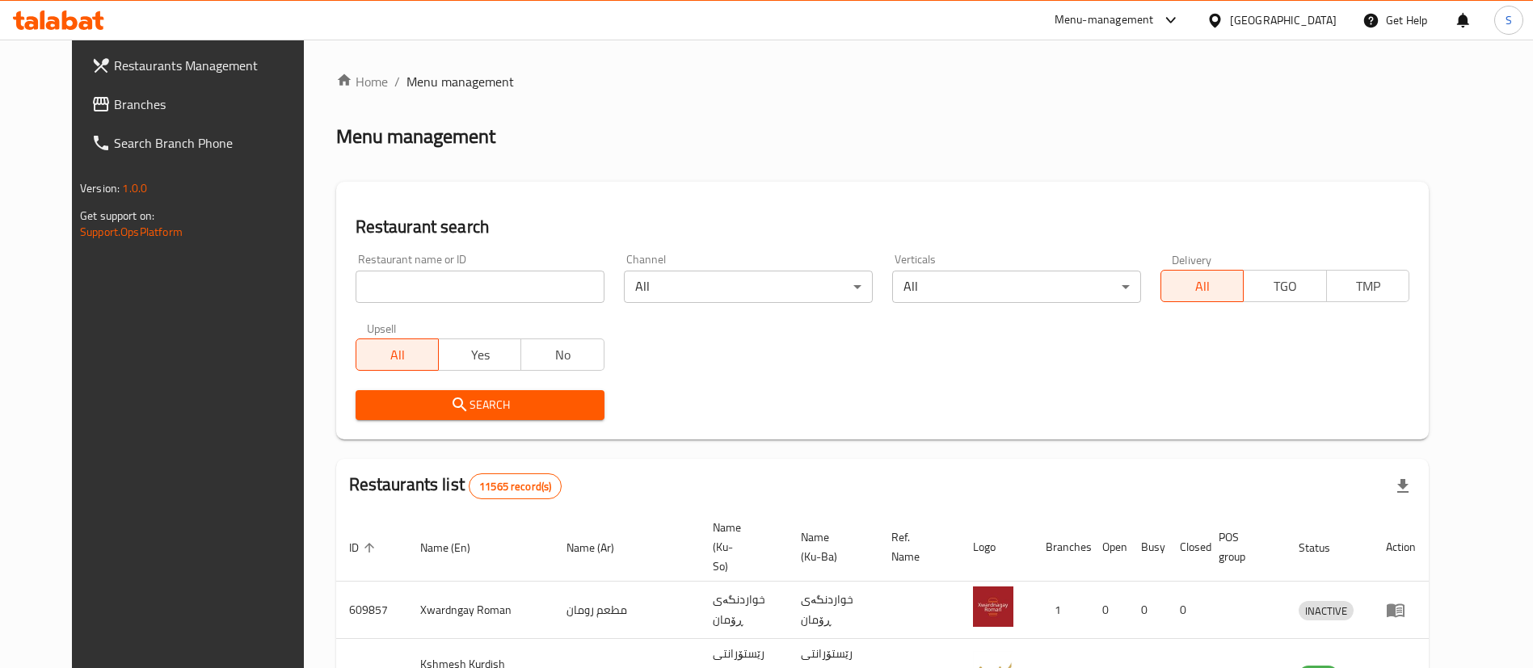
click at [466, 276] on input "search" at bounding box center [480, 287] width 249 height 32
type input "qubadi"
click at [453, 404] on span "Search" at bounding box center [480, 405] width 223 height 20
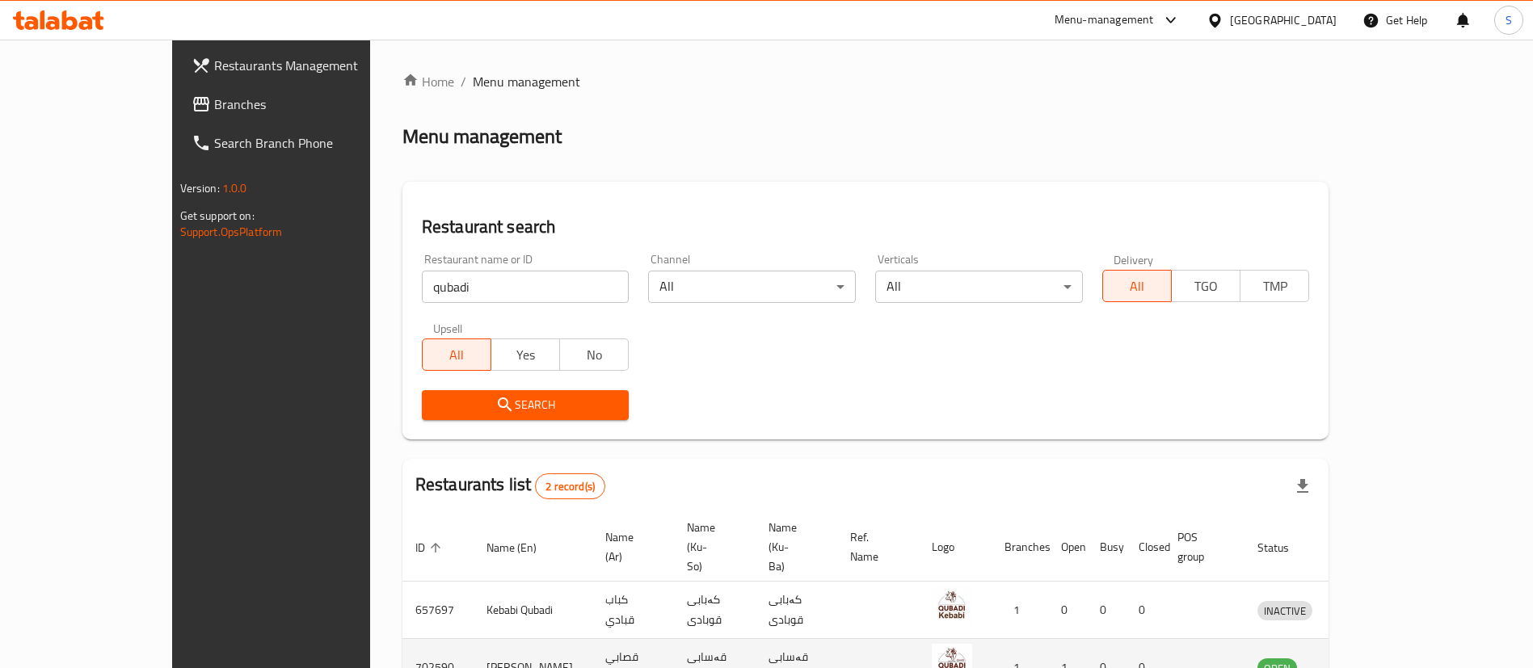
click at [1364, 658] on icon "enhanced table" at bounding box center [1354, 667] width 19 height 19
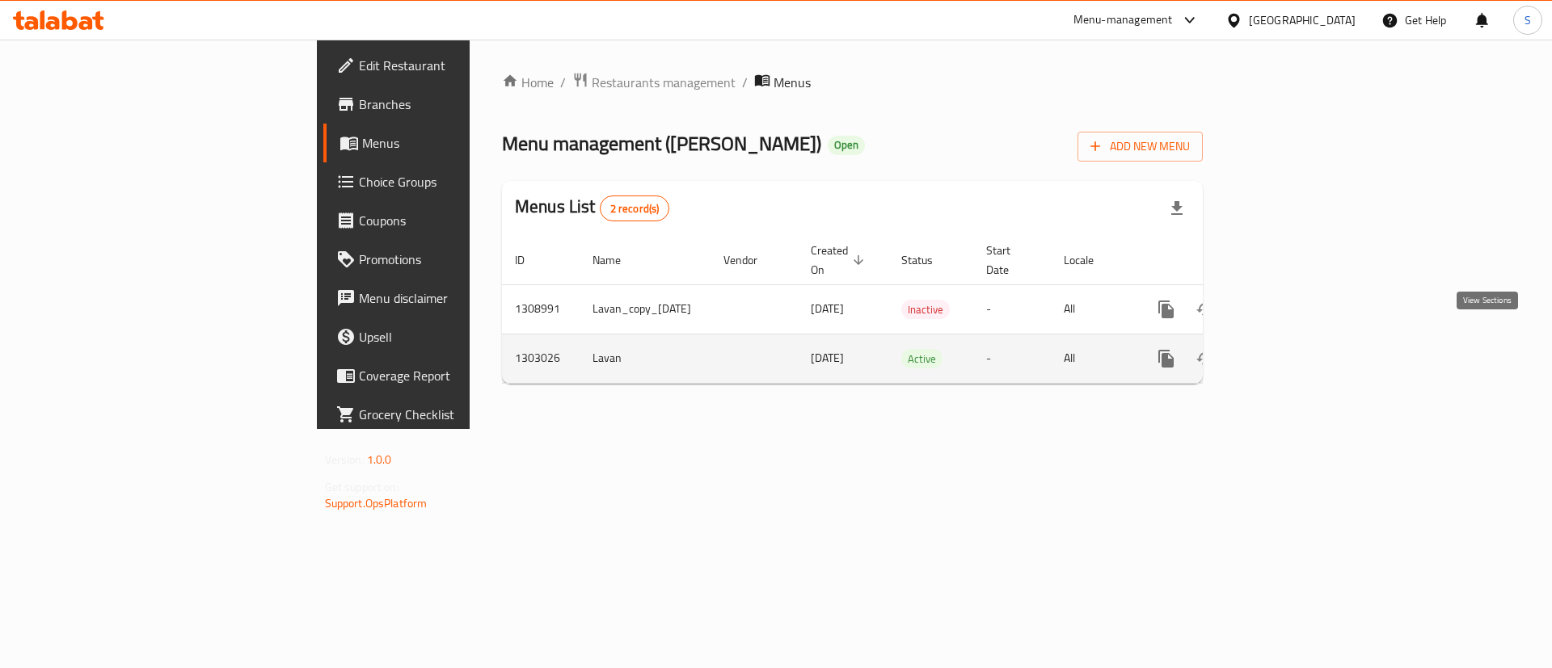
click at [1302, 339] on link "enhanced table" at bounding box center [1282, 358] width 39 height 39
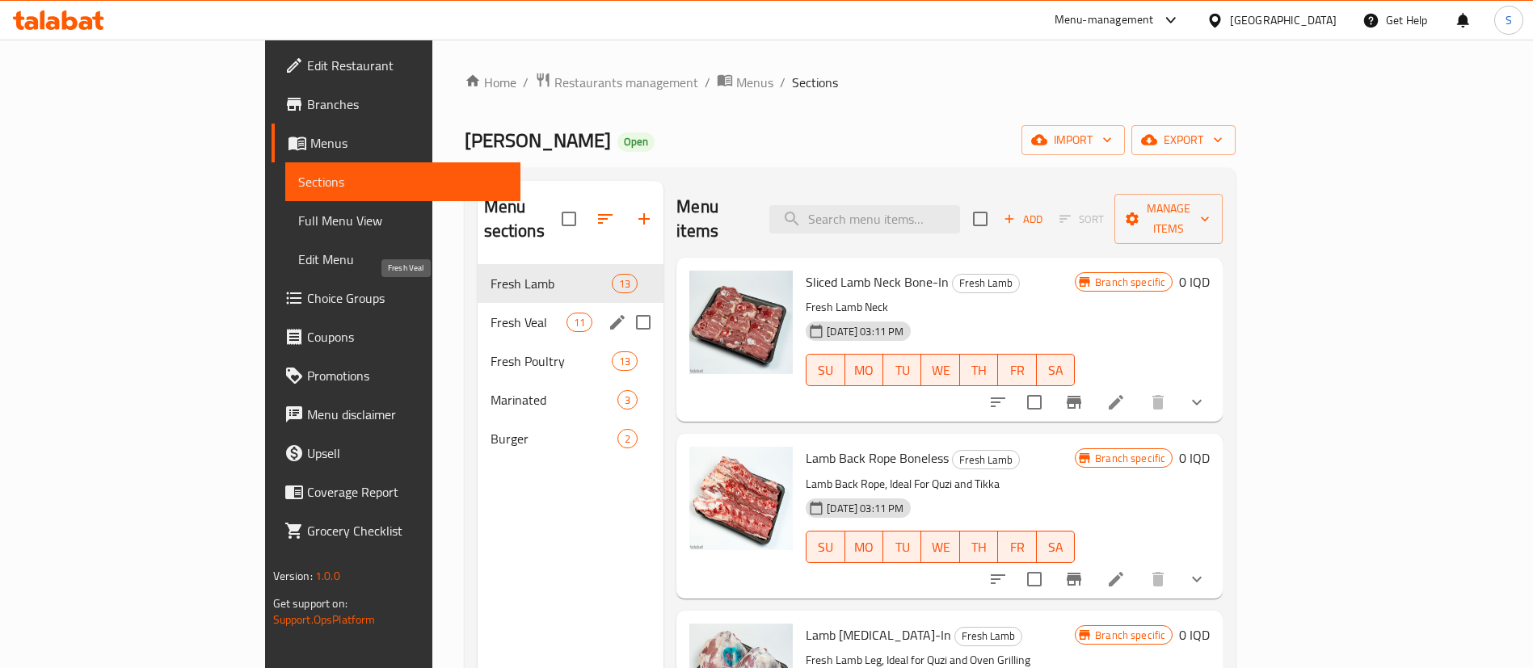
click at [491, 313] on span "Fresh Veal" at bounding box center [529, 322] width 76 height 19
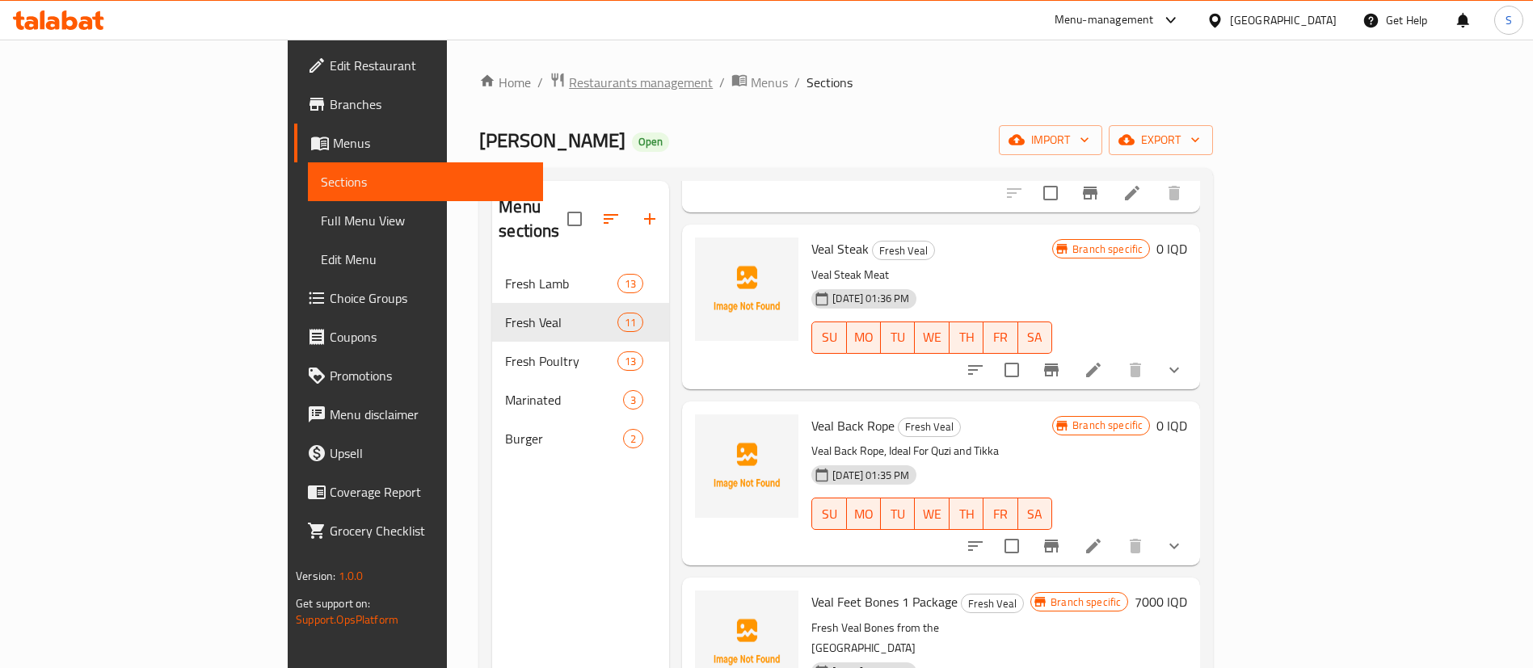
click at [569, 73] on span "Restaurants management" at bounding box center [641, 82] width 144 height 19
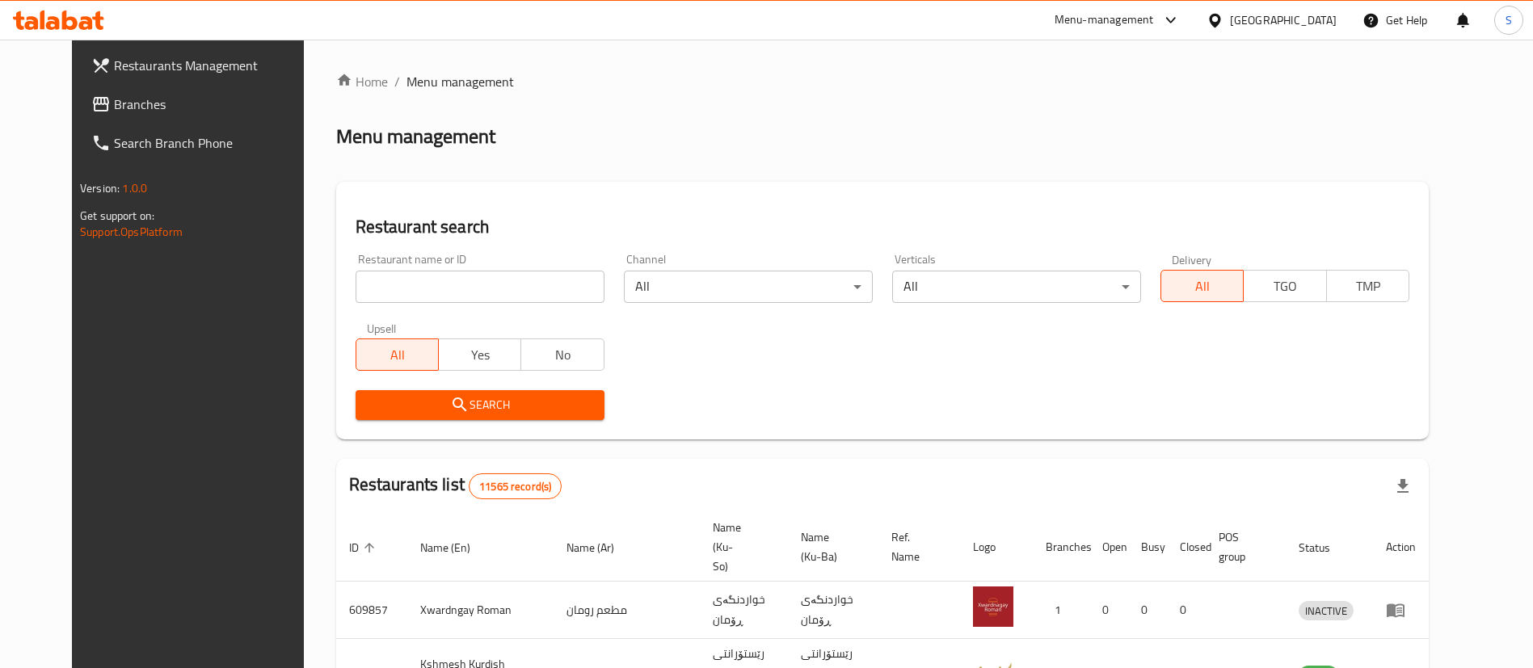
click at [421, 284] on input "search" at bounding box center [480, 287] width 249 height 32
type input "freshi"
click at [450, 404] on icon "submit" at bounding box center [459, 404] width 19 height 19
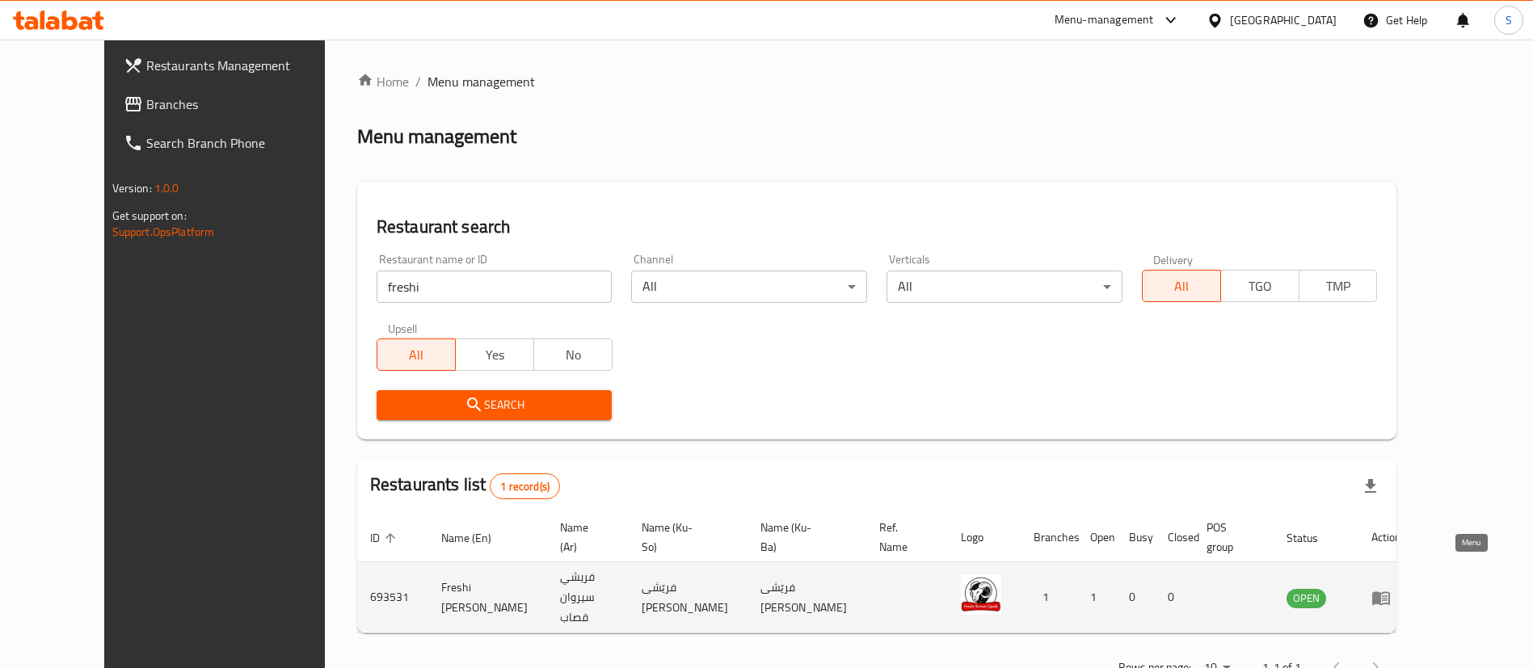
click at [1390, 592] on icon "enhanced table" at bounding box center [1381, 599] width 18 height 14
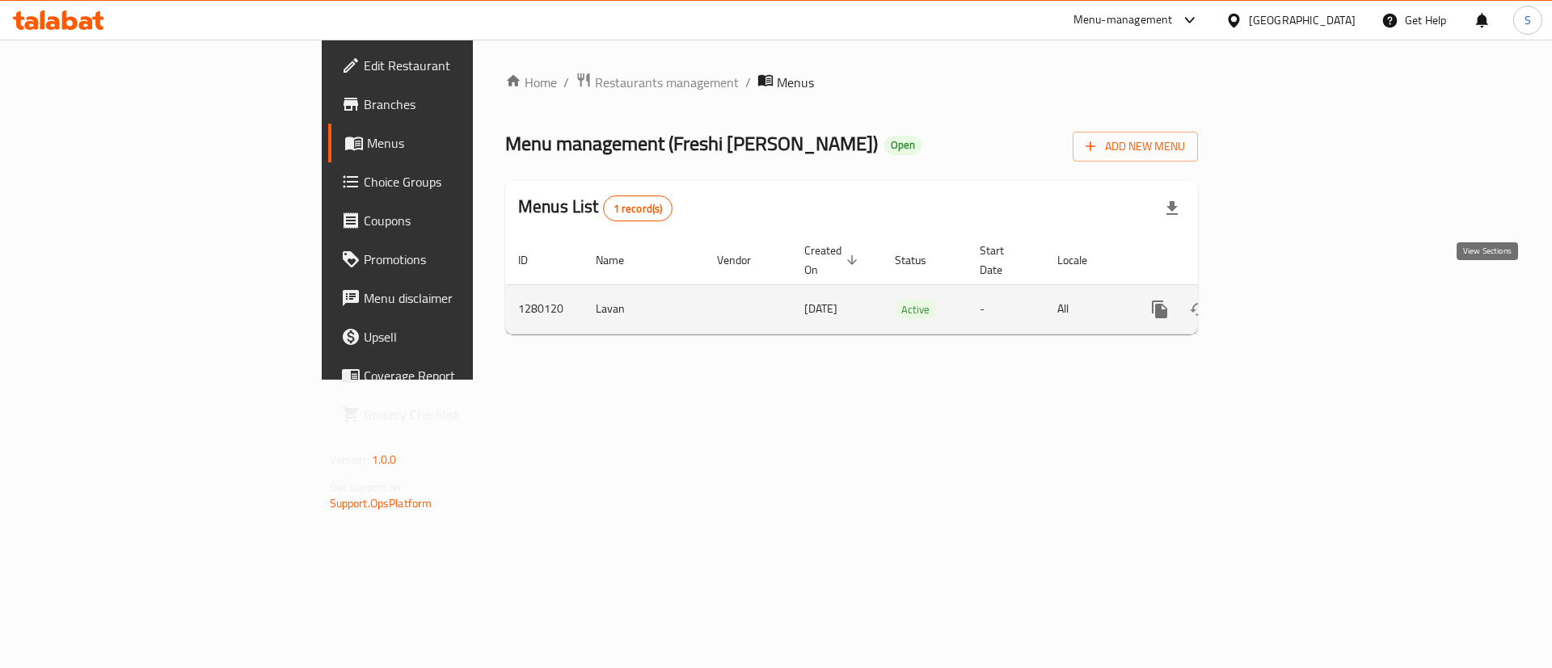
click at [1295, 304] on link "enhanced table" at bounding box center [1276, 309] width 39 height 39
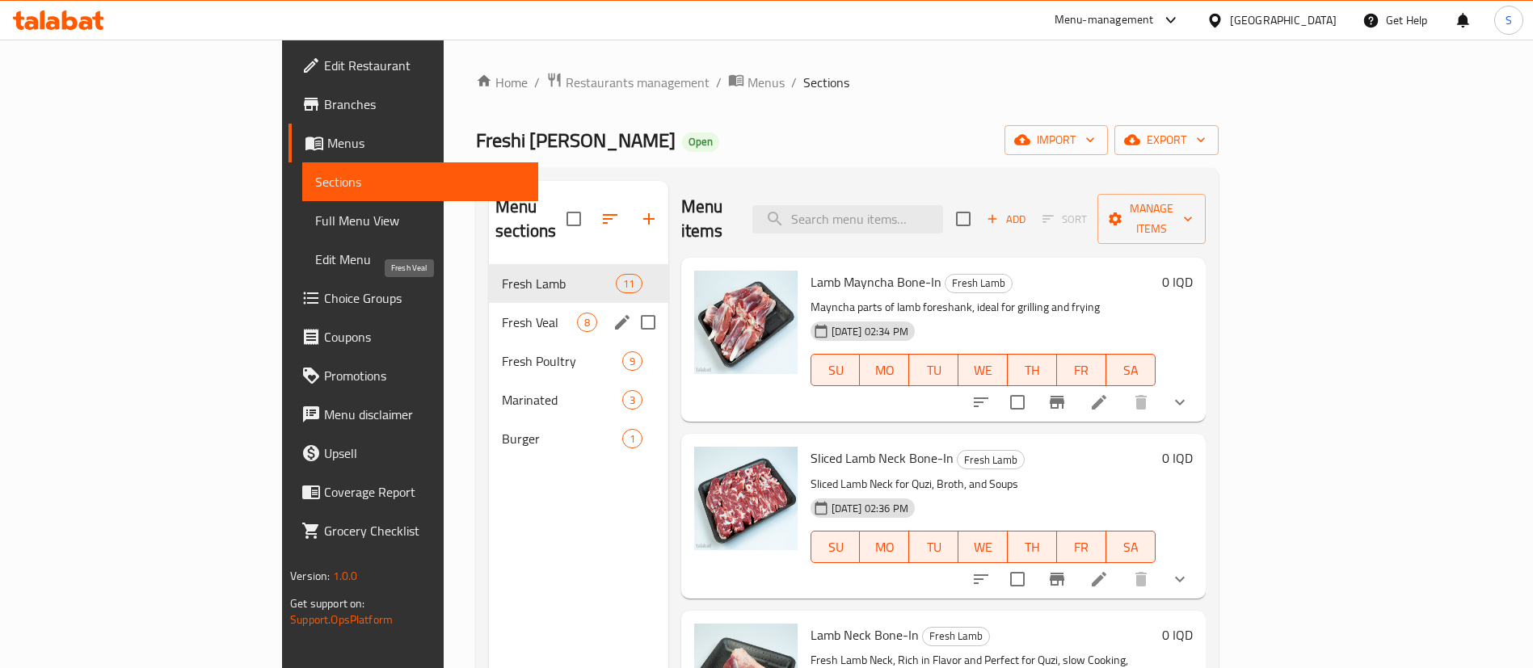
click at [502, 313] on span "Fresh Veal" at bounding box center [539, 322] width 75 height 19
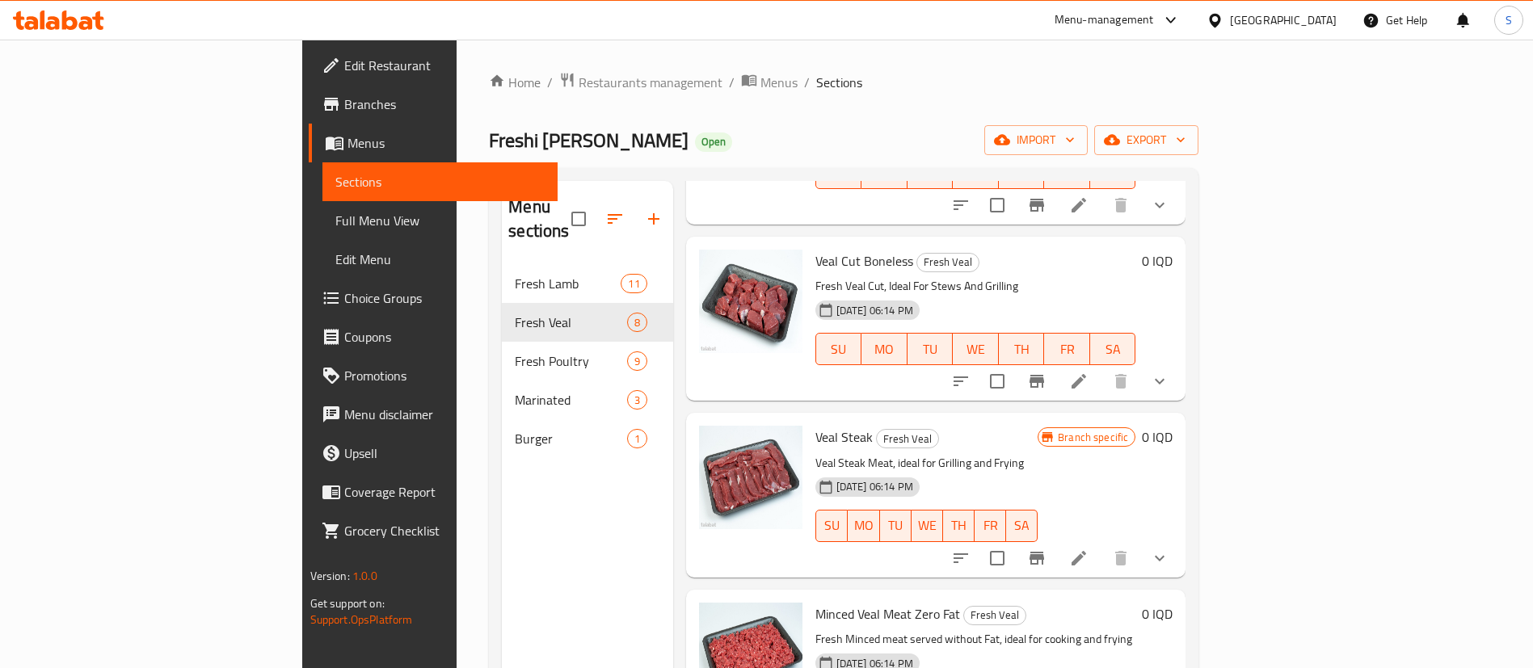
scroll to position [785, 0]
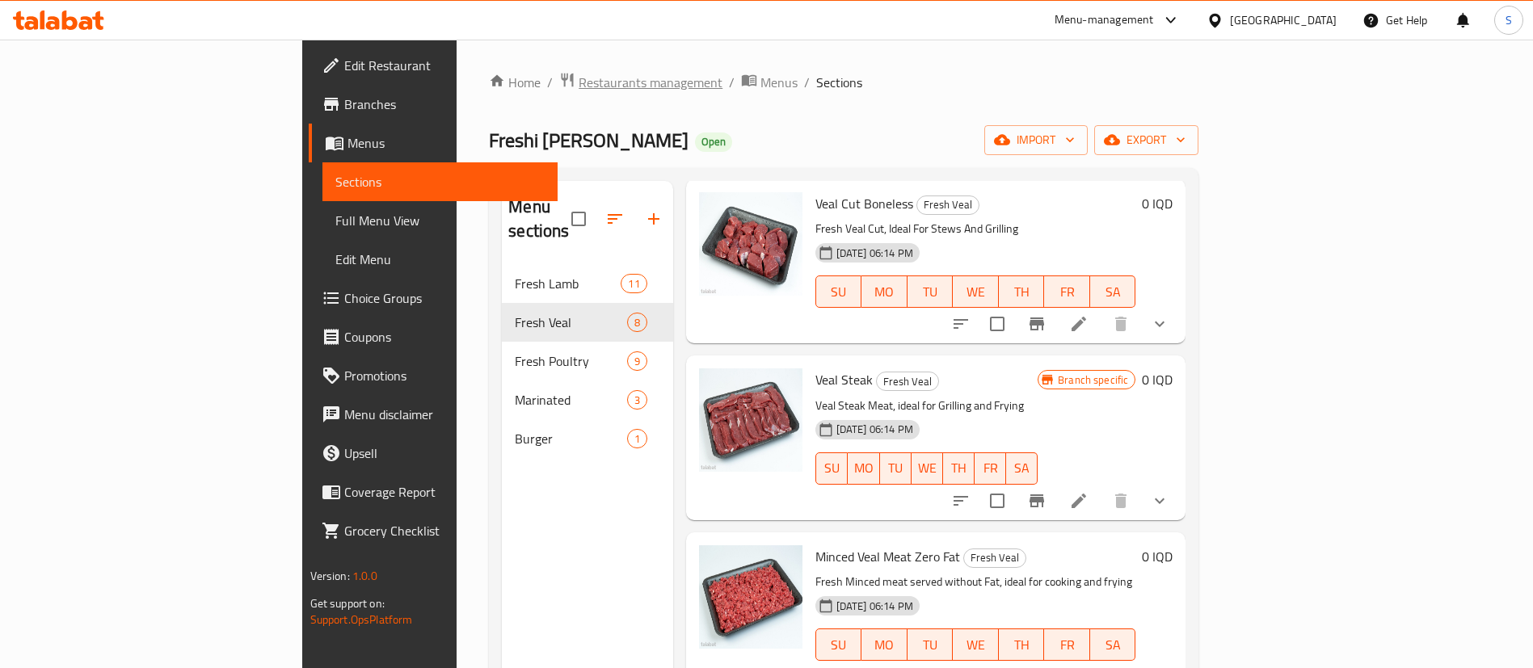
click at [579, 85] on span "Restaurants management" at bounding box center [651, 82] width 144 height 19
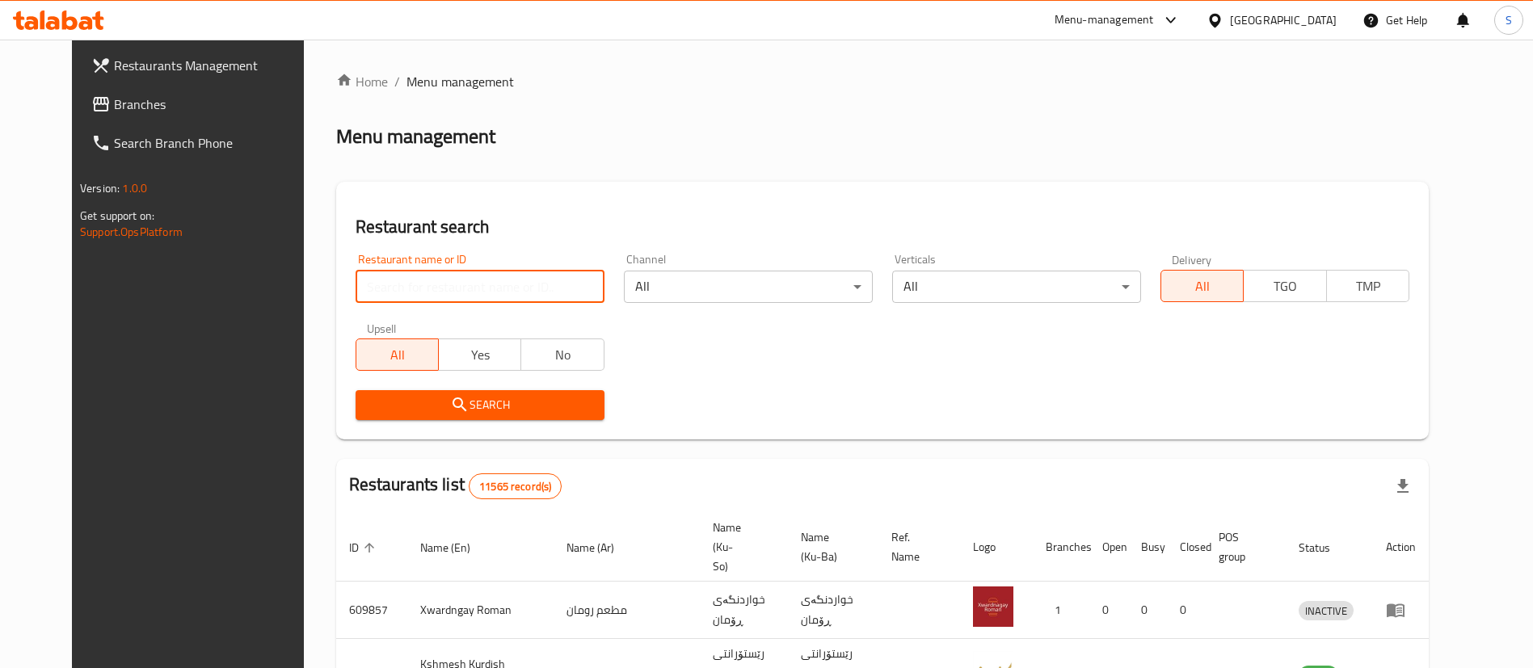
click at [457, 291] on input "search" at bounding box center [480, 287] width 249 height 32
type input "غ"
drag, startPoint x: 456, startPoint y: 293, endPoint x: 455, endPoint y: 302, distance: 9.7
click at [456, 293] on input "search" at bounding box center [480, 287] width 249 height 32
type input "yasin qa"
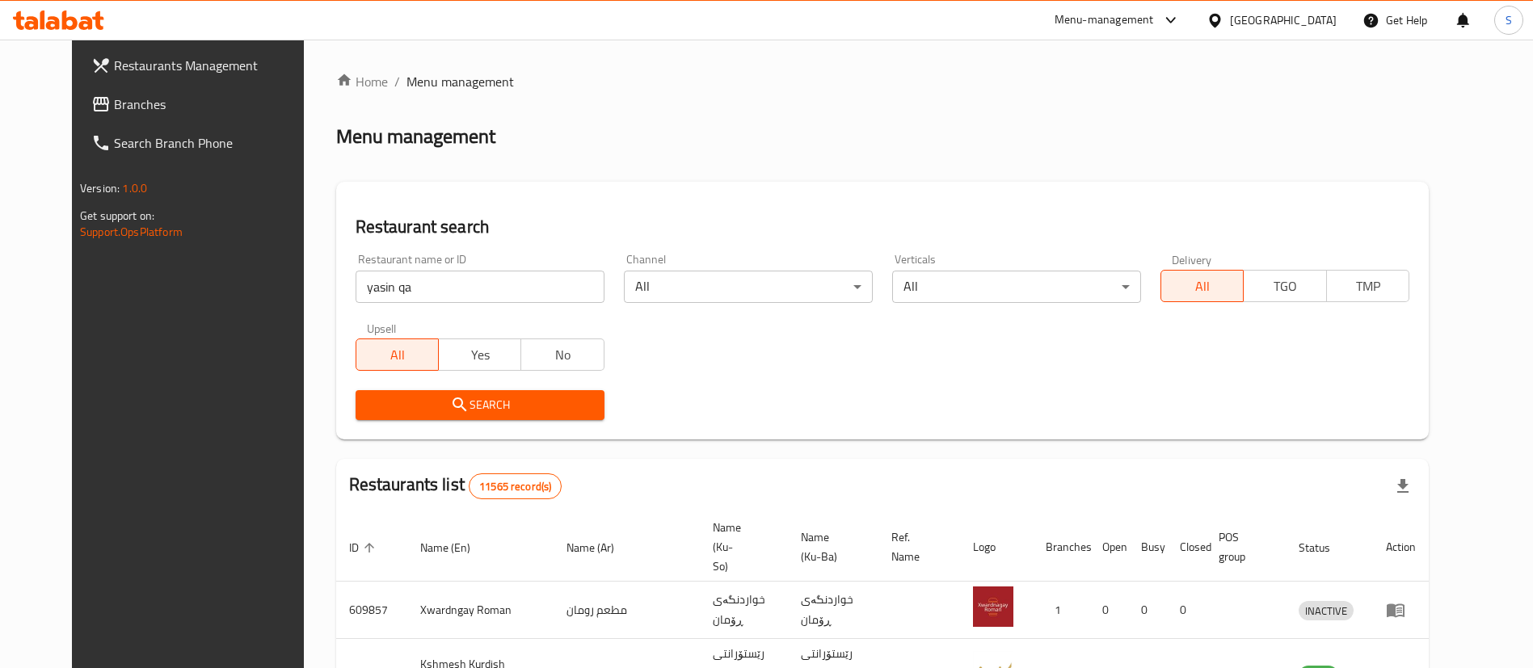
click at [488, 402] on span "Search" at bounding box center [480, 405] width 223 height 20
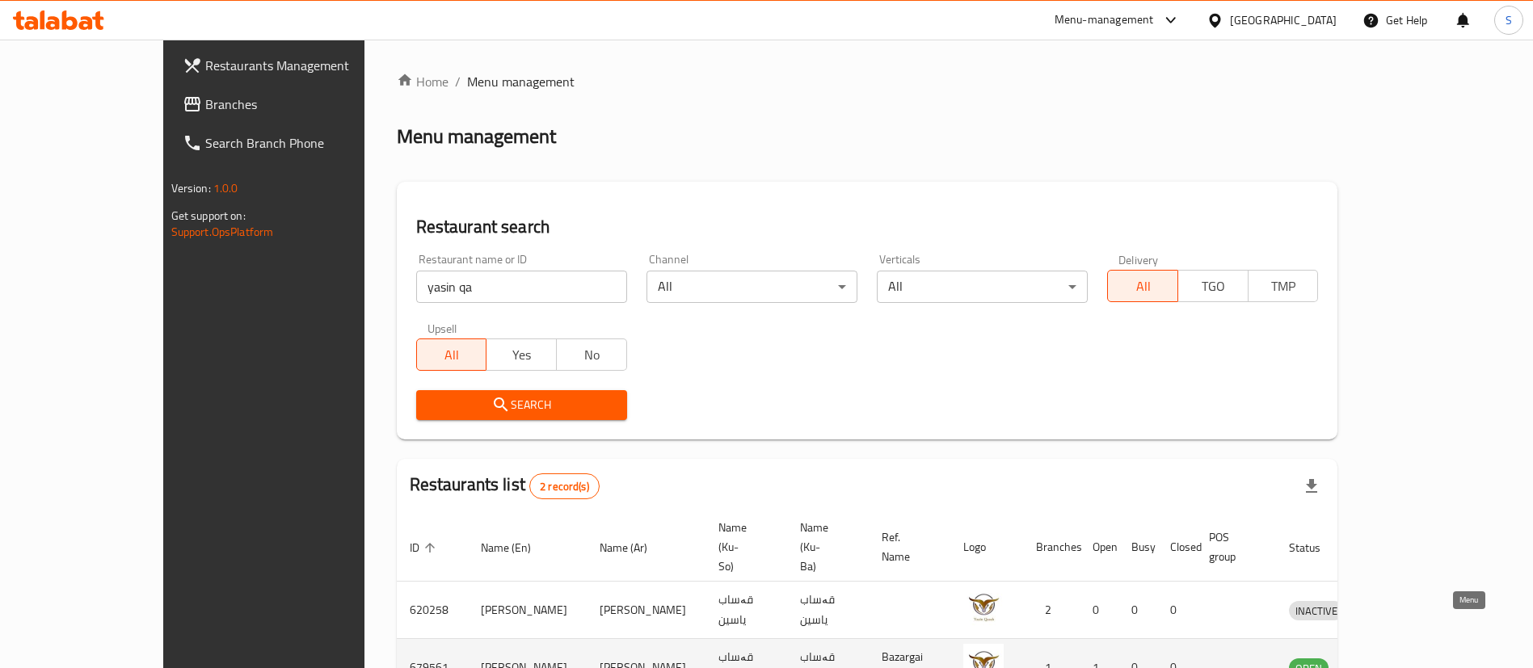
click at [1395, 662] on icon "enhanced table" at bounding box center [1386, 669] width 18 height 14
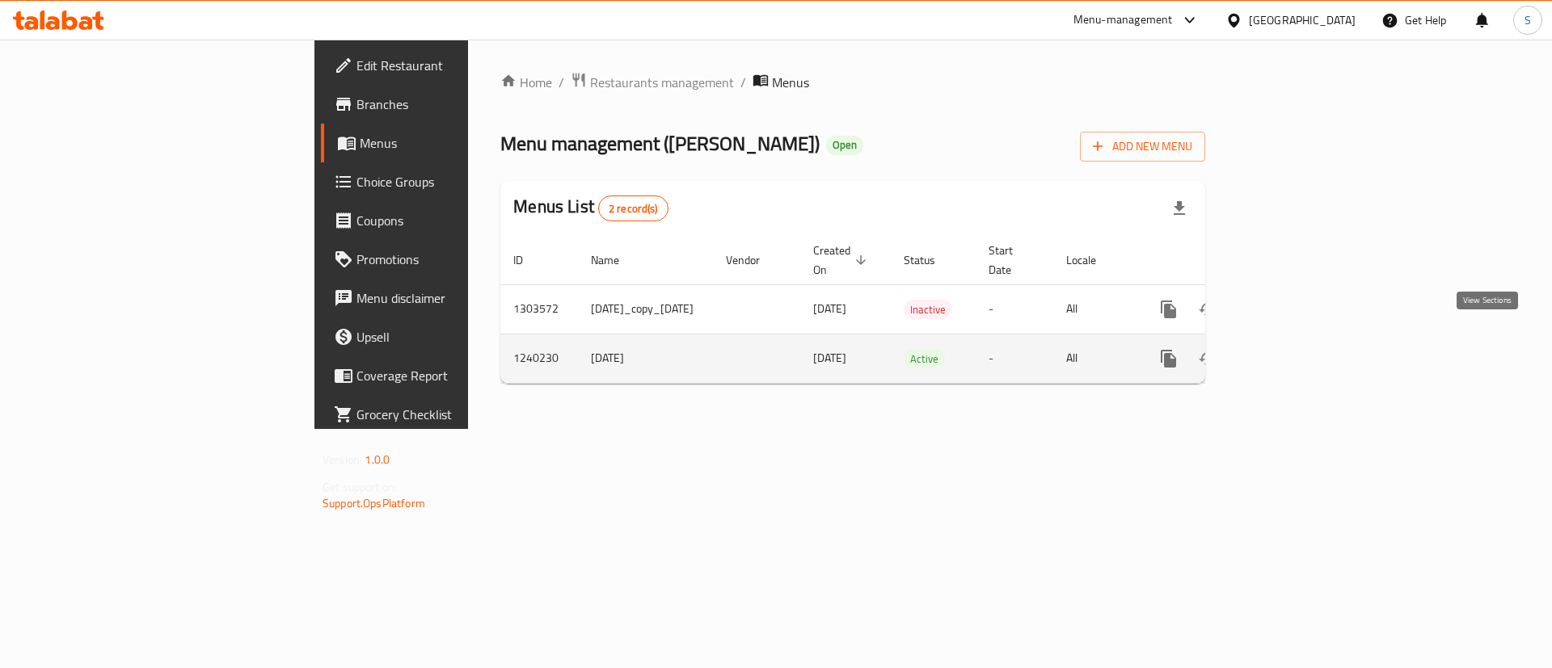
click at [1295, 349] on icon "enhanced table" at bounding box center [1284, 358] width 19 height 19
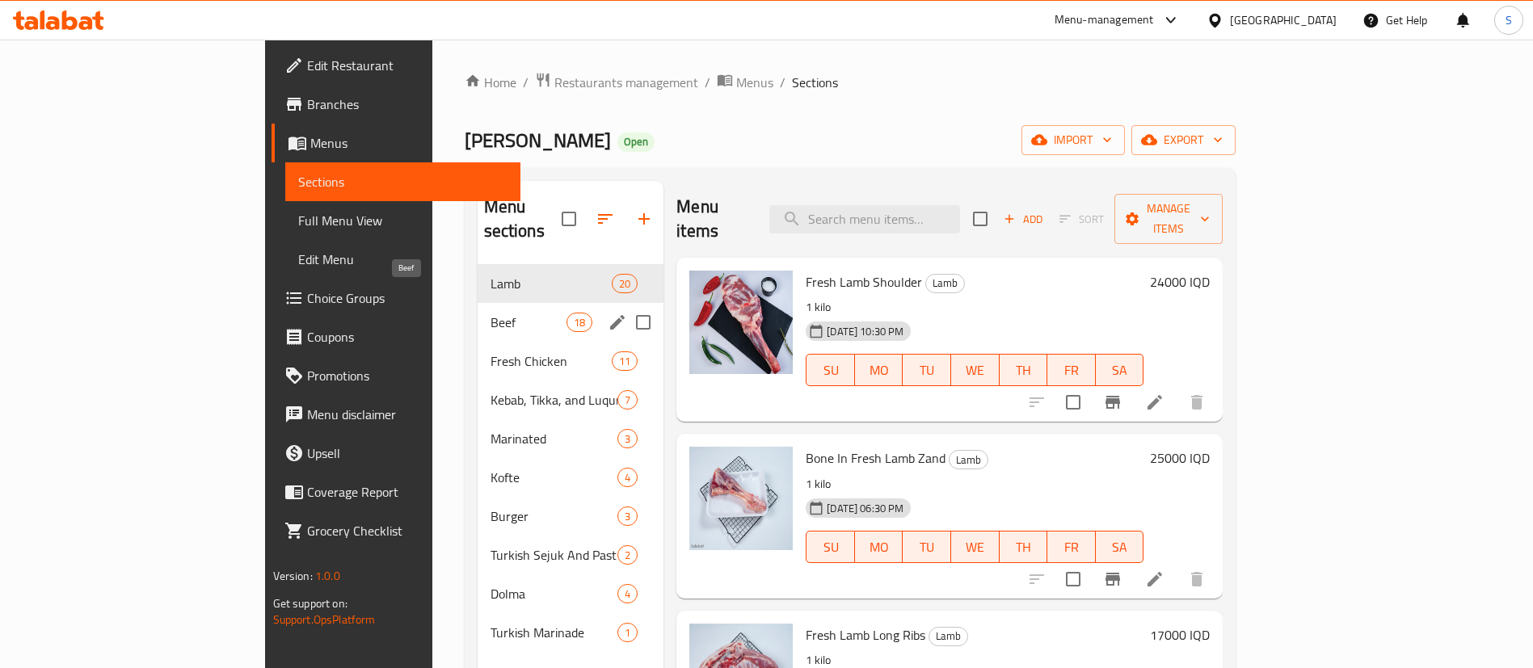
click at [491, 313] on span "Beef" at bounding box center [529, 322] width 76 height 19
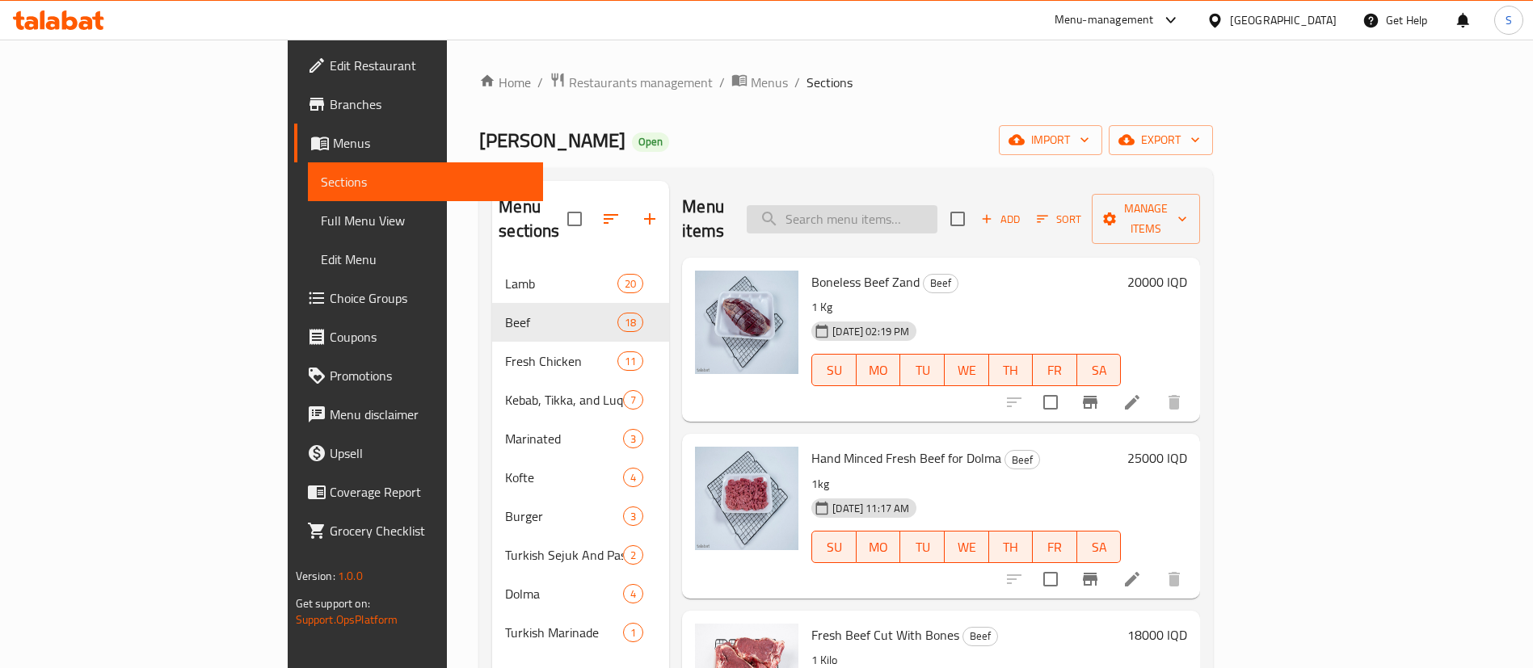
click at [937, 205] on input "search" at bounding box center [842, 219] width 191 height 28
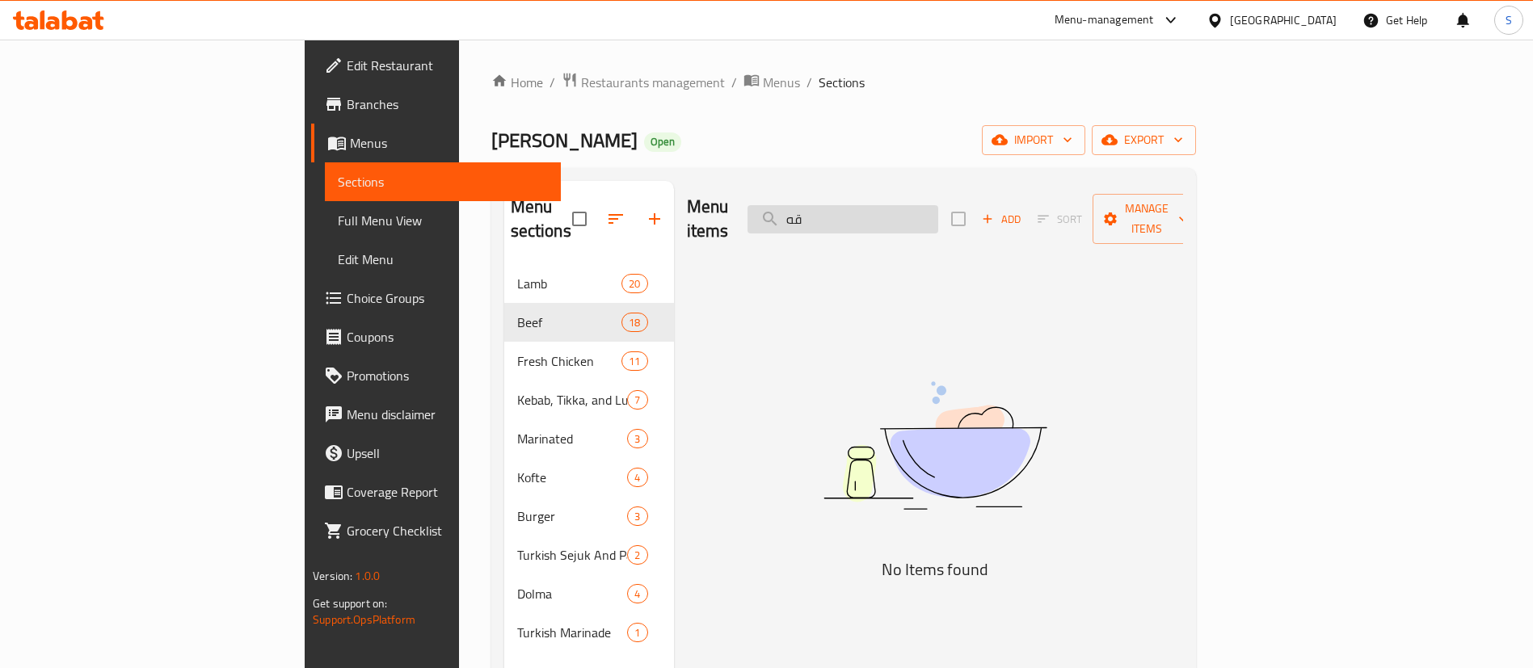
type input "ق"
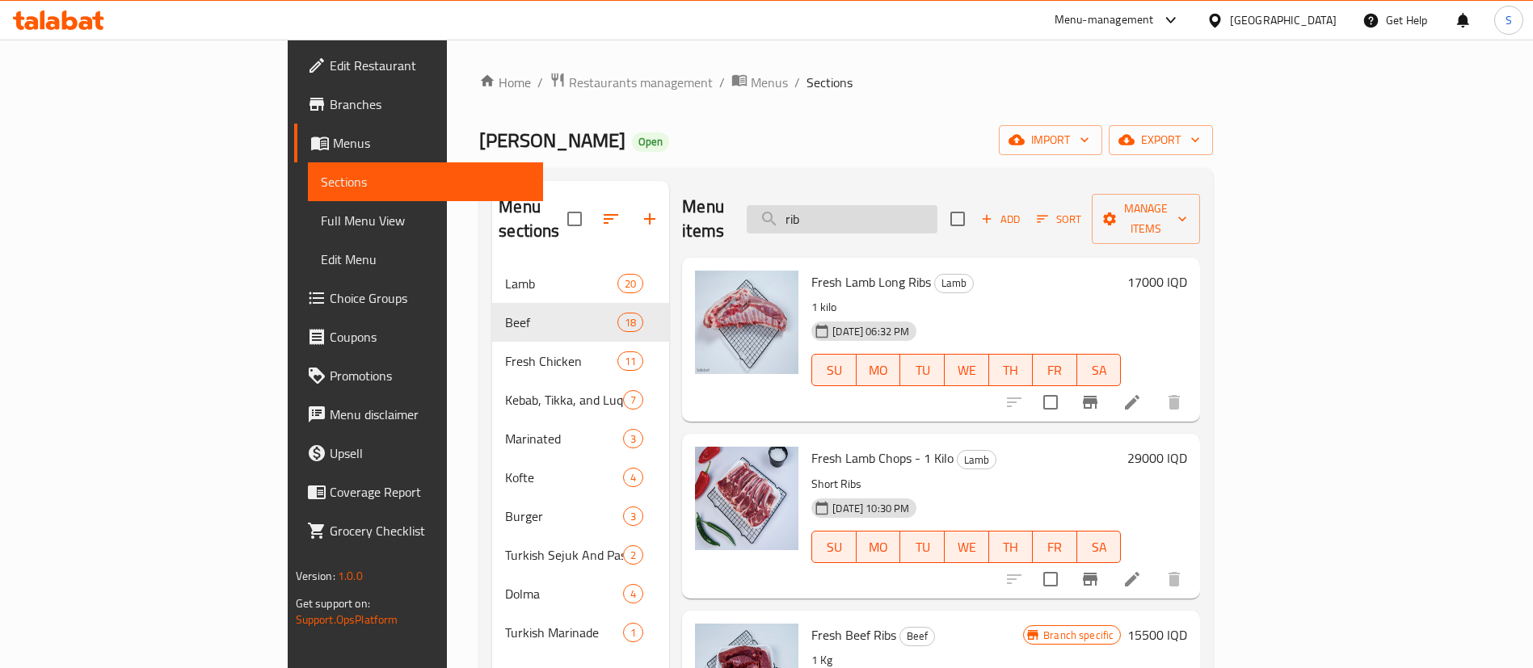
click at [912, 213] on input "rib" at bounding box center [842, 219] width 191 height 28
type input "ن"
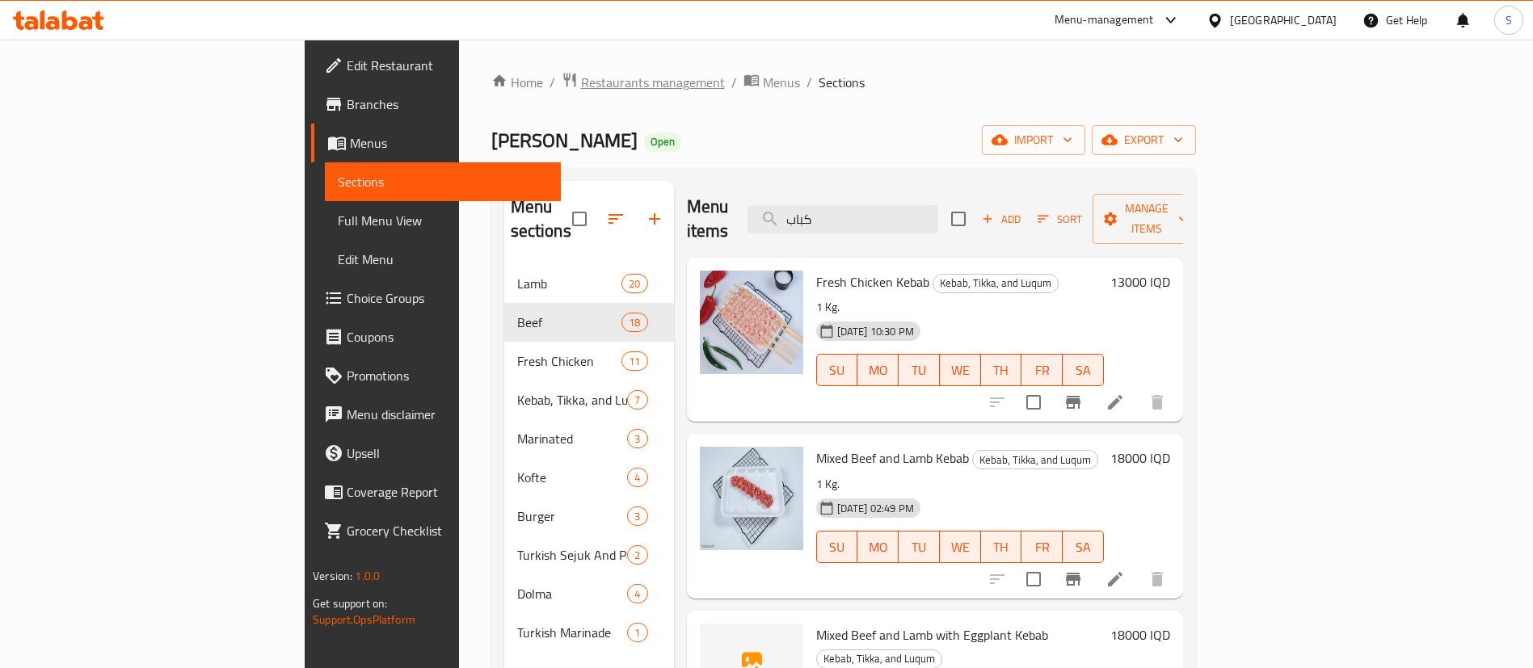
type input "كباب"
click at [581, 86] on span "Restaurants management" at bounding box center [653, 82] width 144 height 19
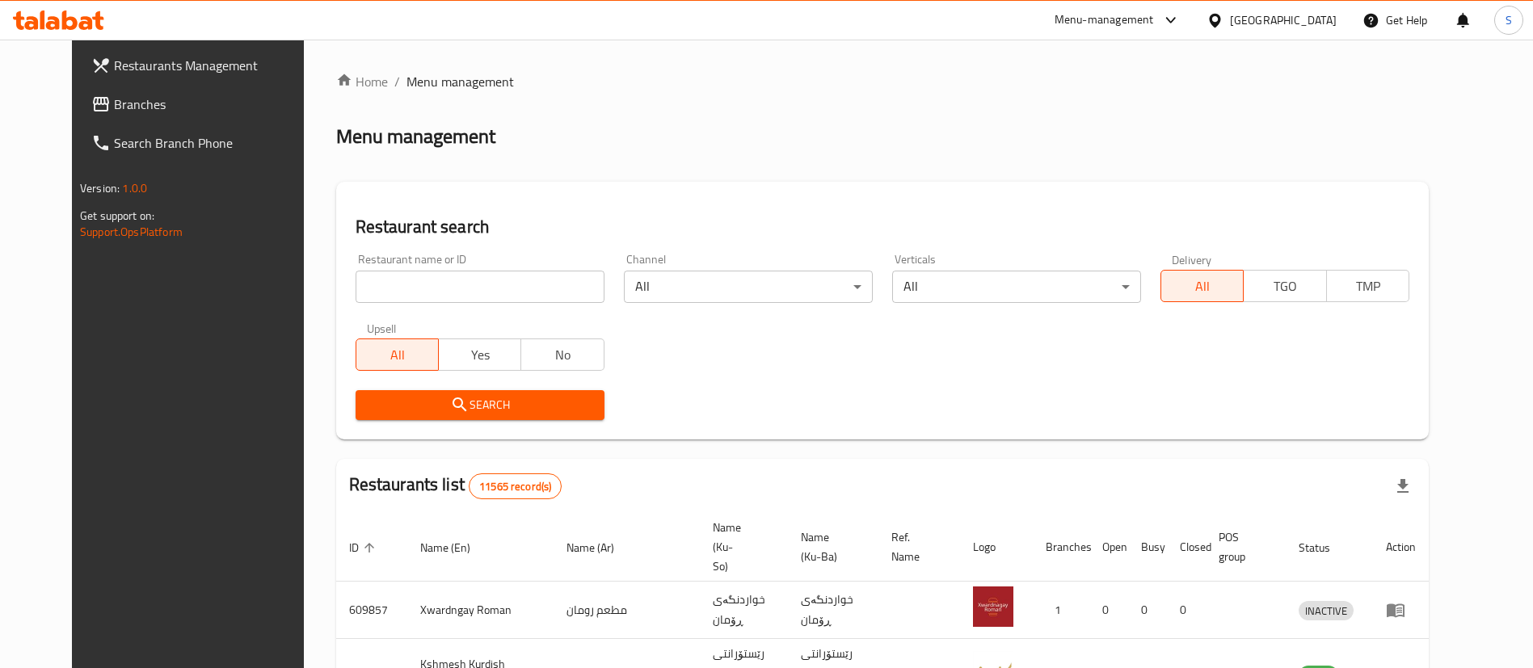
drag, startPoint x: 495, startPoint y: 288, endPoint x: 495, endPoint y: 299, distance: 11.3
click at [495, 288] on input "search" at bounding box center [480, 287] width 249 height 32
type input "[PERSON_NAME]"
click at [453, 402] on span "Search" at bounding box center [480, 405] width 223 height 20
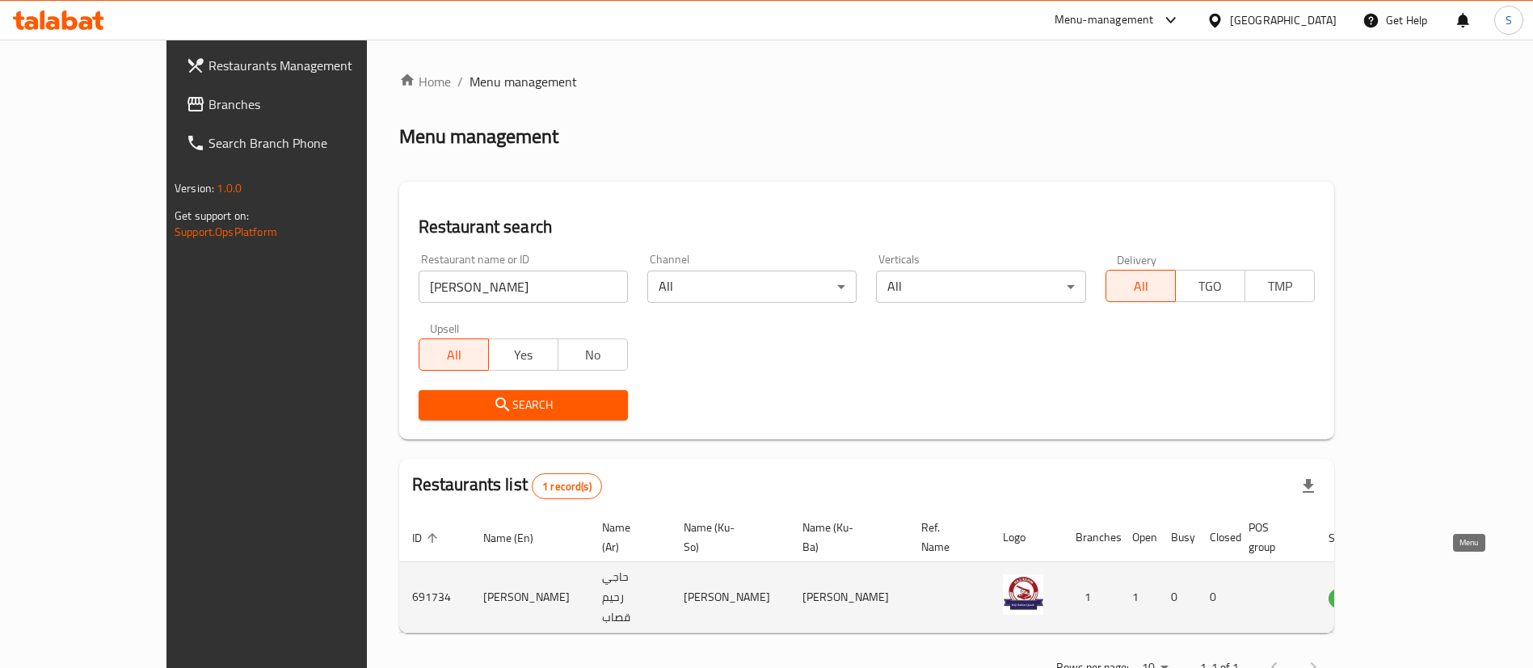
click at [1433, 588] on icon "enhanced table" at bounding box center [1422, 597] width 19 height 19
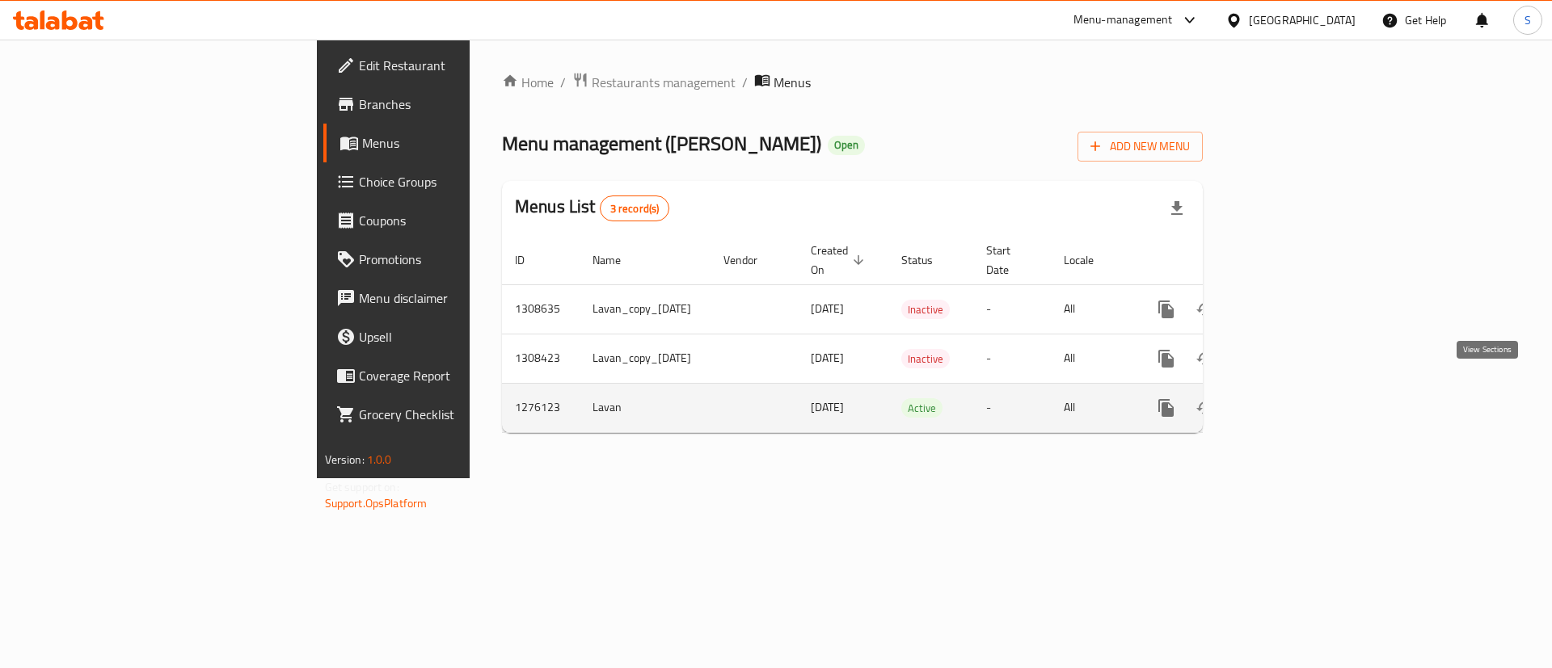
click at [1292, 398] on icon "enhanced table" at bounding box center [1282, 407] width 19 height 19
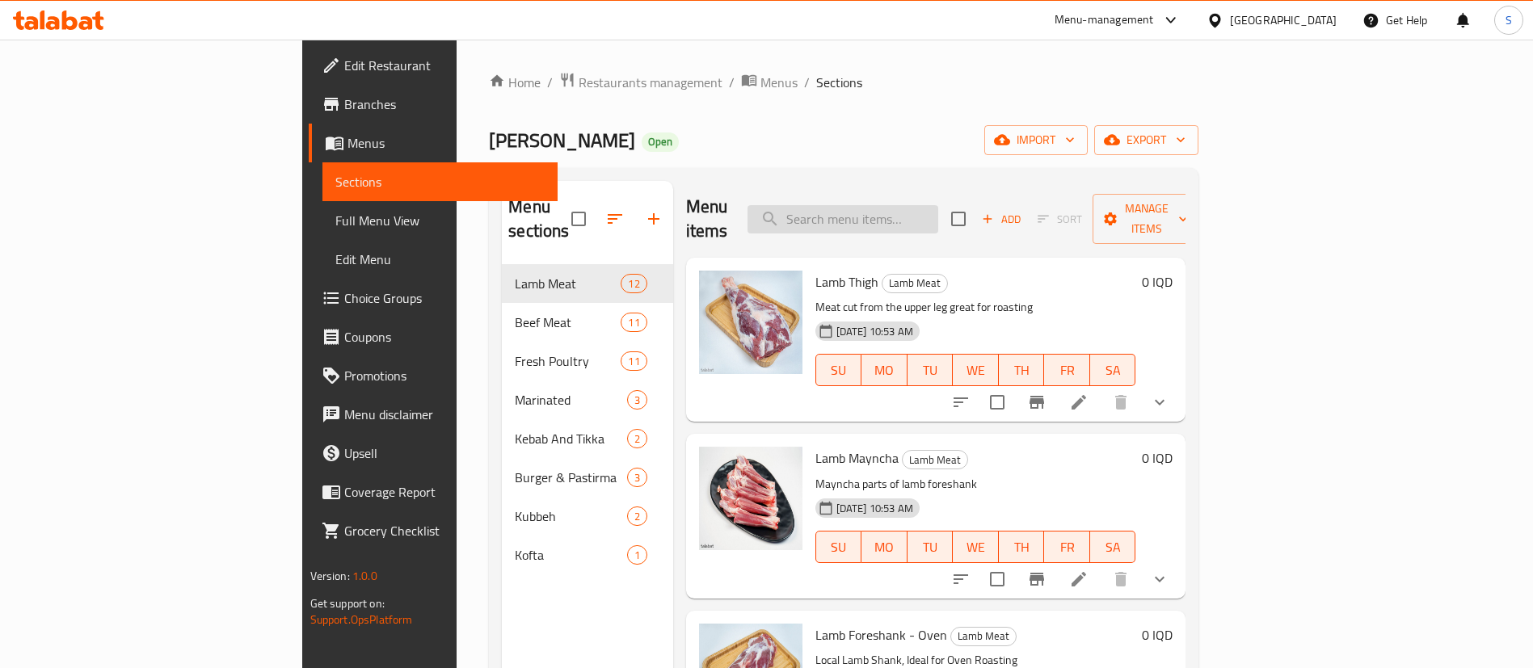
click at [938, 205] on input "search" at bounding box center [843, 219] width 191 height 28
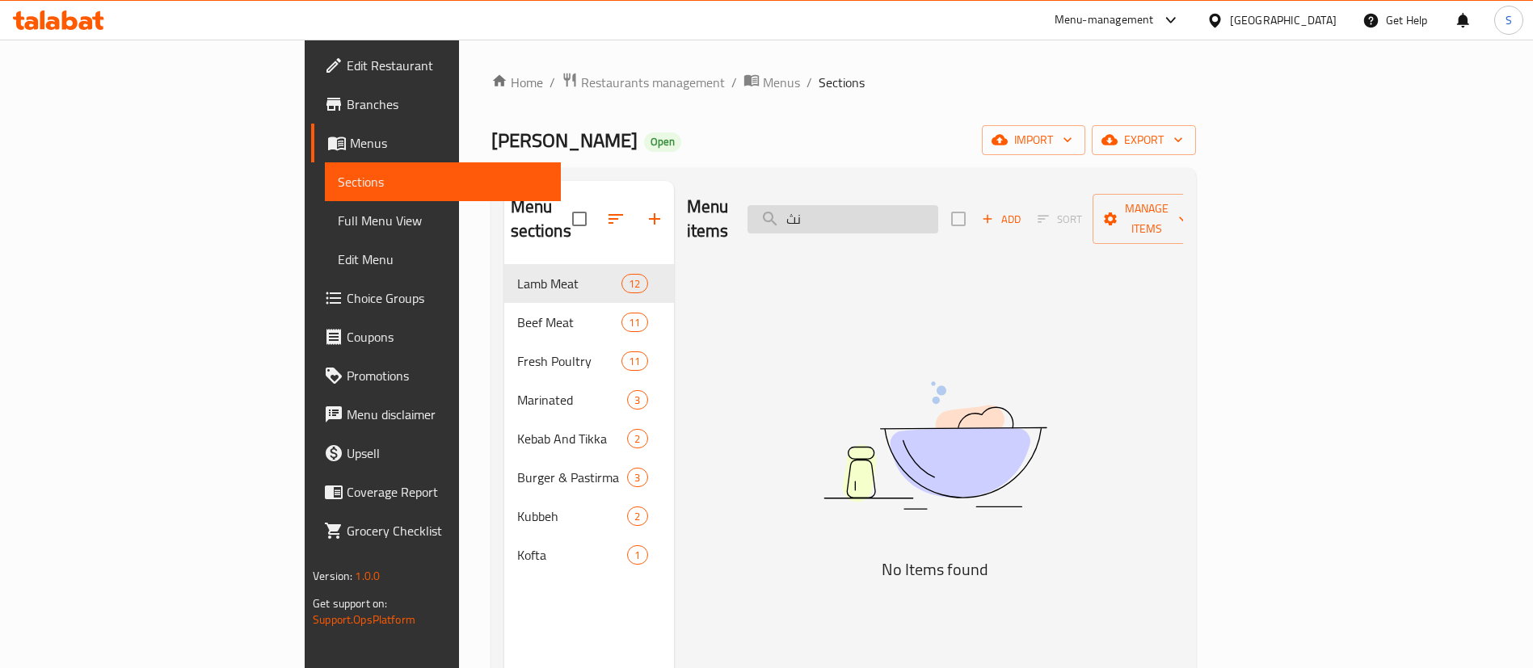
type input "ن"
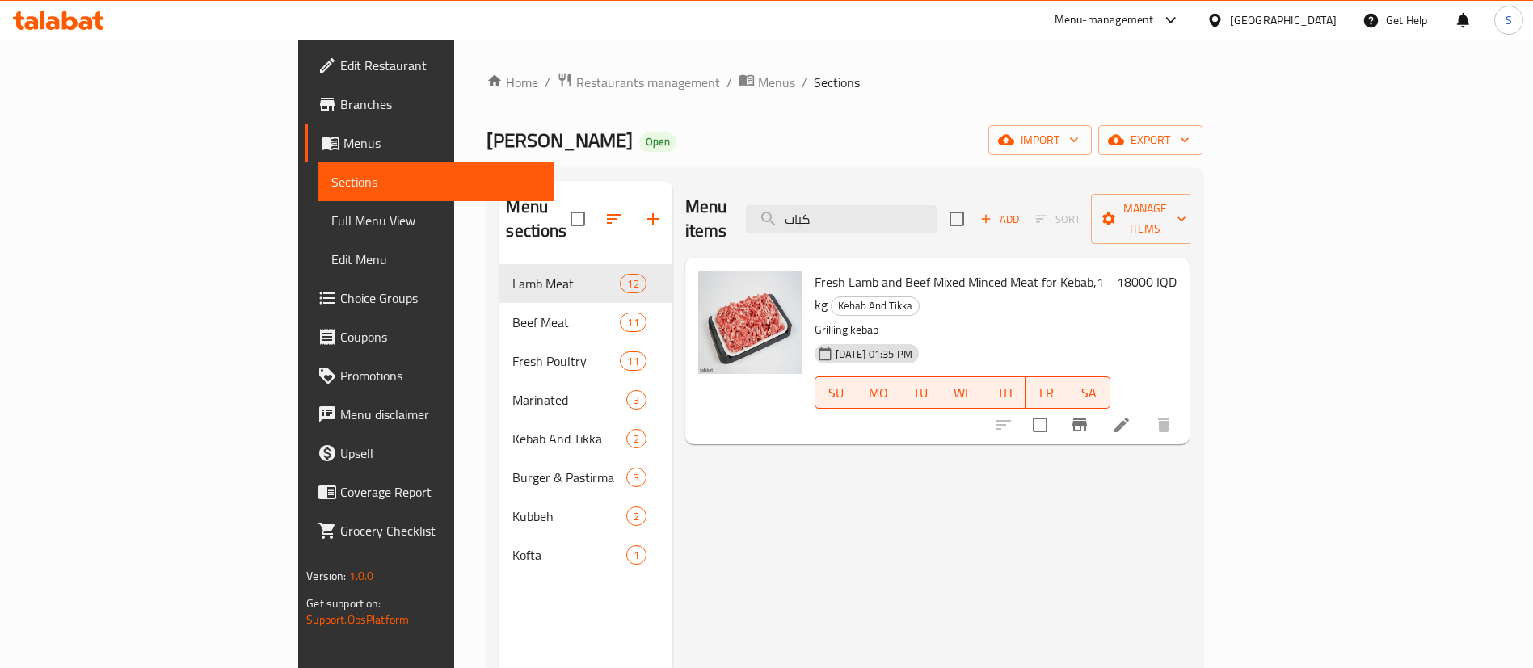
type input "كباب"
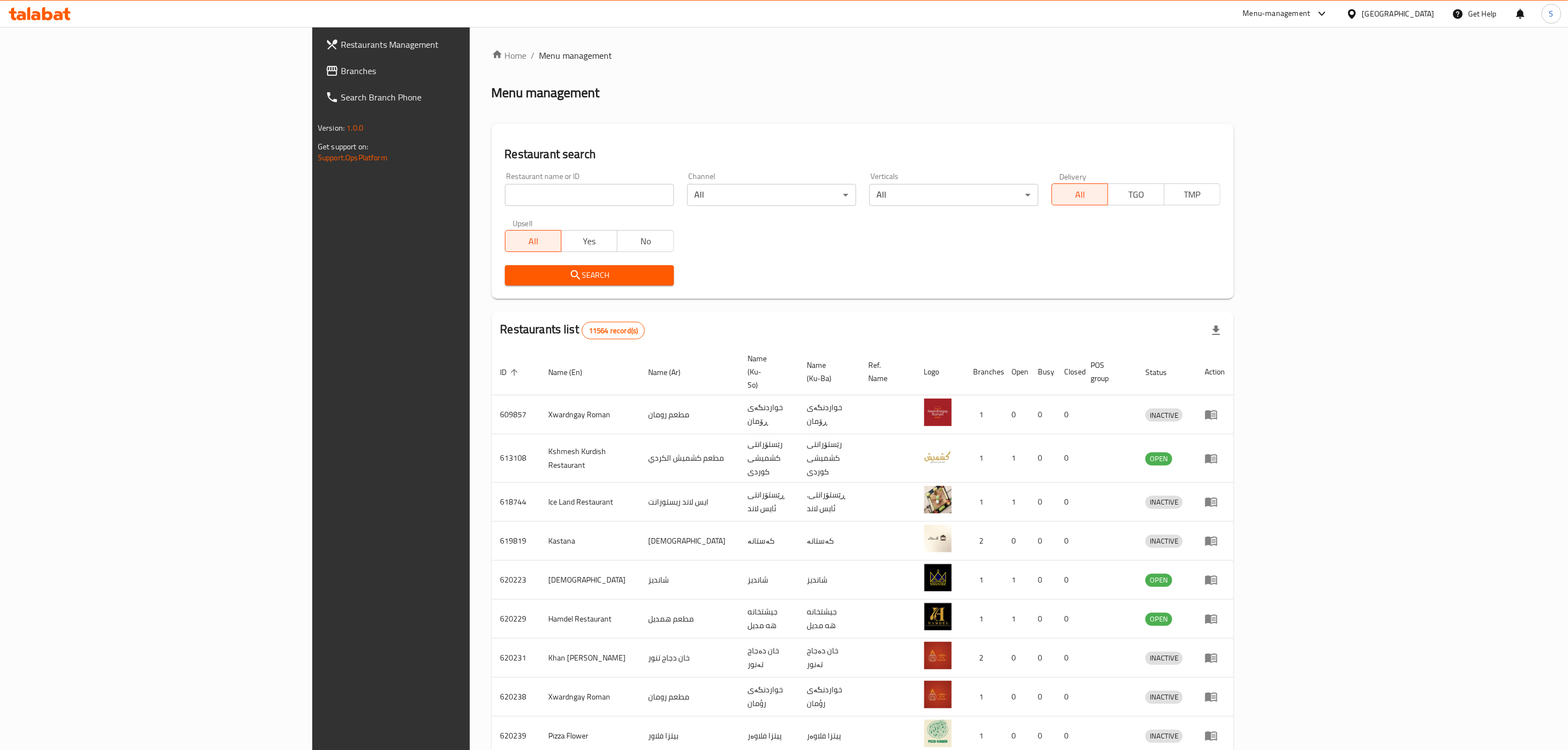
click at [505, 201] on input "search" at bounding box center [589, 195] width 169 height 22
click at [505, 199] on input "sarwaran" at bounding box center [589, 195] width 169 height 22
type input "yasin qa"
click at [513, 276] on span "Search" at bounding box center [589, 275] width 151 height 14
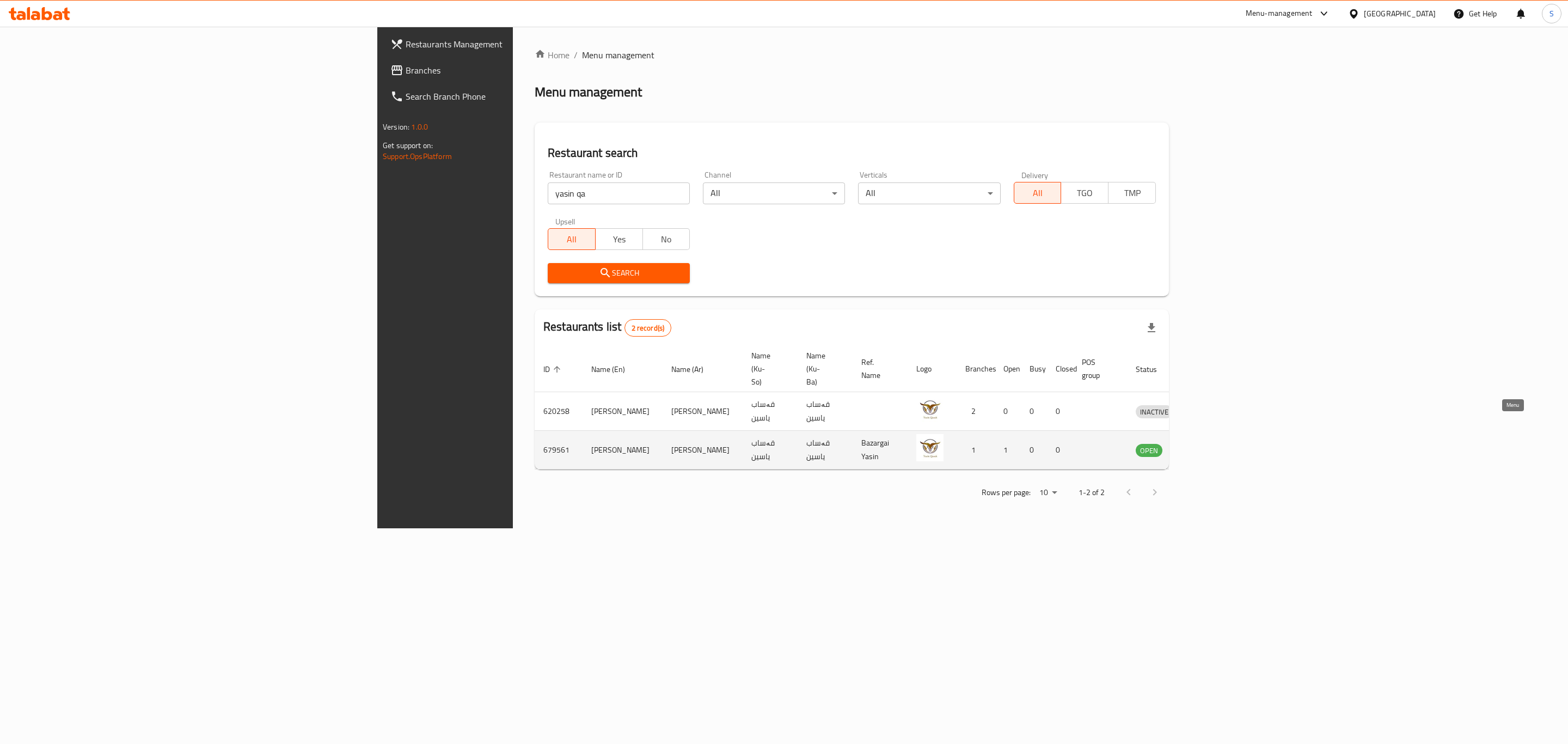
click at [1207, 446] on icon "enhanced table" at bounding box center [1201, 451] width 12 height 9
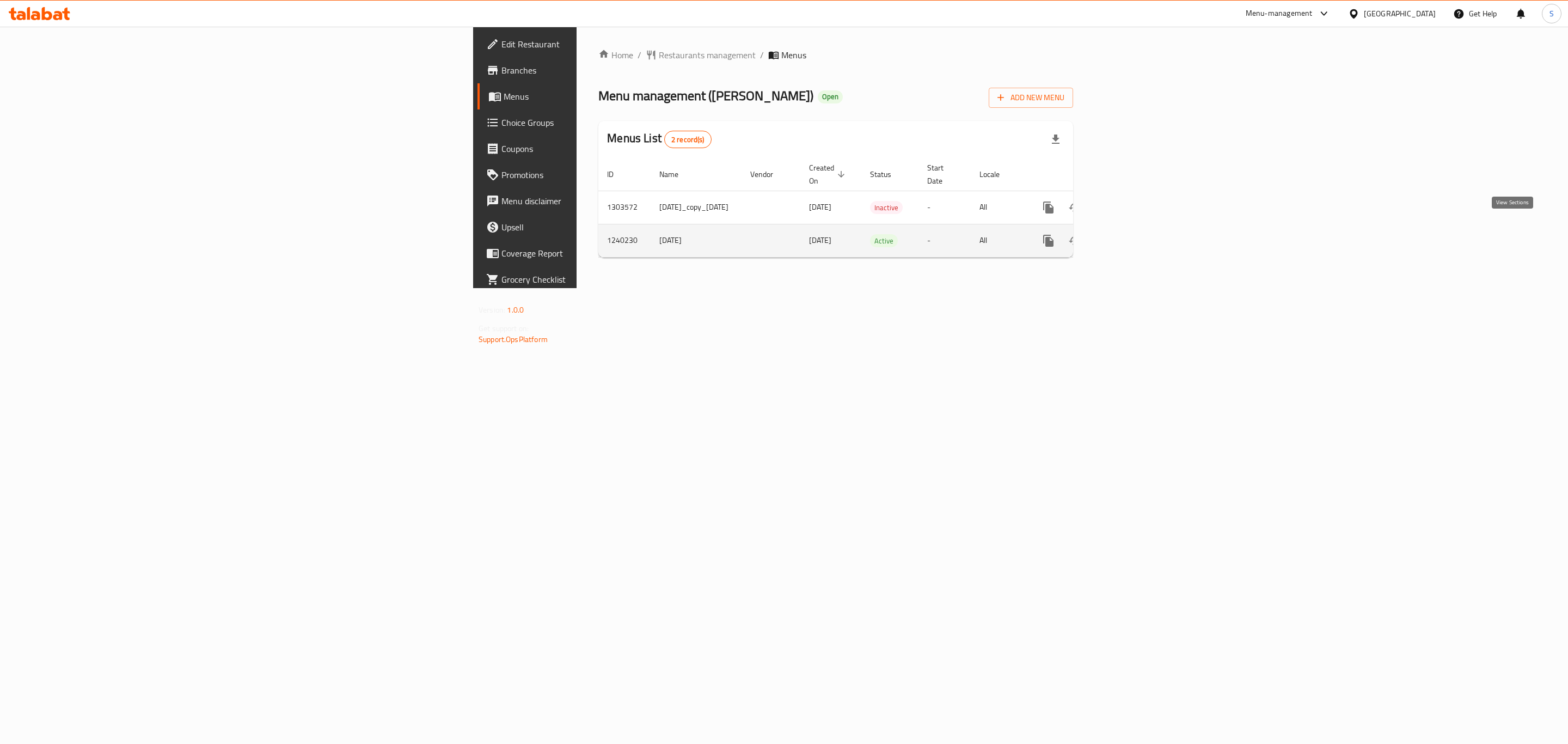
click at [1140, 237] on link "enhanced table" at bounding box center [1127, 241] width 26 height 26
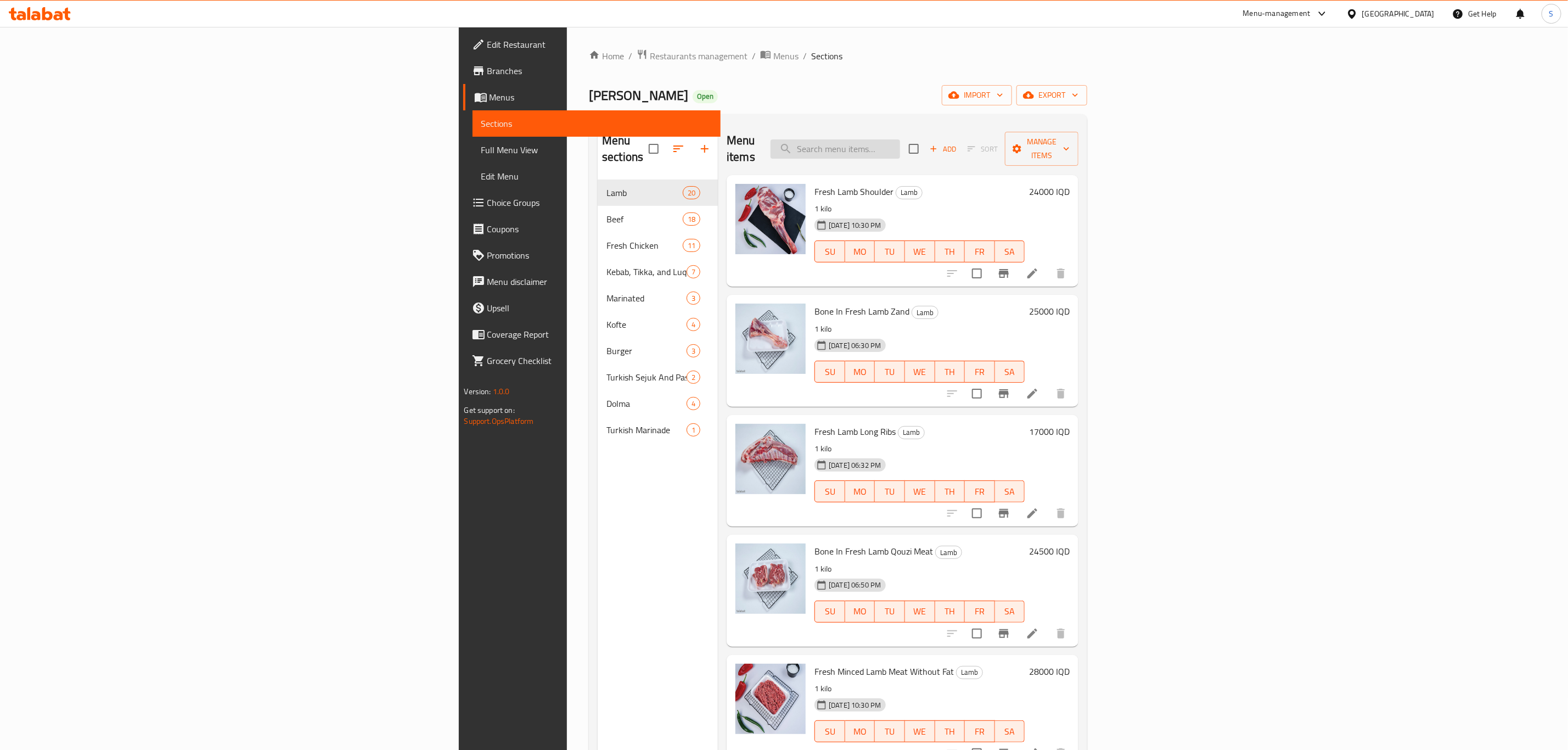
click at [900, 139] on input "search" at bounding box center [835, 149] width 130 height 19
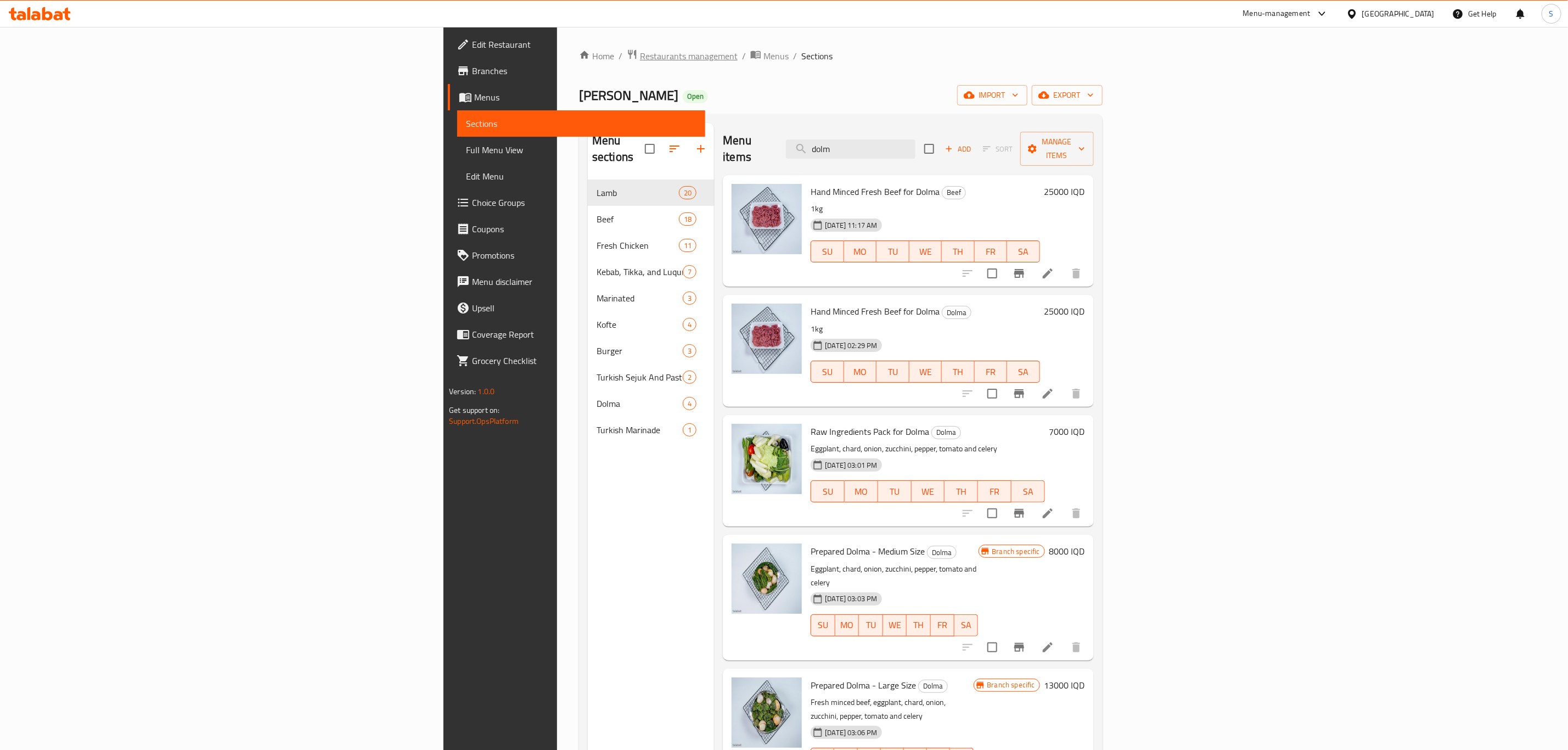
type input "dolm"
click at [640, 51] on span "Restaurants management" at bounding box center [689, 56] width 98 height 13
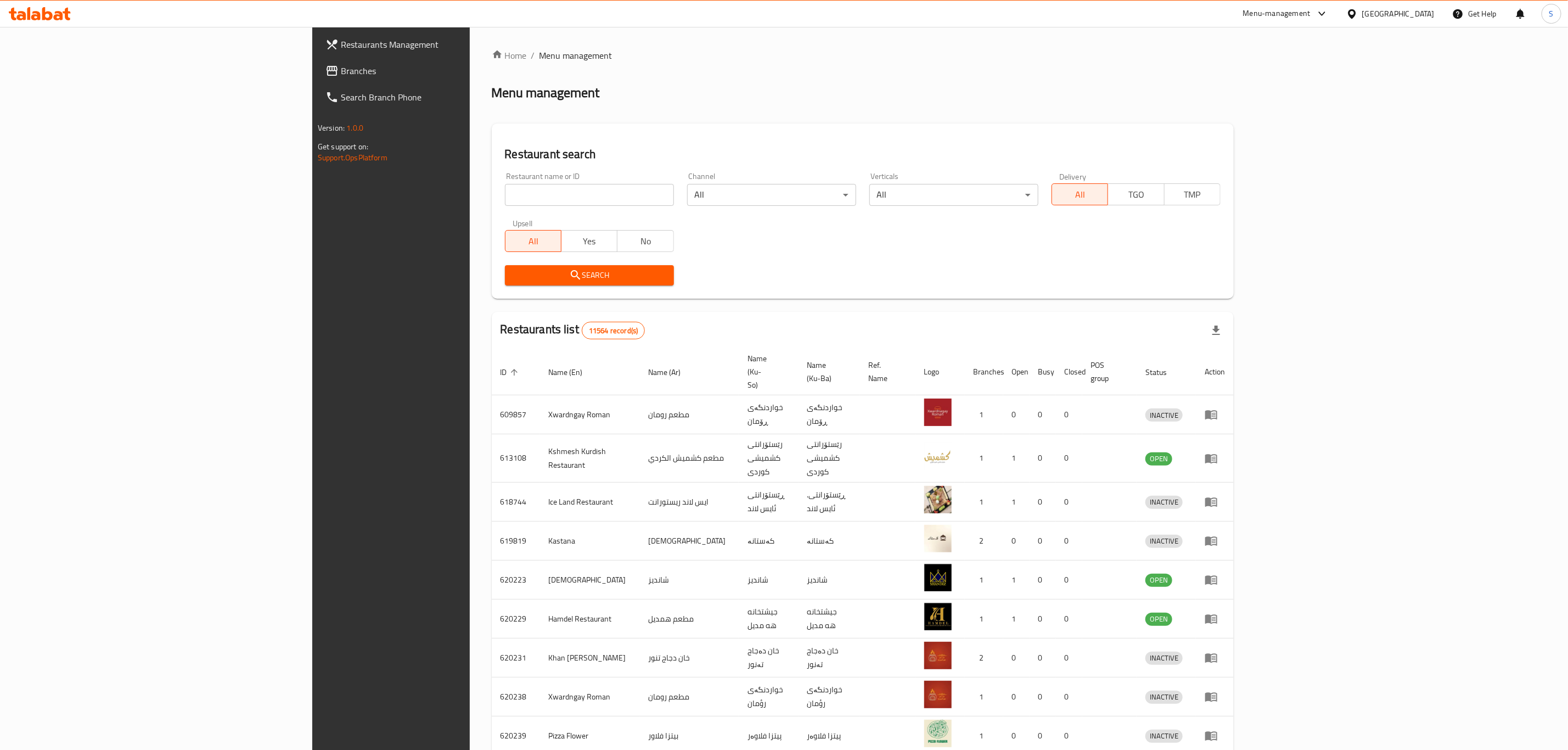
click at [505, 200] on input "search" at bounding box center [589, 195] width 169 height 22
type input "sarwaran"
click button "Search" at bounding box center [589, 275] width 169 height 20
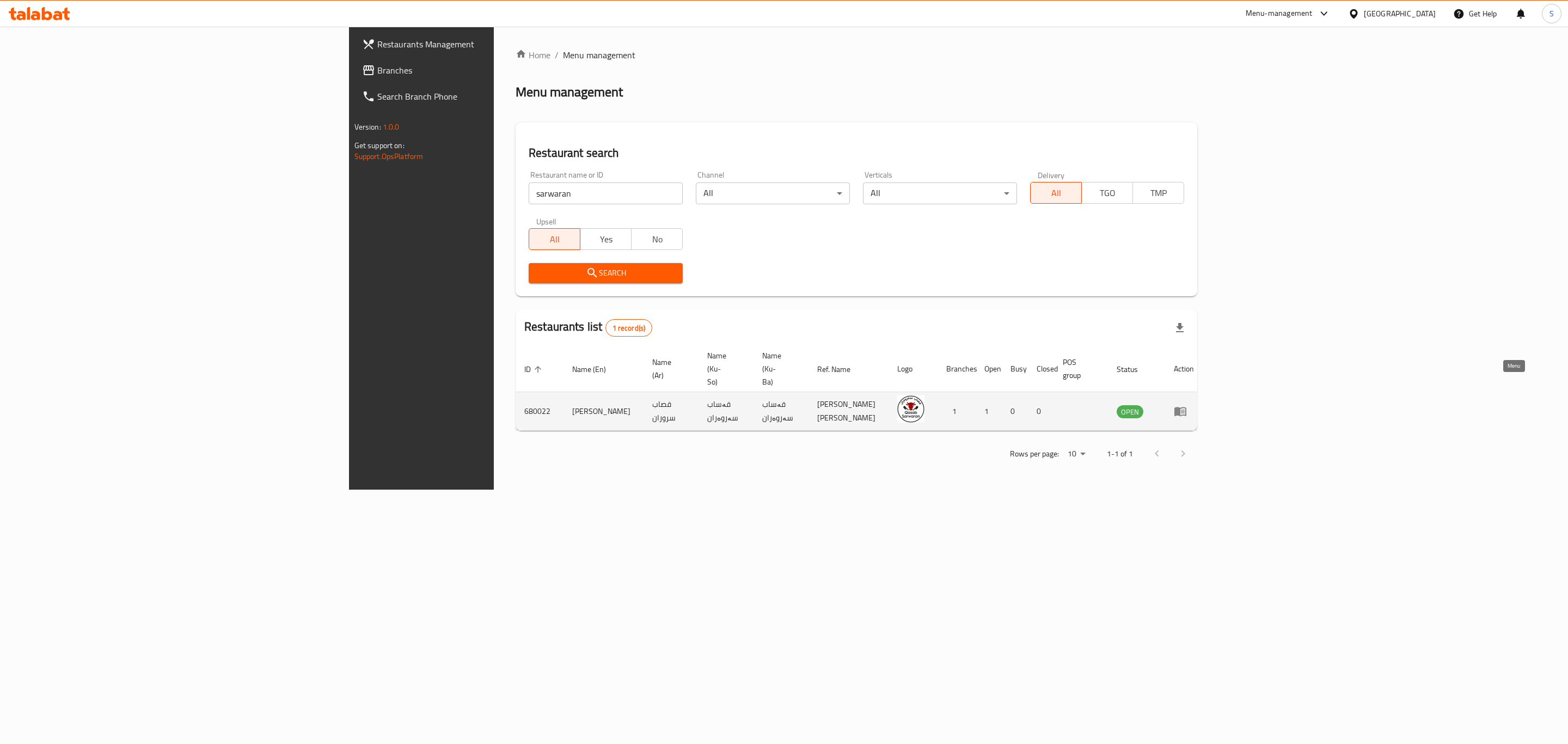
click at [1186, 408] on icon "enhanced table" at bounding box center [1180, 412] width 12 height 9
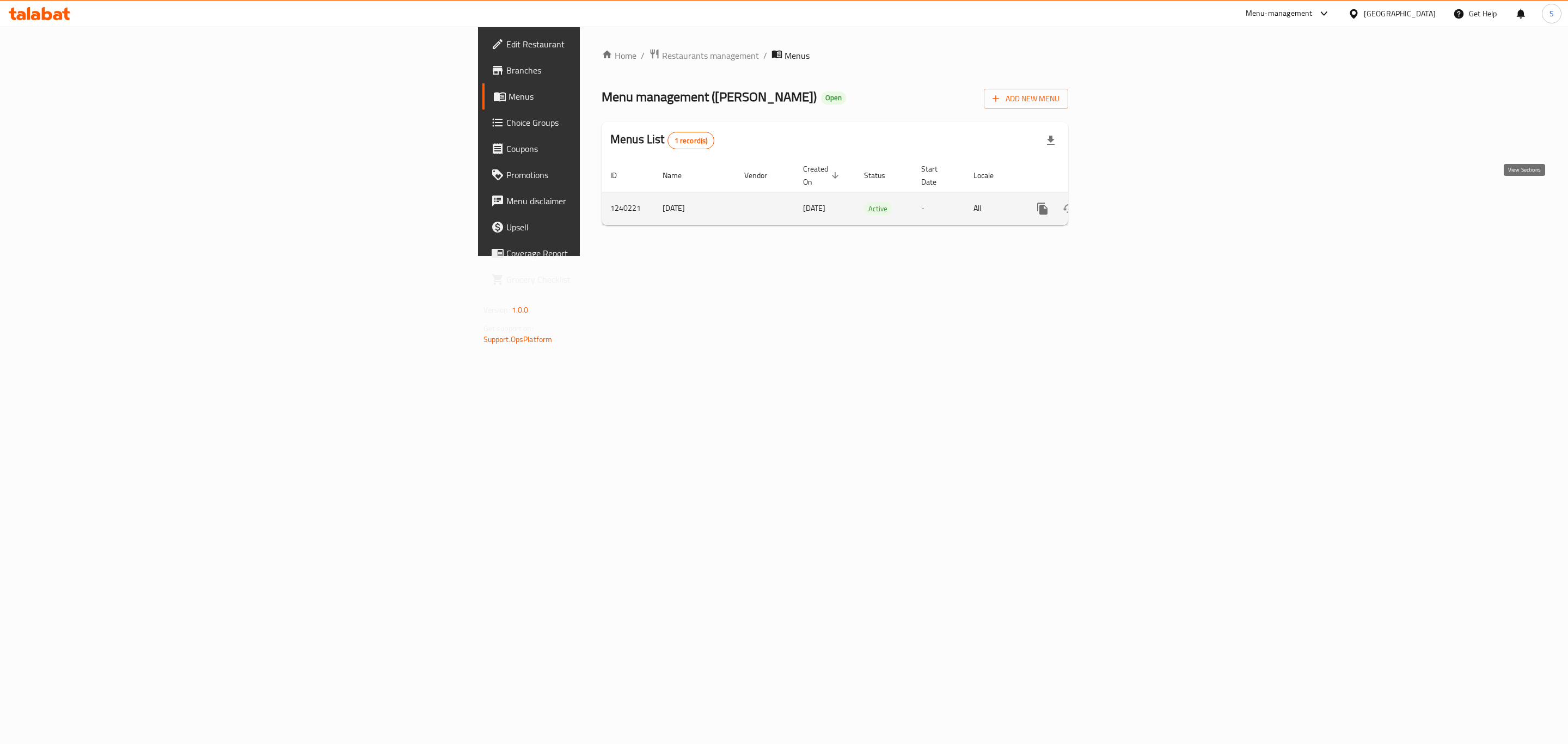
click at [1128, 202] on icon "enhanced table" at bounding box center [1120, 208] width 13 height 13
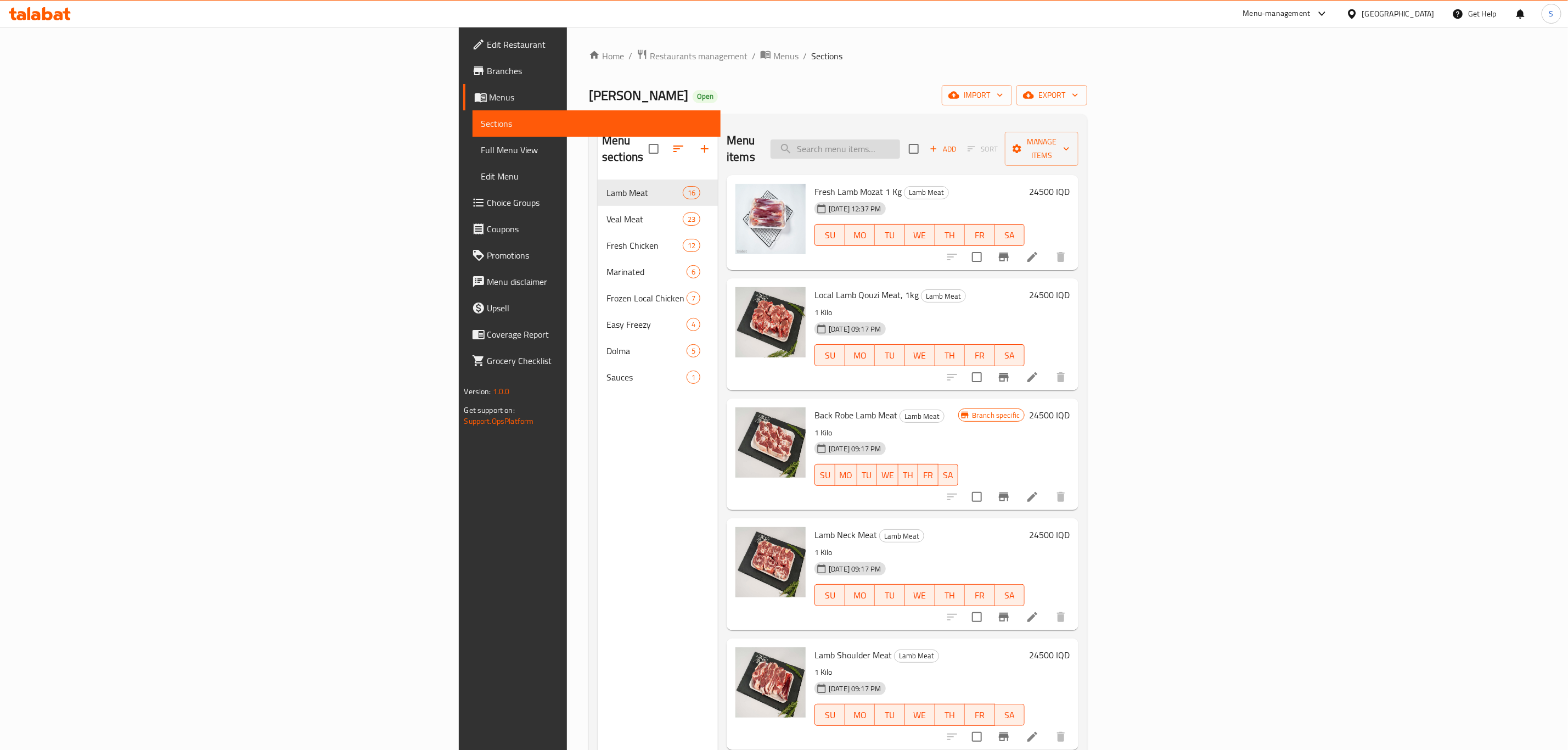
click at [900, 145] on input "search" at bounding box center [835, 149] width 130 height 19
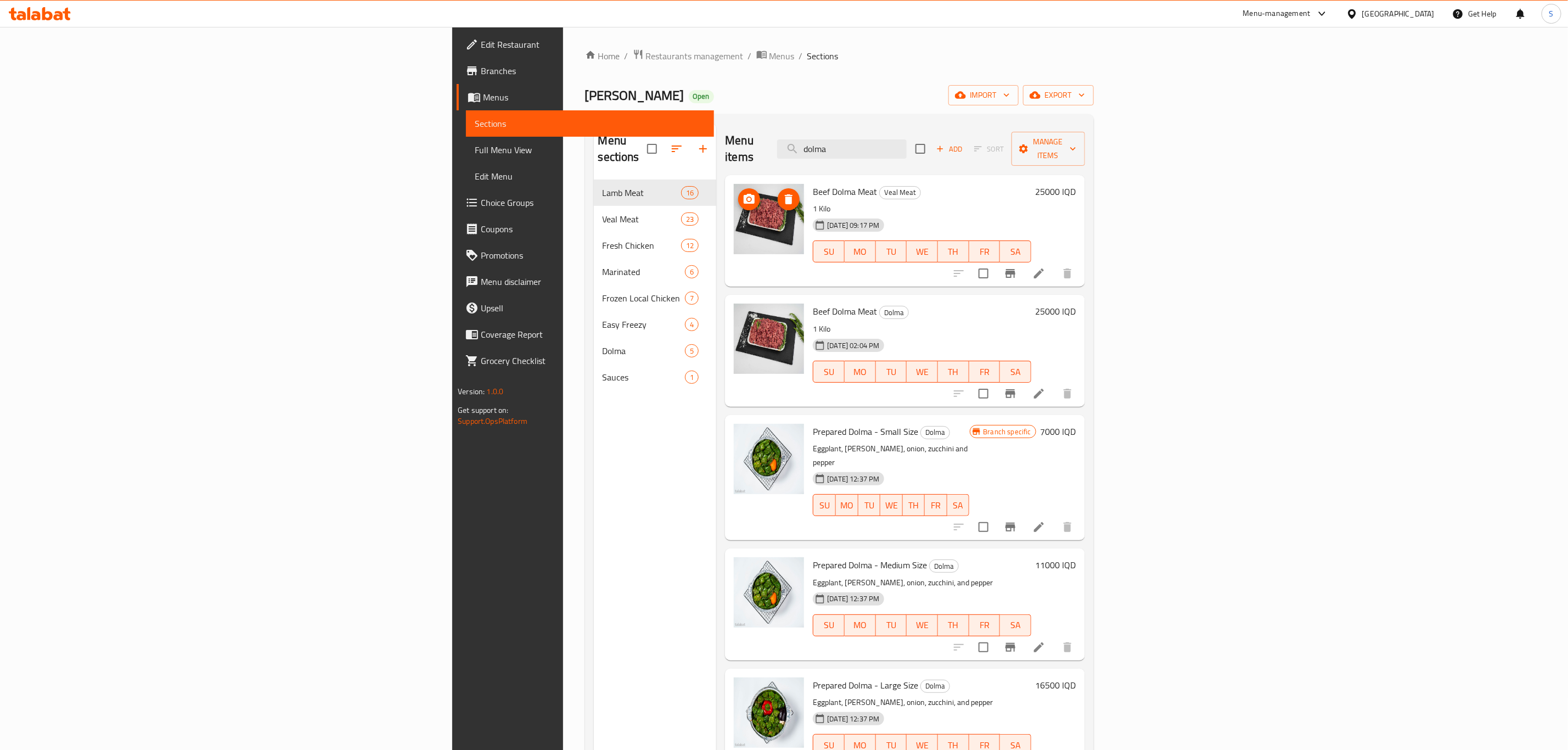
type input "dolma"
click at [646, 55] on span "Restaurants management" at bounding box center [695, 56] width 98 height 13
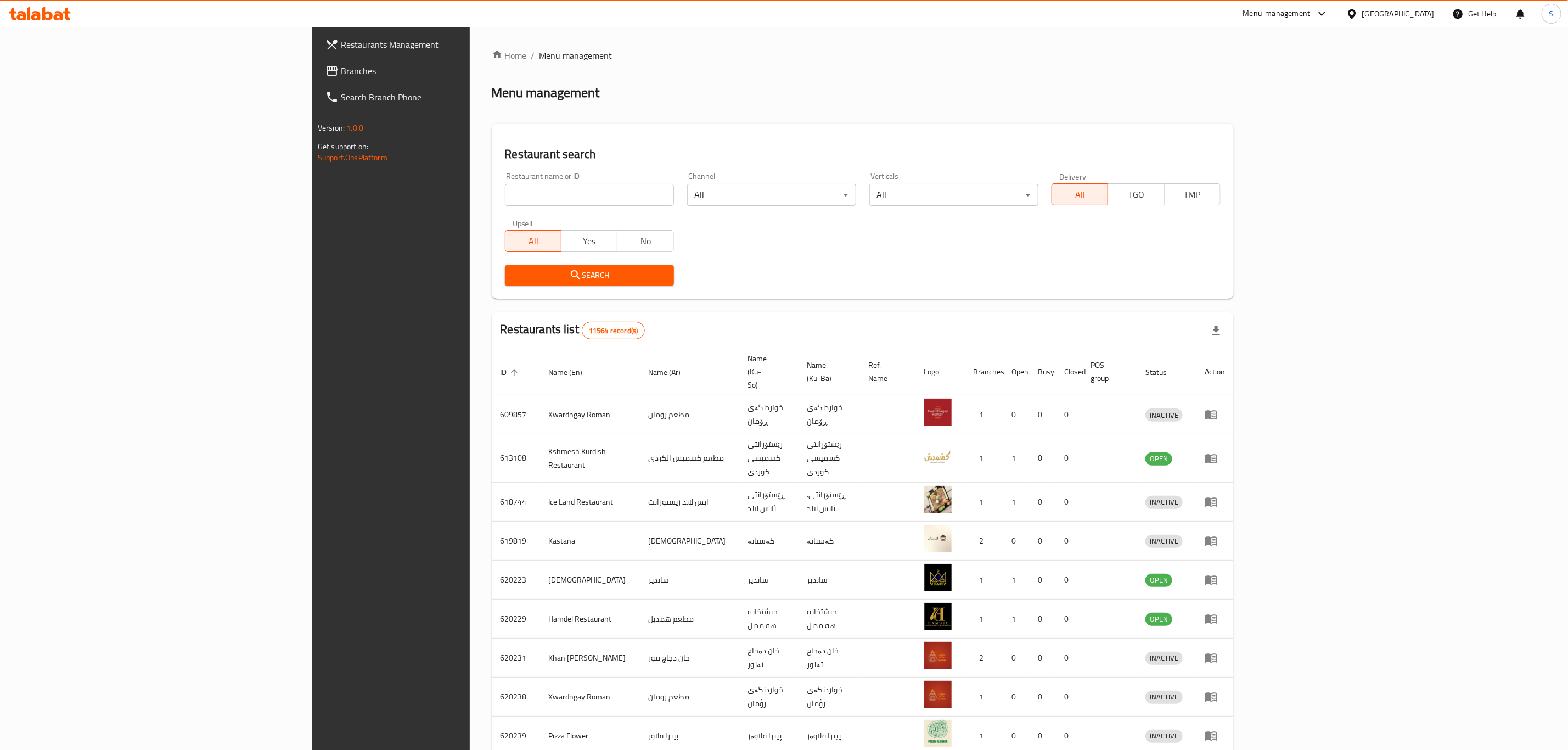
click at [505, 200] on input "search" at bounding box center [589, 195] width 169 height 22
type input "yasin qa"
click button "Search" at bounding box center [589, 275] width 169 height 20
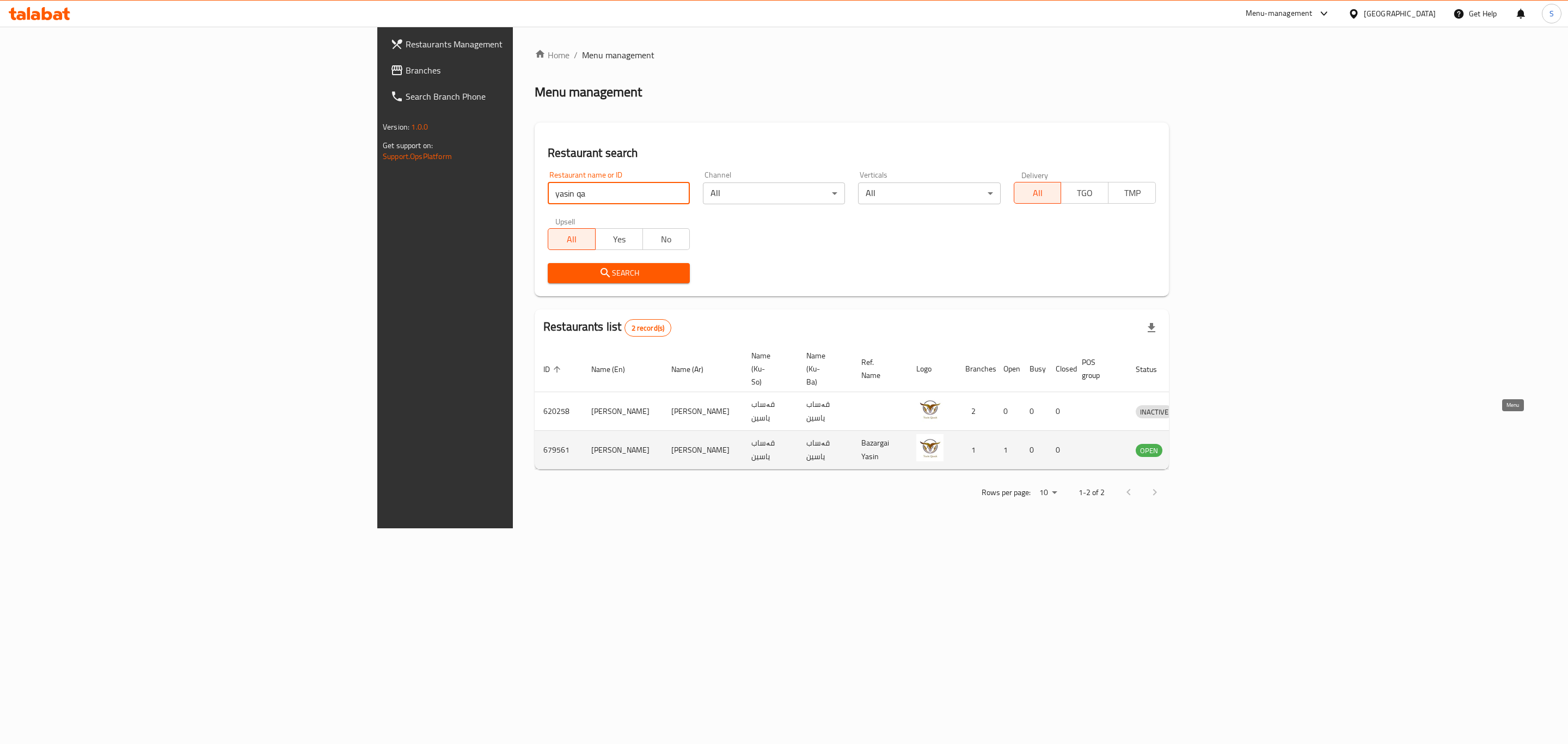
click at [1208, 443] on icon "enhanced table" at bounding box center [1200, 450] width 13 height 13
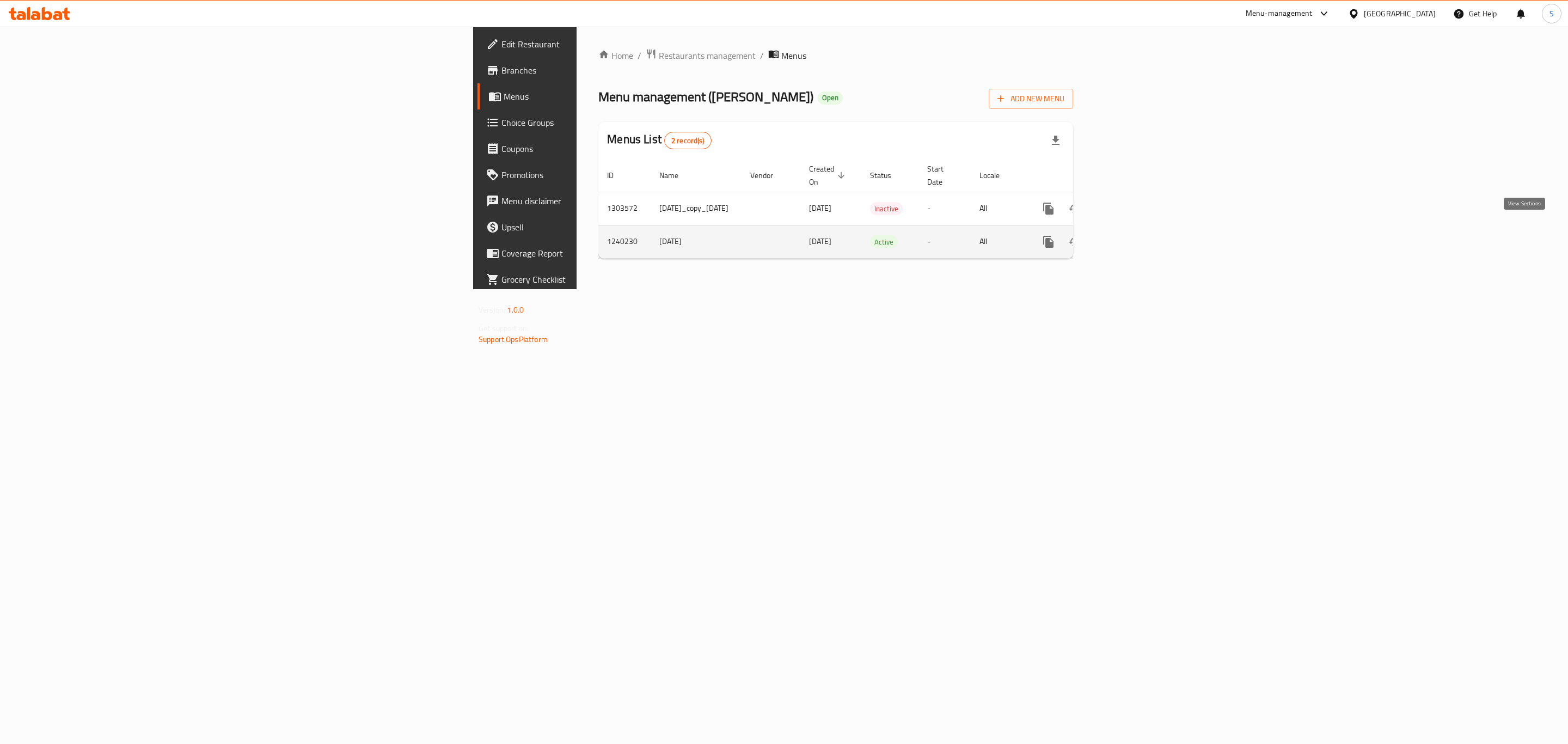
click at [1140, 237] on link "enhanced table" at bounding box center [1127, 241] width 26 height 26
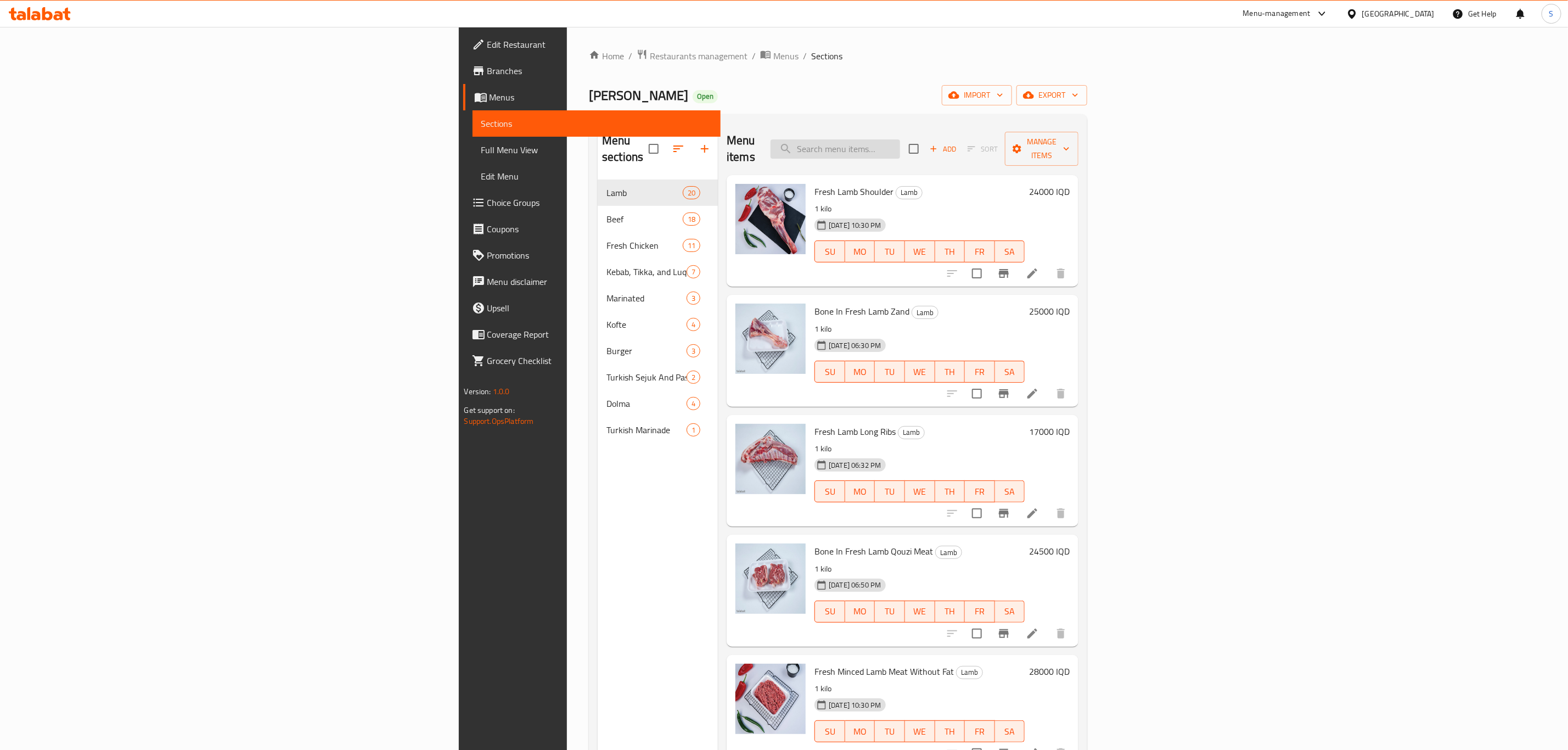
click at [900, 143] on input "search" at bounding box center [835, 149] width 130 height 19
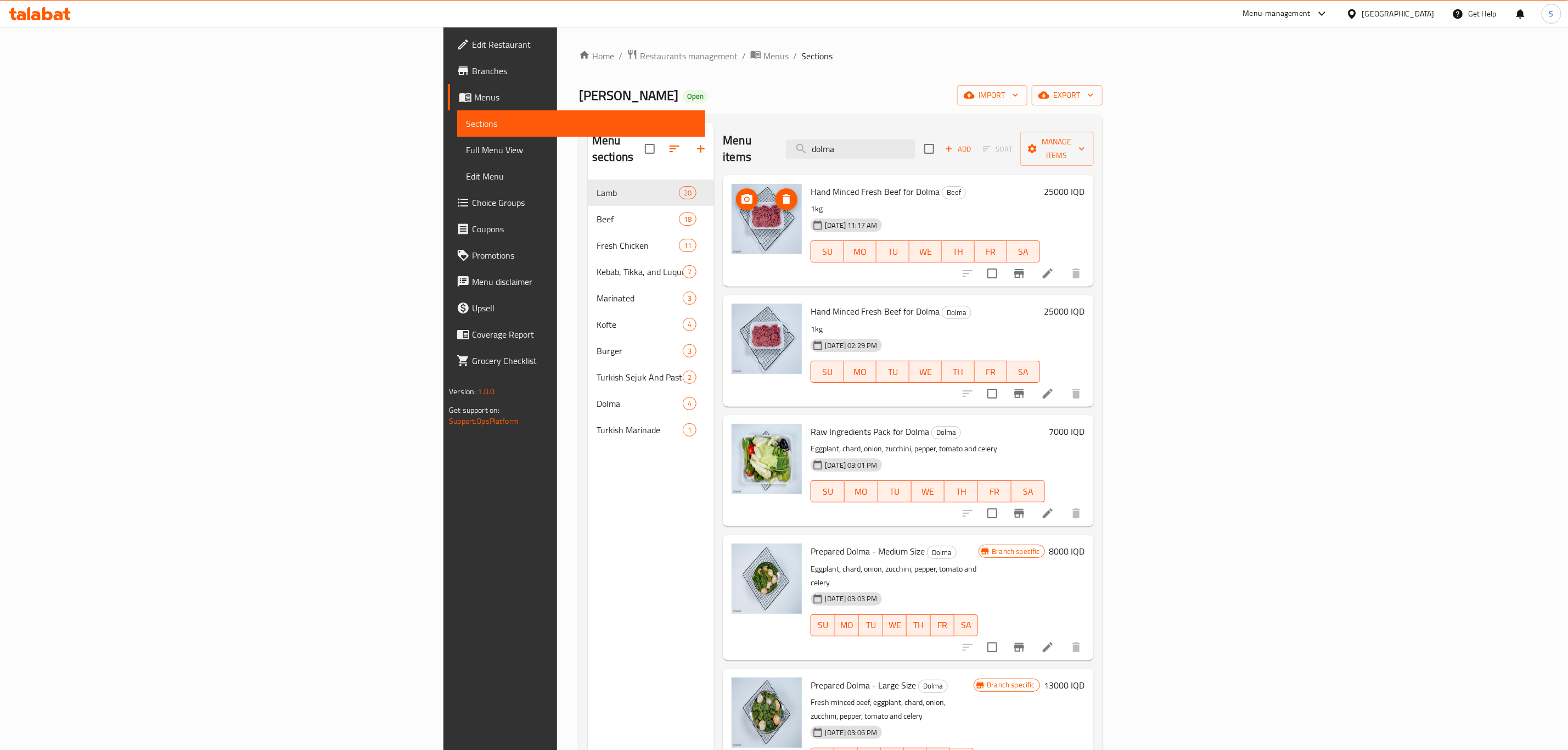
type input "dolma"
click at [640, 58] on span "Restaurants management" at bounding box center [689, 56] width 98 height 13
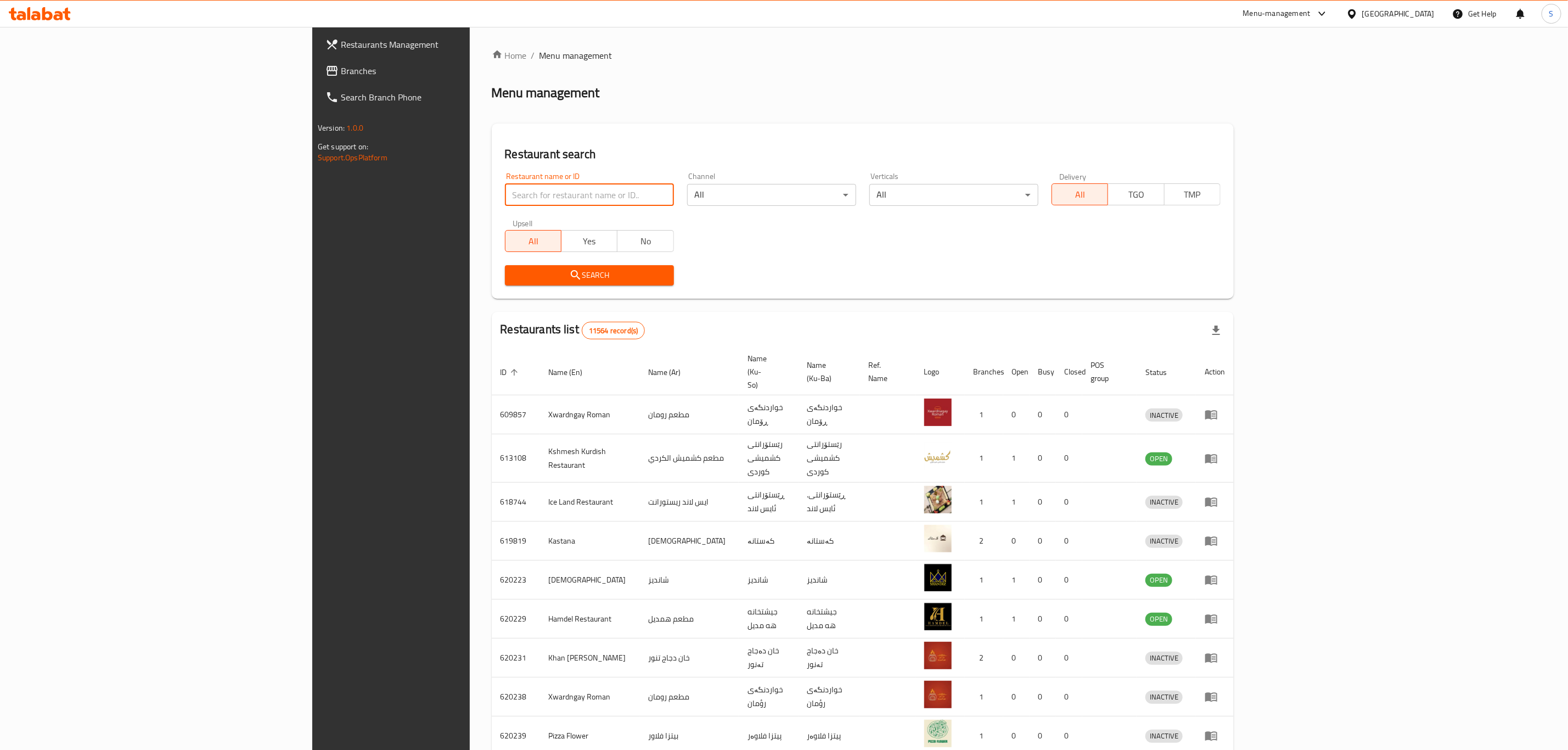
click at [505, 196] on input "search" at bounding box center [589, 195] width 169 height 22
type input "[PERSON_NAME]"
click at [569, 275] on icon "submit" at bounding box center [575, 274] width 13 height 13
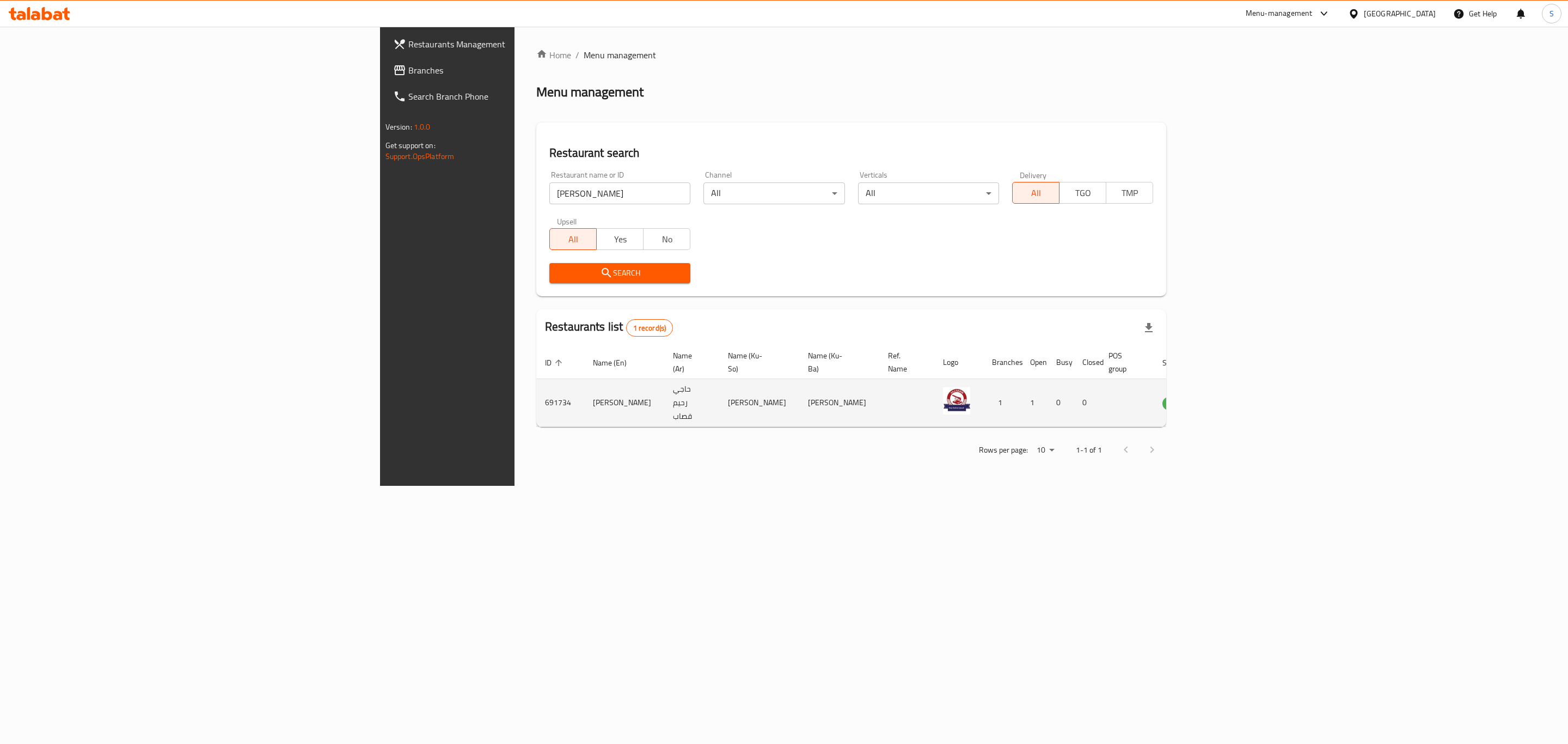
click at [1248, 393] on td "enhanced table" at bounding box center [1229, 402] width 38 height 48
click at [1233, 396] on icon "enhanced table" at bounding box center [1225, 402] width 13 height 13
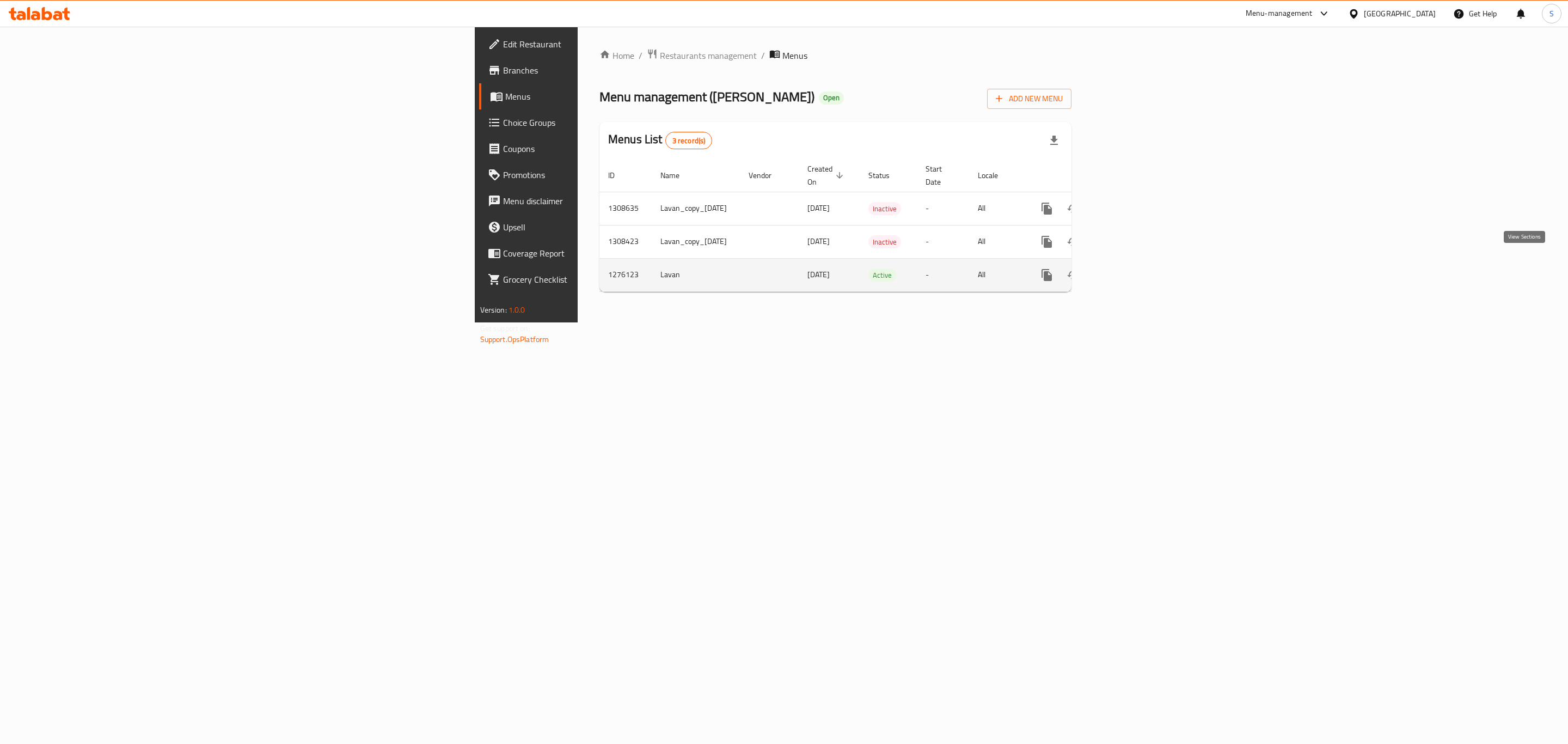
click at [1132, 268] on icon "enhanced table" at bounding box center [1125, 274] width 13 height 13
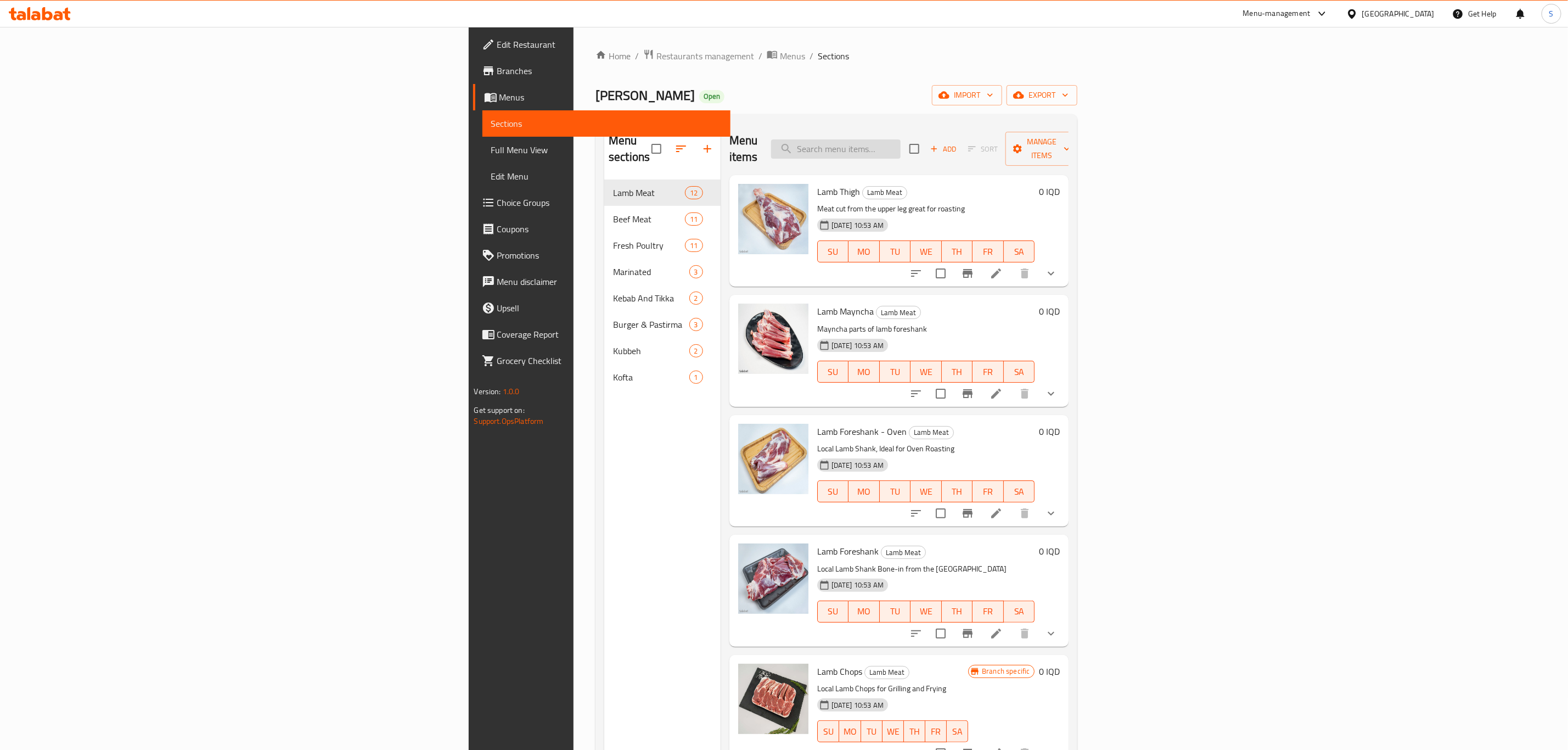
click at [900, 145] on input "search" at bounding box center [835, 149] width 130 height 19
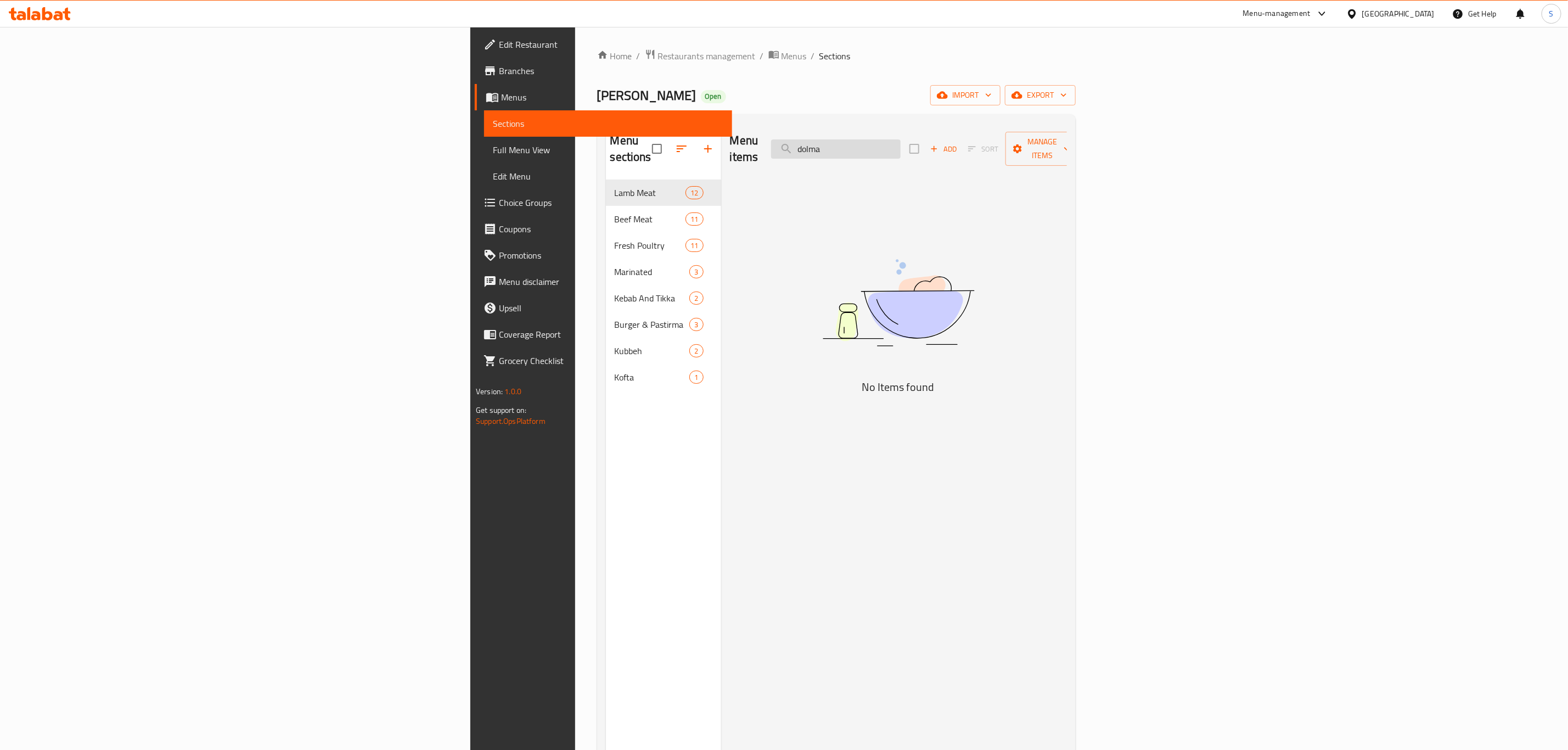
click at [900, 139] on input "dolma" at bounding box center [835, 149] width 130 height 19
type input "minced"
click at [900, 145] on input "=" at bounding box center [835, 149] width 130 height 19
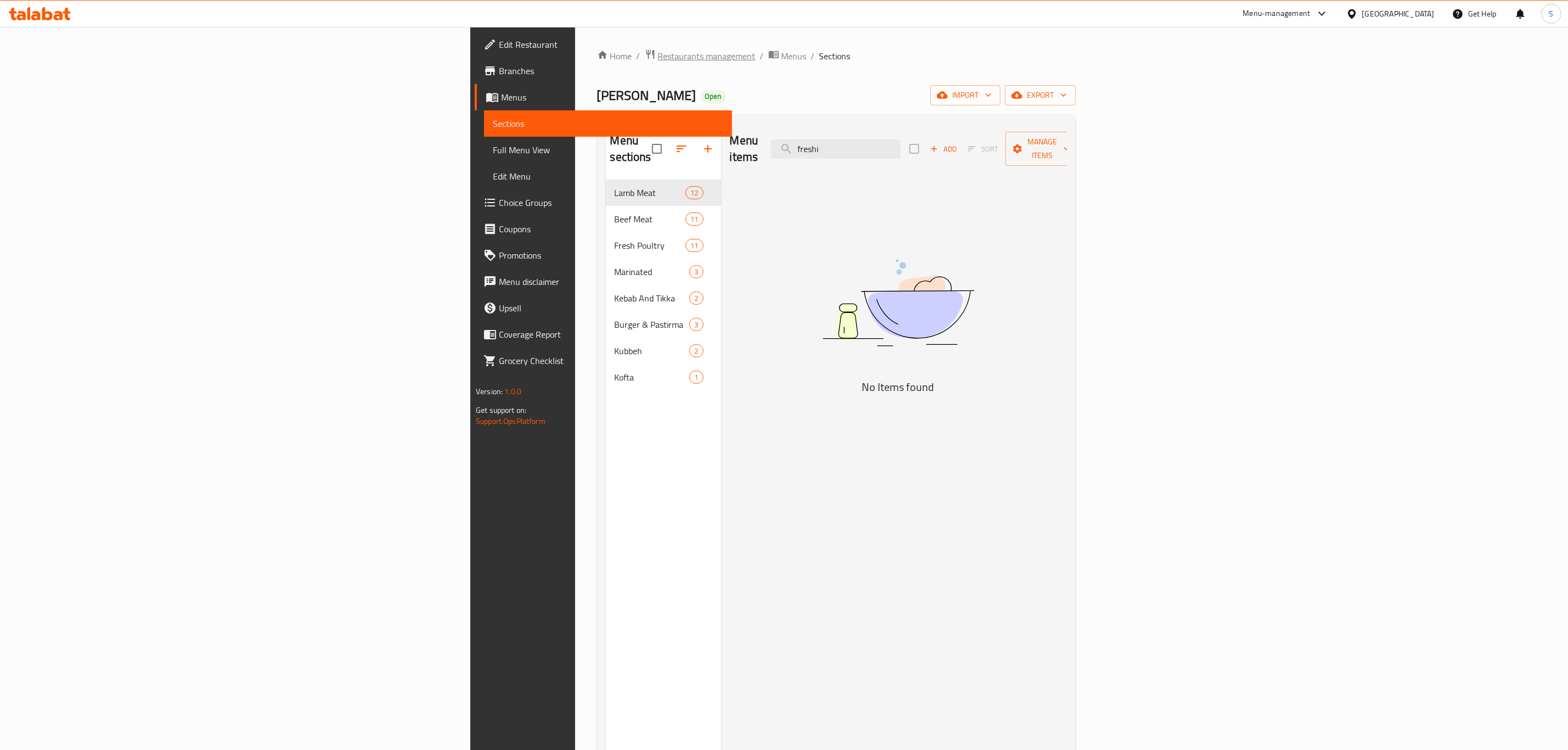
type input "freshi"
click at [658, 56] on span "Restaurants management" at bounding box center [707, 56] width 98 height 13
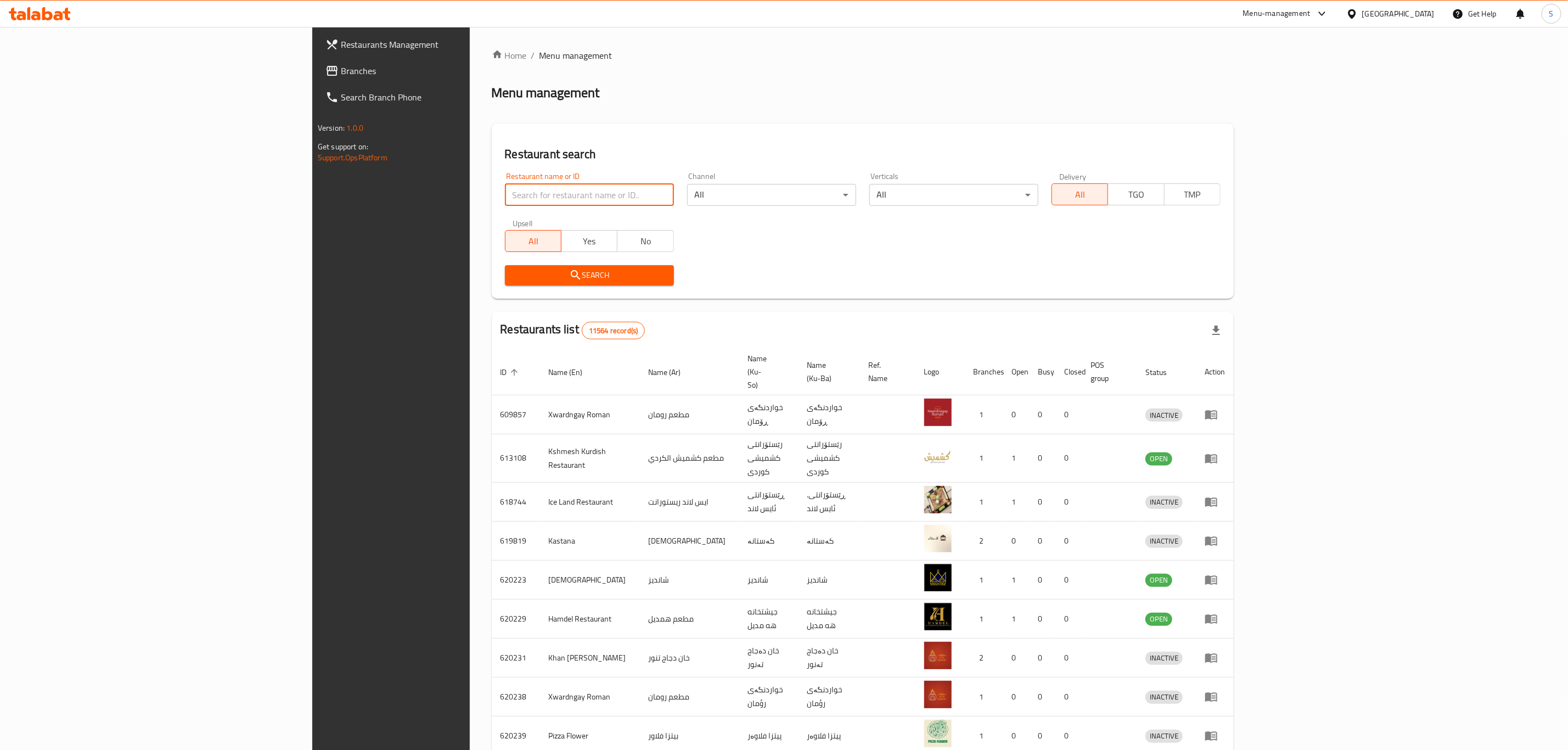
click at [505, 200] on input "search" at bounding box center [589, 195] width 169 height 22
type input "freshi"
click at [513, 272] on span "Search" at bounding box center [589, 275] width 151 height 14
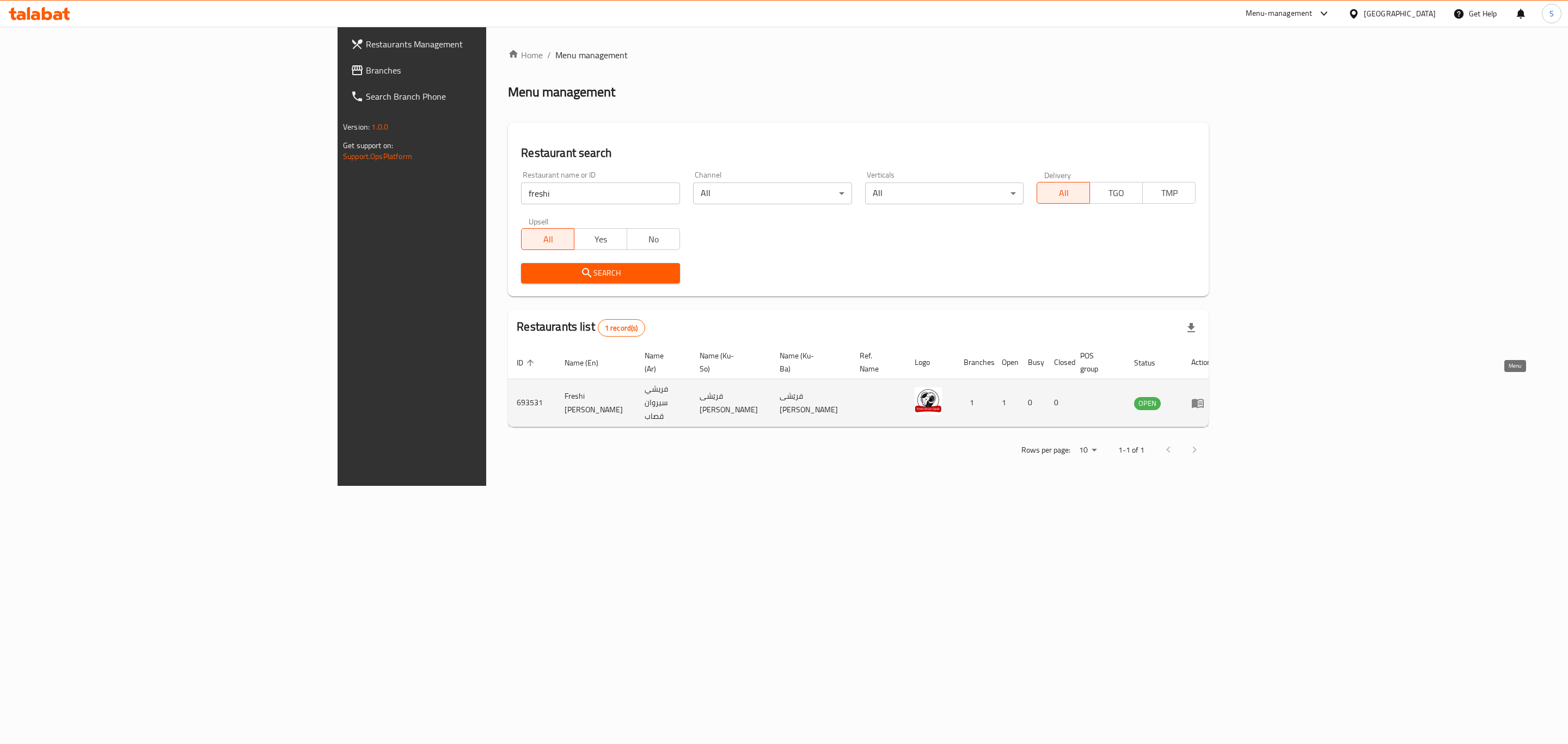
click at [1204, 396] on icon "enhanced table" at bounding box center [1197, 402] width 13 height 13
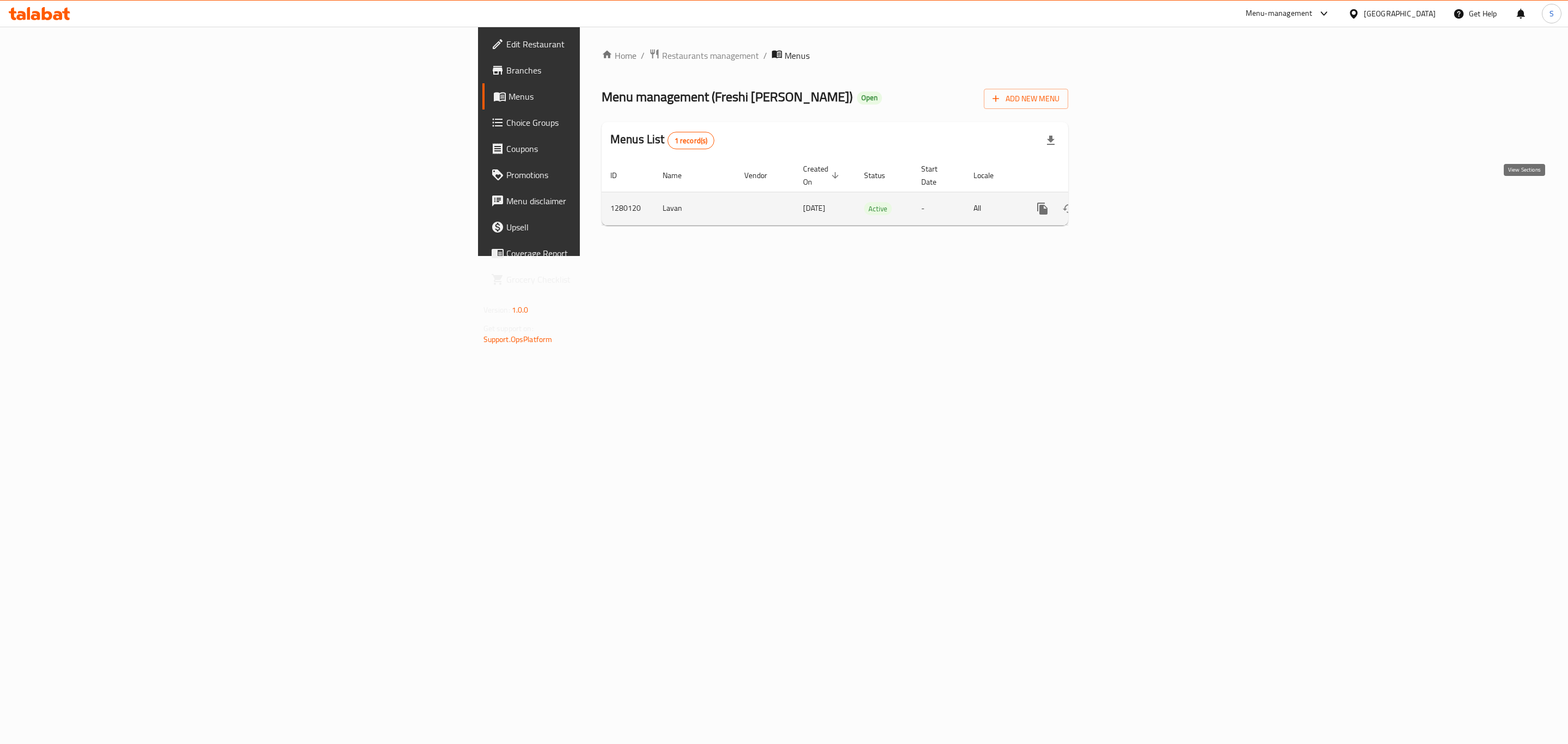
click at [1128, 202] on icon "enhanced table" at bounding box center [1120, 208] width 13 height 13
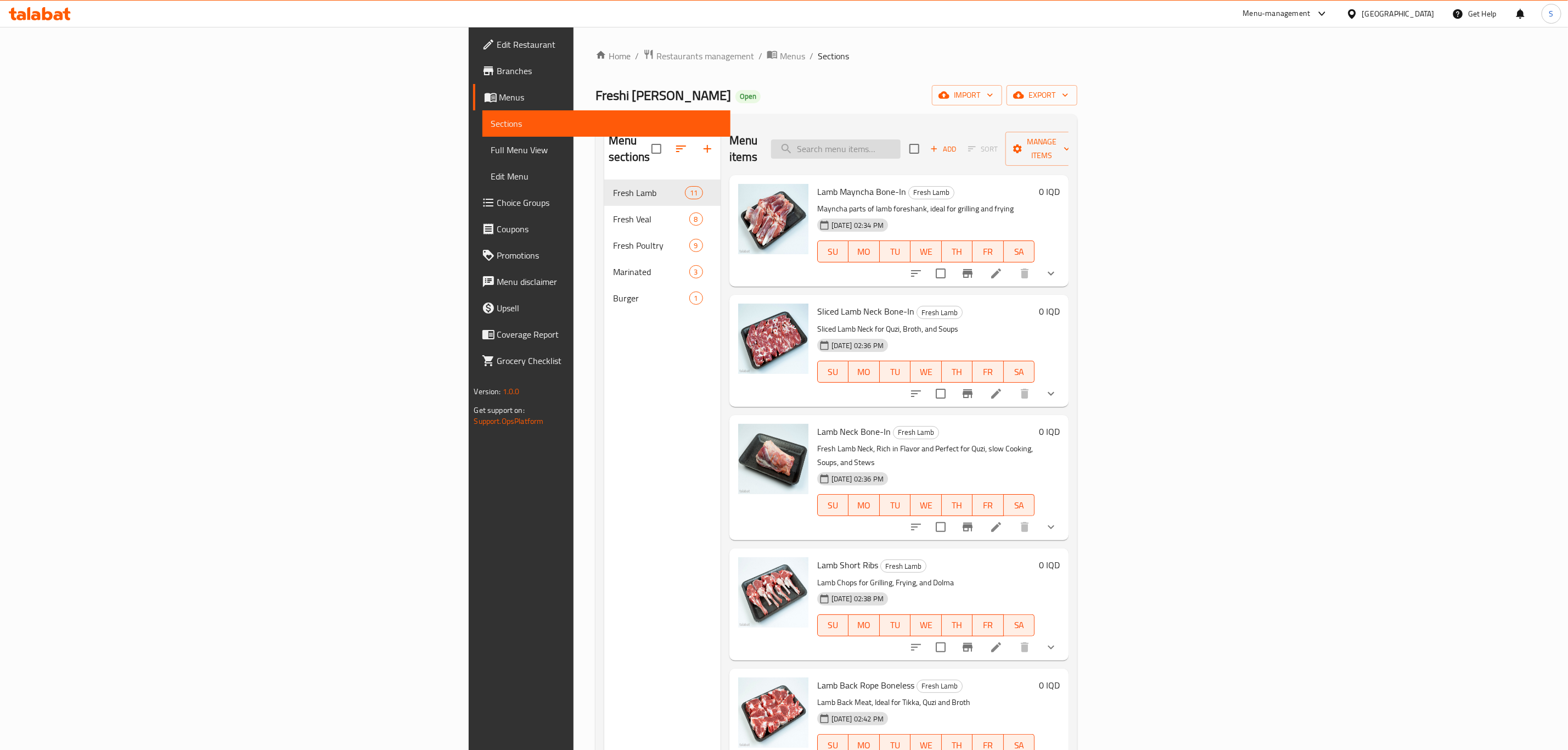
click at [900, 139] on input "search" at bounding box center [835, 149] width 130 height 19
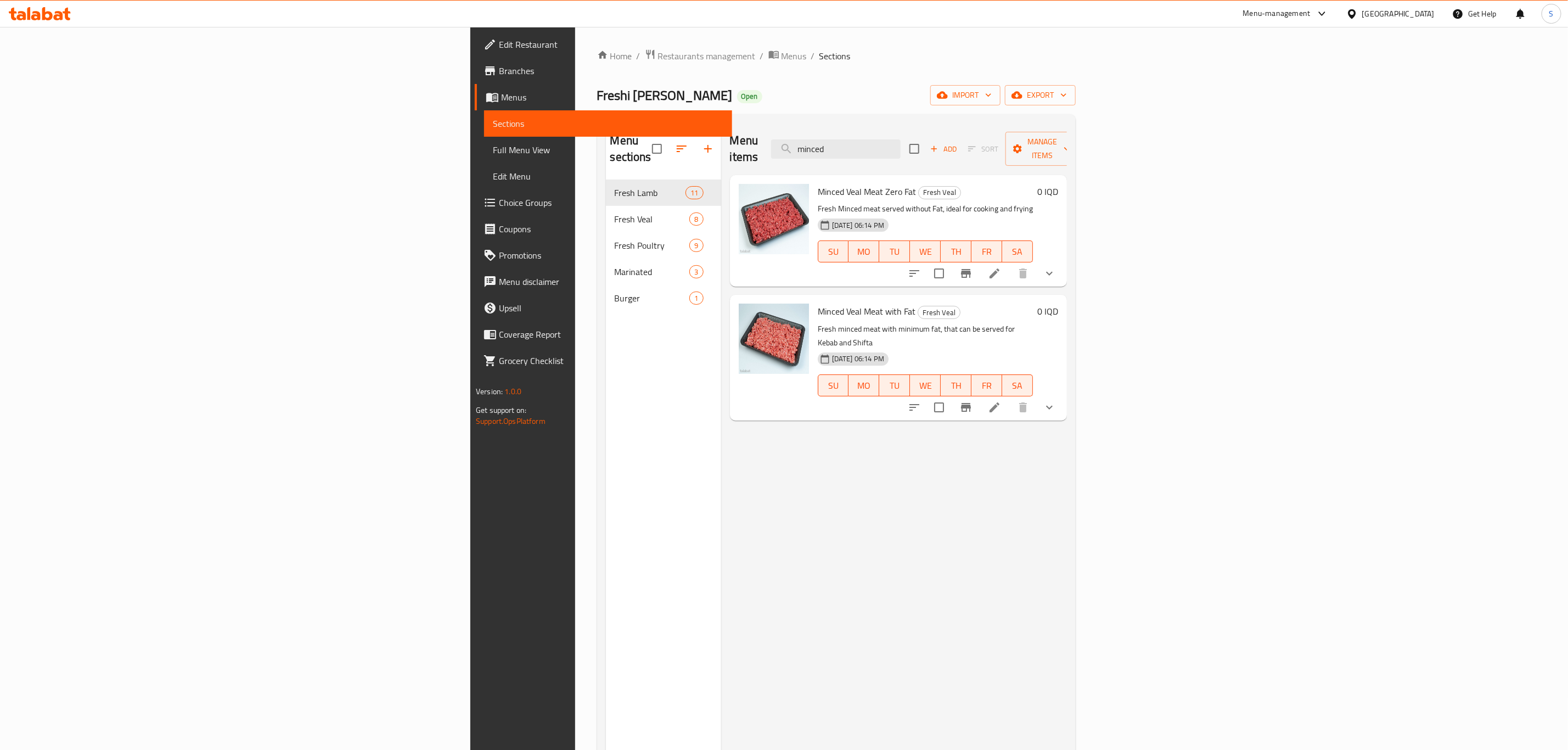
type input "minced"
click at [597, 62] on ol "Home / Restaurants management / Menus / Sections" at bounding box center [836, 56] width 479 height 14
click at [658, 53] on span "Restaurants management" at bounding box center [707, 56] width 98 height 13
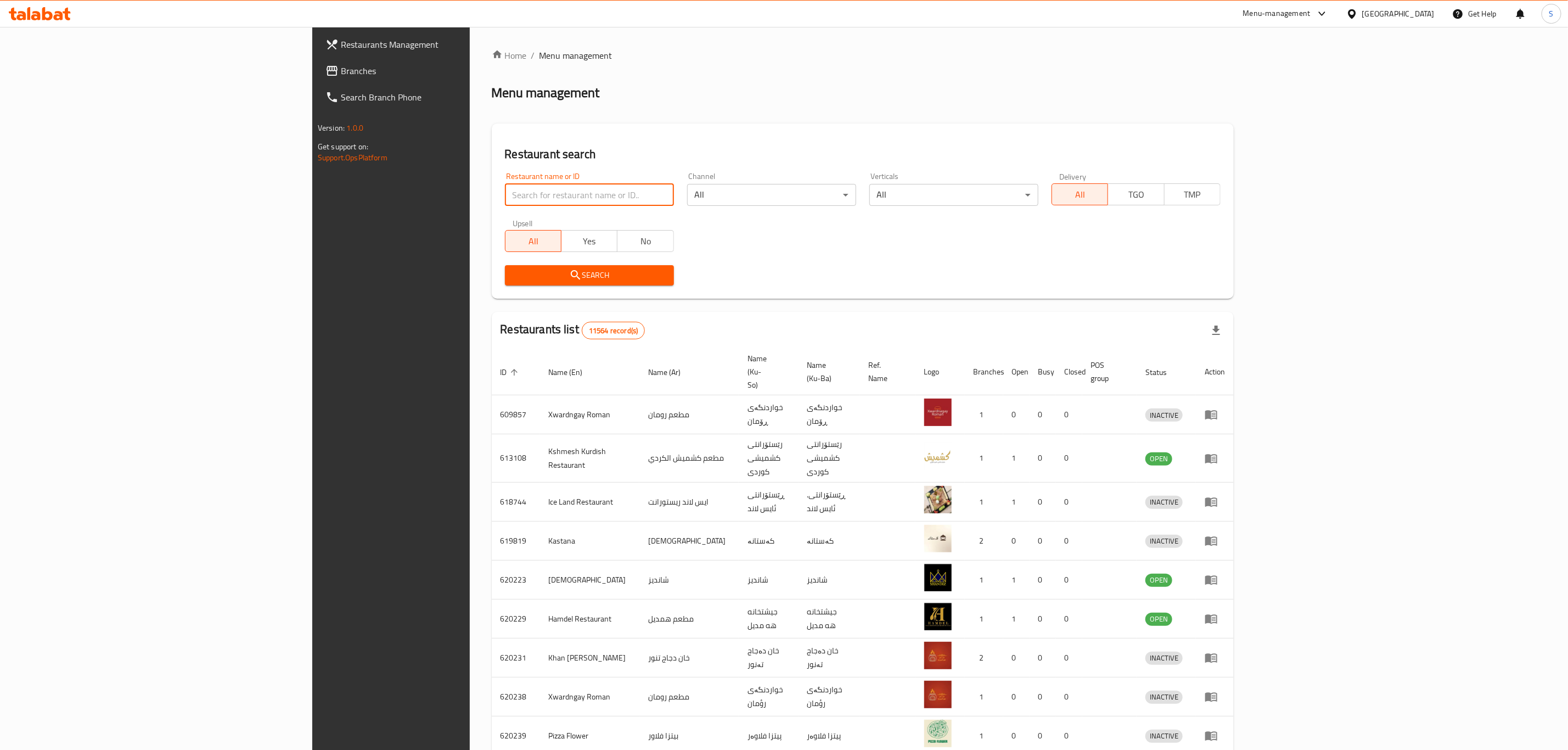
click at [505, 202] on input "search" at bounding box center [589, 195] width 169 height 22
type input "s"
type input "qubadi"
click at [505, 265] on button "Search" at bounding box center [589, 275] width 169 height 20
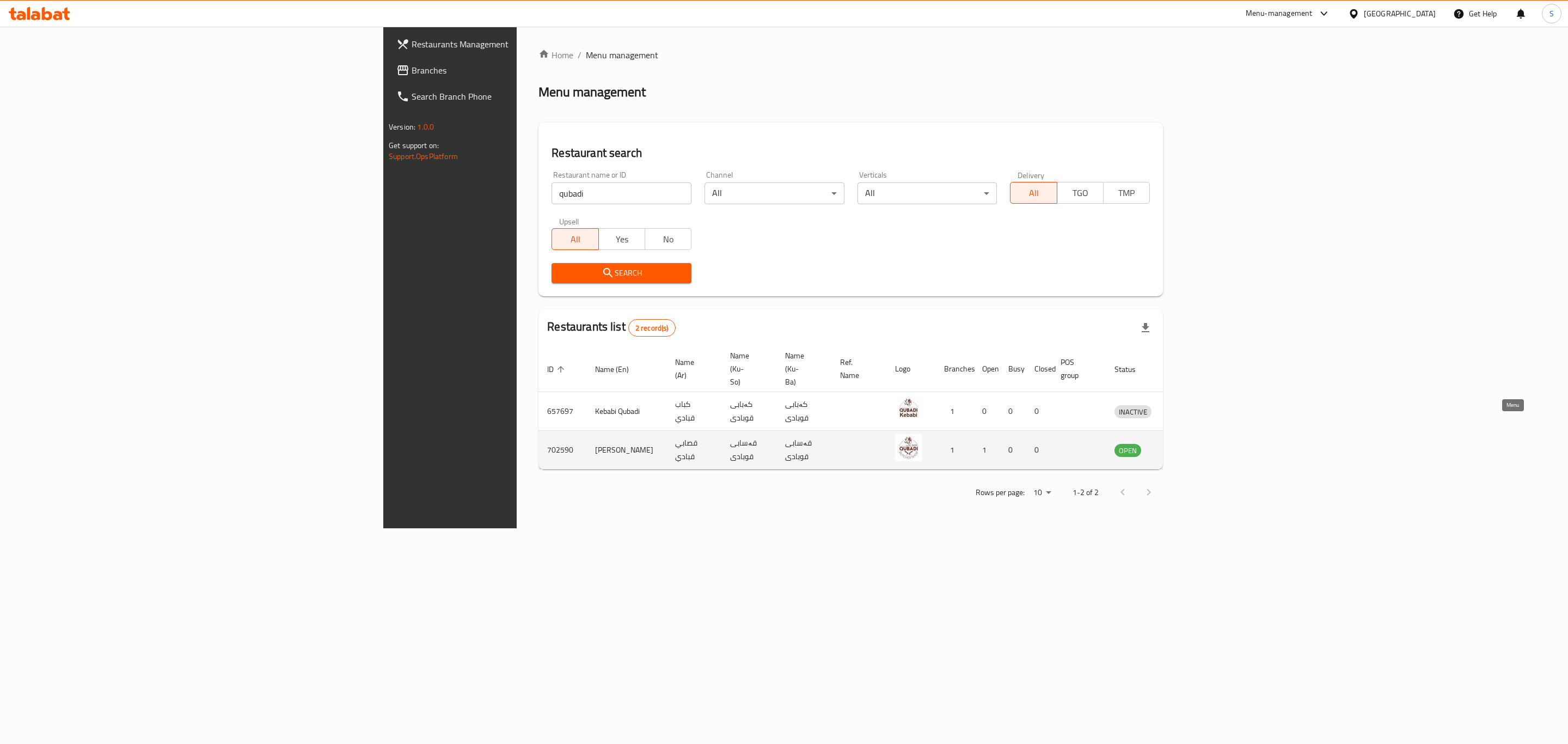
click at [1186, 443] on icon "enhanced table" at bounding box center [1179, 450] width 13 height 13
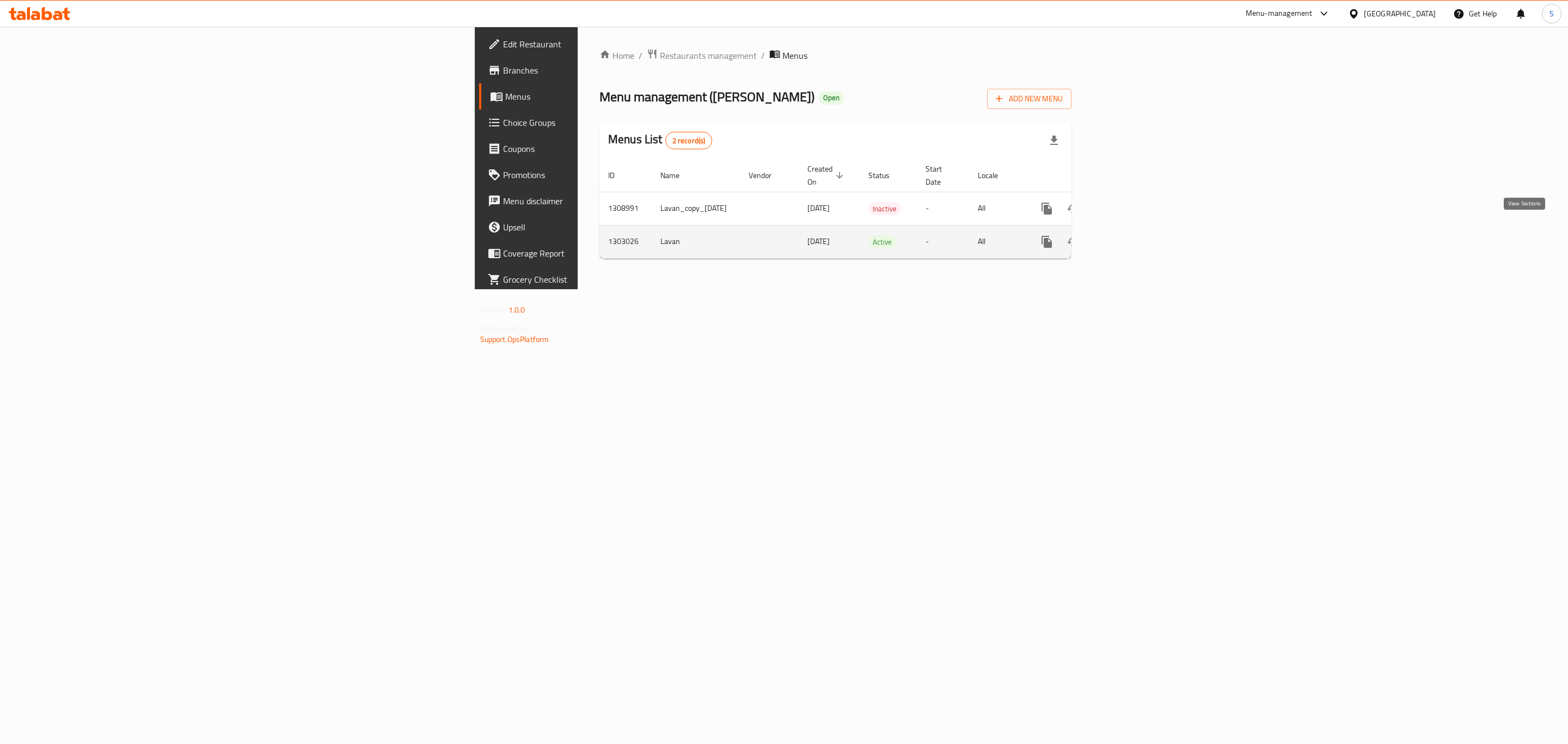
click at [1132, 235] on icon "enhanced table" at bounding box center [1125, 241] width 13 height 13
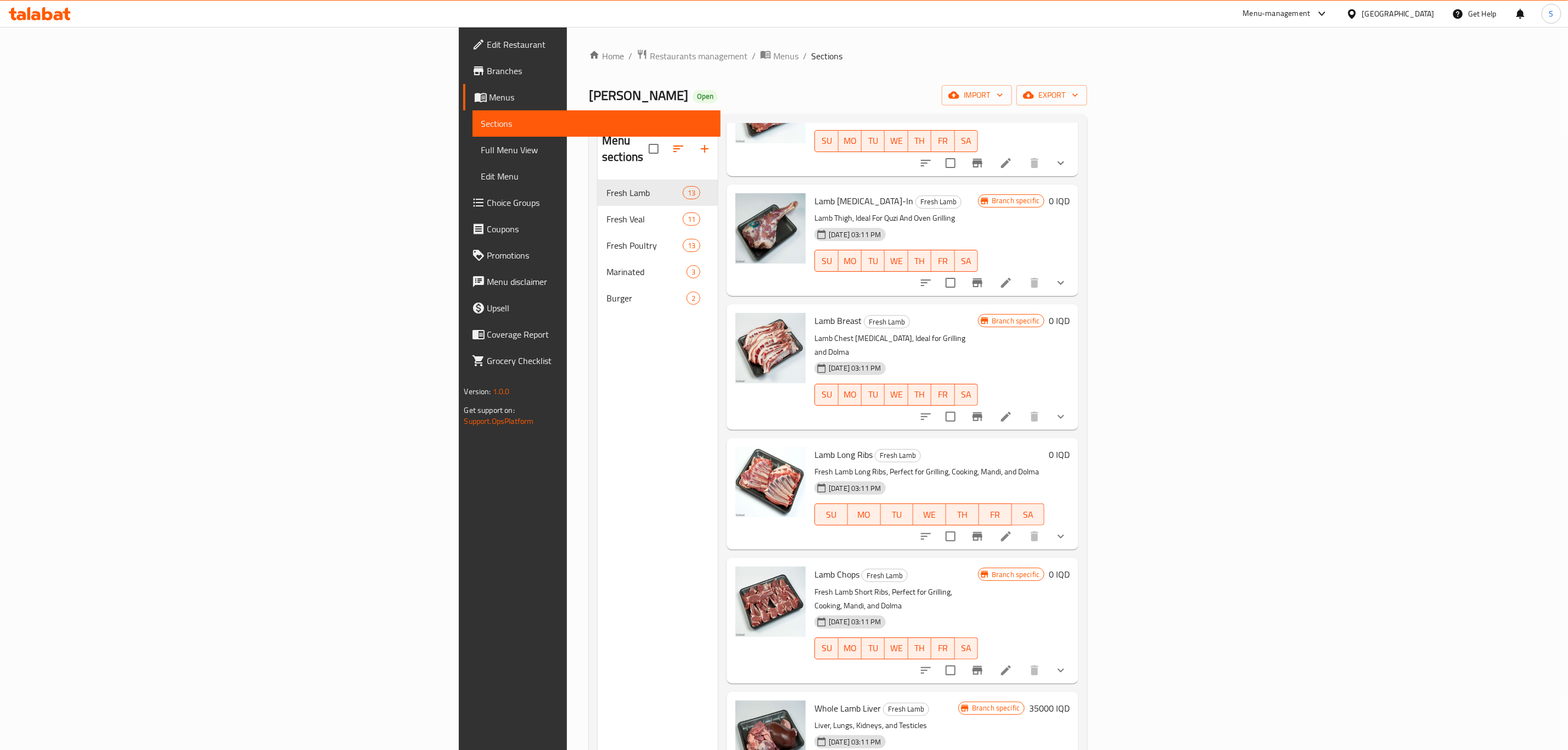
scroll to position [836, 0]
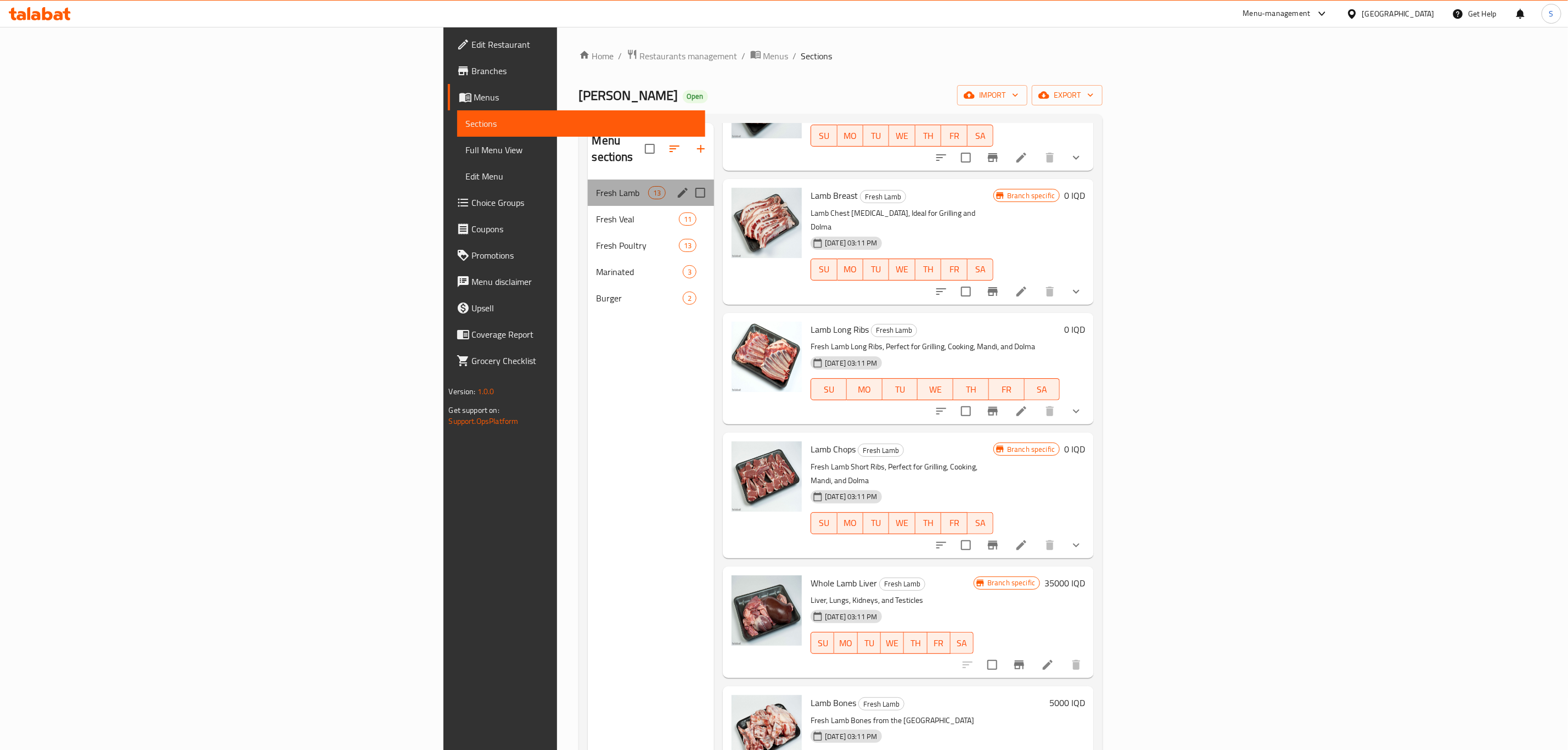
click at [588, 188] on div "Fresh Lamb 13" at bounding box center [651, 192] width 127 height 26
click at [588, 206] on div "Fresh Veal 11" at bounding box center [651, 219] width 127 height 26
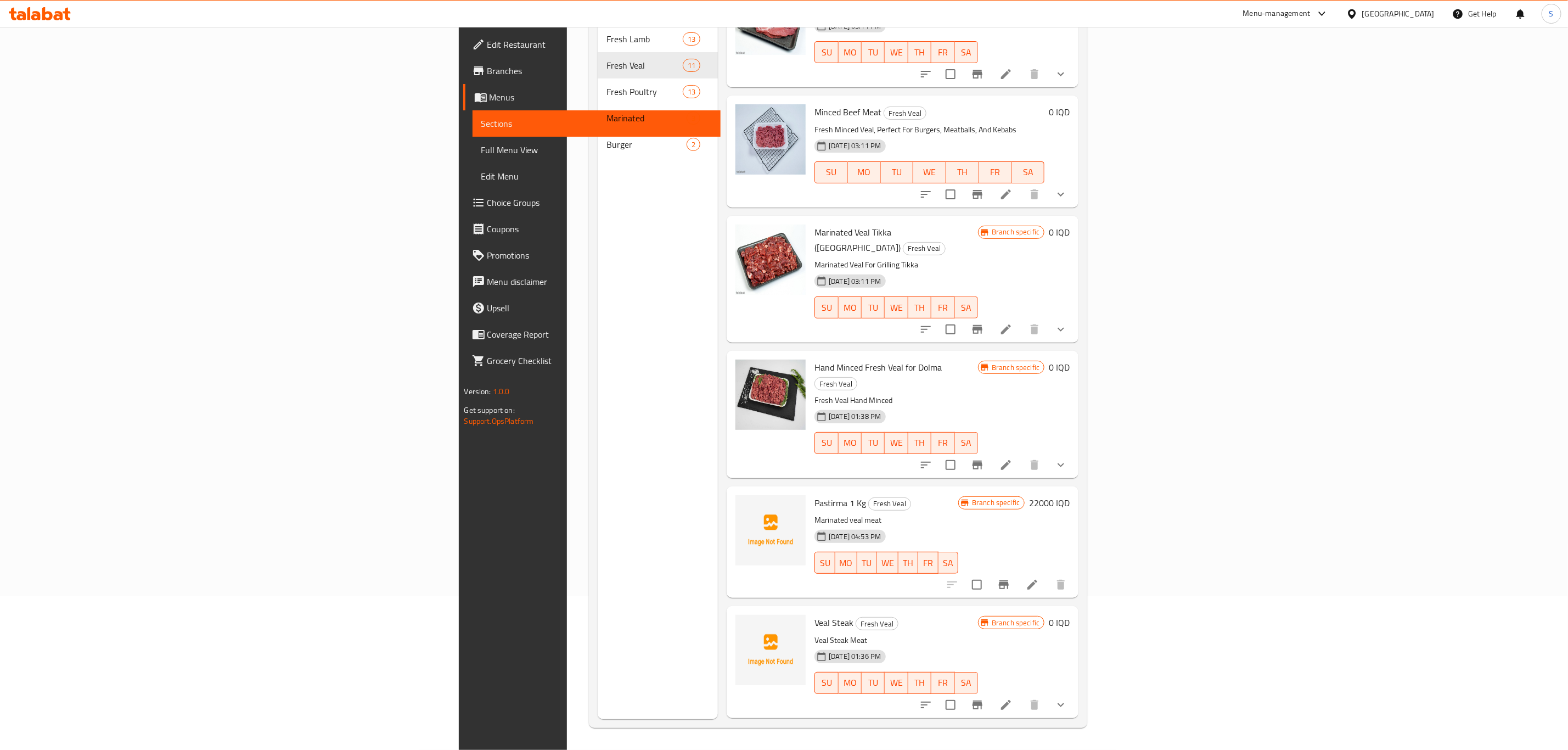
scroll to position [267, 0]
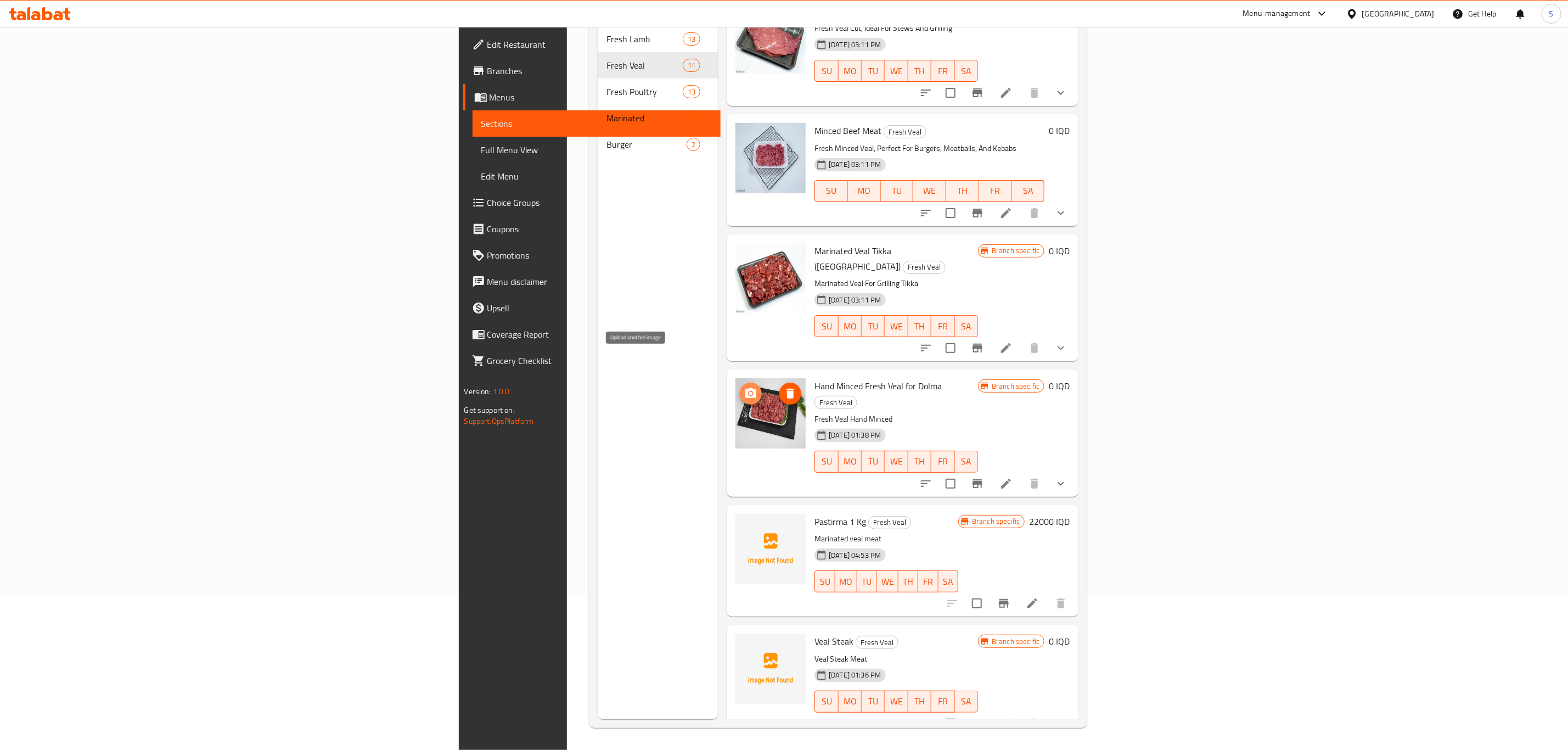
click at [749, 392] on circle "upload picture" at bounding box center [750, 393] width 3 height 3
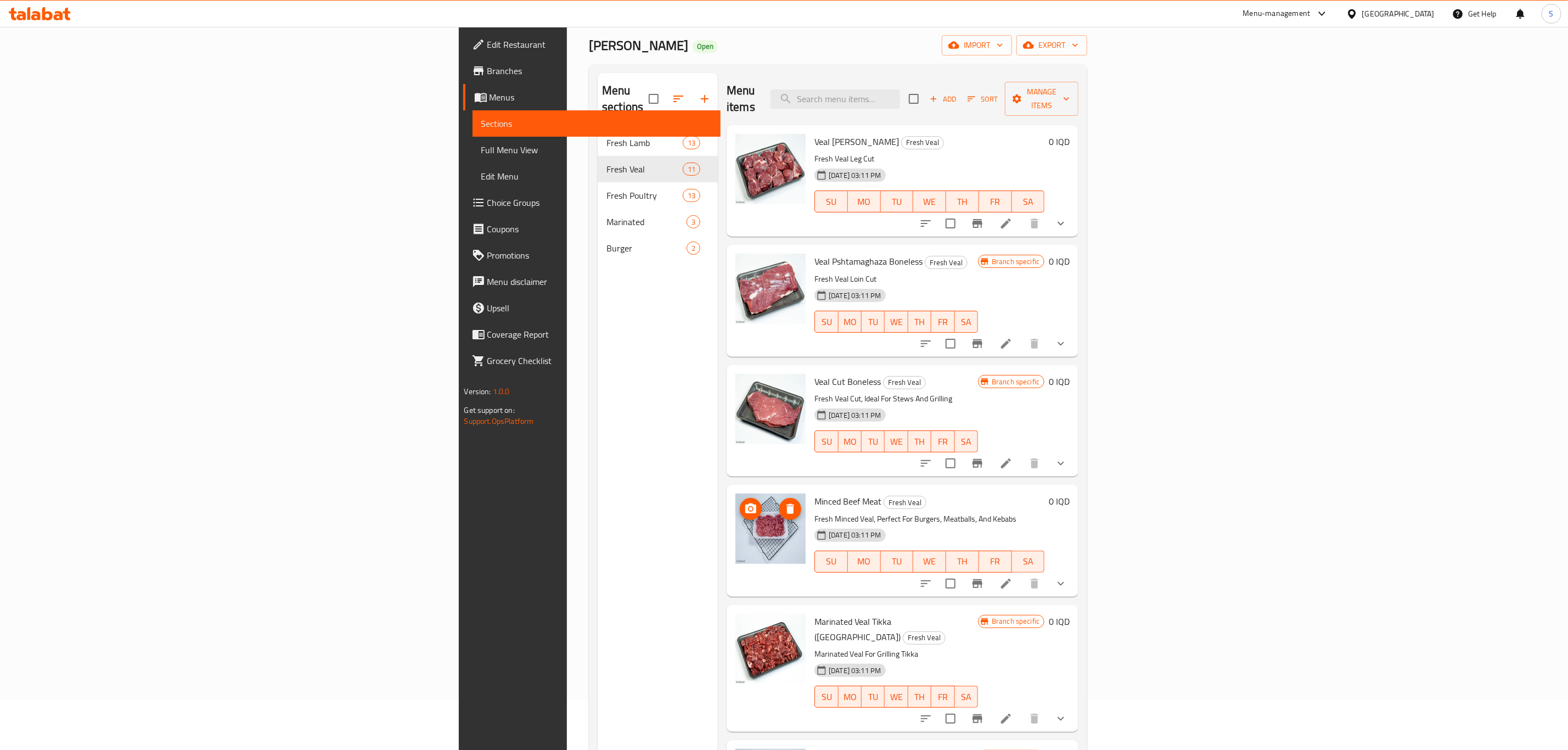
scroll to position [0, 0]
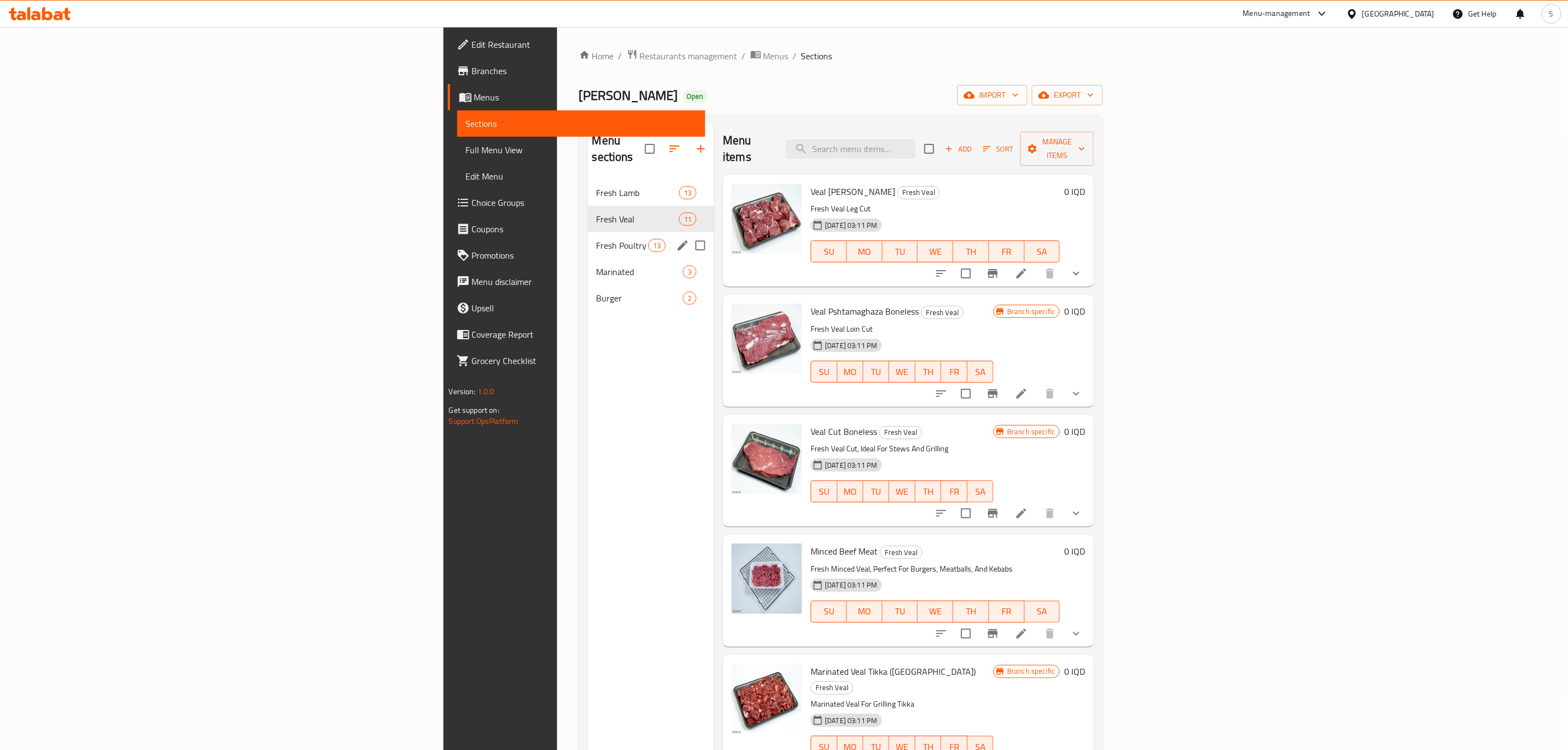
click at [596, 239] on span "Fresh Poultry" at bounding box center [622, 245] width 52 height 13
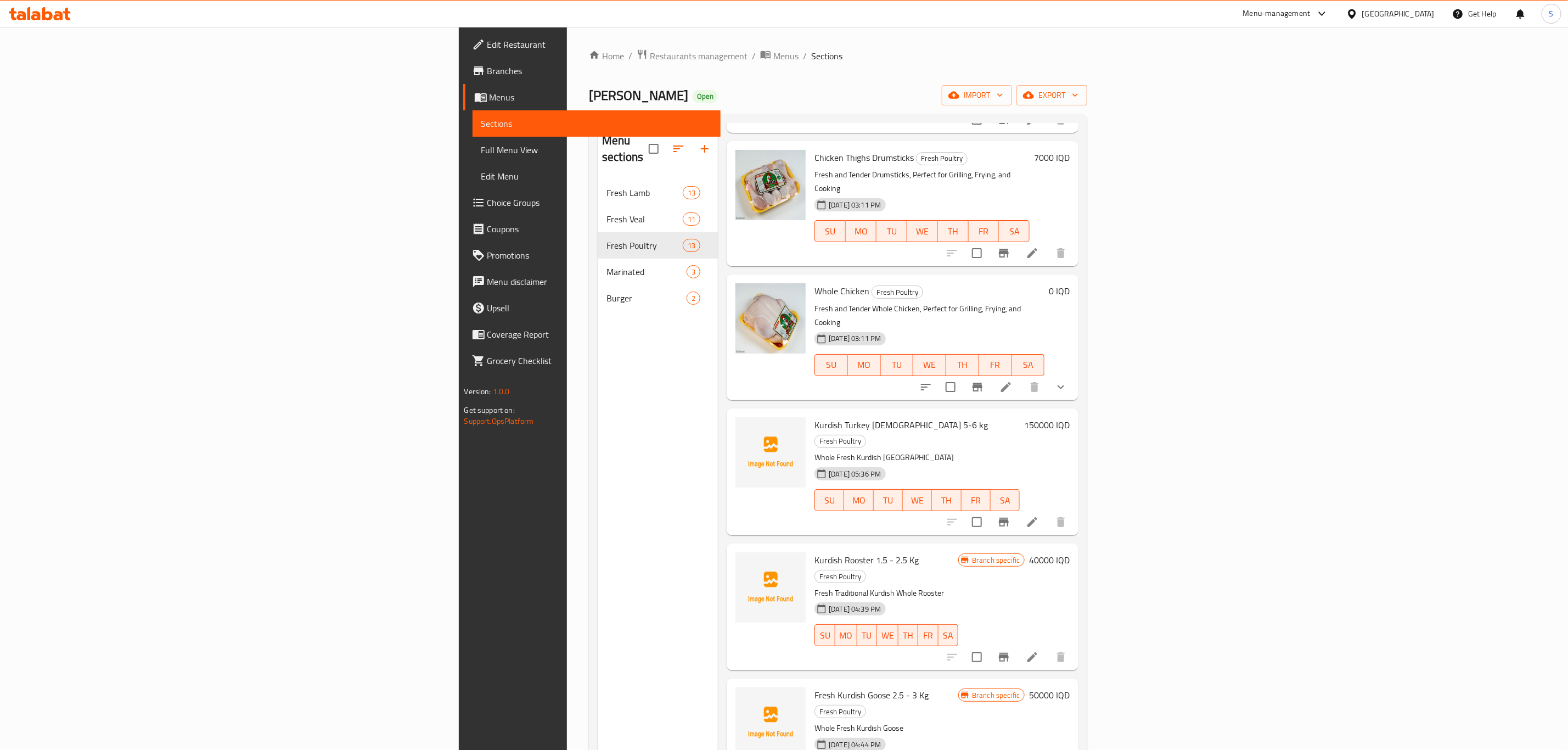
scroll to position [836, 0]
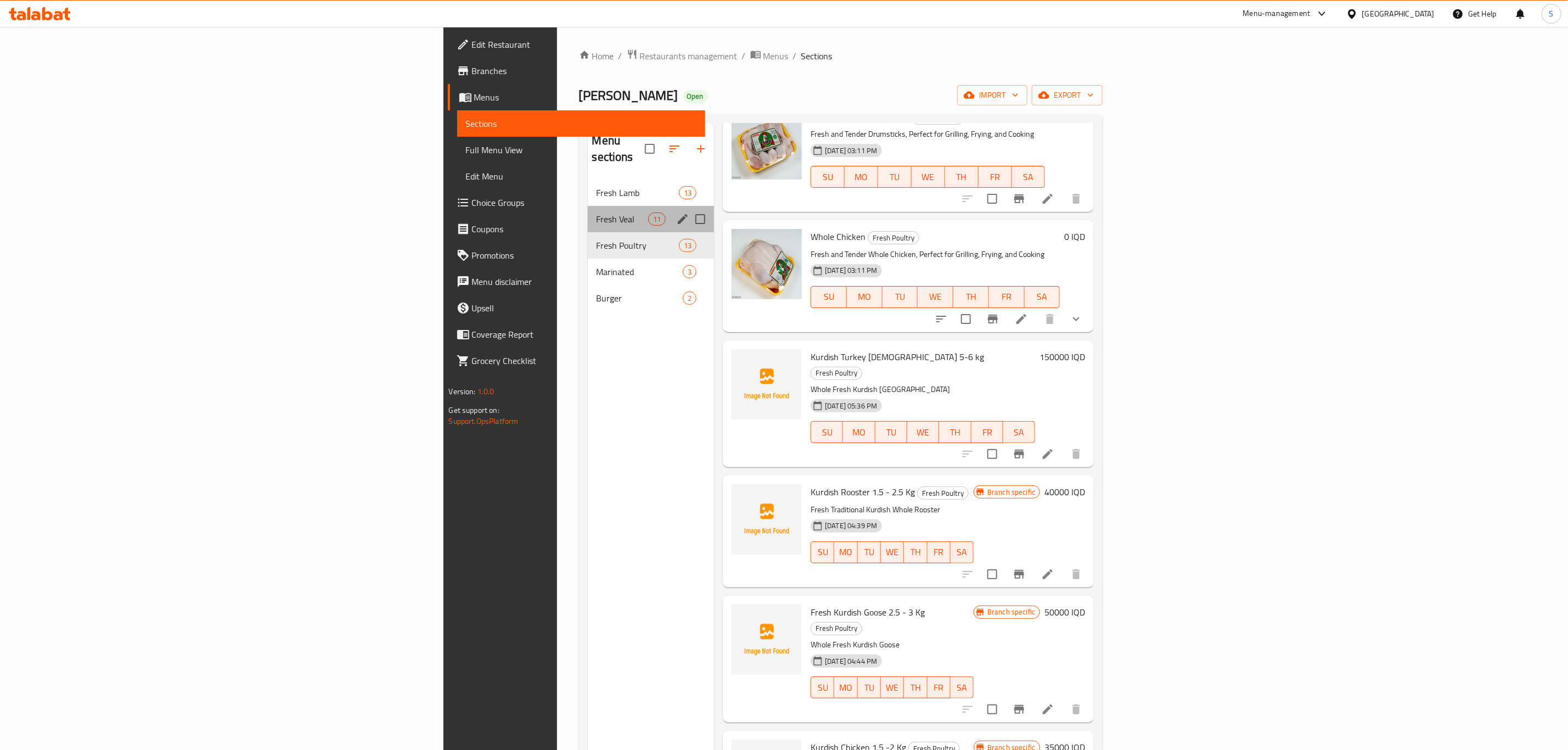
click at [588, 206] on div "Fresh Veal 11" at bounding box center [651, 219] width 127 height 26
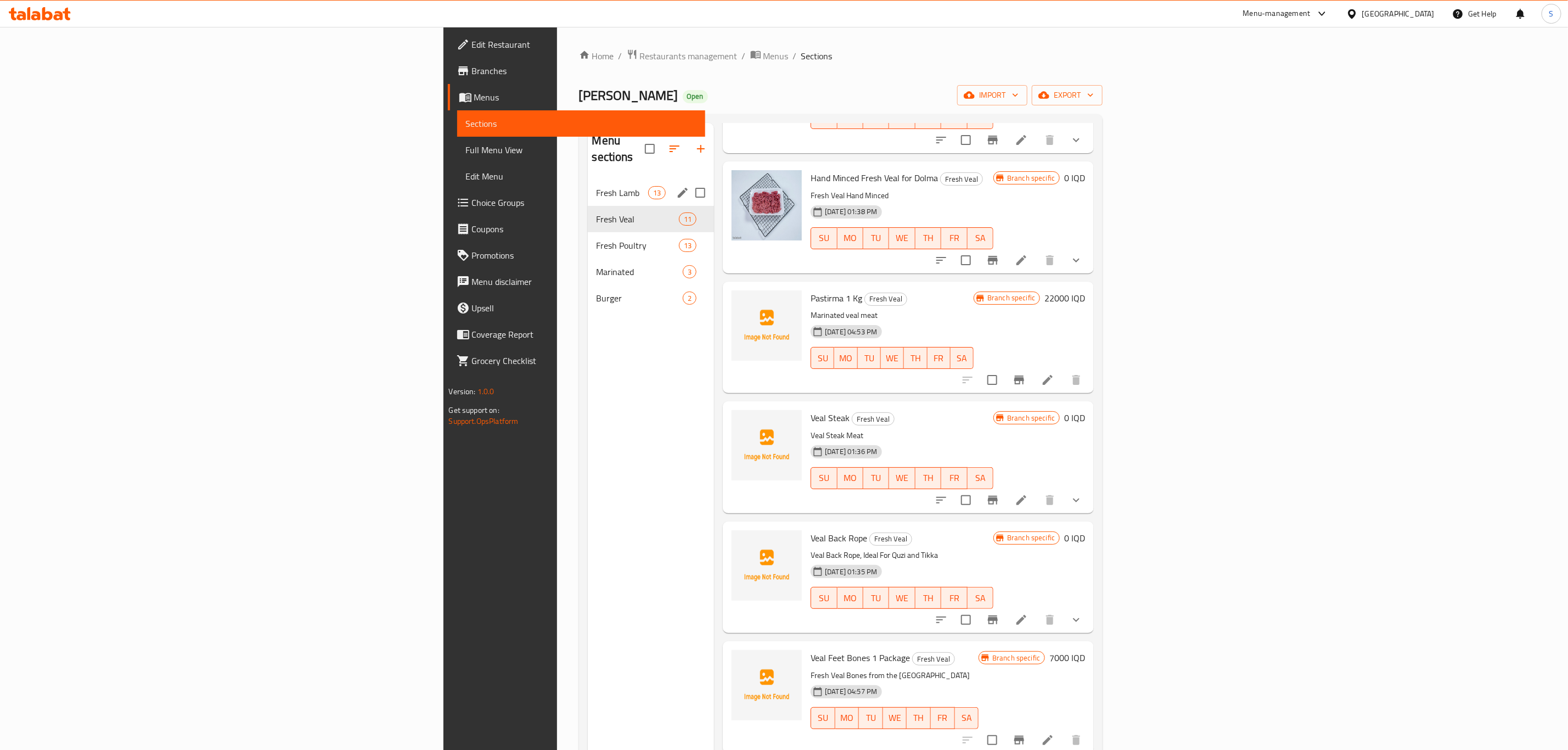
scroll to position [596, 0]
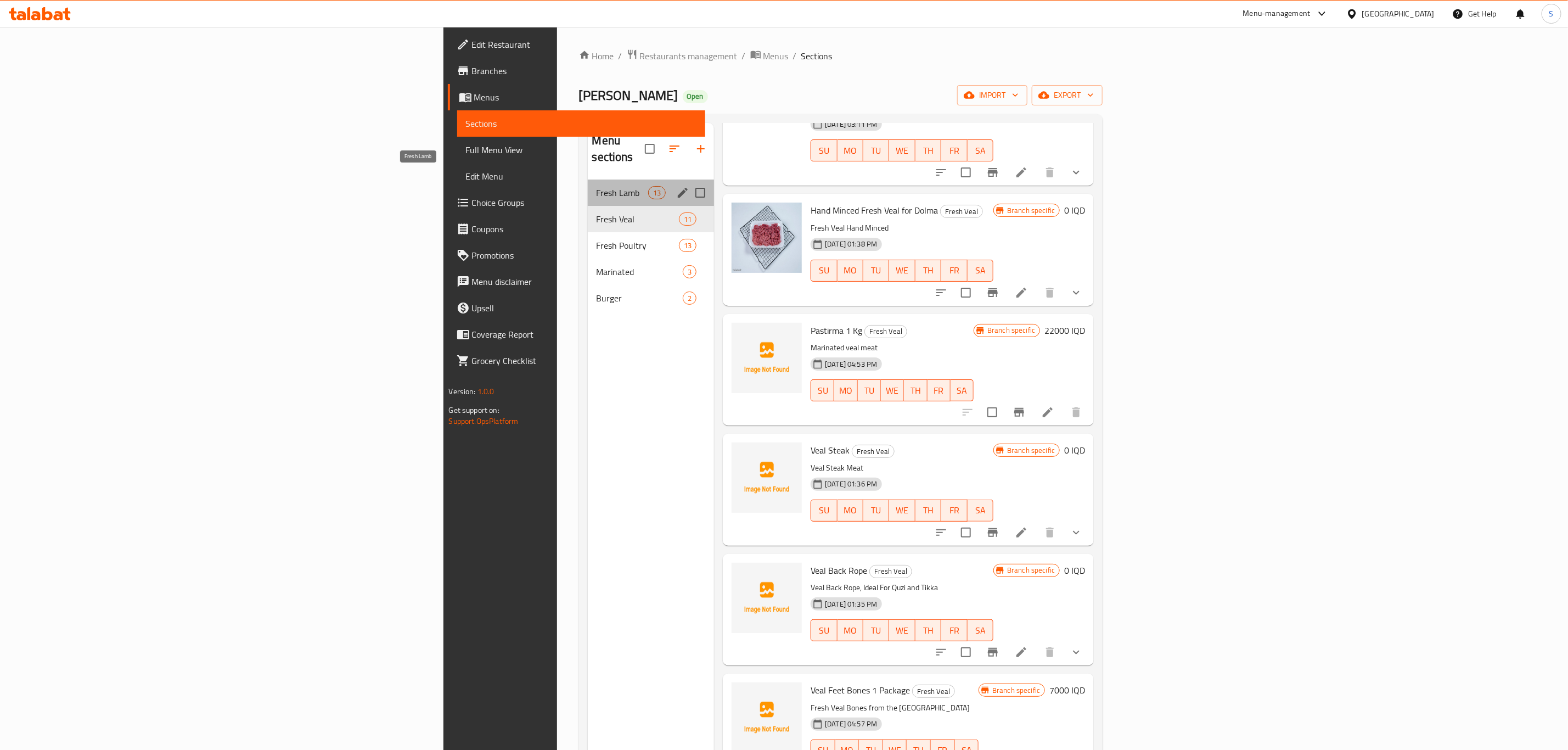
click at [596, 186] on span "Fresh Lamb" at bounding box center [622, 192] width 52 height 13
